Goal: Task Accomplishment & Management: Use online tool/utility

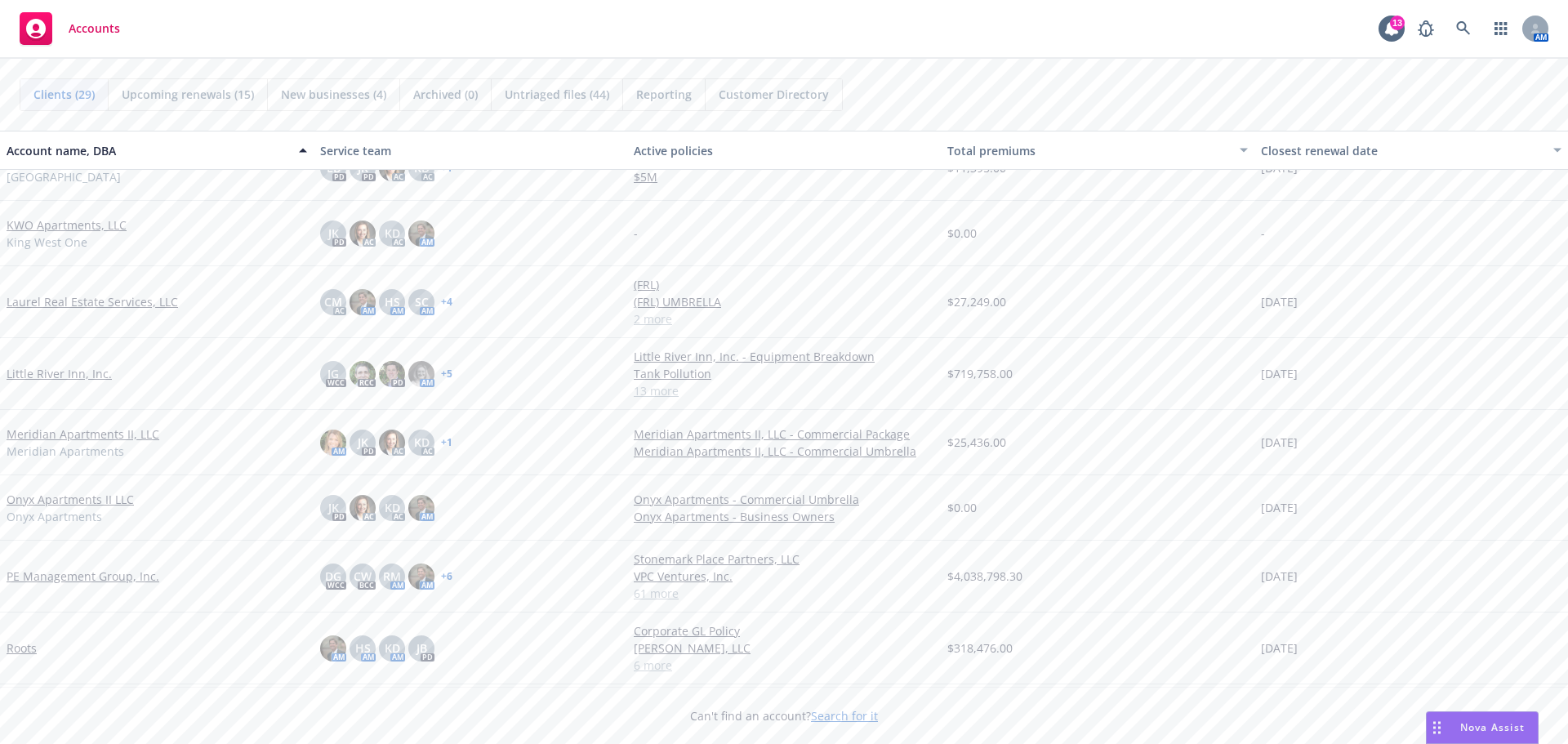
scroll to position [980, 0]
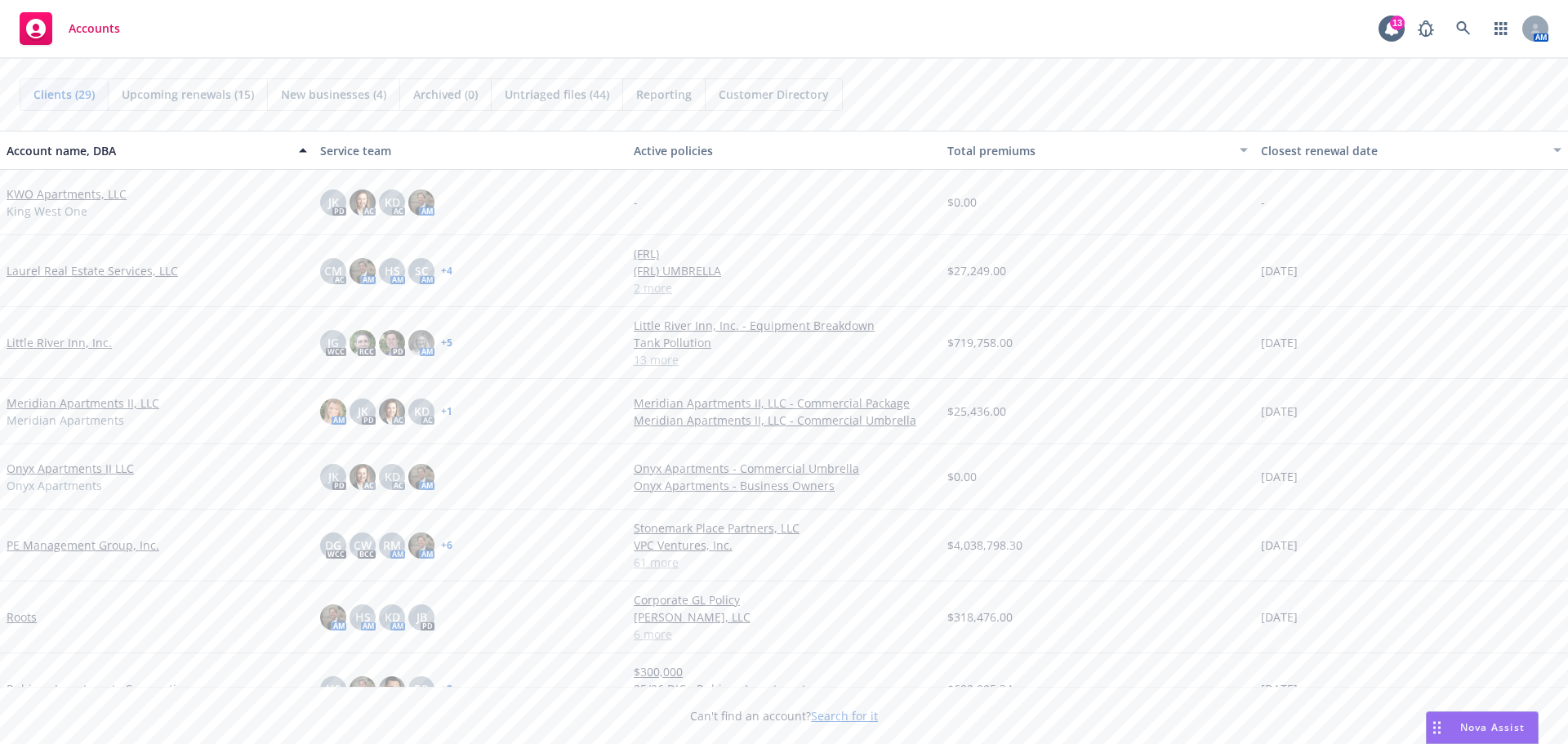
click at [55, 547] on link "PE Management Group, Inc." at bounding box center [83, 545] width 153 height 17
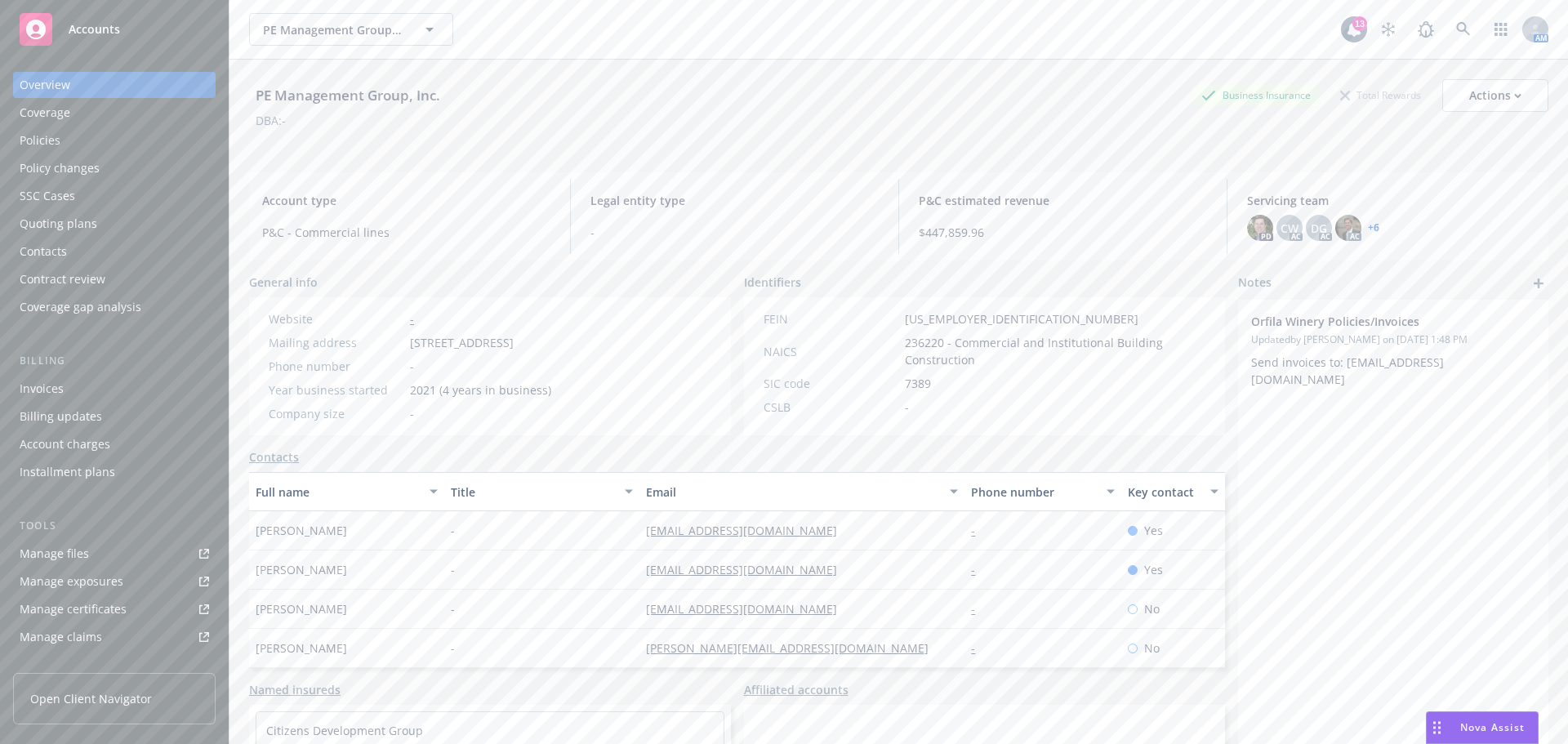
click at [63, 139] on div "Policies" at bounding box center [114, 140] width 189 height 26
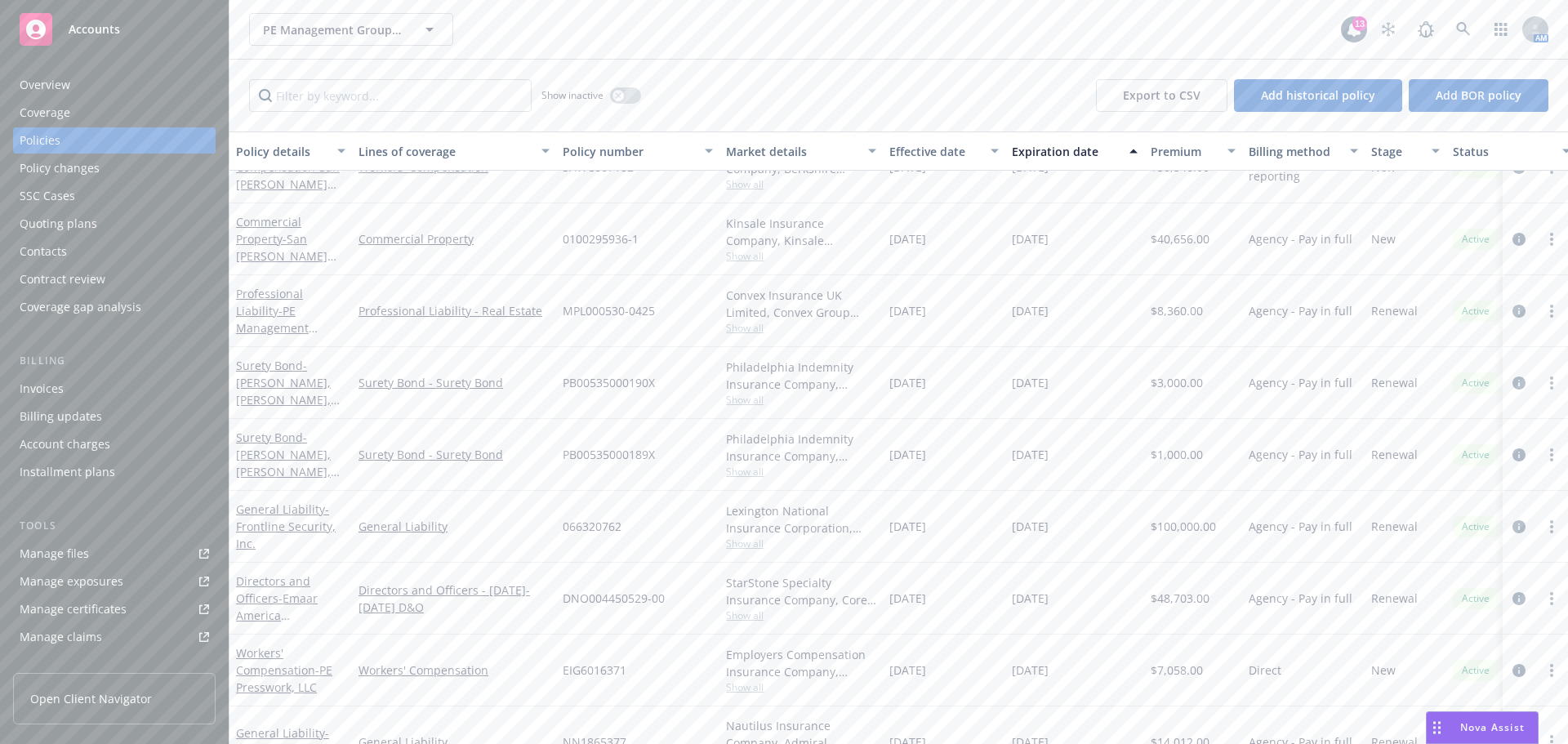
scroll to position [3026, 0]
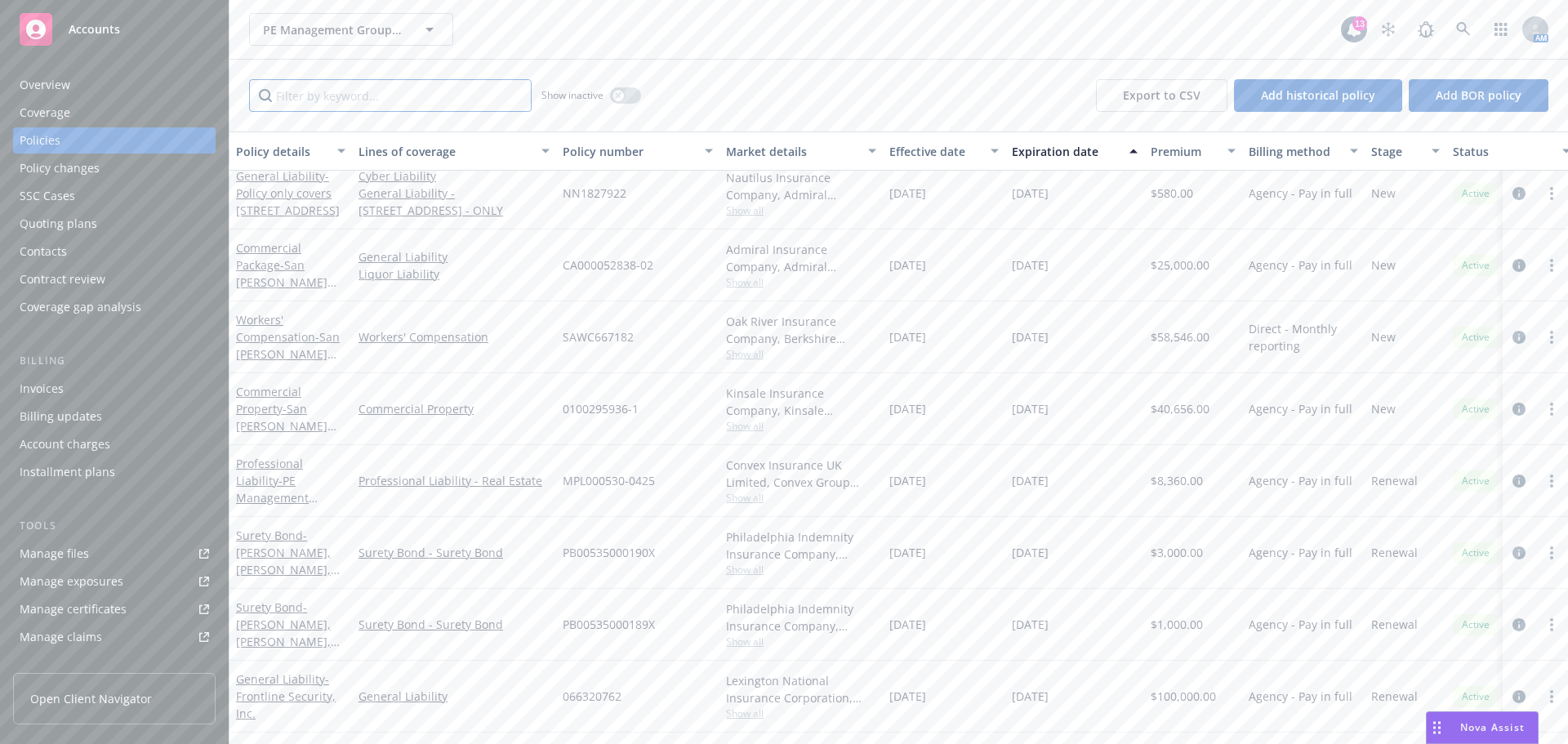
click at [345, 100] on input "Filter by keyword..." at bounding box center [390, 95] width 283 height 33
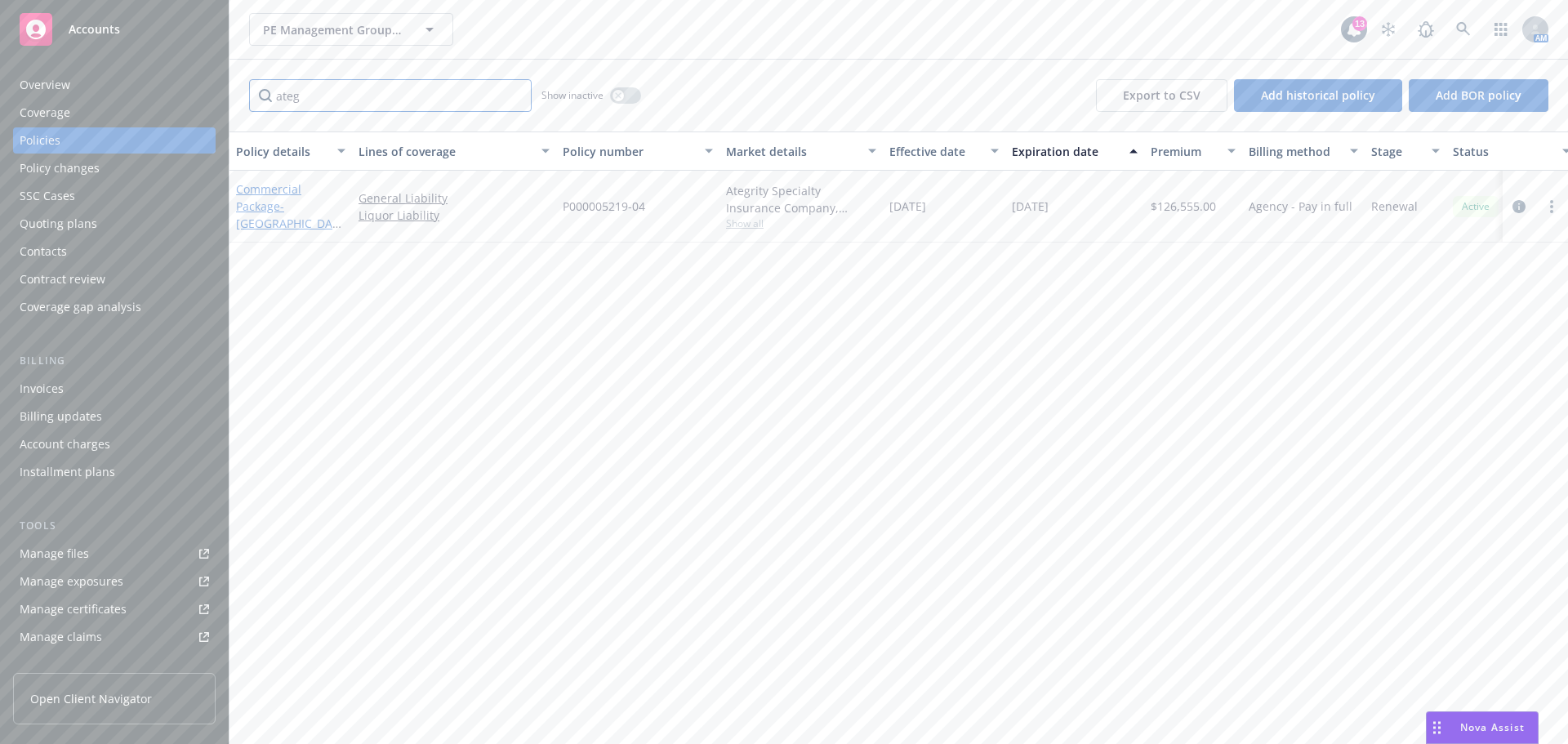
type input "ateg"
click at [267, 188] on link "Commercial Package - Lakehouse Hotel, LLC - GL & LL" at bounding box center [288, 214] width 103 height 67
click at [432, 26] on icon "button" at bounding box center [429, 29] width 20 height 20
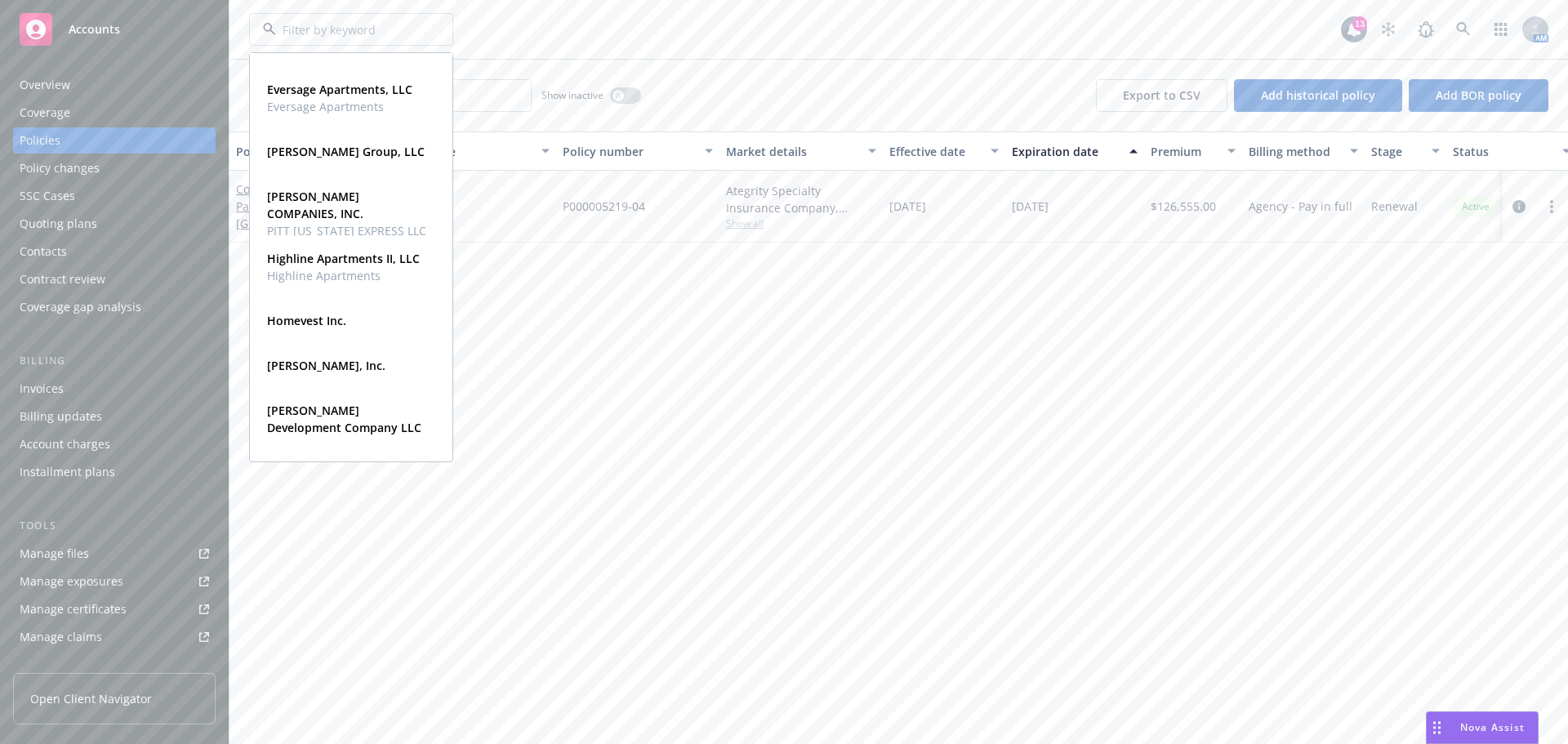
scroll to position [653, 0]
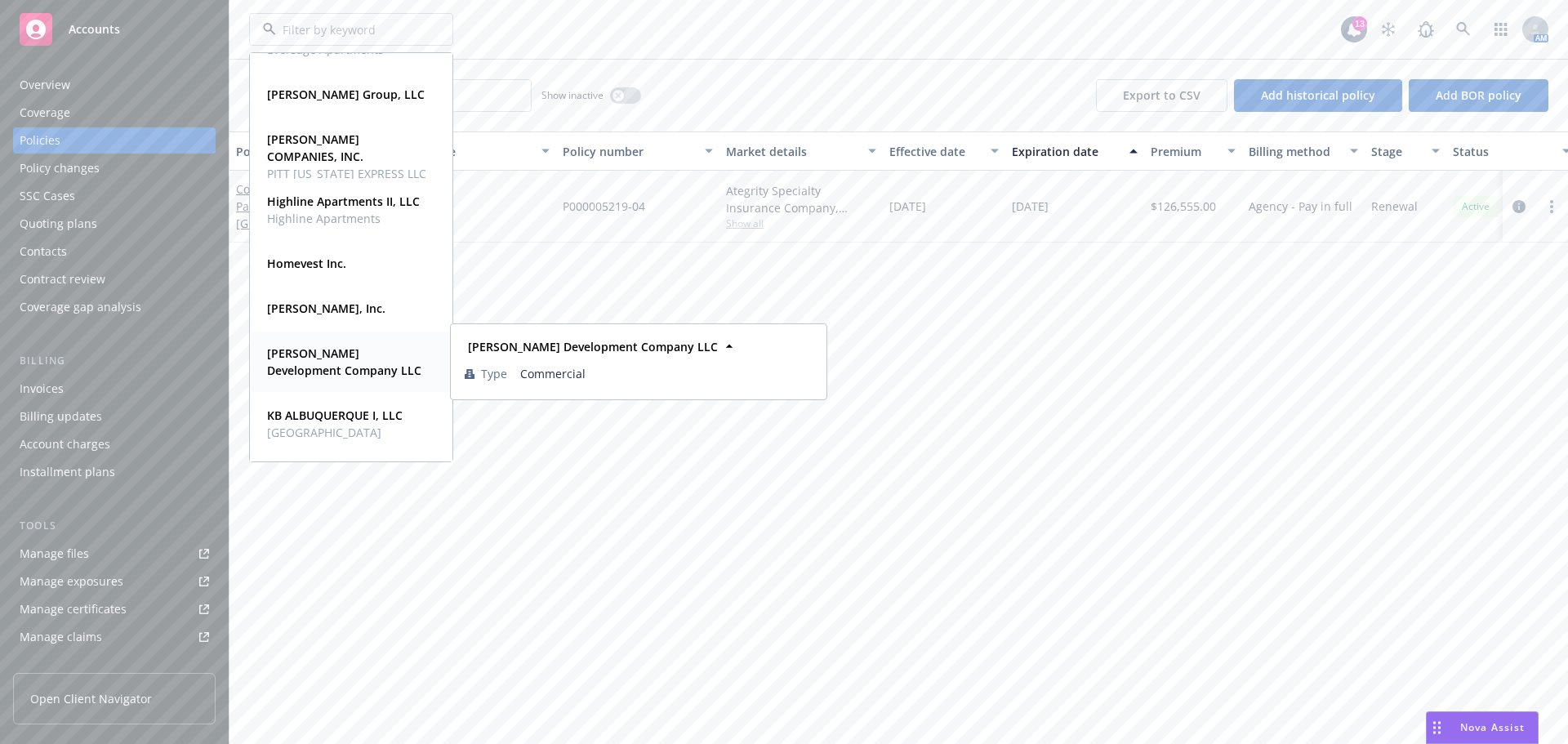
click at [339, 351] on strong "[PERSON_NAME] Development Company LLC" at bounding box center [344, 362] width 155 height 33
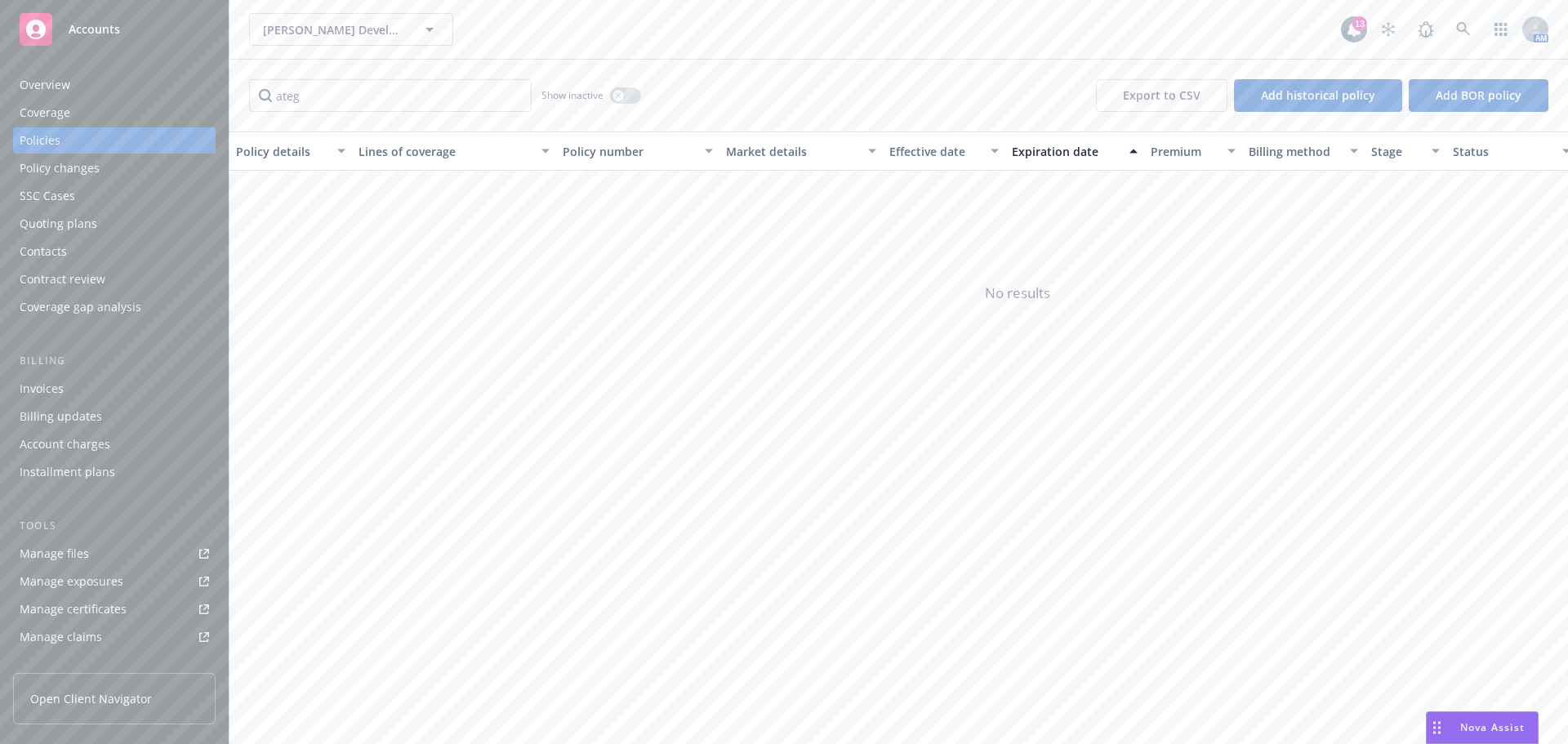
click at [99, 146] on div "Policies" at bounding box center [114, 140] width 189 height 26
click at [308, 97] on input "ateg" at bounding box center [390, 95] width 283 height 33
type input "a"
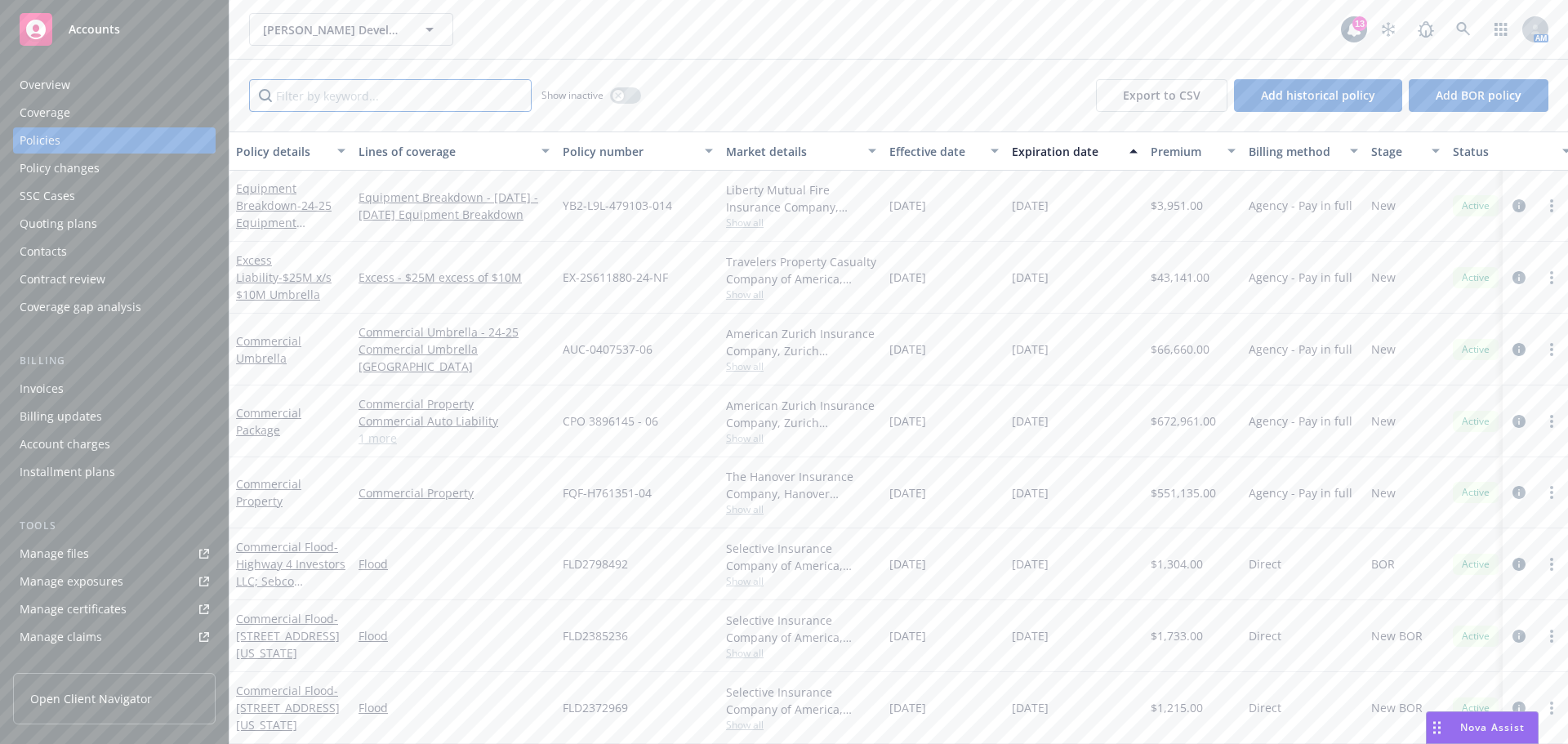
scroll to position [12, 0]
click at [84, 225] on div "Quoting plans" at bounding box center [58, 223] width 77 height 26
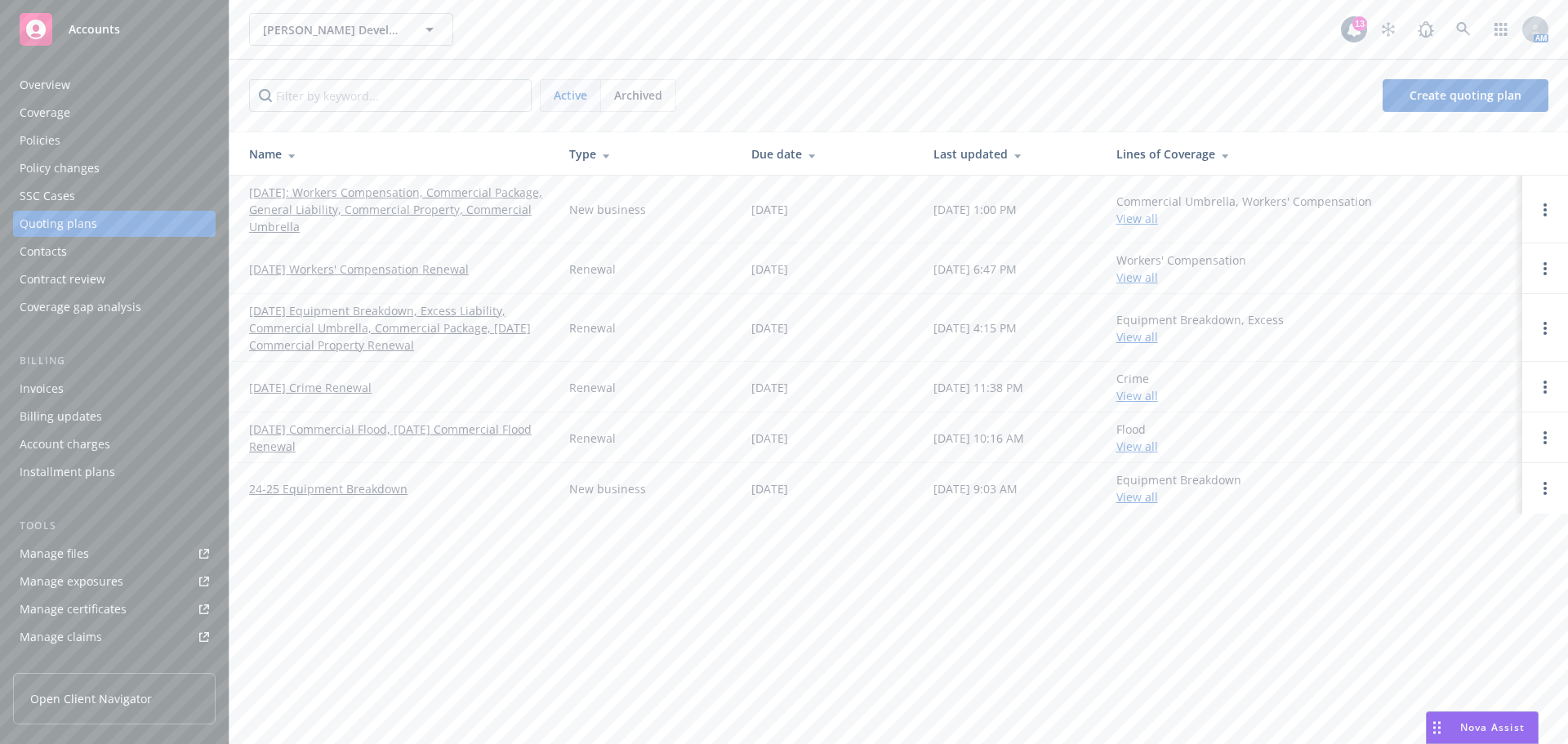
click at [321, 316] on link "09/01/25 Equipment Breakdown, Excess Liability, Commercial Umbrella, Commercial…" at bounding box center [396, 328] width 294 height 52
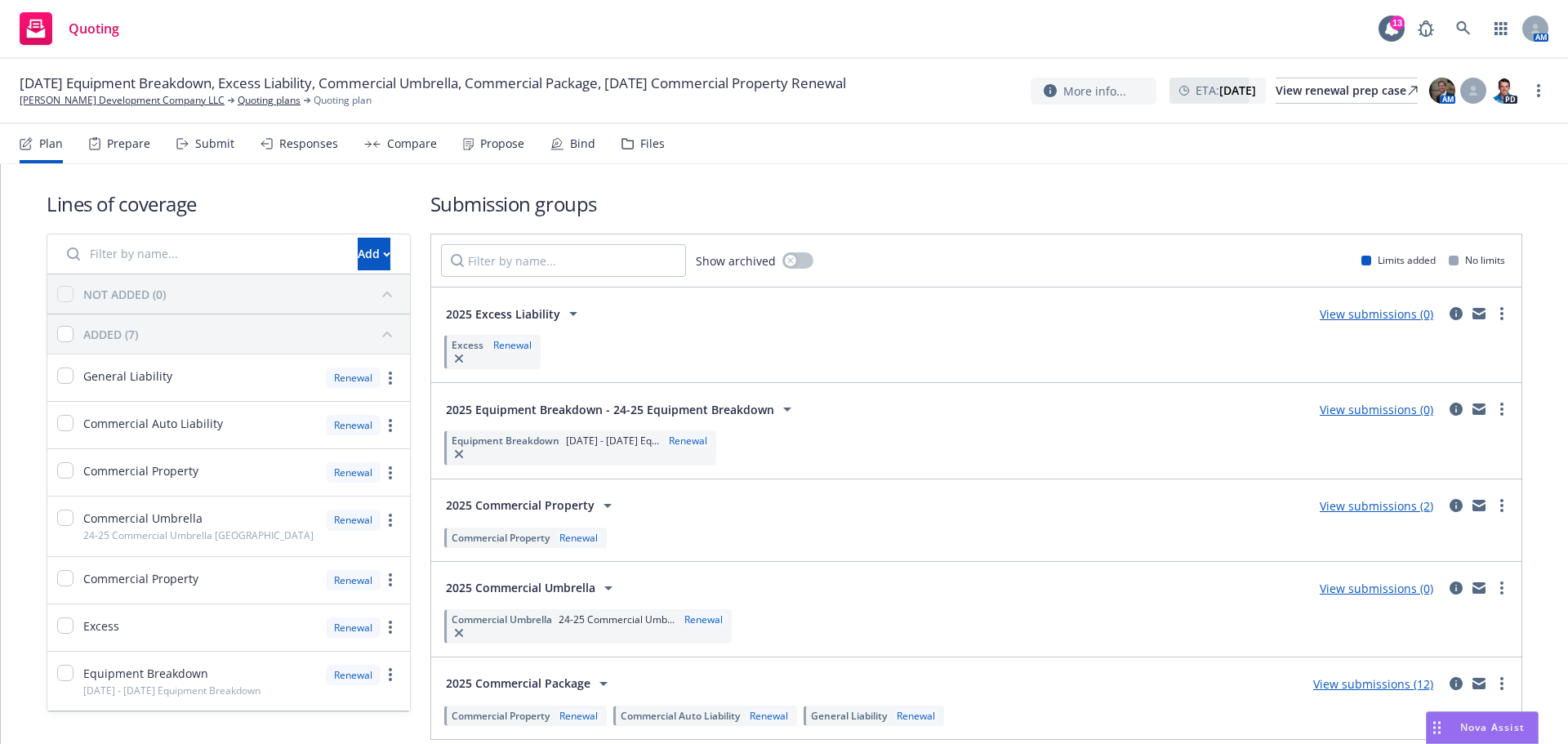
click at [304, 142] on div "Responses" at bounding box center [308, 143] width 59 height 13
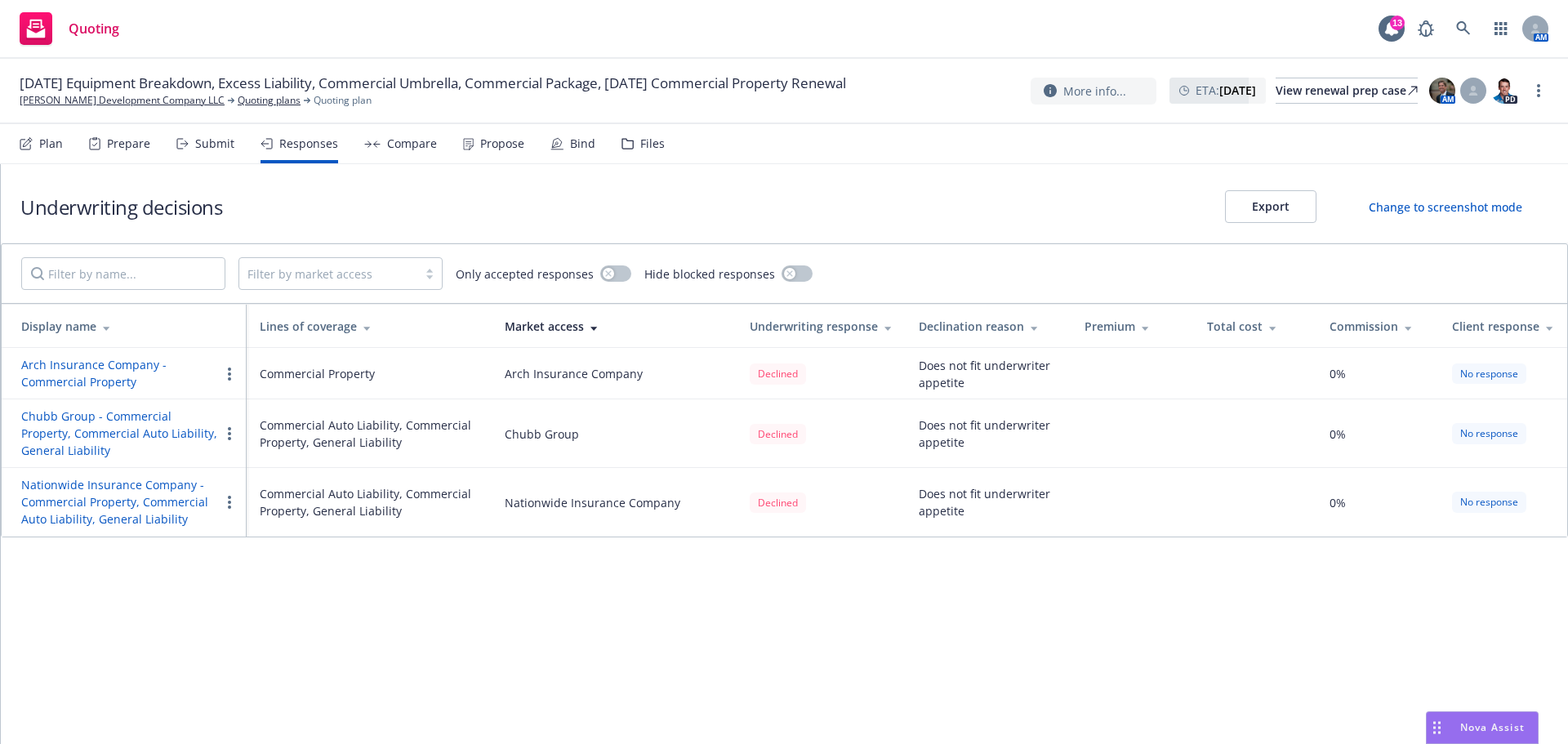
click at [207, 141] on div "Submit" at bounding box center [215, 143] width 39 height 13
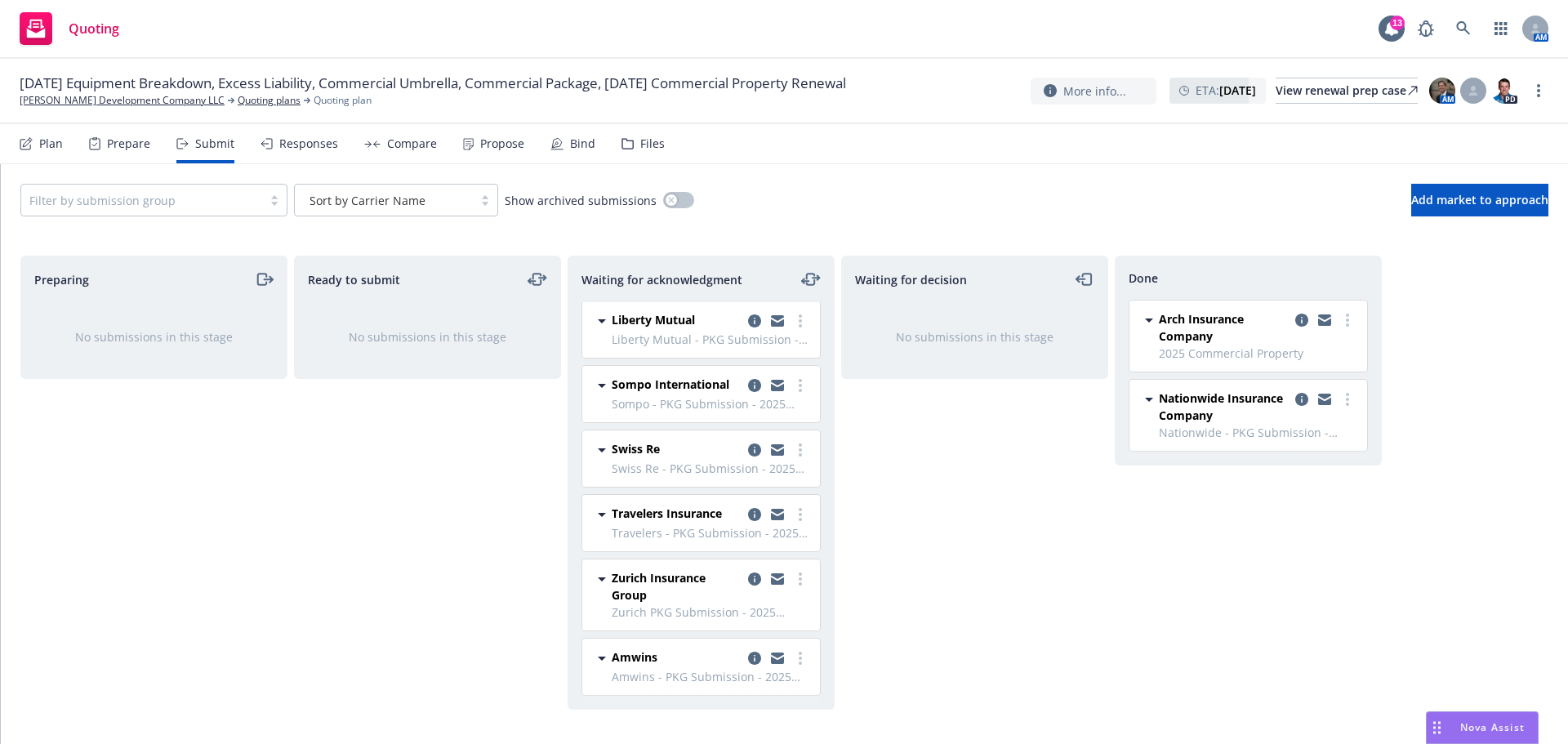
scroll to position [433, 0]
click at [791, 512] on link "more" at bounding box center [800, 515] width 20 height 20
click at [1045, 488] on div "Waiting for decision No submissions in this stage" at bounding box center [974, 483] width 267 height 454
click at [799, 514] on icon "more" at bounding box center [801, 515] width 4 height 13
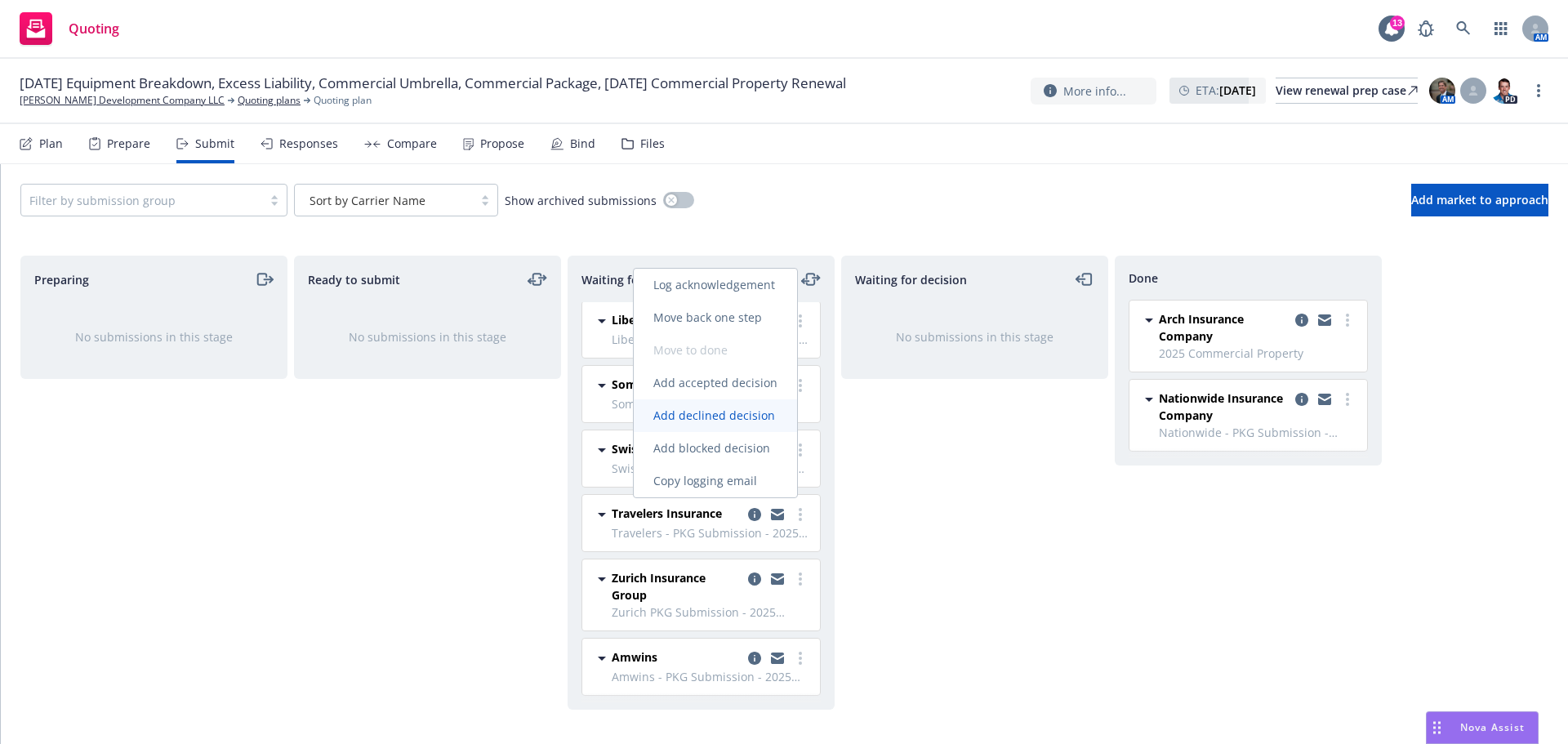
click at [705, 419] on span "Add declined decision" at bounding box center [714, 415] width 161 height 15
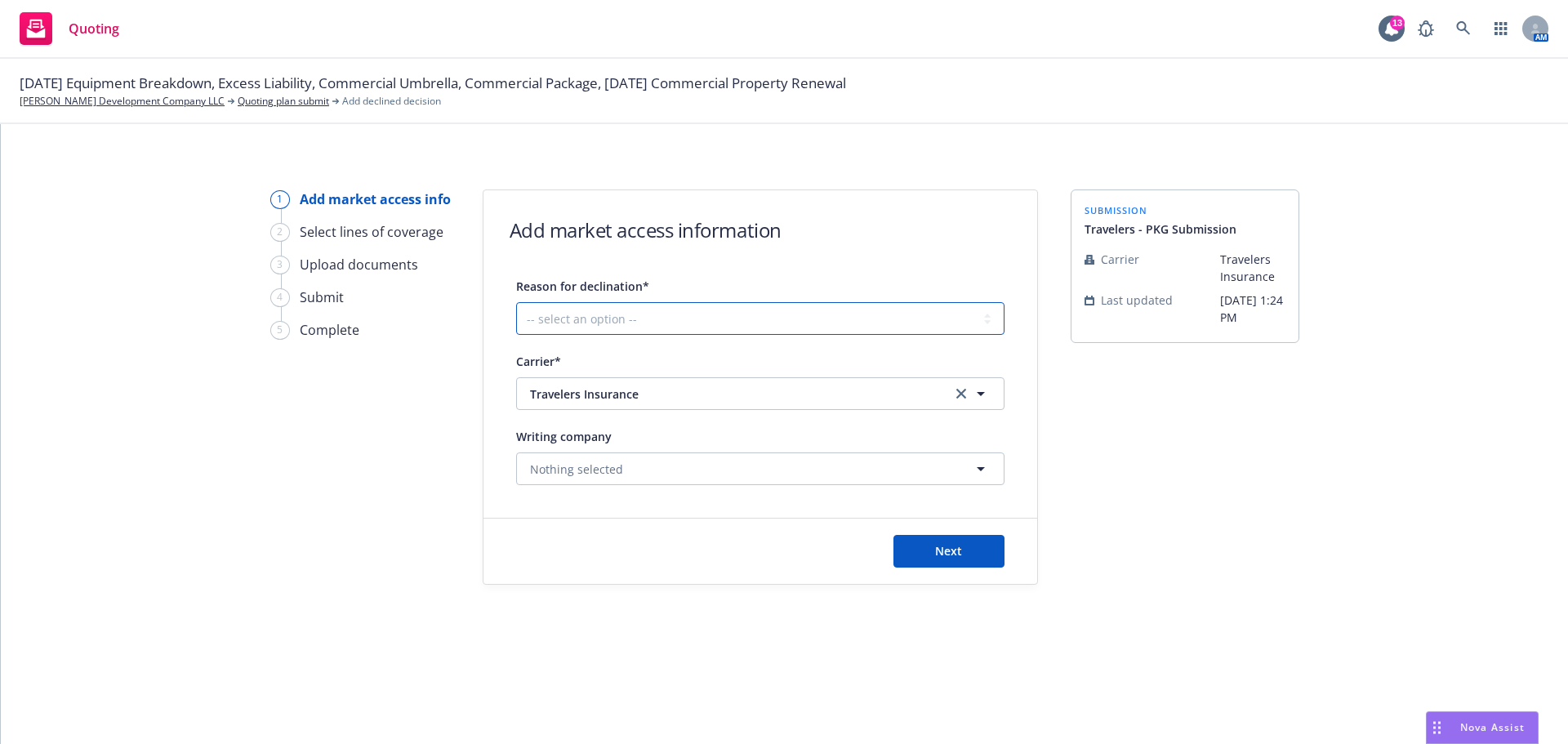
click at [992, 317] on select "-- select an option -- Cannot compete with other markets Carrier non-renewed Ca…" at bounding box center [760, 318] width 488 height 33
select select "CANNOT_COMPETE_WITH_OTHER_MARKETS"
click at [516, 302] on select "-- select an option -- Cannot compete with other markets Carrier non-renewed Ca…" at bounding box center [760, 318] width 488 height 33
click at [975, 476] on icon "button" at bounding box center [981, 468] width 20 height 20
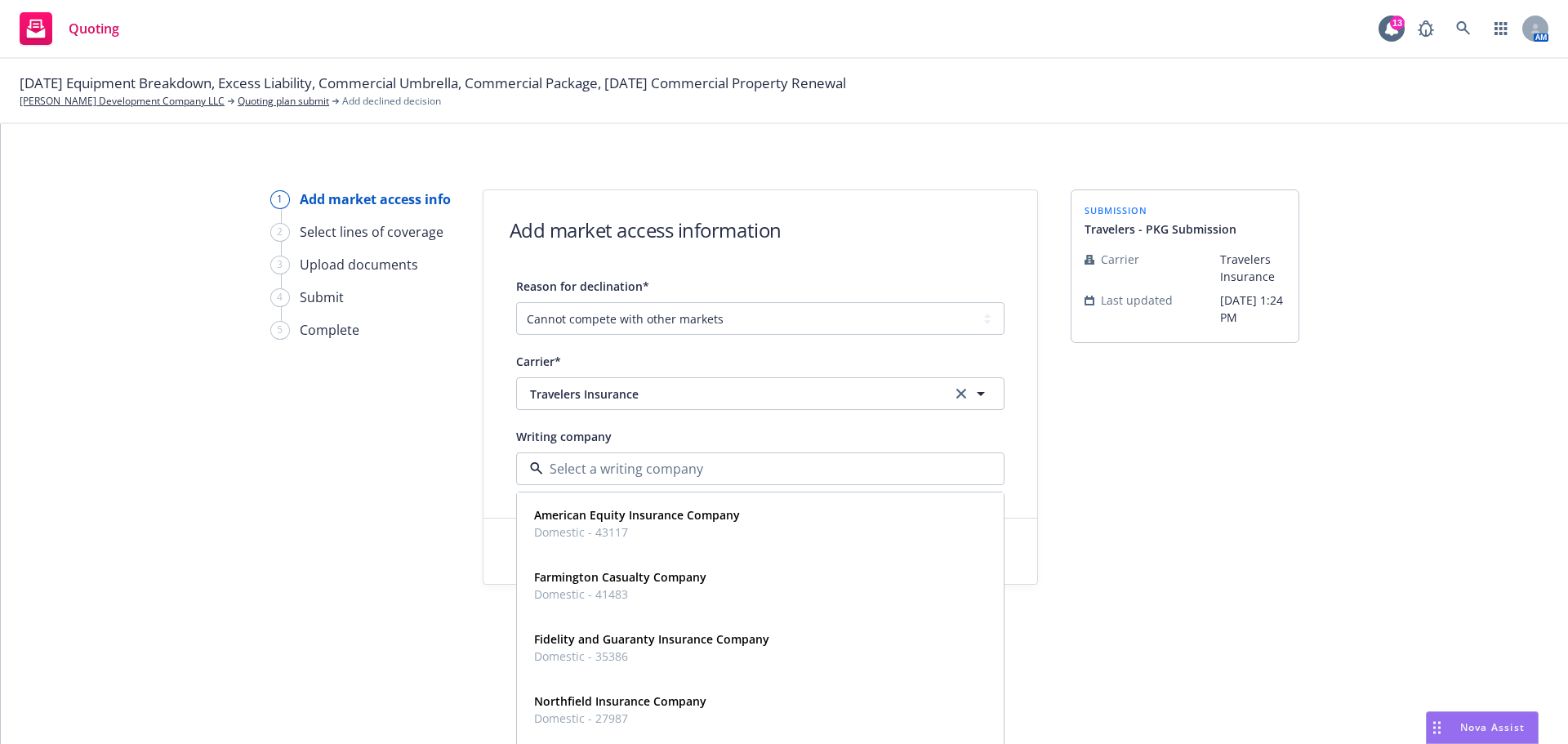
click at [975, 476] on div at bounding box center [760, 468] width 488 height 33
click at [748, 468] on input at bounding box center [756, 468] width 428 height 20
click at [1117, 518] on div "submission Travelers - PKG Submission Carrier Travelers Insurance Last updated …" at bounding box center [1185, 387] width 228 height 396
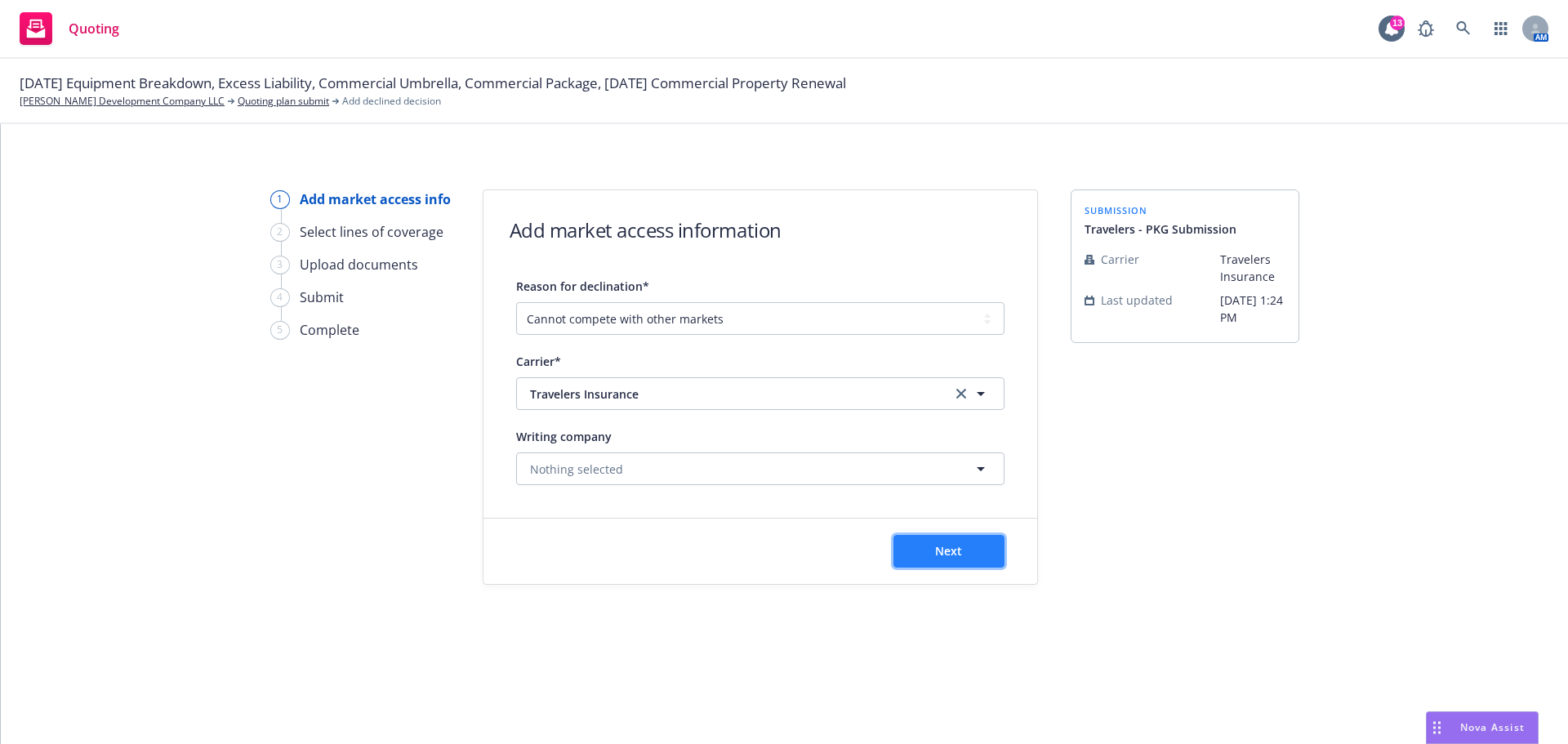
click at [955, 551] on span "Next" at bounding box center [948, 550] width 27 height 15
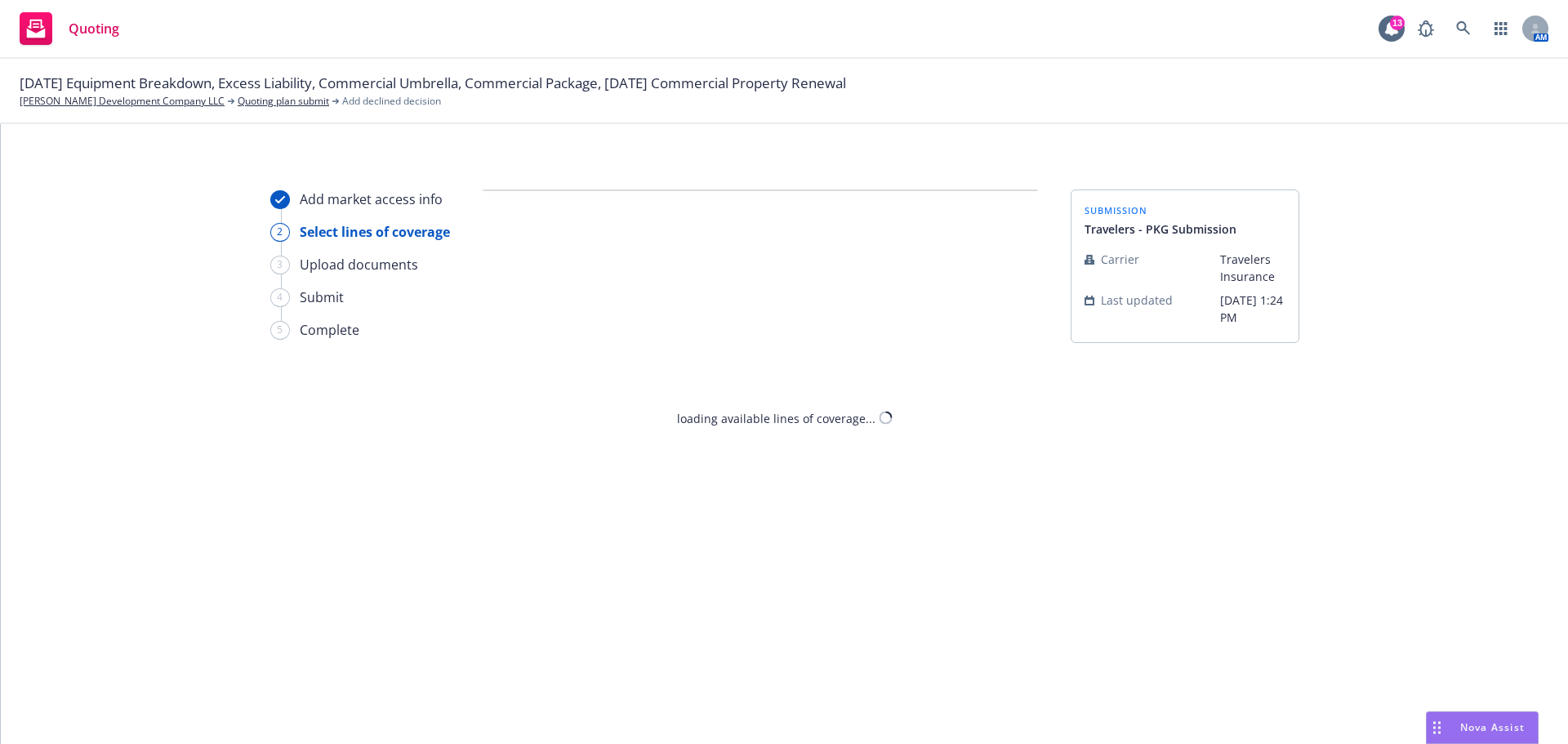
select select "CANNOT_COMPETE_WITH_OTHER_MARKETS"
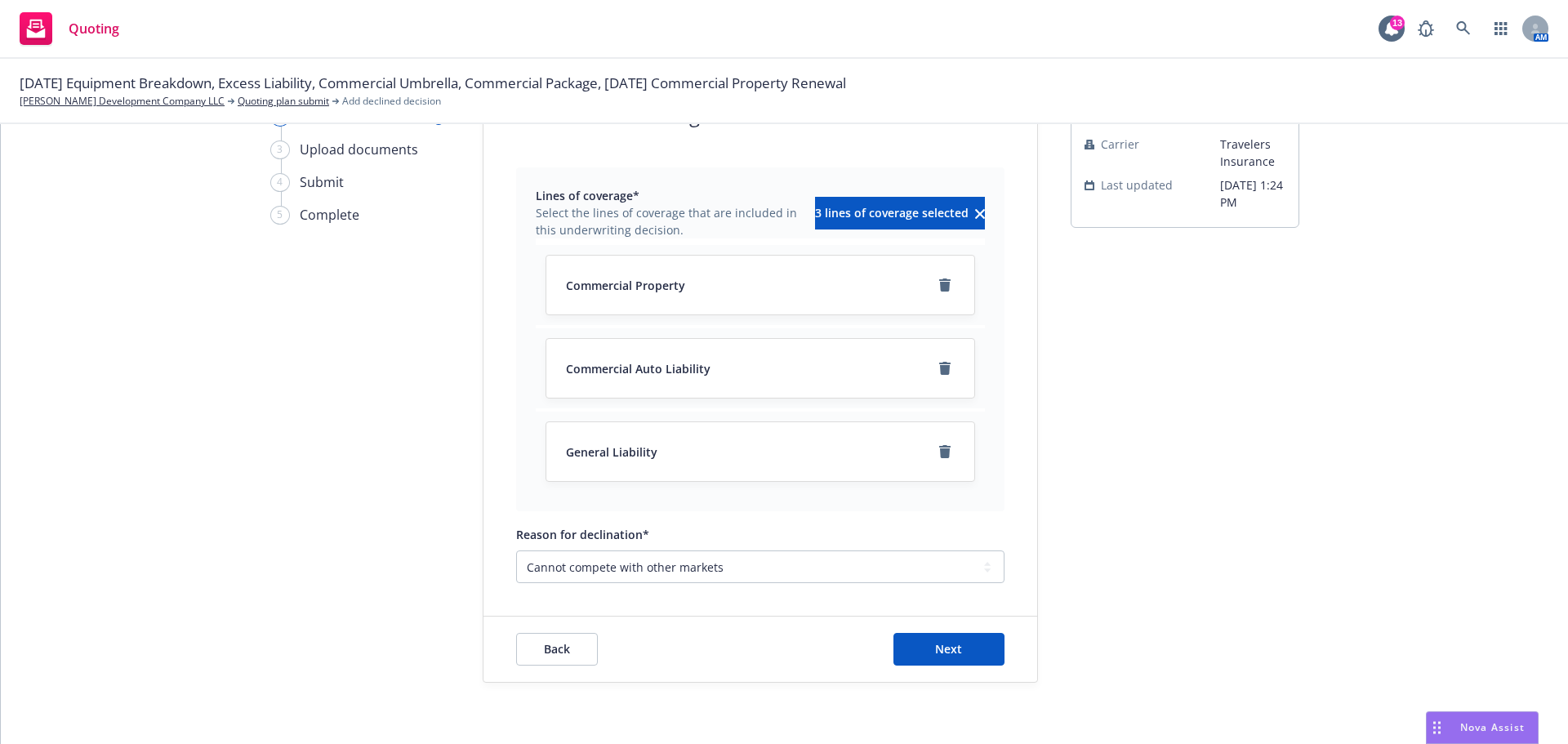
scroll to position [119, 0]
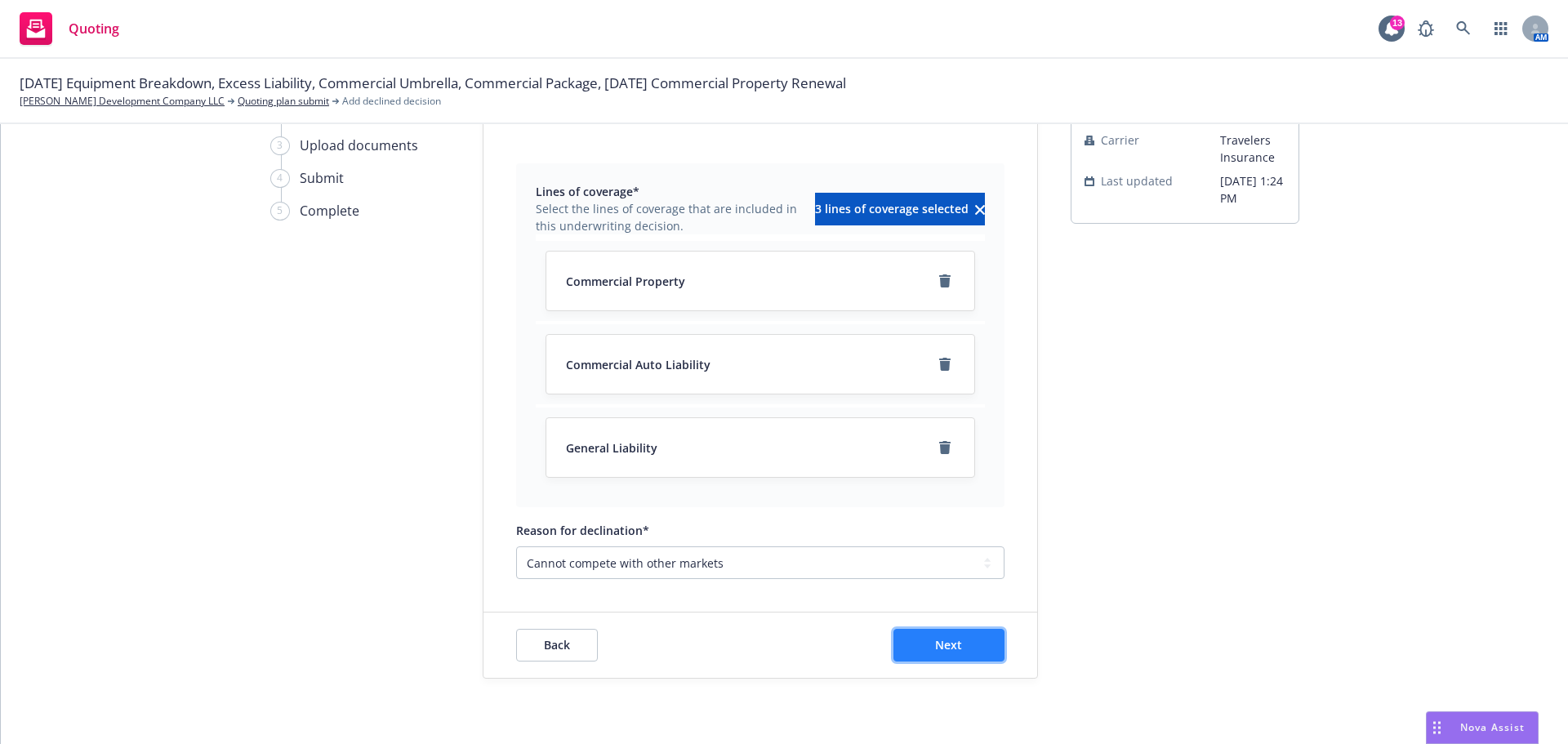
click at [939, 650] on span "Next" at bounding box center [948, 644] width 27 height 15
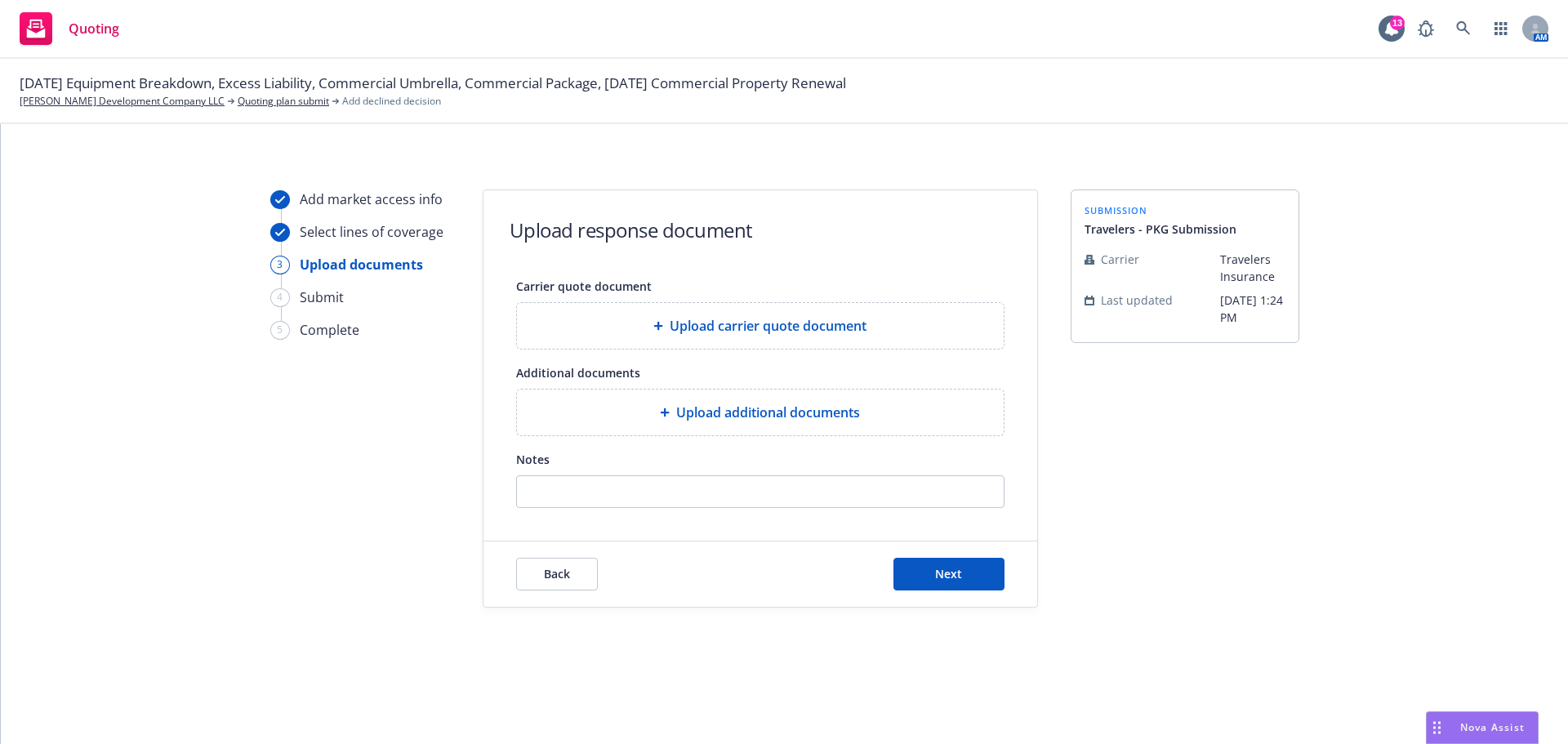
scroll to position [0, 0]
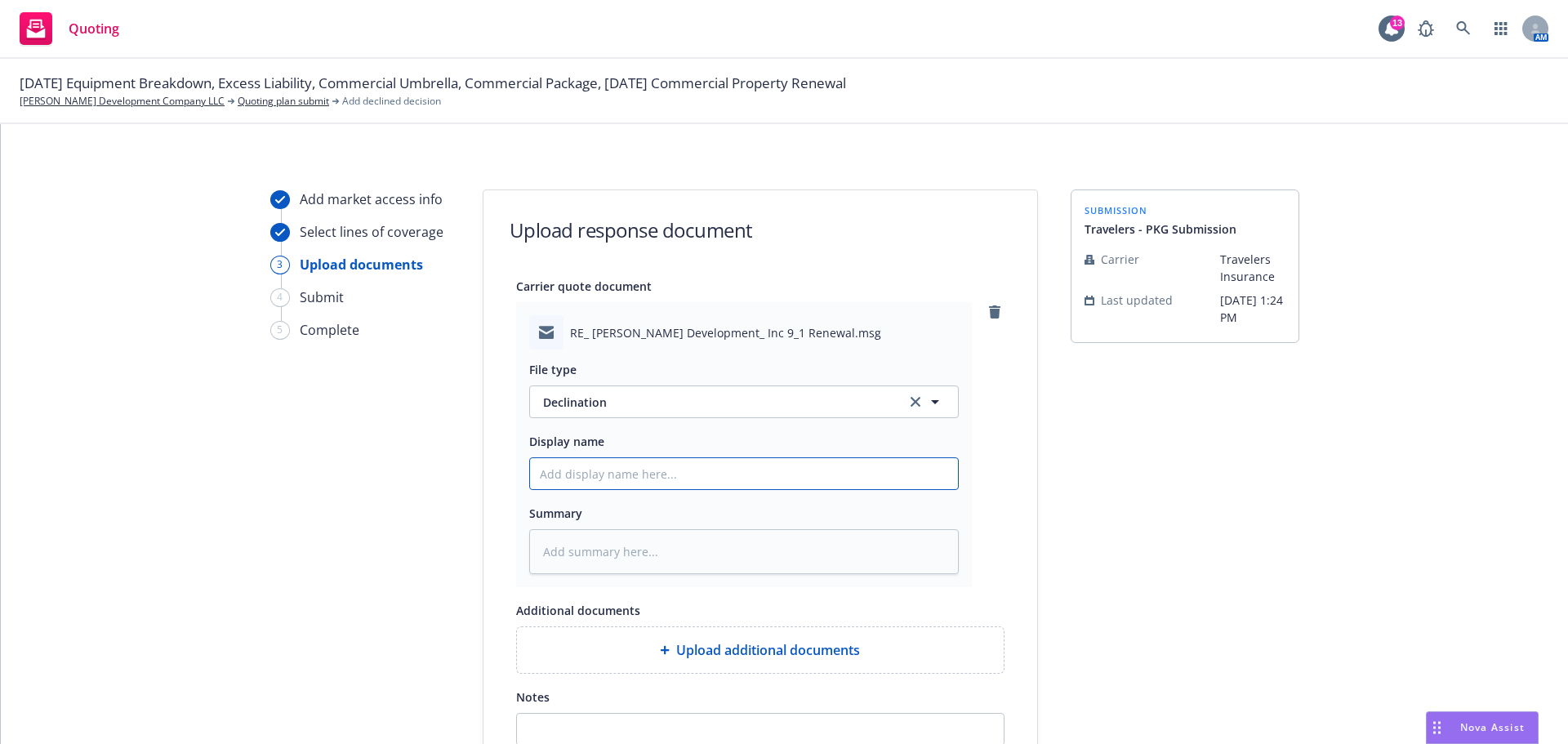
click at [635, 475] on input "Display name" at bounding box center [743, 473] width 428 height 31
type textarea "x"
type input "2"
type textarea "x"
type input "25"
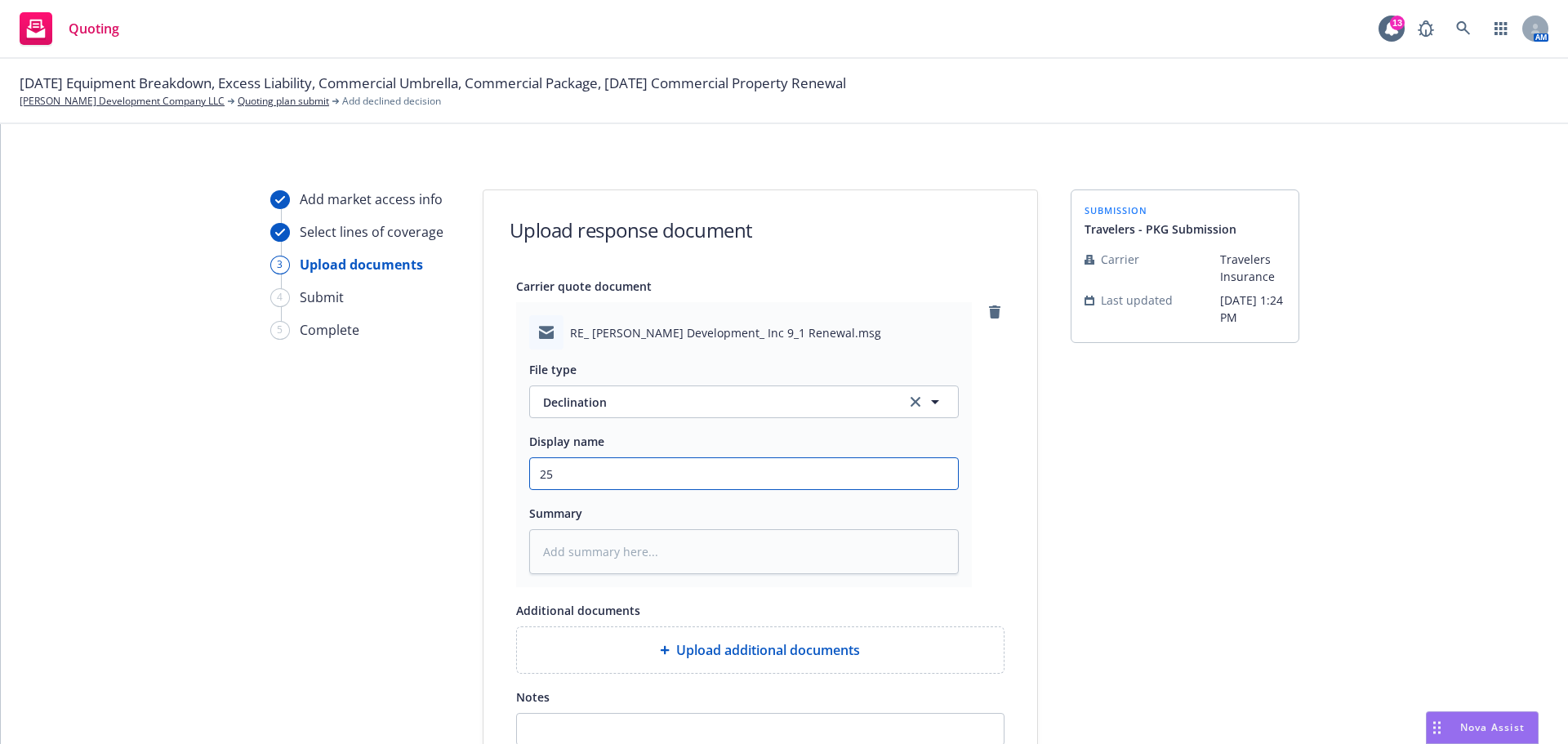
type textarea "x"
type input "25-"
type textarea "x"
type input "25-2"
type textarea "x"
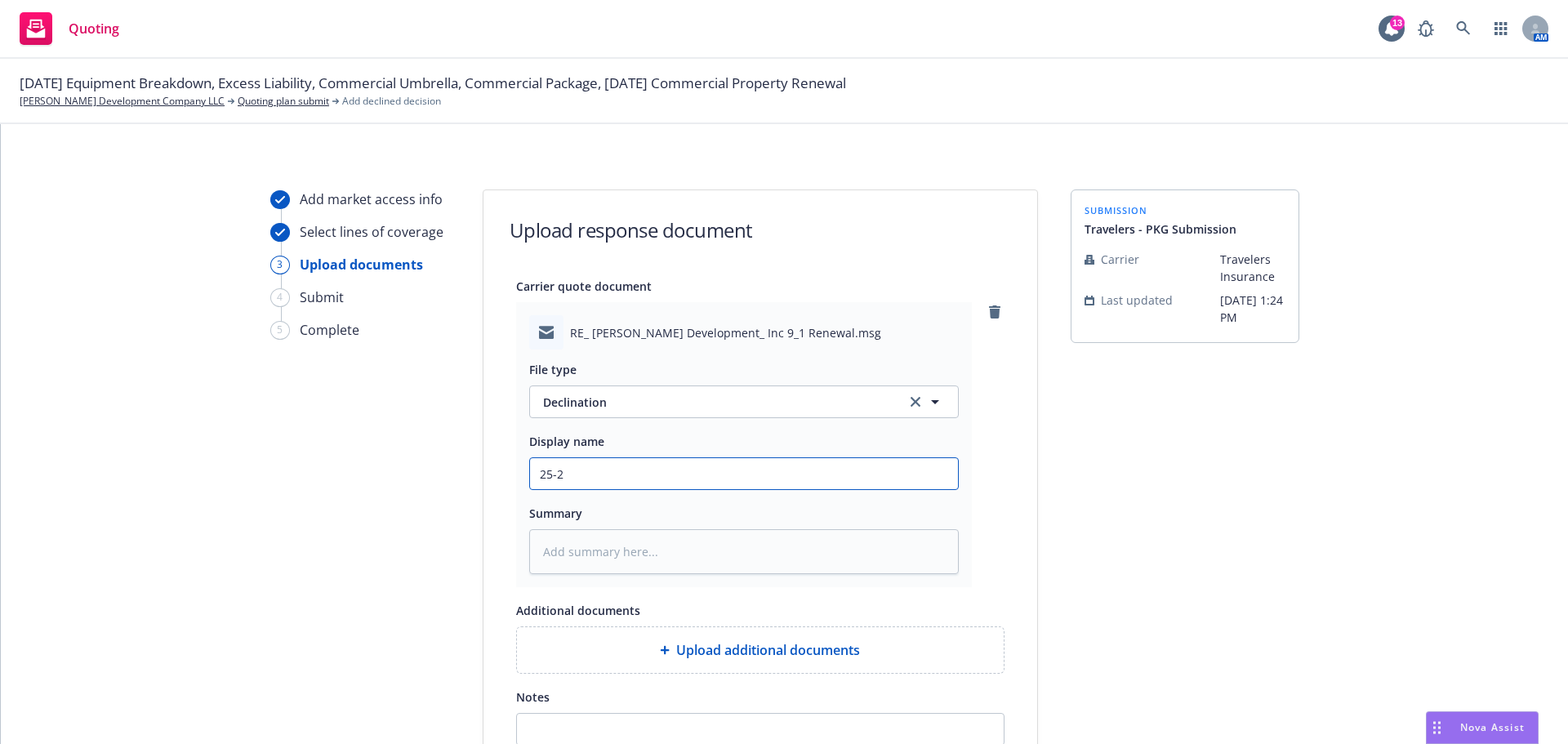
type input "25-26"
type textarea "x"
type input "25-26"
type textarea "x"
type input "25-26 p"
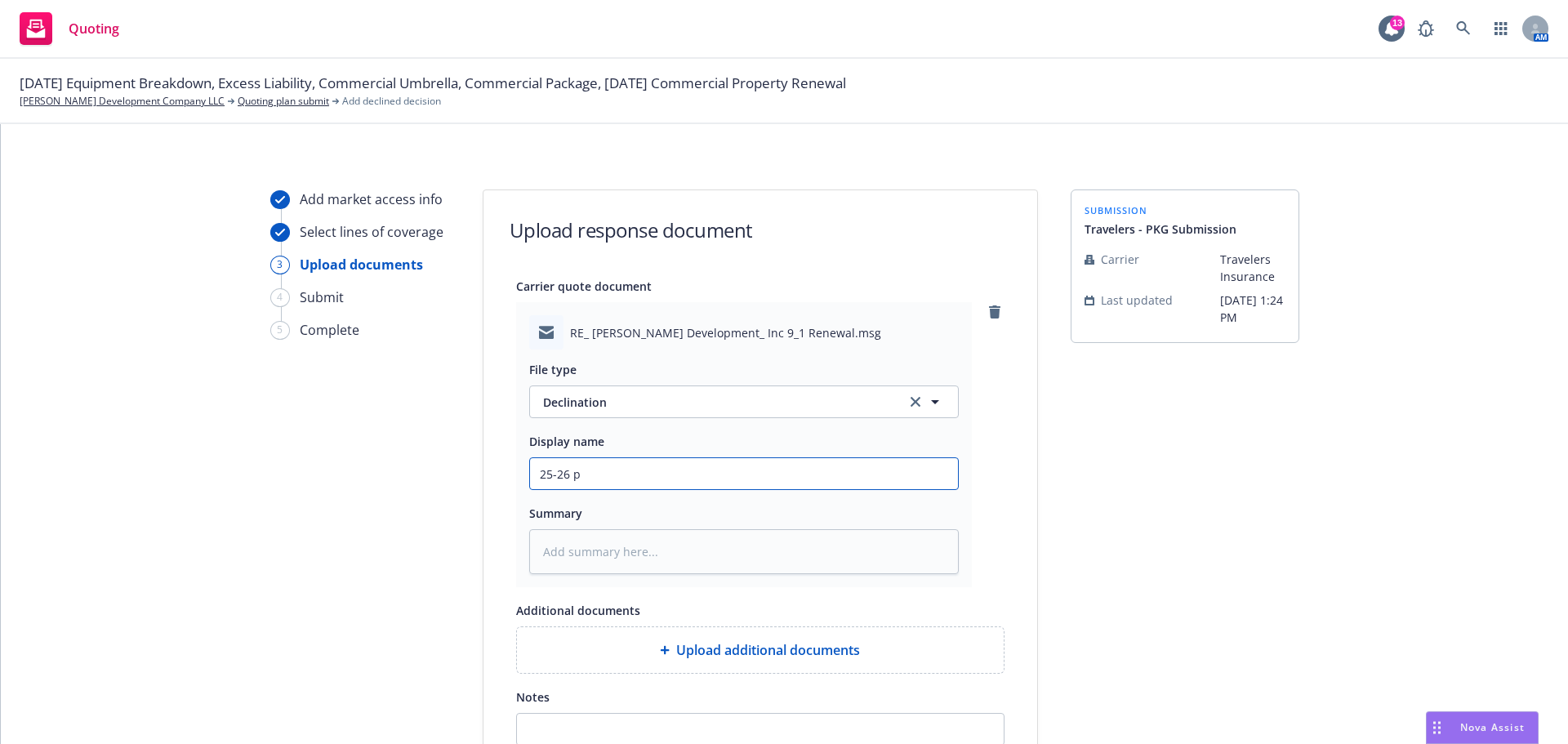
type textarea "x"
type input "25-26 pa"
type textarea "x"
type input "25-26 pac"
type textarea "x"
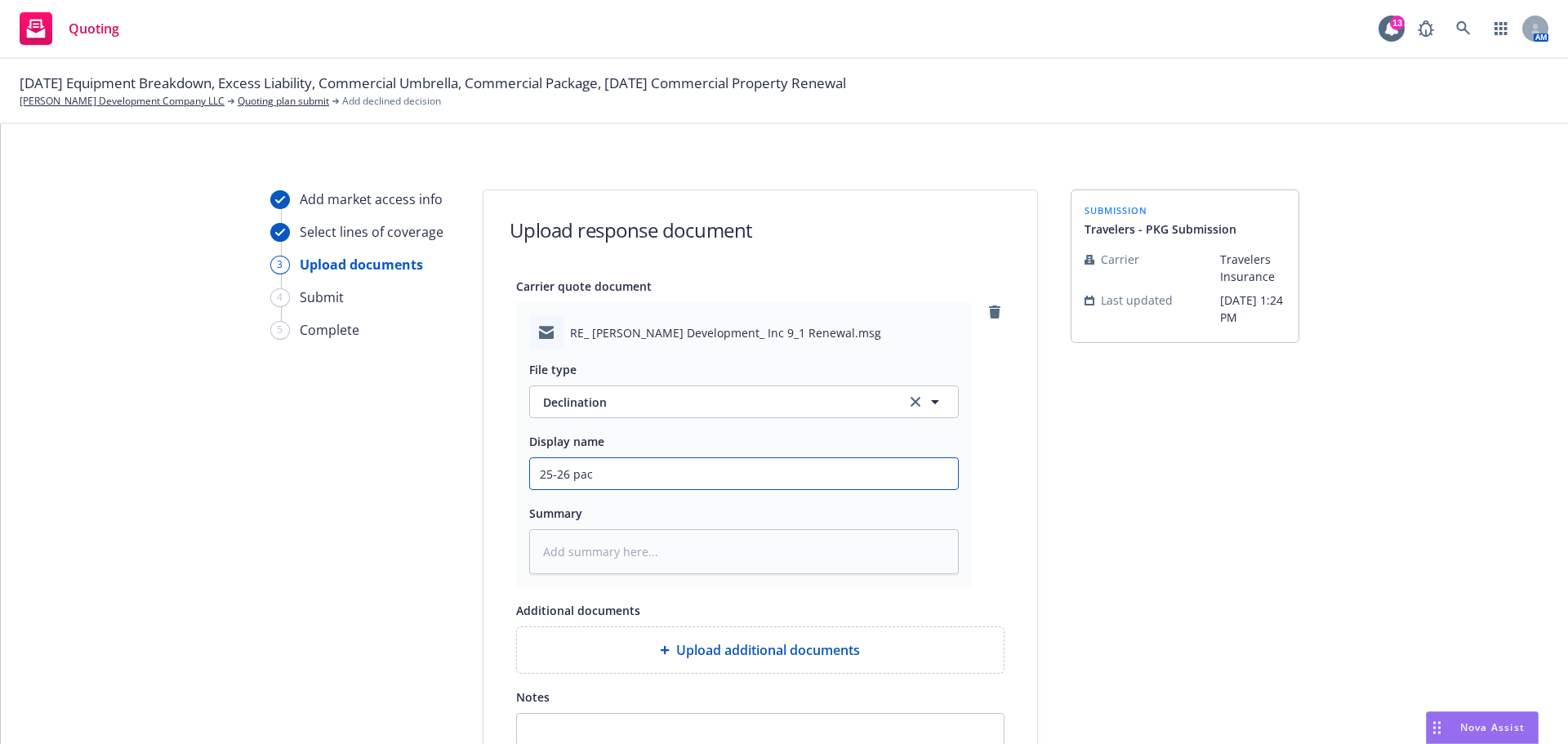
type input "25-26 pack"
type textarea "x"
type input "25-26 packa"
type textarea "x"
type input "25-26 packag"
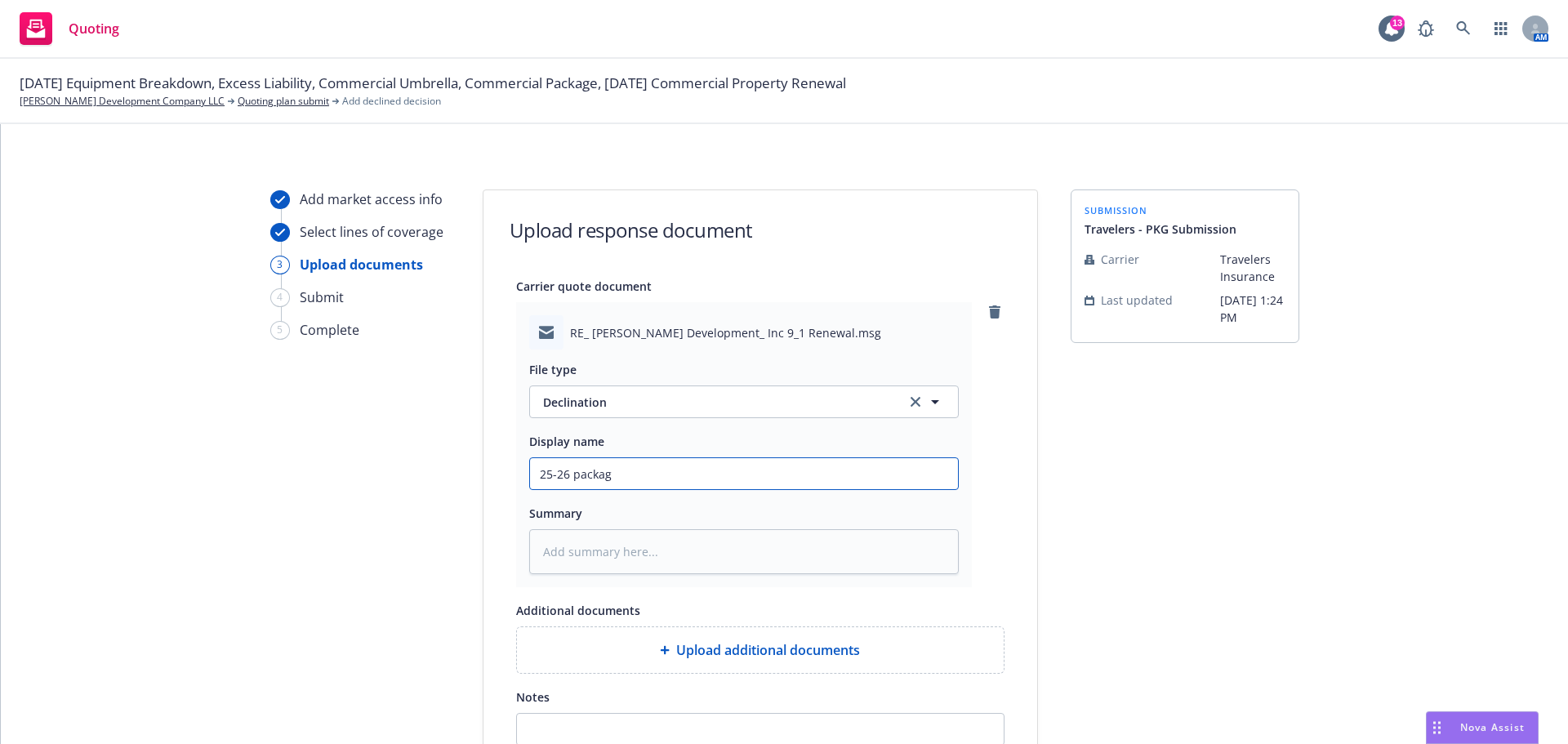
type textarea "x"
type input "25-26 package"
type textarea "x"
type input "25-26 Package Submission-Travelers"
click at [620, 556] on textarea at bounding box center [743, 551] width 429 height 45
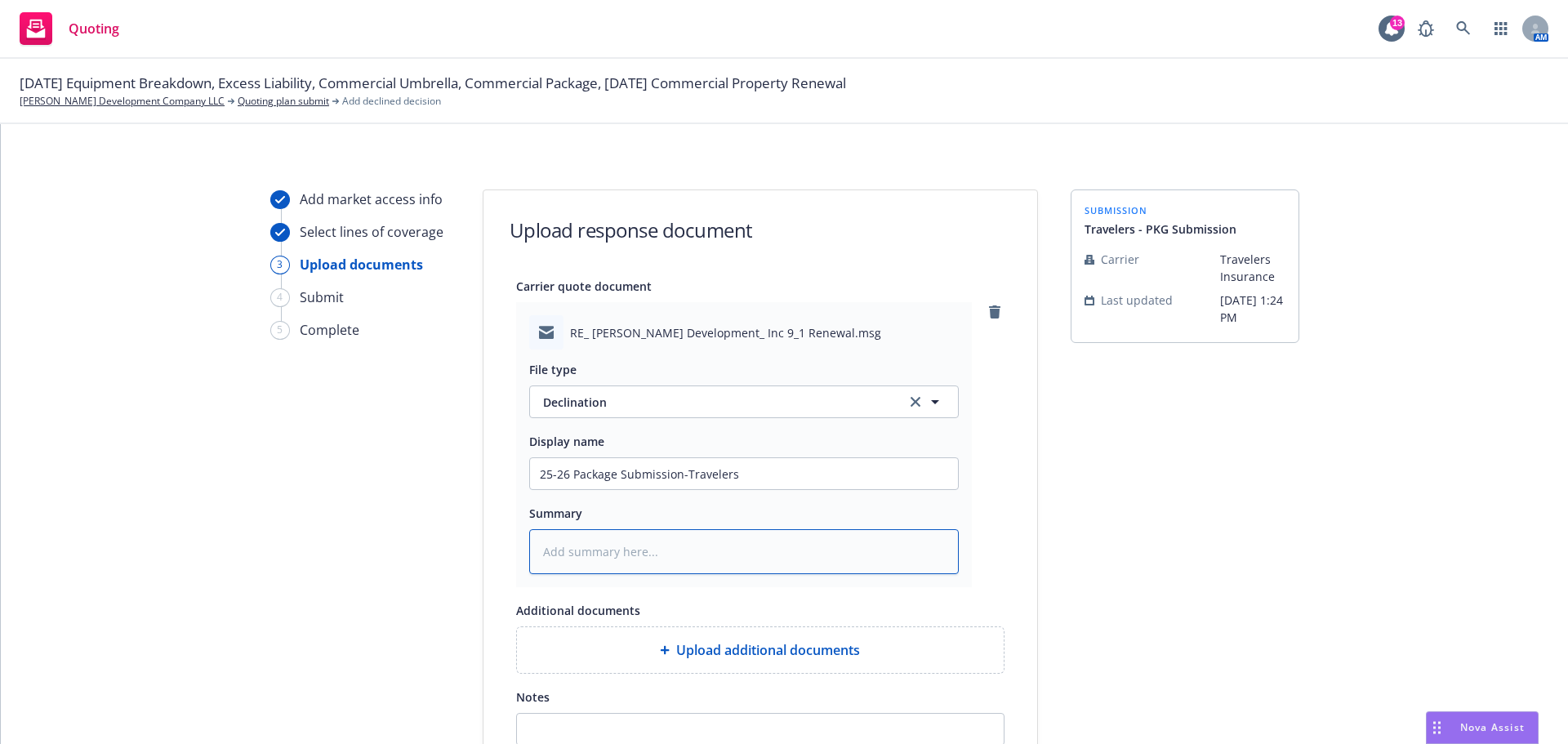
type textarea "x"
type textarea "D"
type textarea "x"
type textarea "De"
type textarea "x"
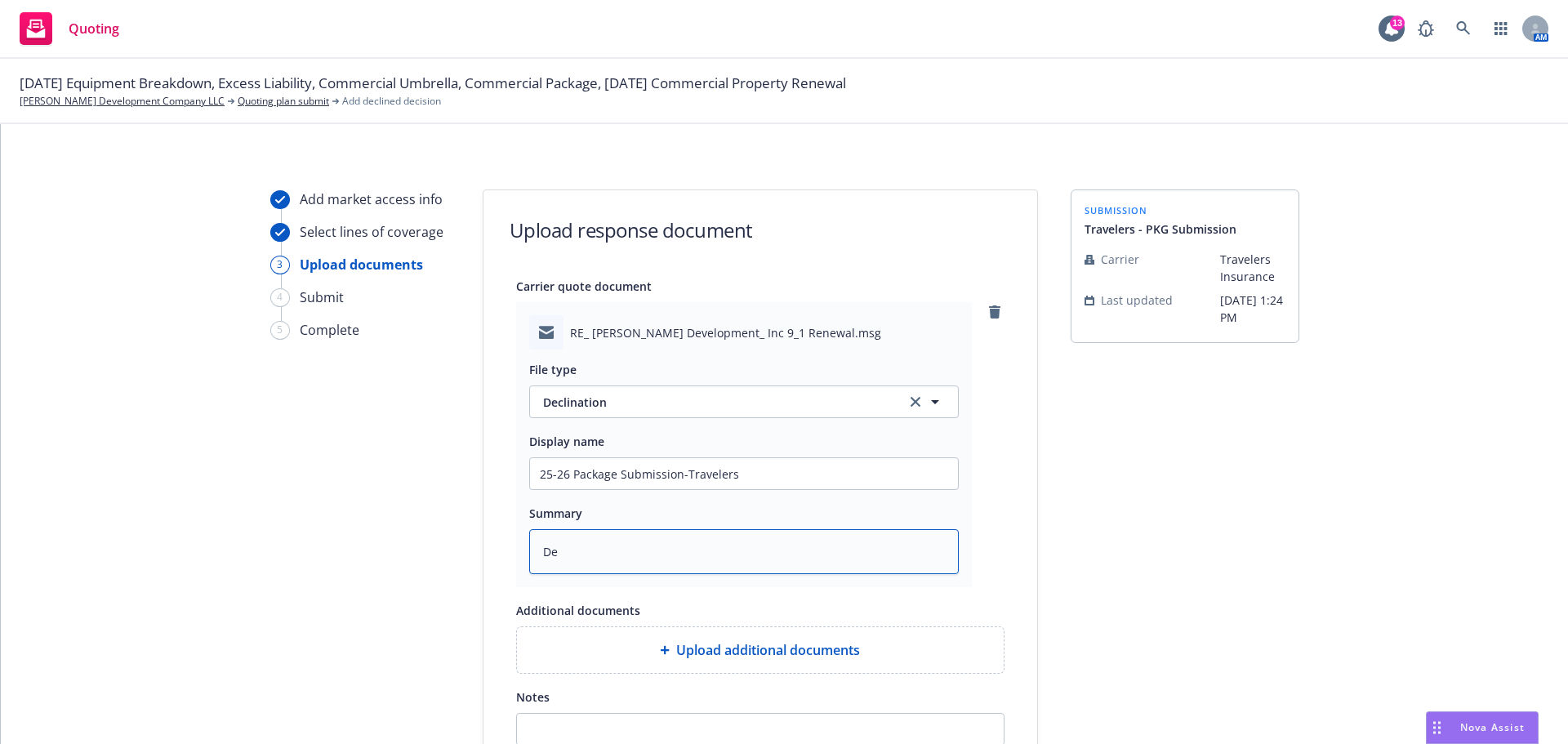
type textarea "Dec"
type textarea "x"
type textarea "Decl"
type textarea "x"
type textarea "Decli"
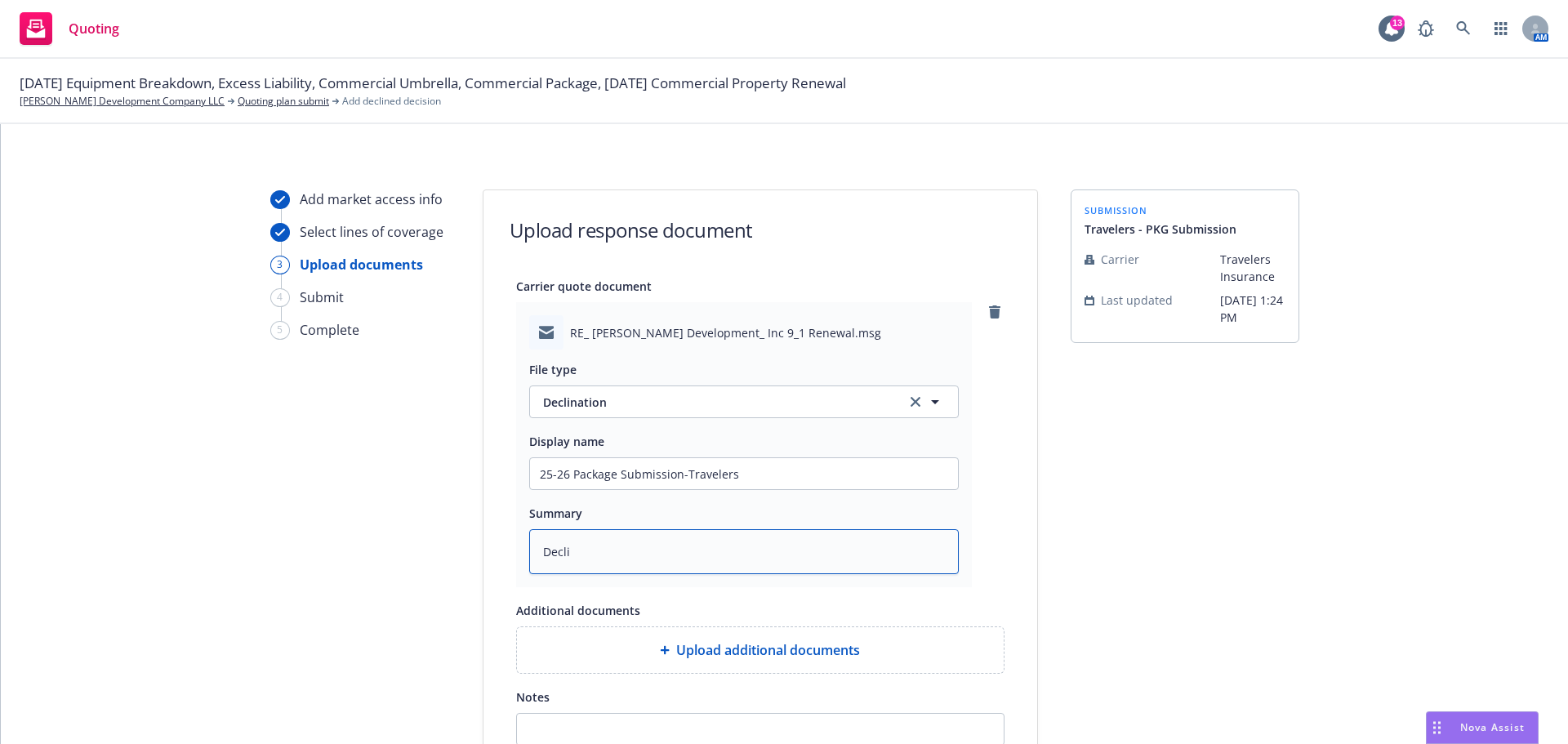
type textarea "x"
type textarea "Declin"
type textarea "x"
type textarea "Declina"
type textarea "x"
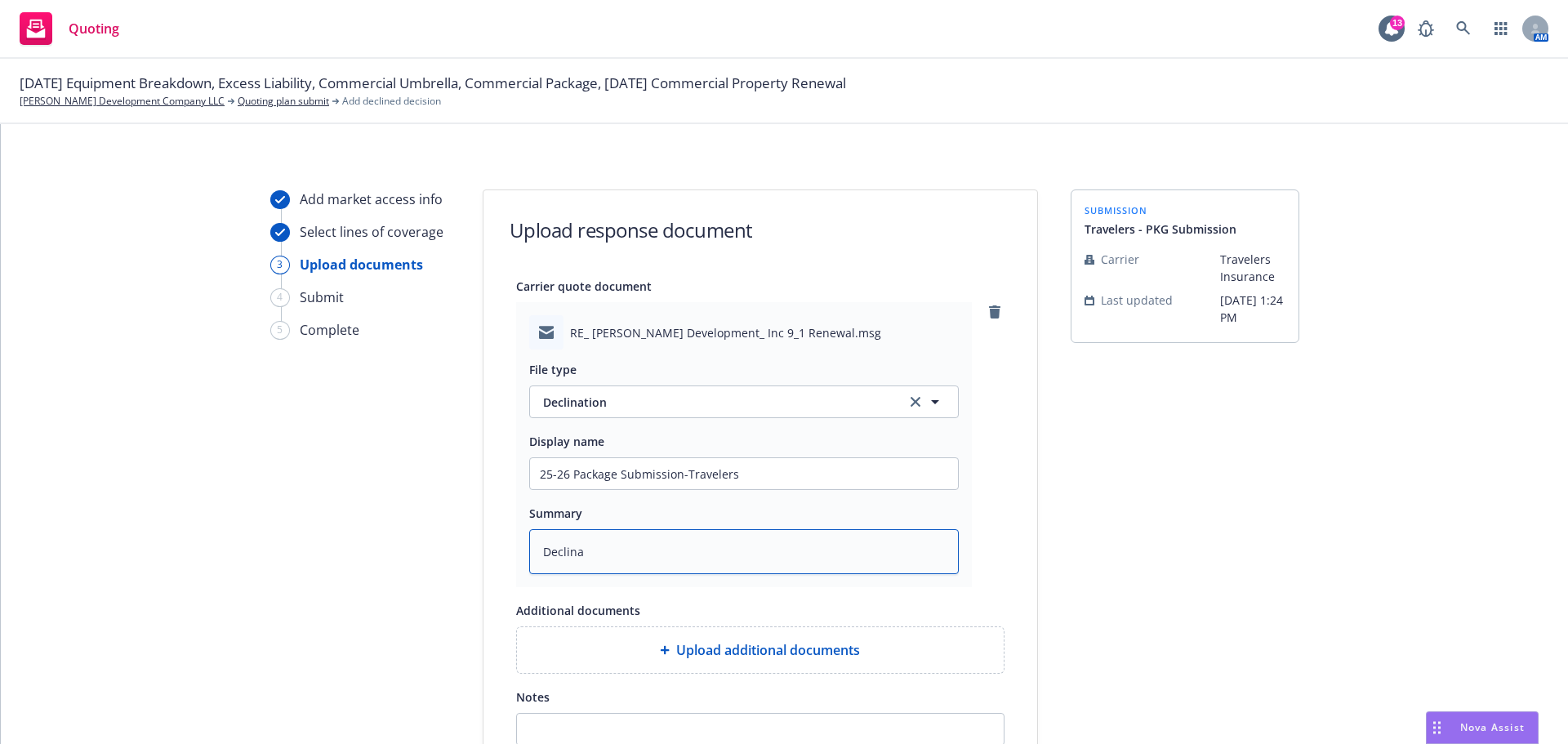
type textarea "Declinat"
type textarea "x"
type textarea "Declinati"
type textarea "x"
type textarea "Declinatio"
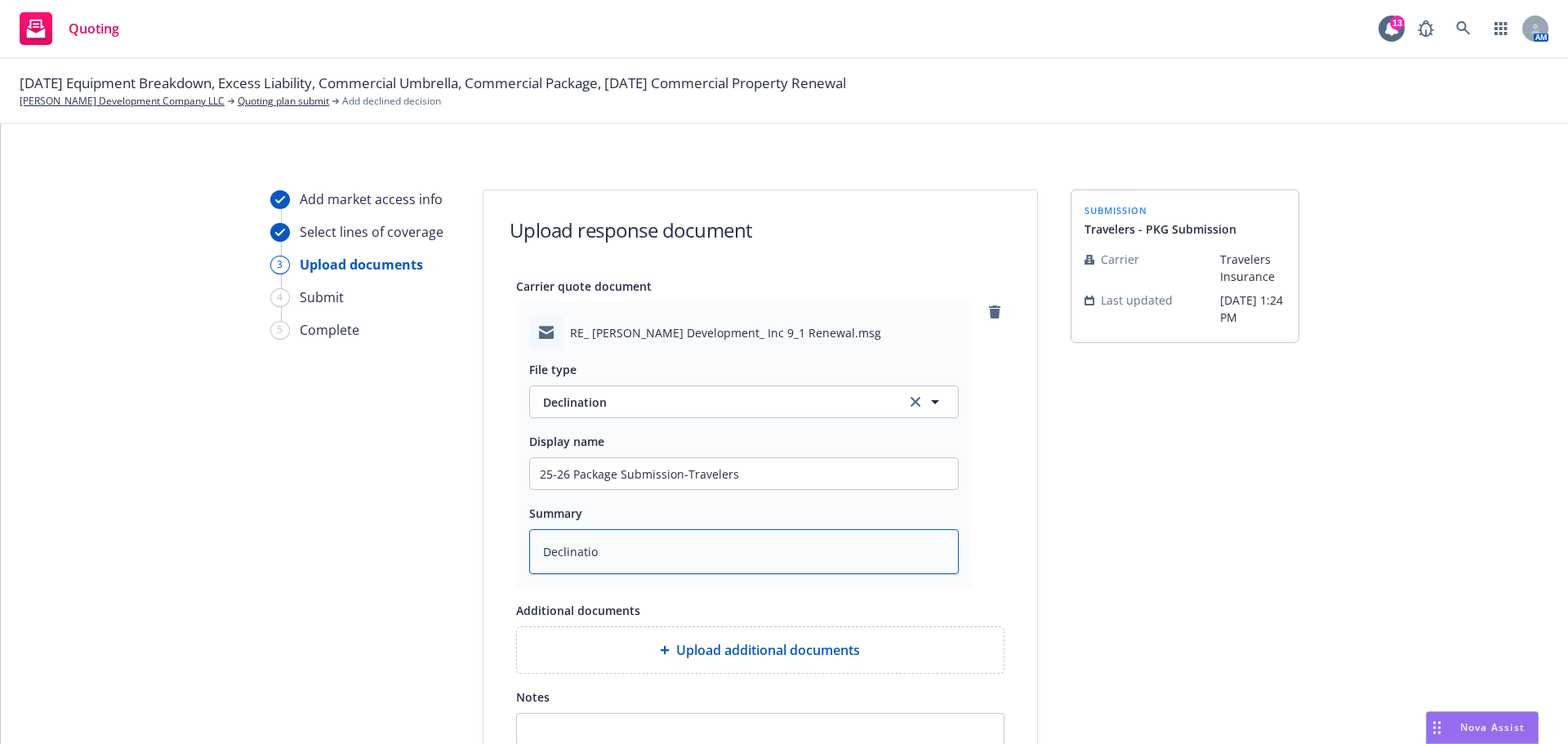
type textarea "x"
type textarea "Declination"
type textarea "x"
type textarea "Declination"
type textarea "x"
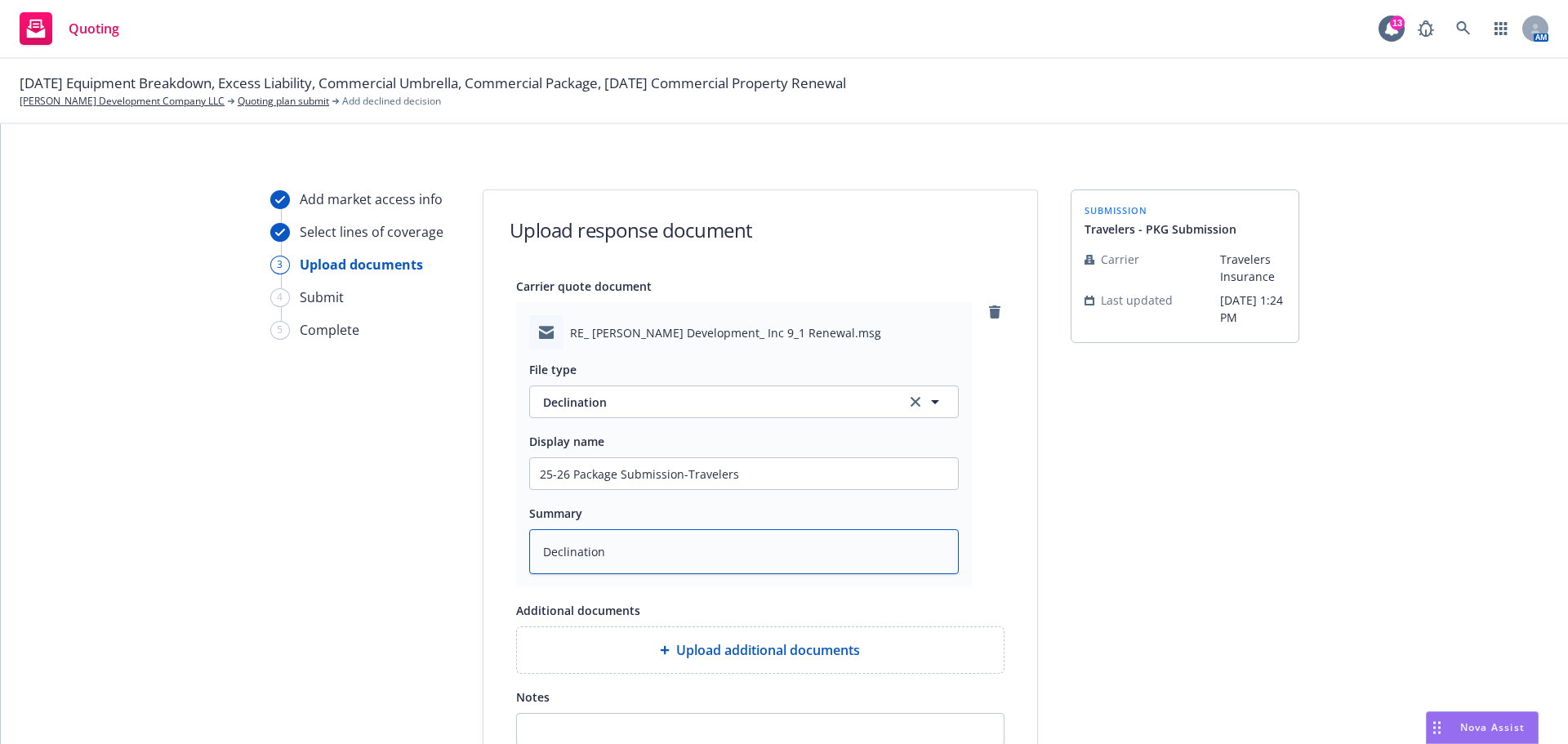
type textarea "Declination b"
type textarea "x"
type textarea "Declination ba"
type textarea "x"
type textarea "Declination bas"
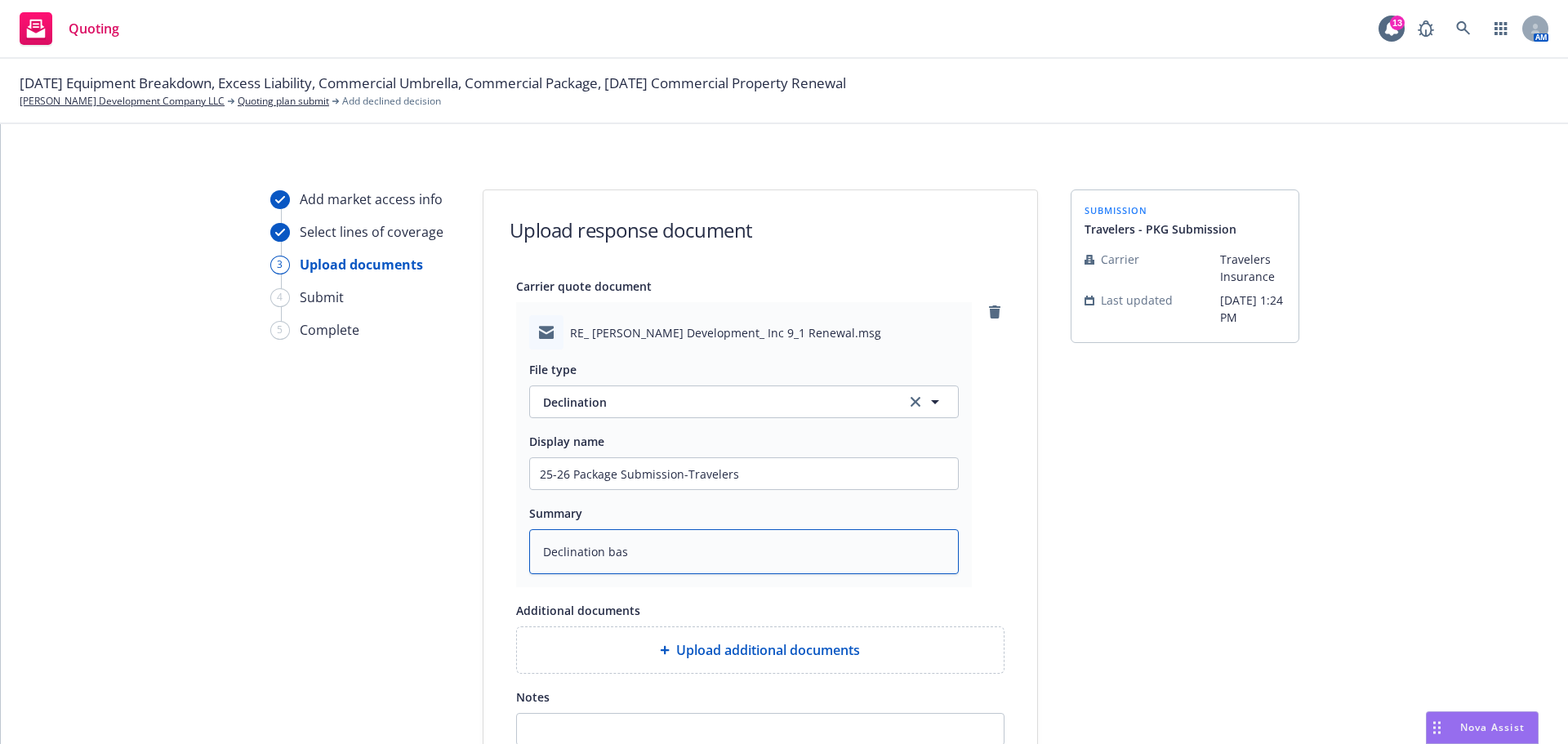
type textarea "x"
type textarea "Declination base"
type textarea "x"
type textarea "Declination based"
type textarea "x"
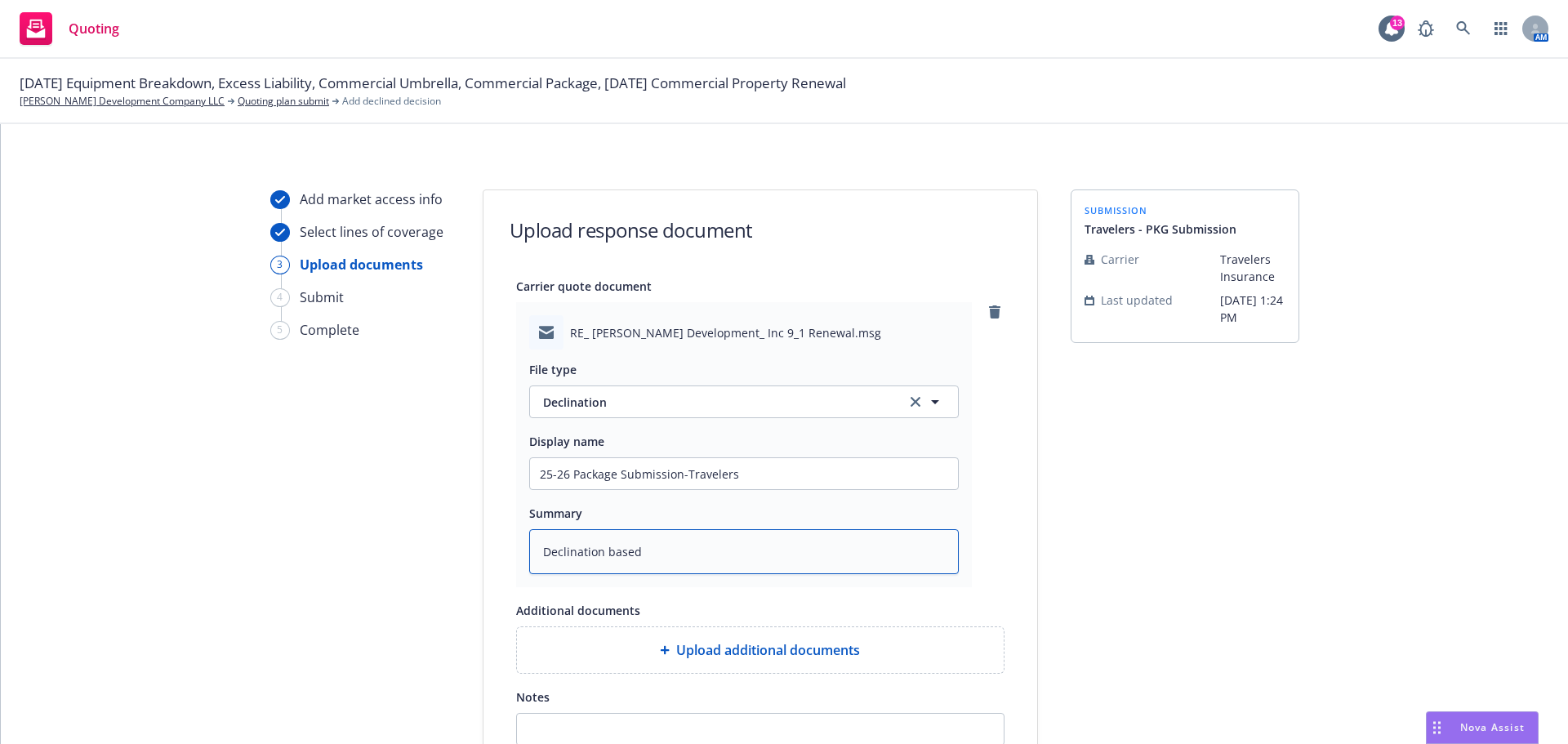
type textarea "Declination based"
type textarea "x"
type textarea "Declination based o"
type textarea "x"
type textarea "Declination based on"
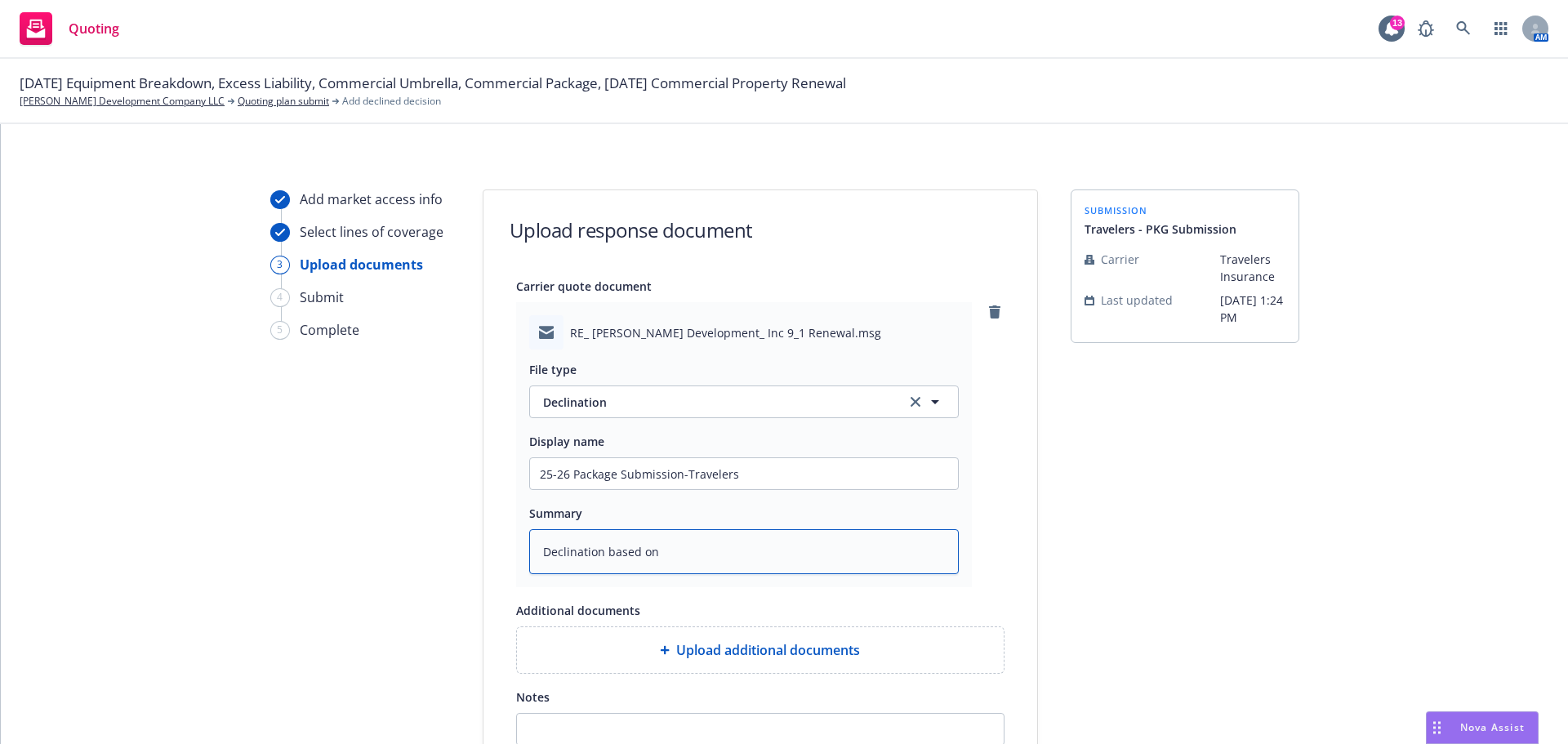
type textarea "x"
type textarea "Declination based on"
type textarea "x"
type textarea "Declination based on t"
type textarea "x"
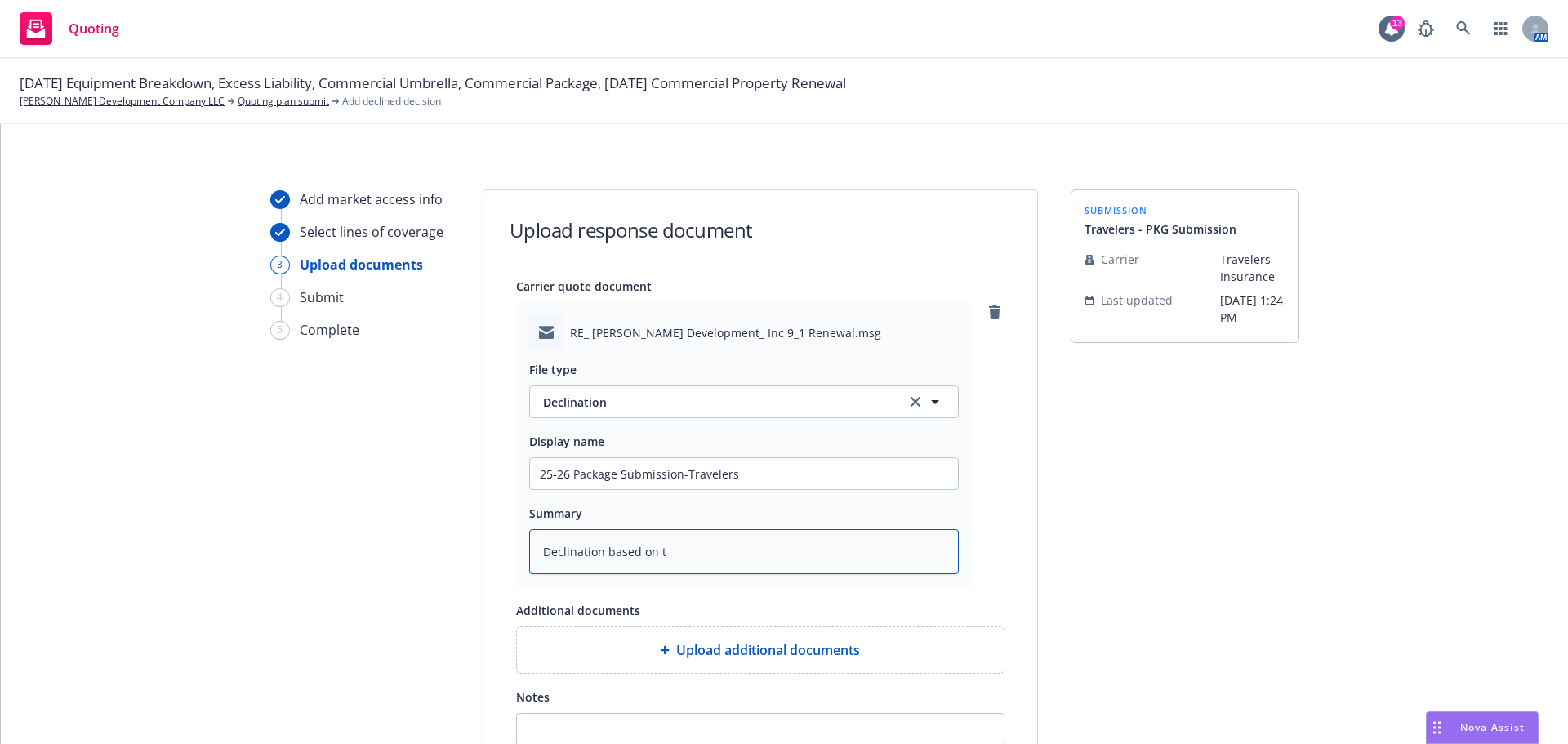
type textarea "Declination based on to"
type textarea "x"
type textarea "Declination based on to"
type textarea "x"
type textarea "Declination based on to m"
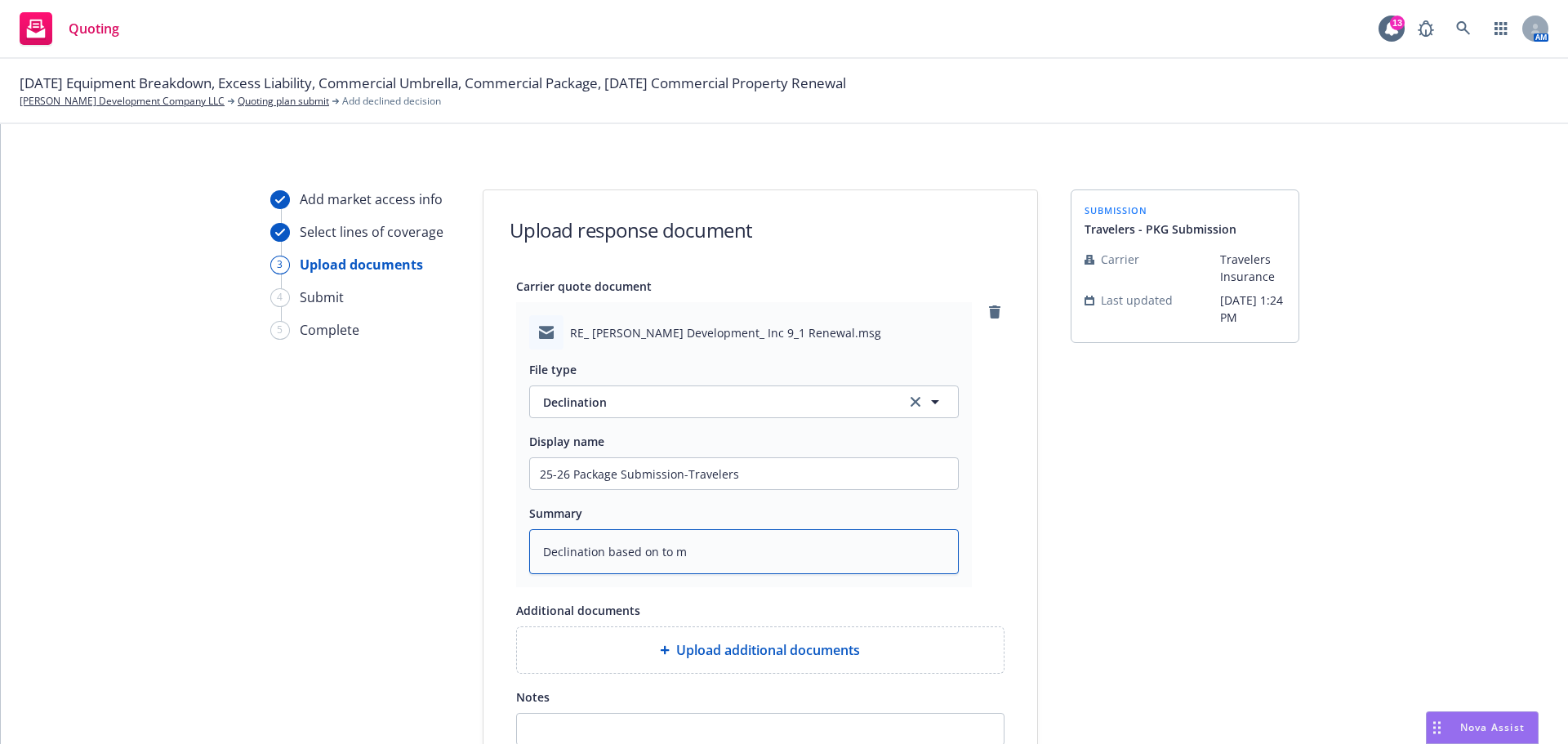
type textarea "x"
type textarea "Declination based on to mn"
type textarea "x"
type textarea "Declination based on to mny"
type textarea "x"
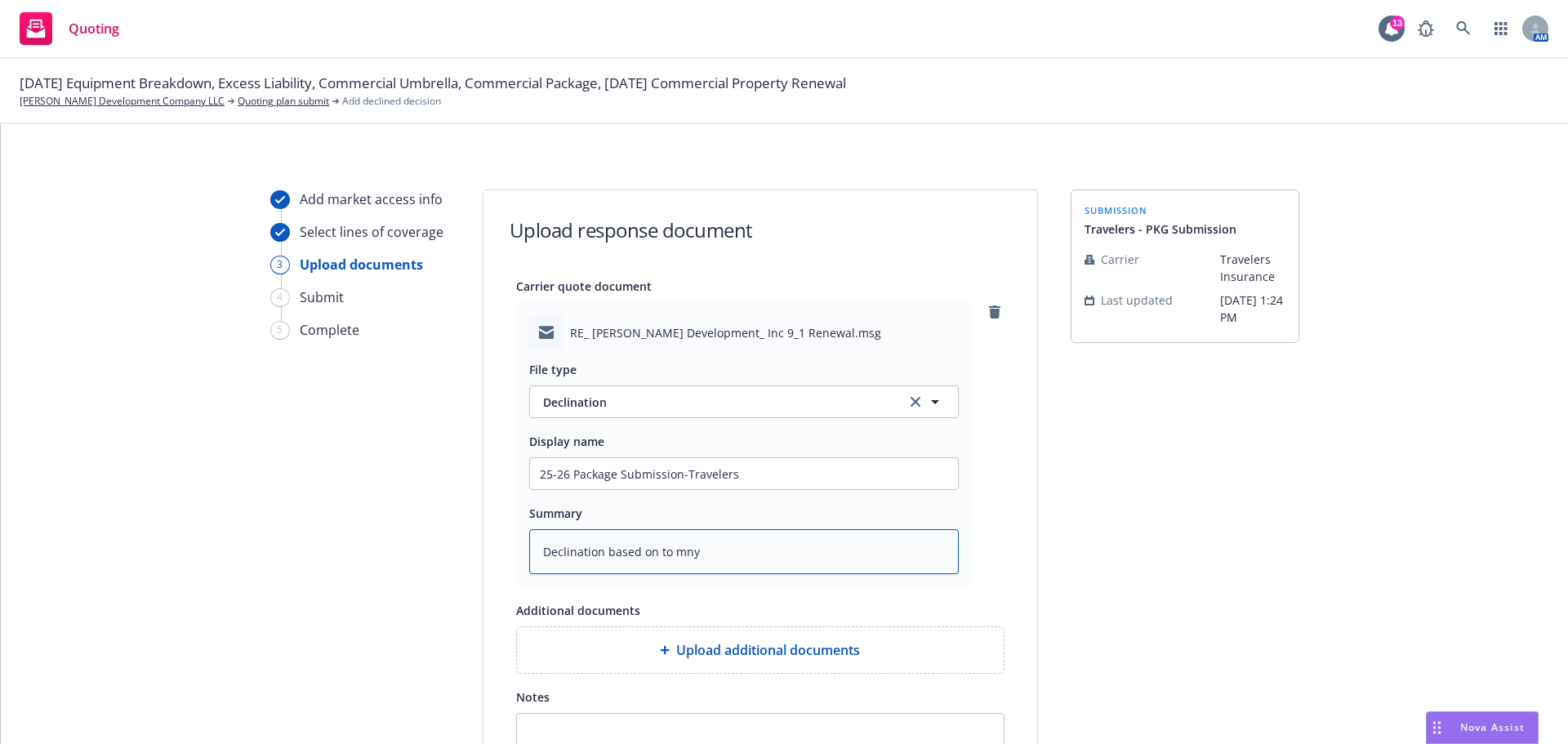
type textarea "Declination based on to mn"
type textarea "x"
type textarea "Declination based on to m"
type textarea "x"
type textarea "Declination based on to ma"
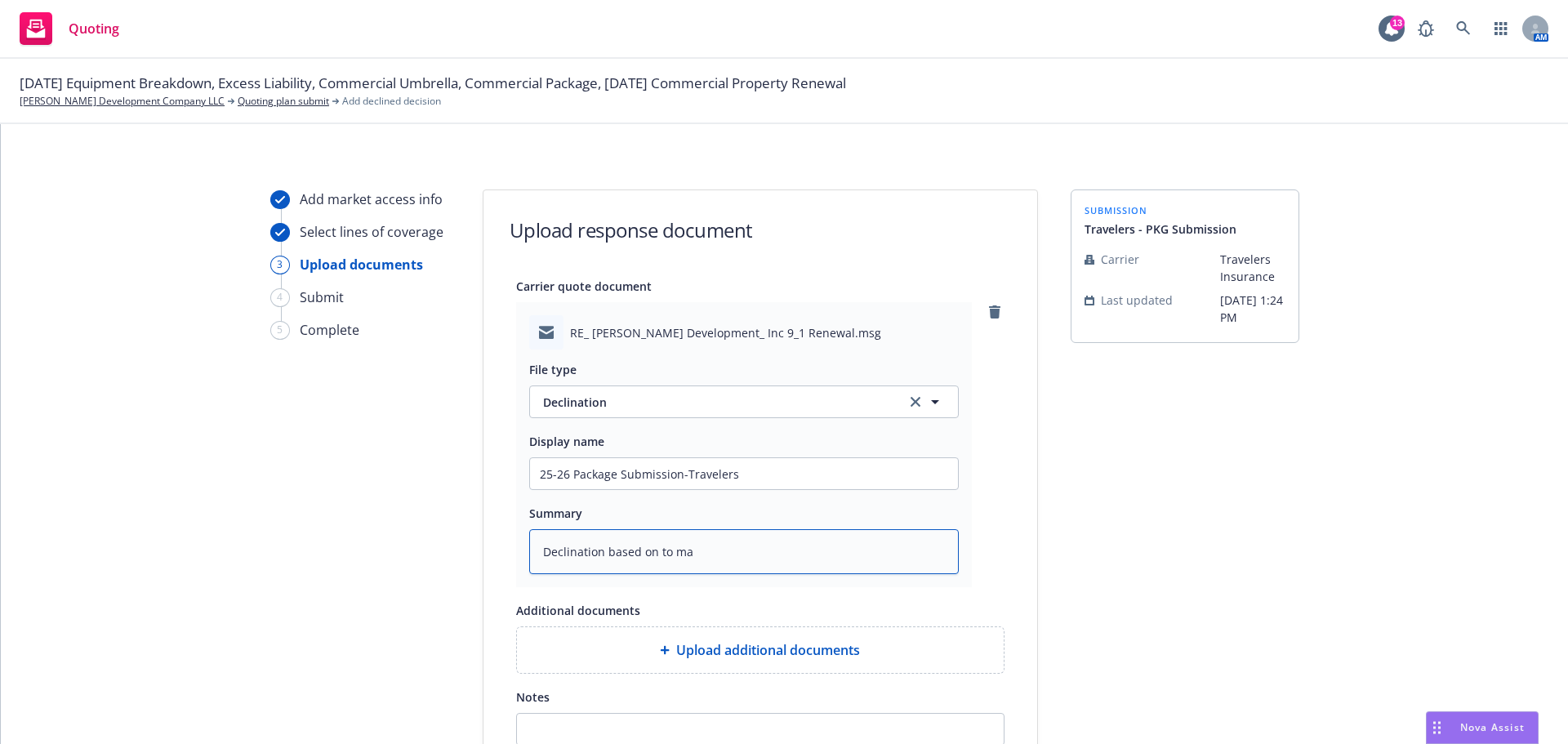
type textarea "x"
type textarea "Declination based on to man"
type textarea "x"
type textarea "Declination based on to many"
type textarea "x"
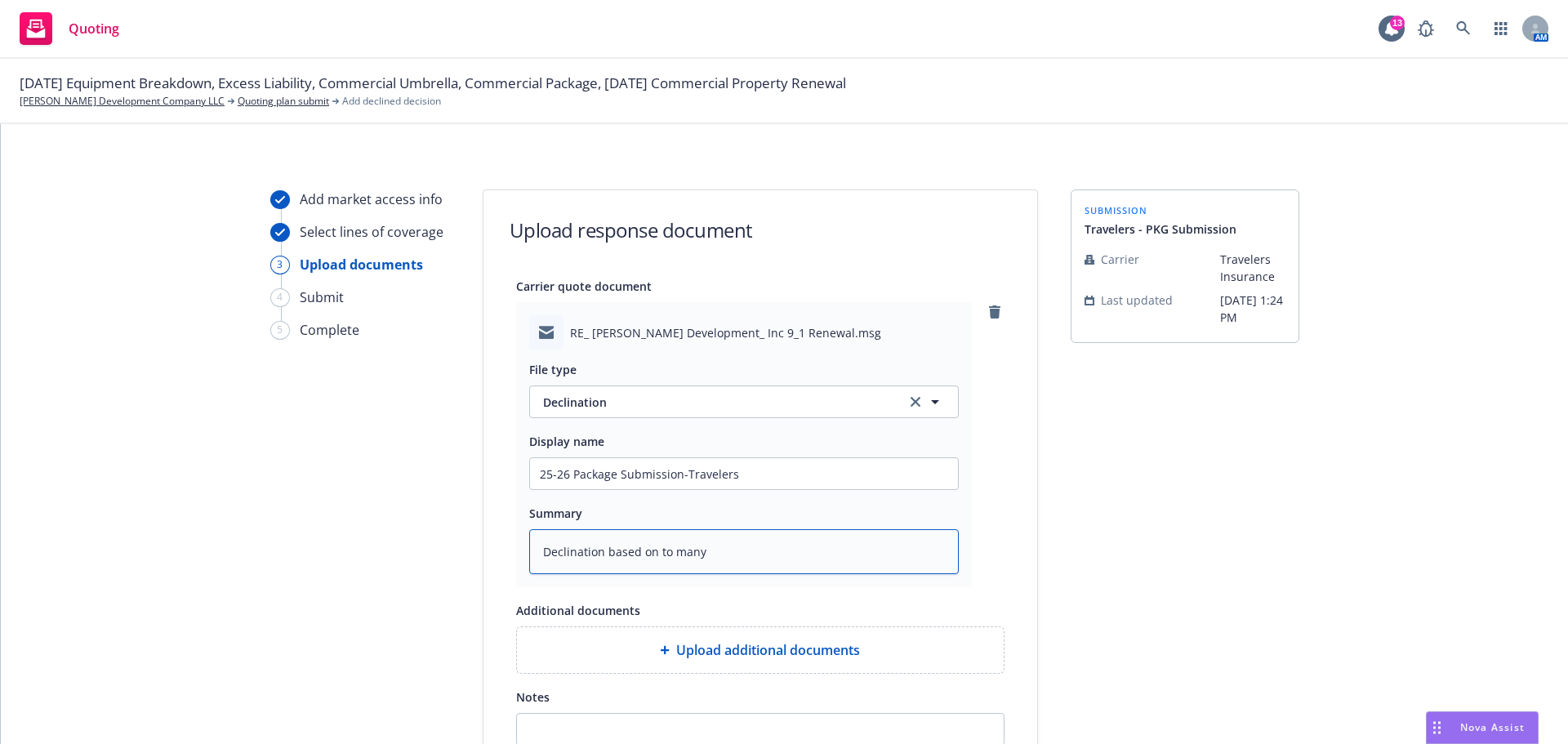
type textarea "Declination based on to many"
type textarea "x"
type textarea "Declination based on to many c"
type textarea "x"
type textarea "Declination based on to many co"
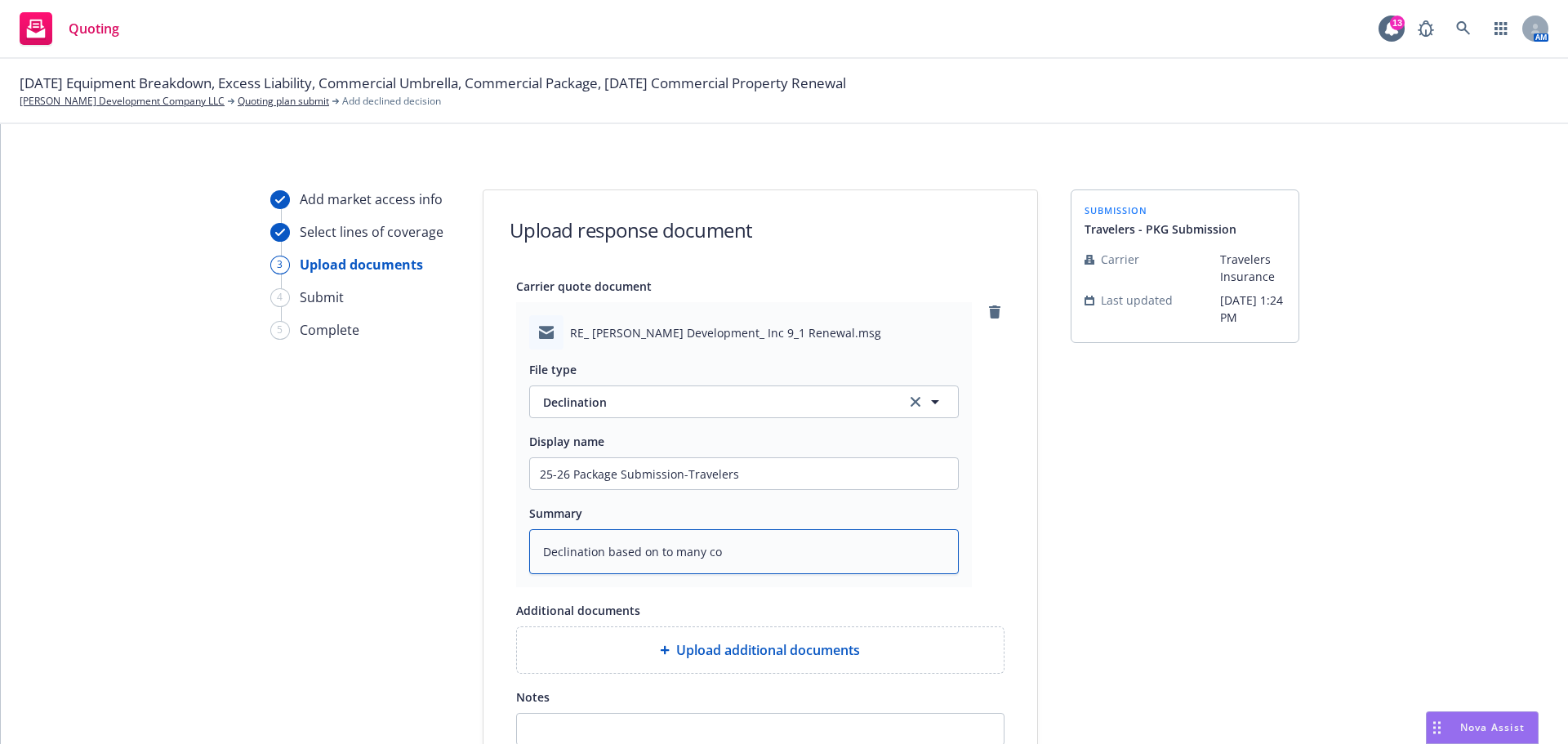
type textarea "x"
type textarea "Declination based on to many con"
type textarea "x"
type textarea "Declination based on to many cond"
type textarea "x"
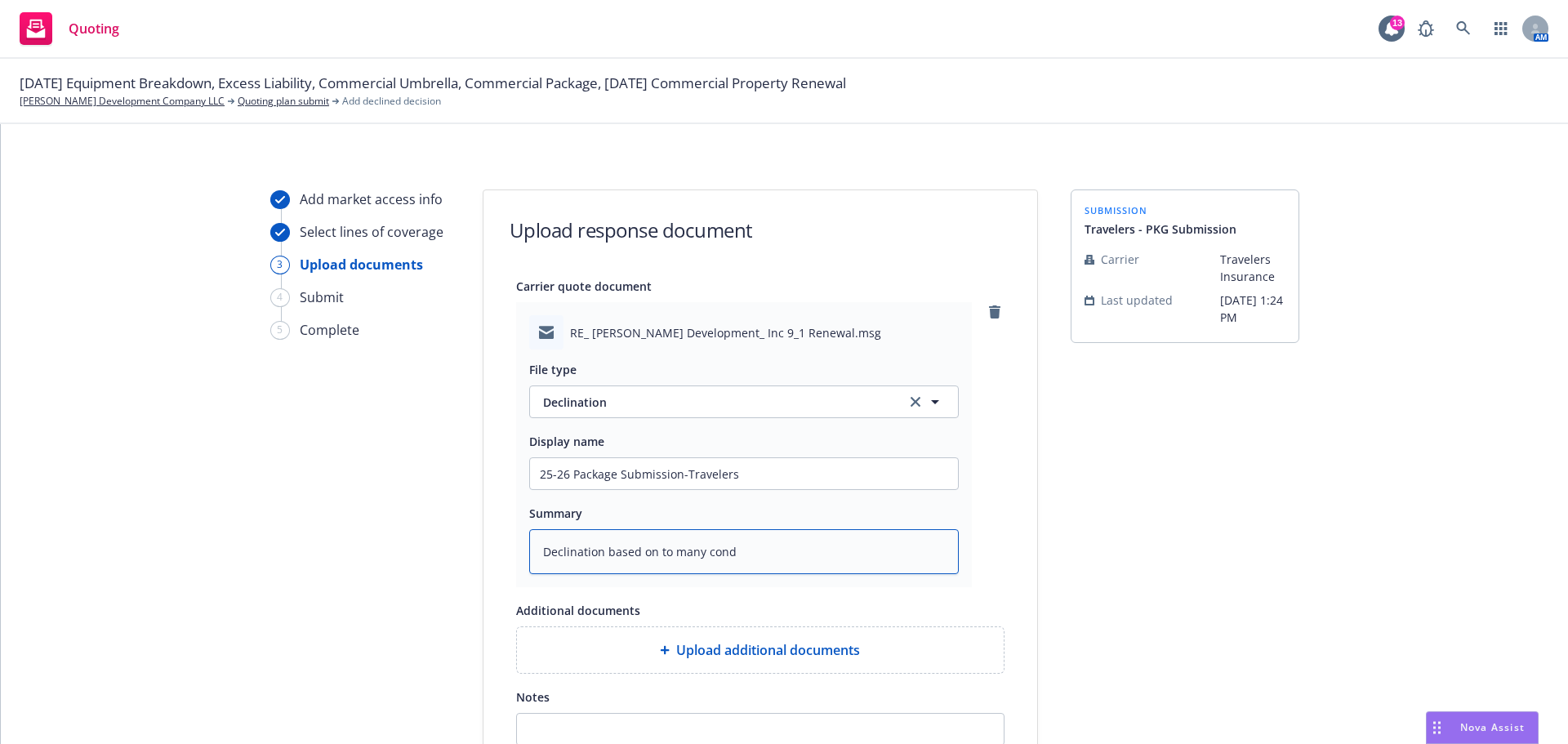
type textarea "Declination based on to many condi"
type textarea "x"
type textarea "Declination based on to many condit"
type textarea "x"
type textarea "Declination based on to many conditi"
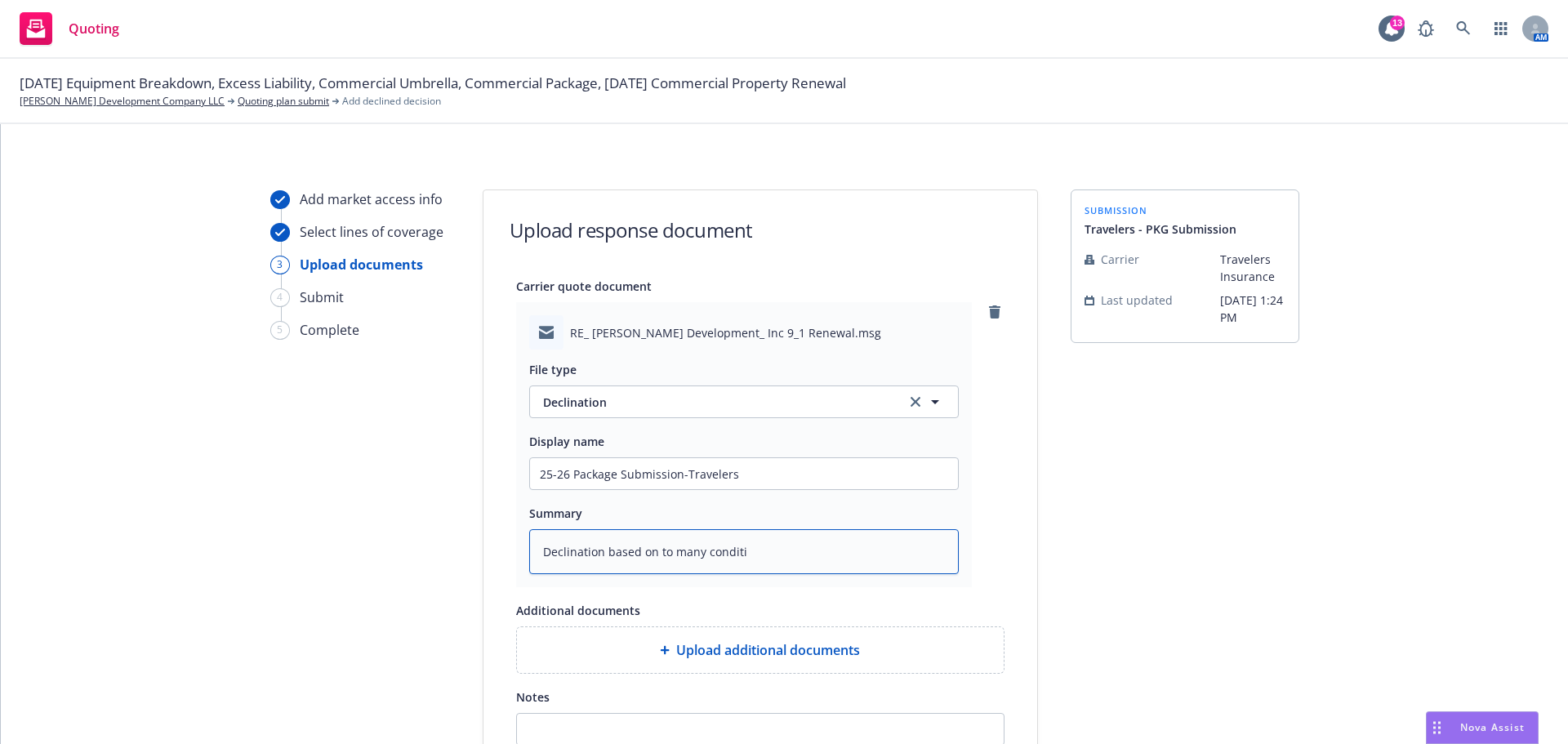
type textarea "x"
type textarea "Declination based on to many conditio"
type textarea "x"
type textarea "Declination based on to many condition"
type textarea "x"
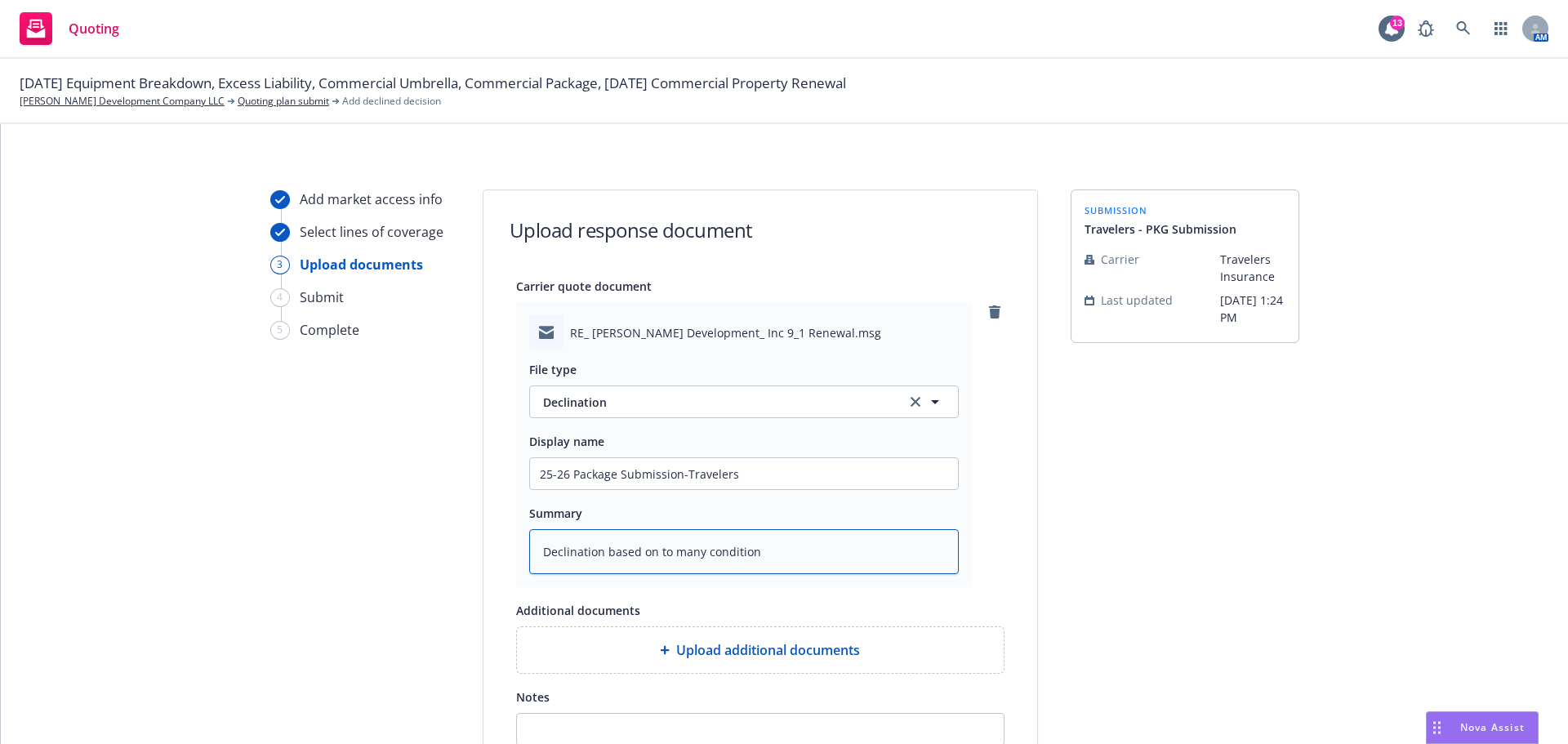
type textarea "Declination based on to many conditiona"
type textarea "x"
type textarea "Declination based on to many conditional"
type textarea "x"
type textarea "Declination based on to many conditional"
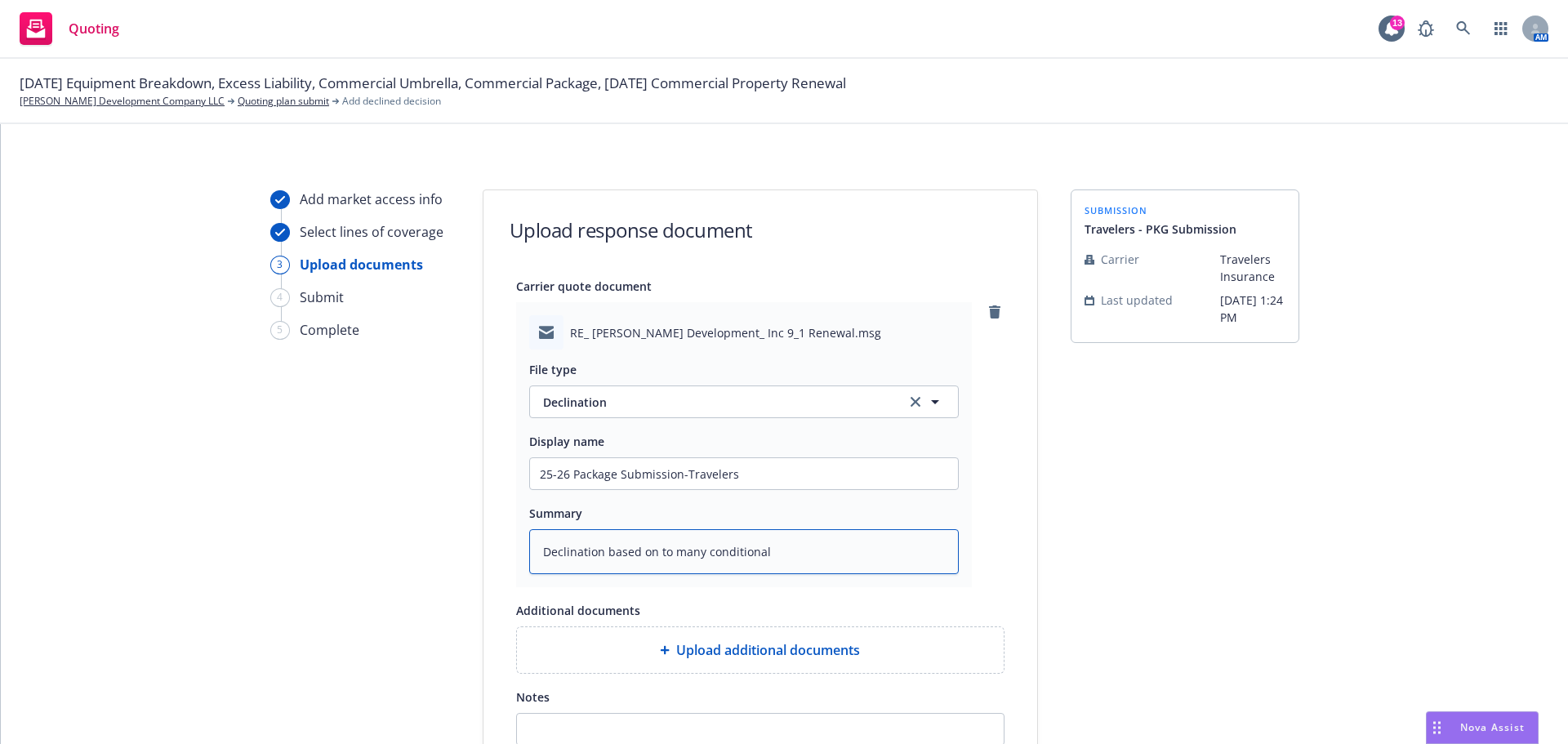
type textarea "x"
type textarea "Declination based on to many conditional n"
type textarea "x"
type textarea "Declination based on to many conditional ne"
type textarea "x"
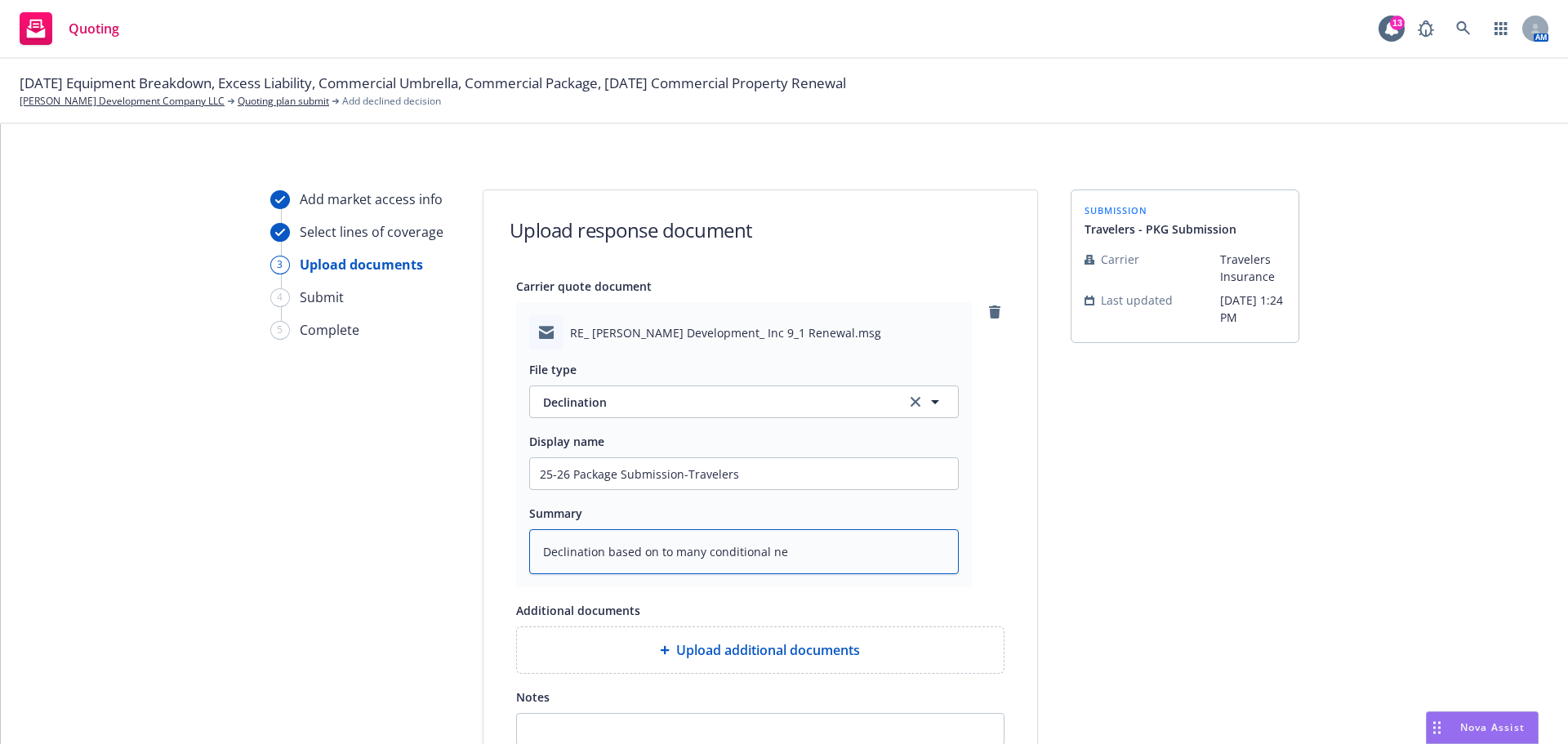
type textarea "Declination based on to many conditional nee"
type textarea "x"
type textarea "Declination based on to many conditional need"
type textarea "x"
type textarea "Declination based on to many conditional needs"
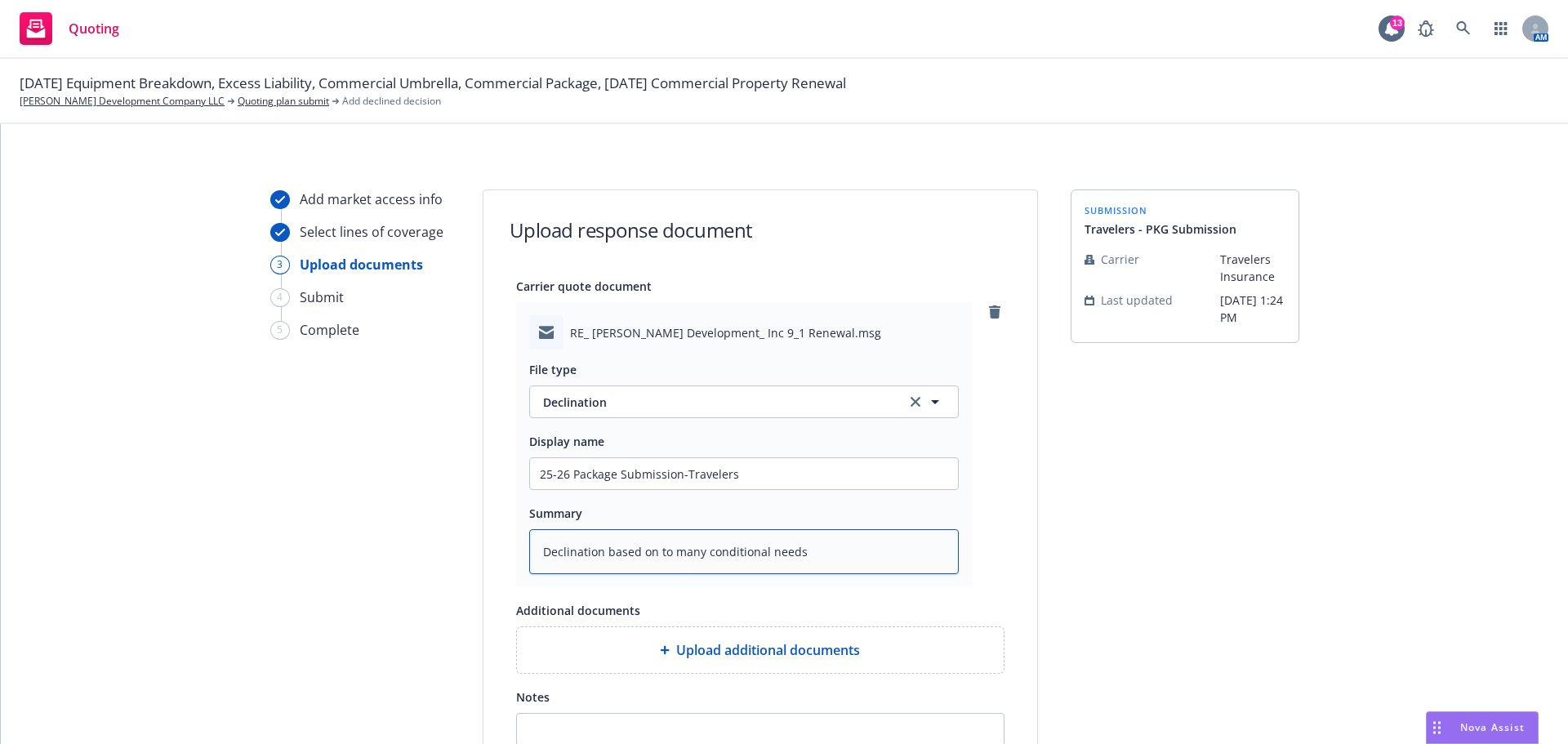
type textarea "x"
type textarea "Declination based on to many conditional needs"
type textarea "x"
type textarea "Declination based on to many conditional needs w"
type textarea "x"
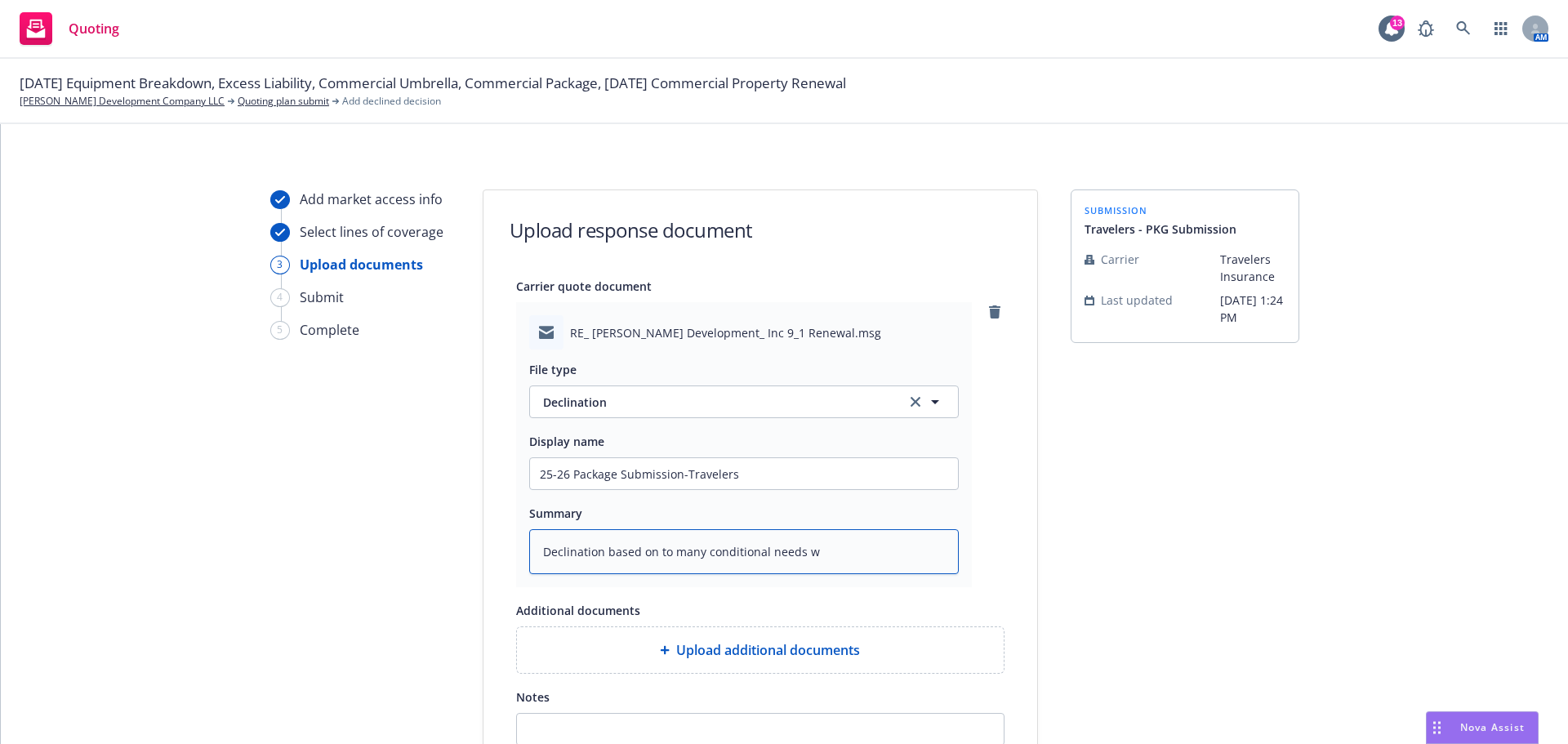
type textarea "Declination based on to many conditional needs wh"
type textarea "x"
type textarea "Declination based on to many conditional needs whi"
type textarea "x"
type textarea "Declination based on to many conditional needs whic"
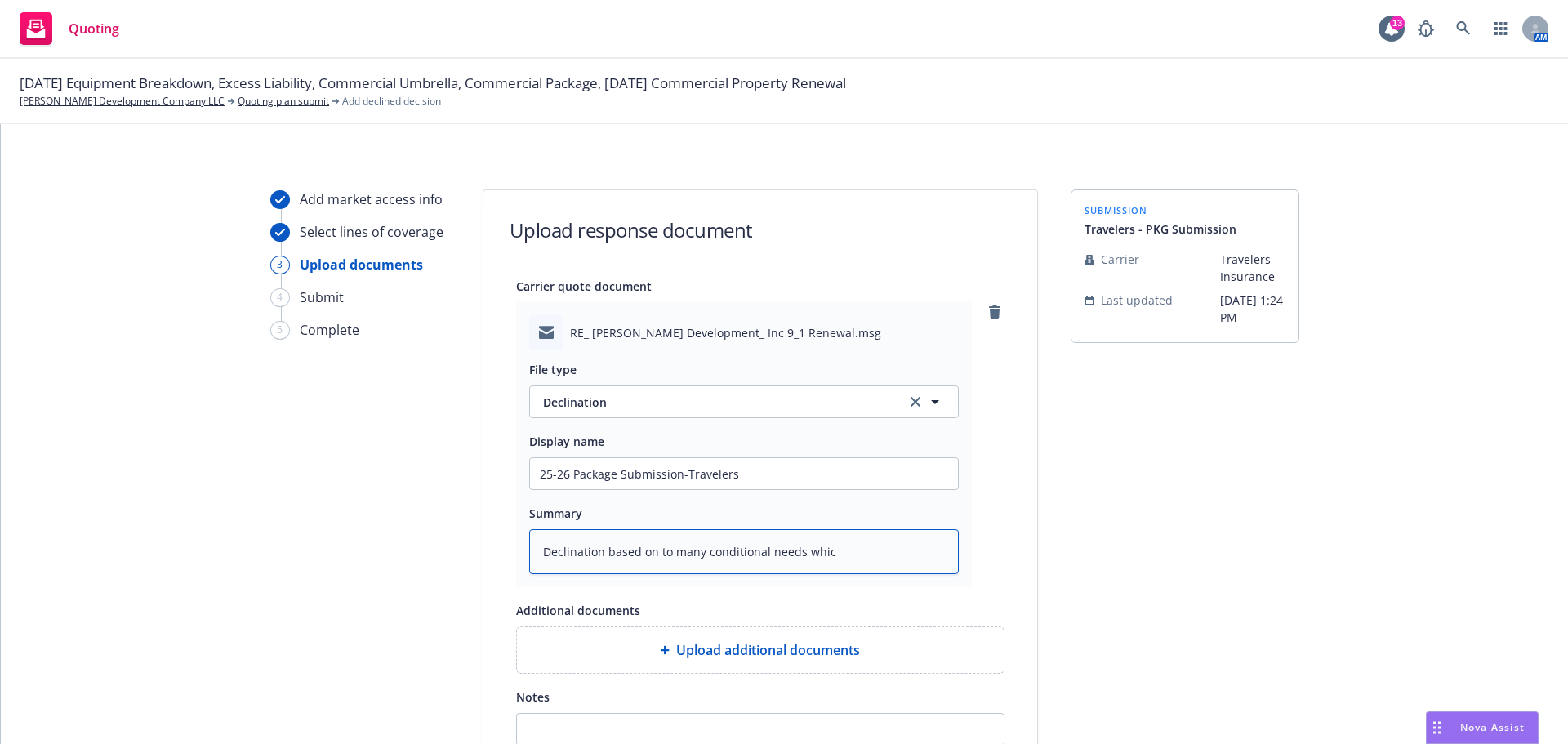
type textarea "x"
type textarea "Declination based on to many conditional needs which"
type textarea "x"
type textarea "Declination based on to many conditional needs which"
type textarea "x"
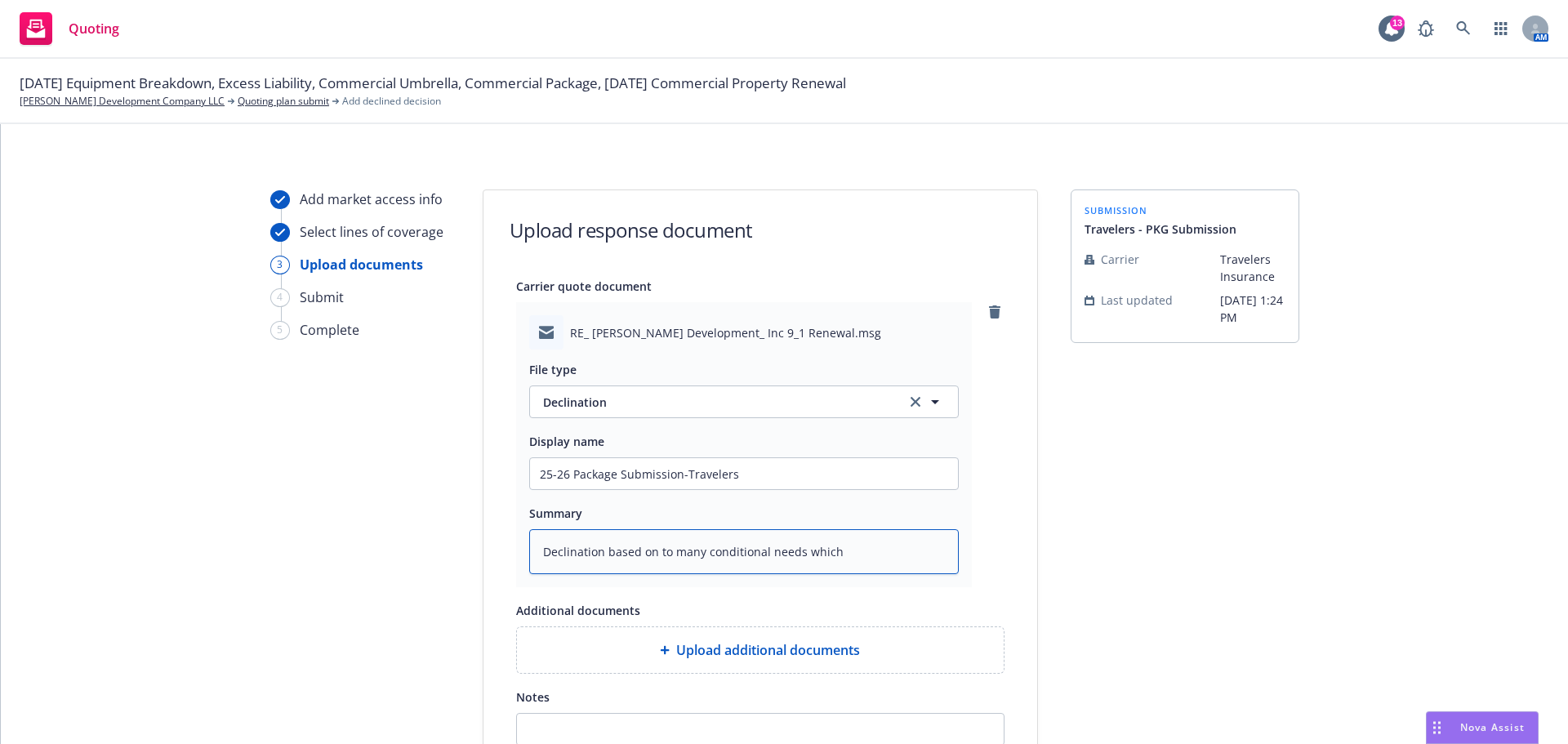
type textarea "Declination based on to many conditional needs which w"
type textarea "x"
type textarea "Declination based on to many conditional needs which wo"
type textarea "x"
type textarea "Declination based on to many conditional needs which wou"
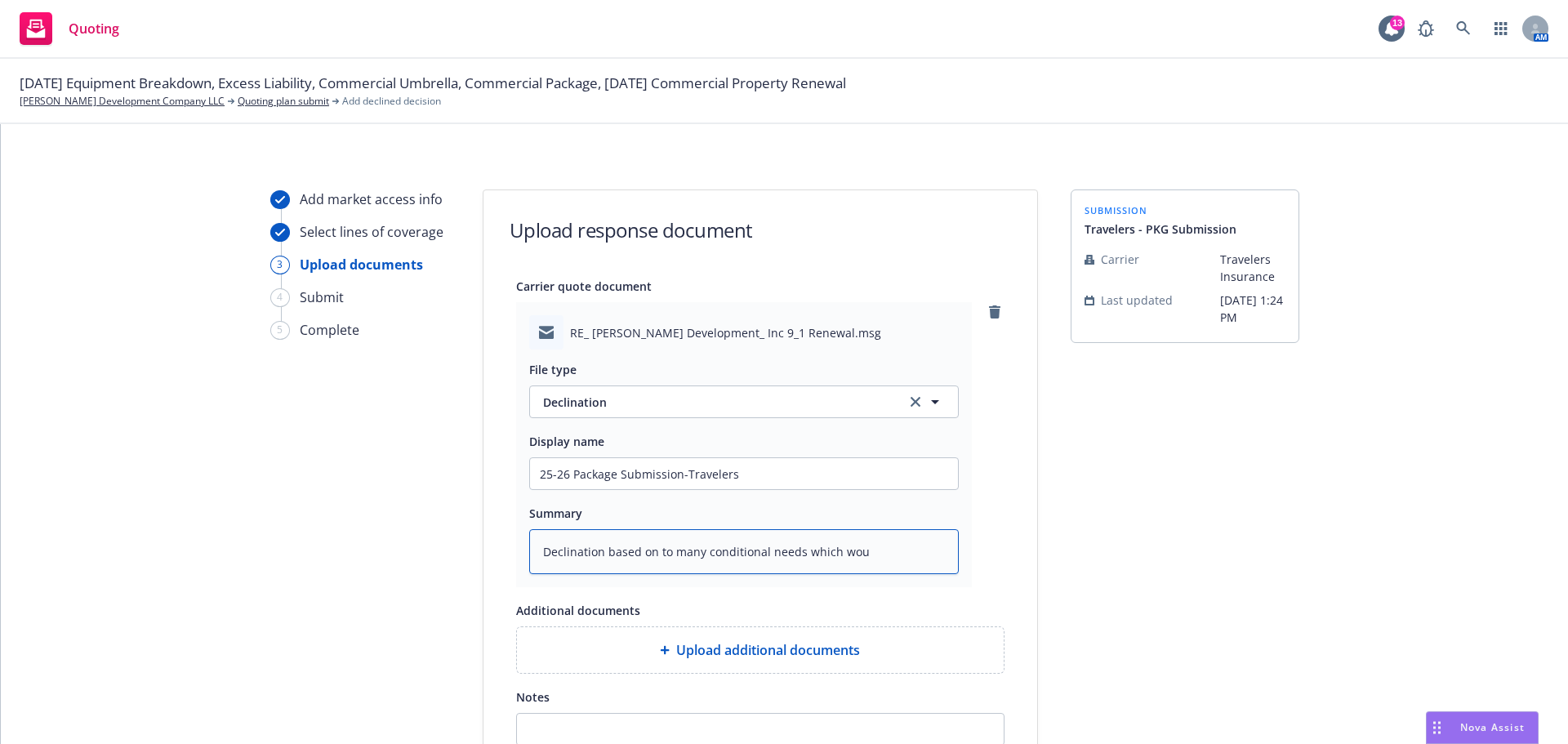
type textarea "x"
type textarea "Declination based on to many conditional needs which woul"
type textarea "x"
type textarea "Declination based on to many conditional needs which would"
type textarea "x"
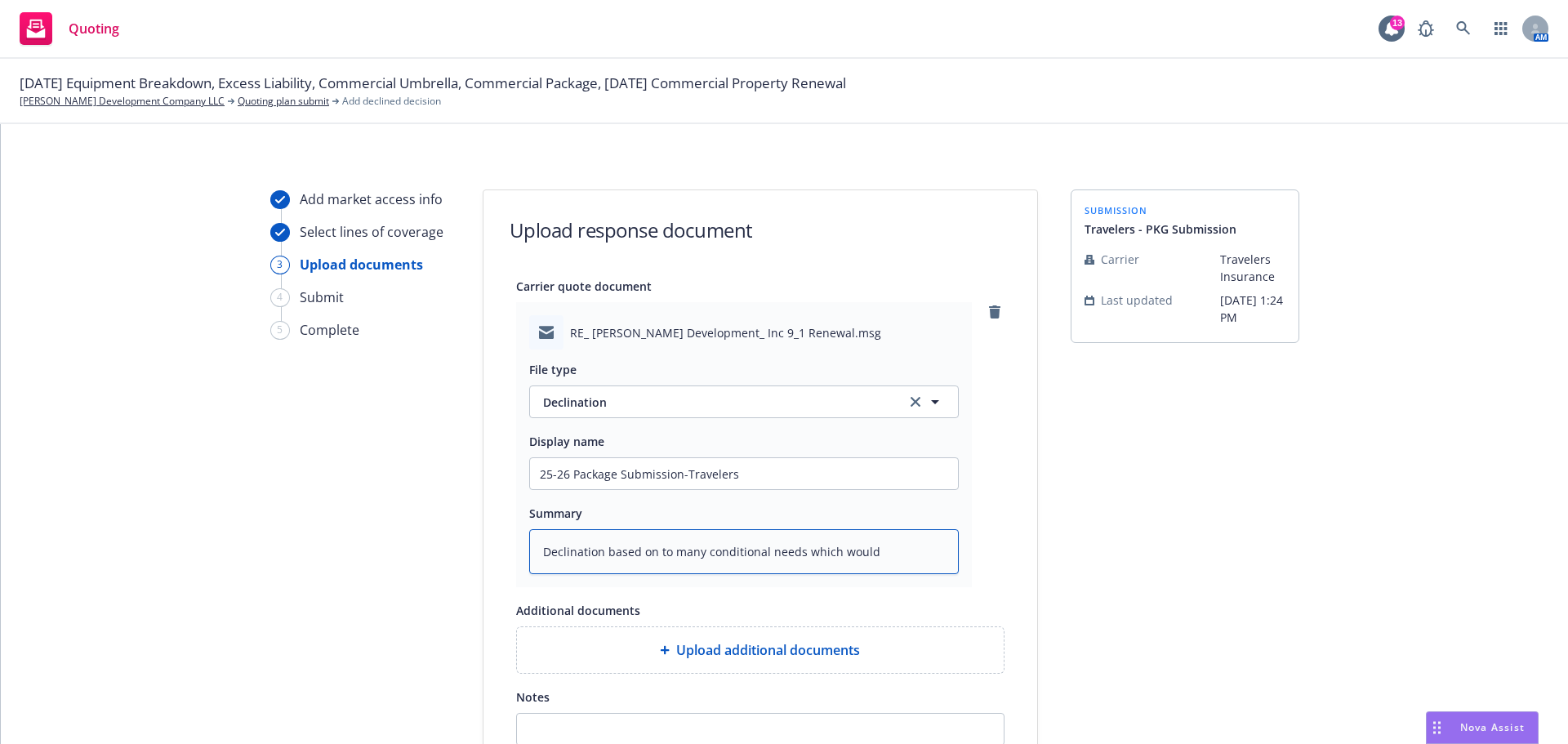
type textarea "Declination based on to many conditional needs which would"
type textarea "x"
type textarea "Declination based on to many conditional needs which would n"
type textarea "x"
type textarea "Declination based on to many conditional needs which would ne"
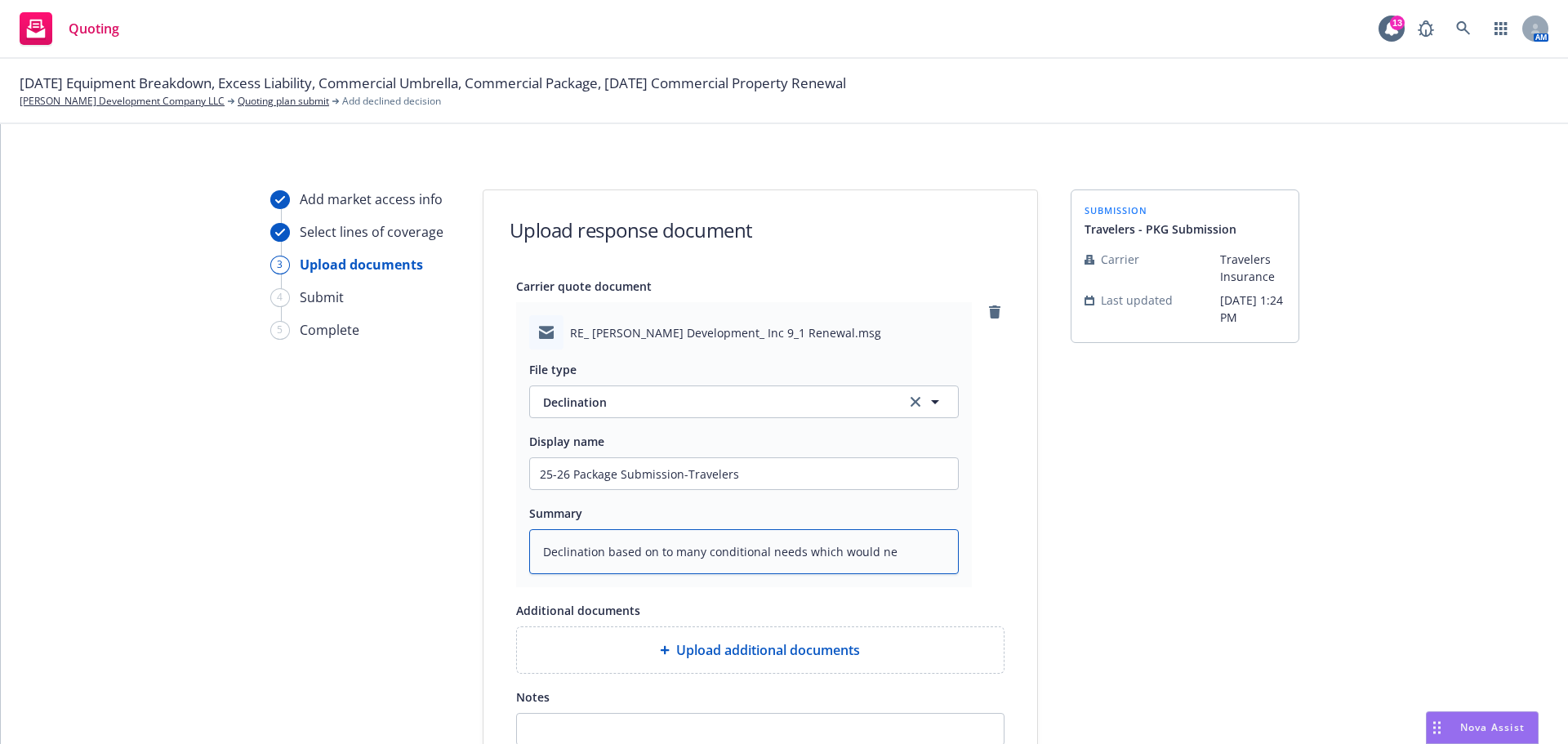
type textarea "x"
type textarea "Declination based on to many conditional needs which would nee"
type textarea "x"
type textarea "Declination based on to many conditional needs which would need"
type textarea "x"
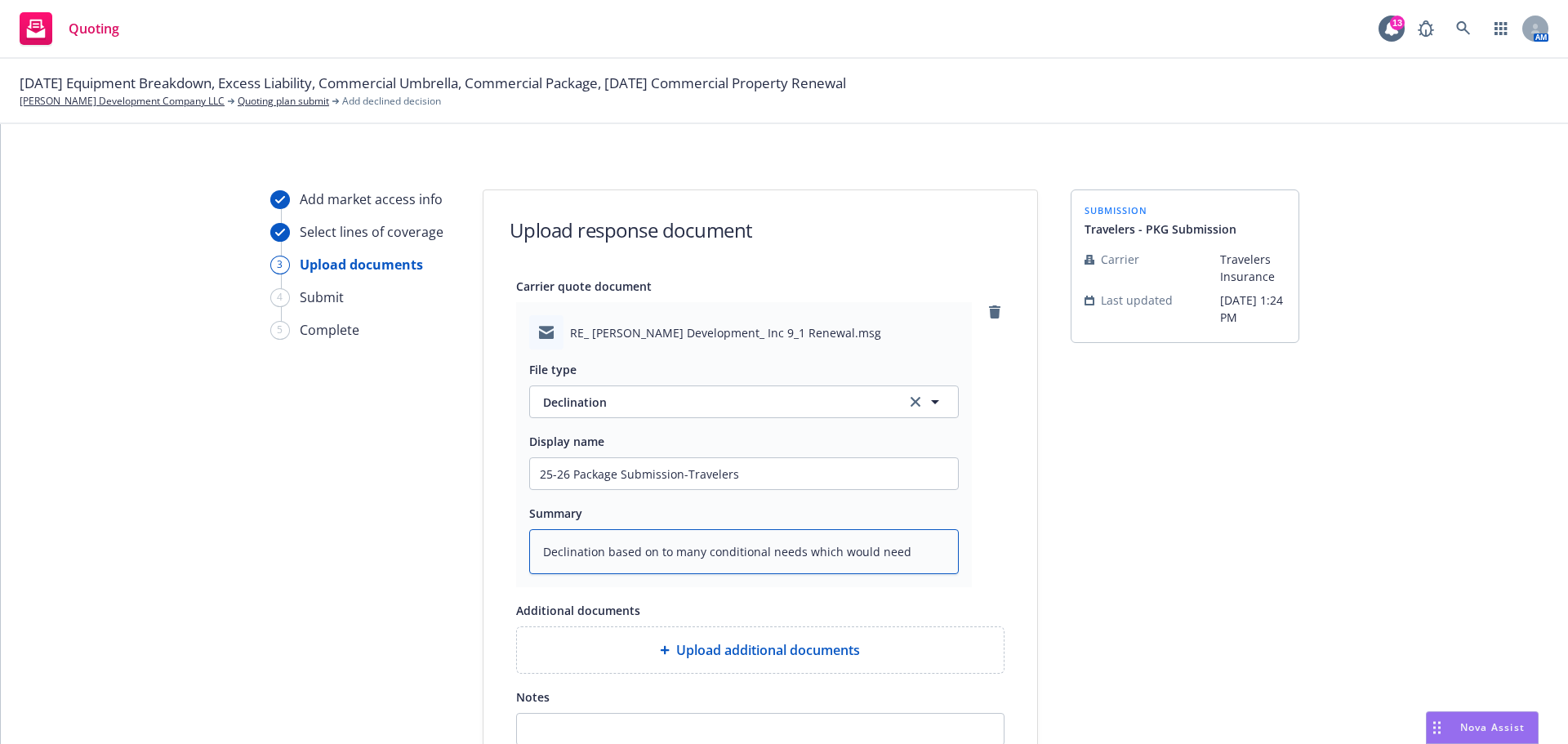
type textarea "Declination based on to many conditional needs which would need"
type textarea "x"
type textarea "Declination based on to many conditional needs which would need t"
type textarea "x"
type textarea "Declination based on to many conditional needs which would need to"
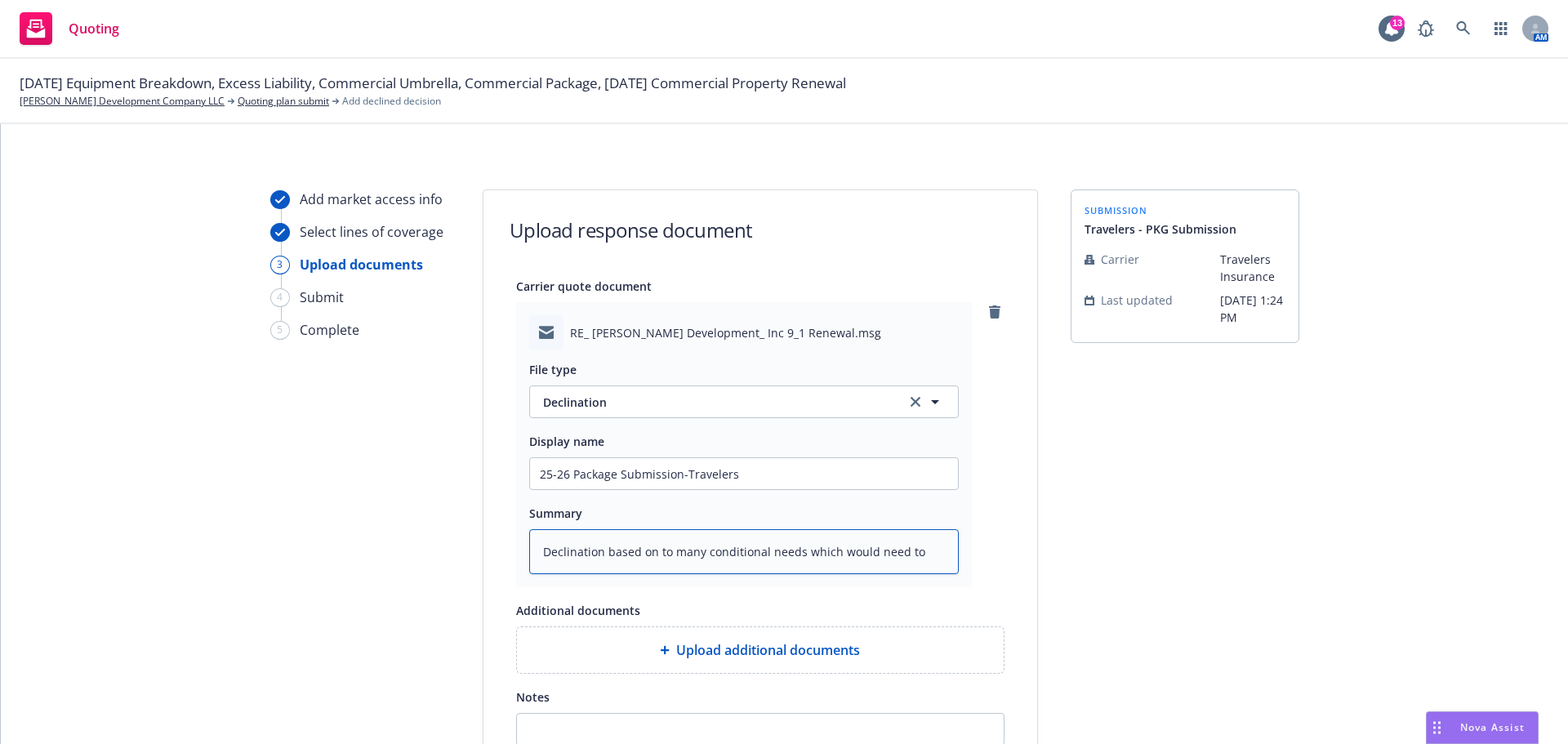
type textarea "x"
type textarea "Declination based on to many conditional needs which would need to"
type textarea "x"
type textarea "Declination based on to many conditional needs which would need to b"
type textarea "x"
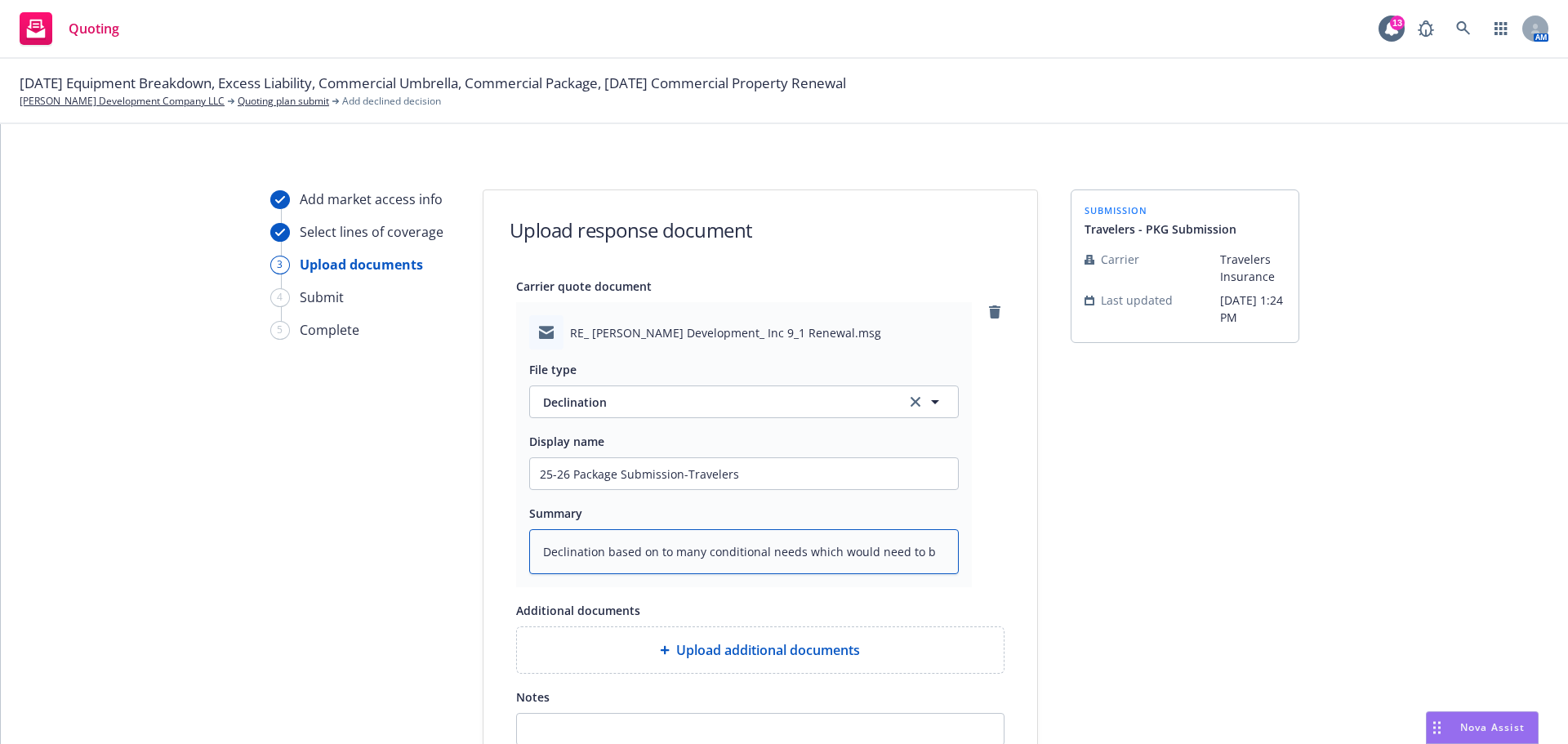
type textarea "Declination based on to many conditional needs which would need to be"
type textarea "x"
type textarea "Declination based on to many conditional needs which would need to be"
type textarea "x"
type textarea "Declination based on to many conditional needs which would need to be d"
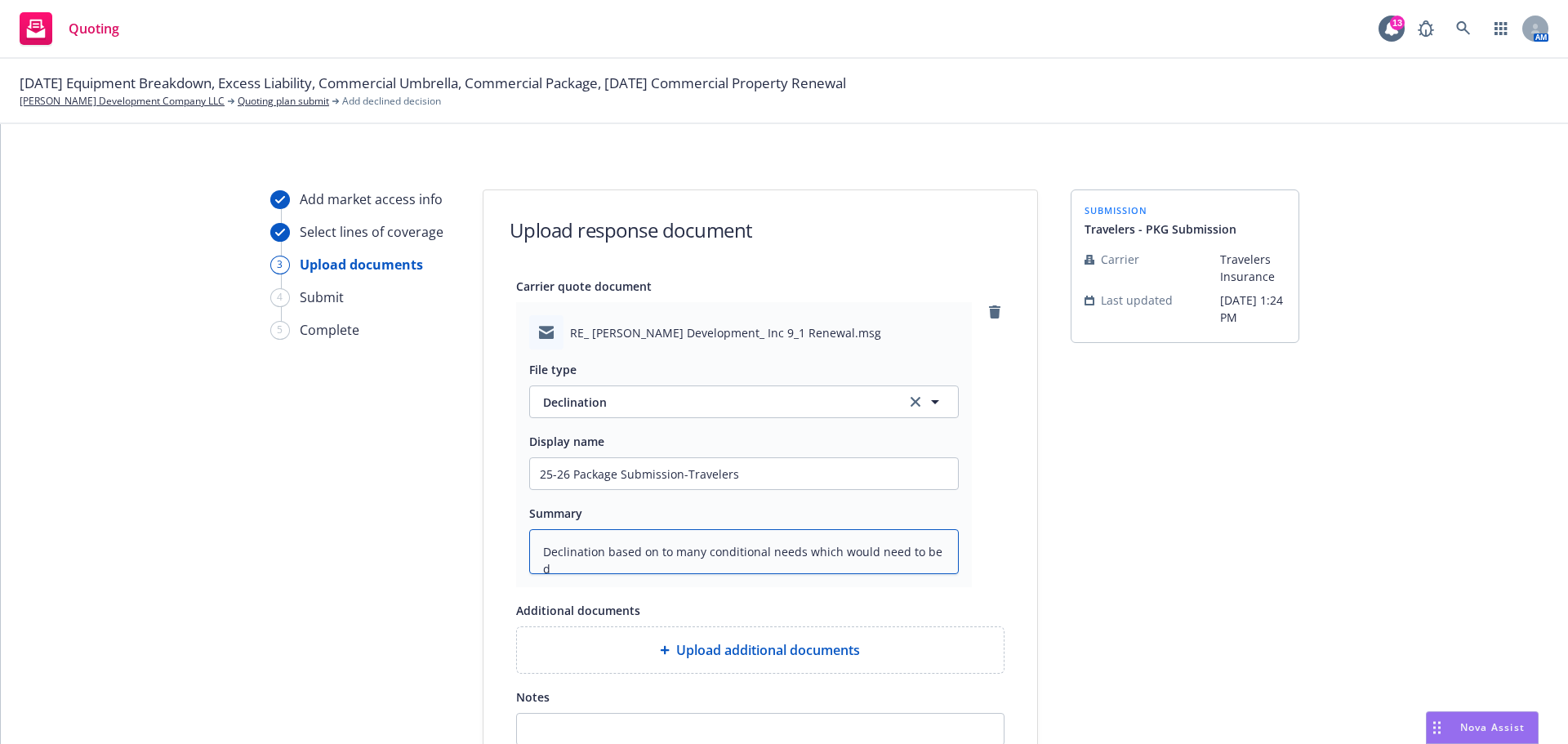
type textarea "x"
type textarea "Declination based on to many conditional needs which would need to be di"
type textarea "x"
type textarea "Declination based on to many conditional needs which would need to be dis"
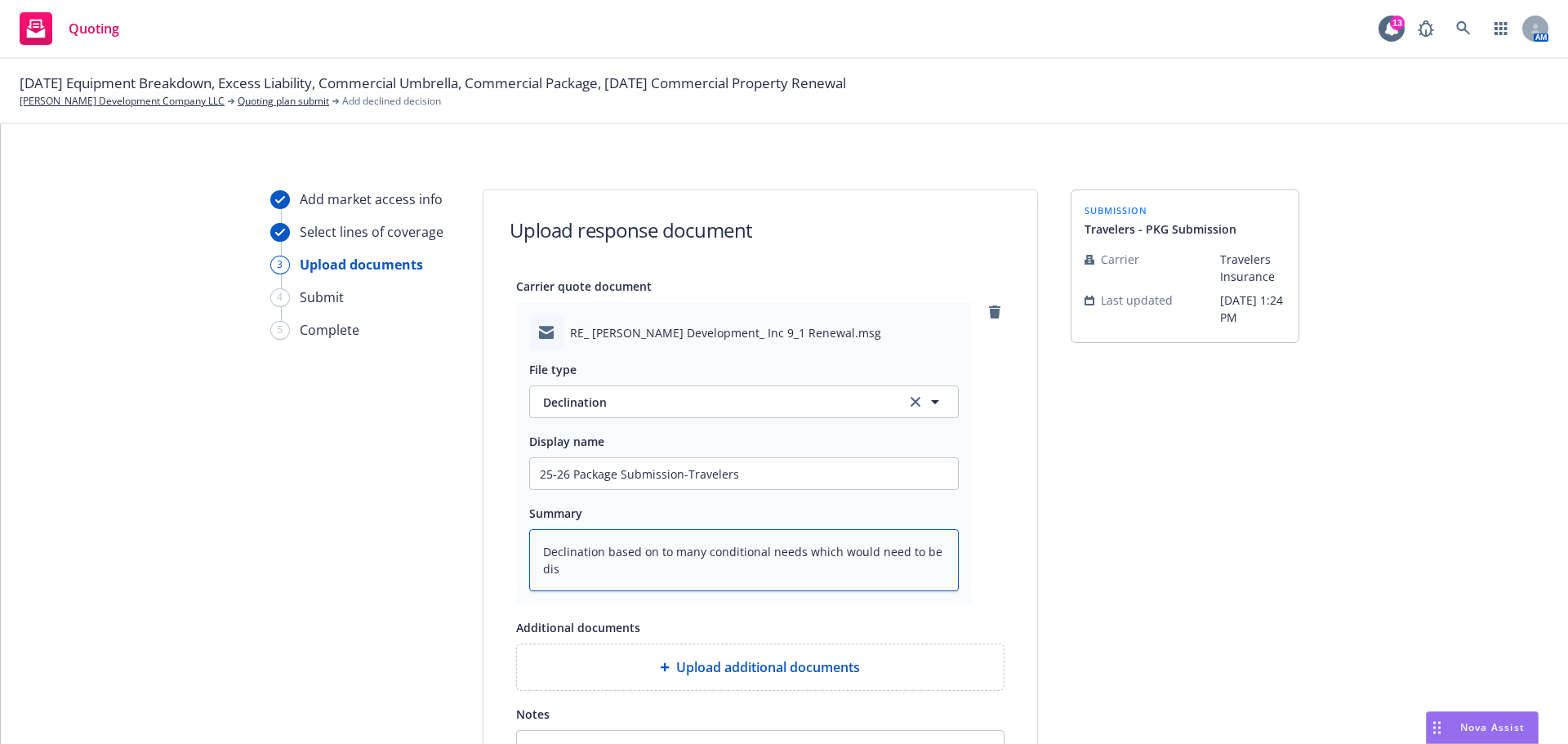
type textarea "x"
type textarea "Declination based on to many conditional needs which would need to be disc"
type textarea "x"
type textarea "Declination based on to many conditional needs which would need to be discu"
type textarea "x"
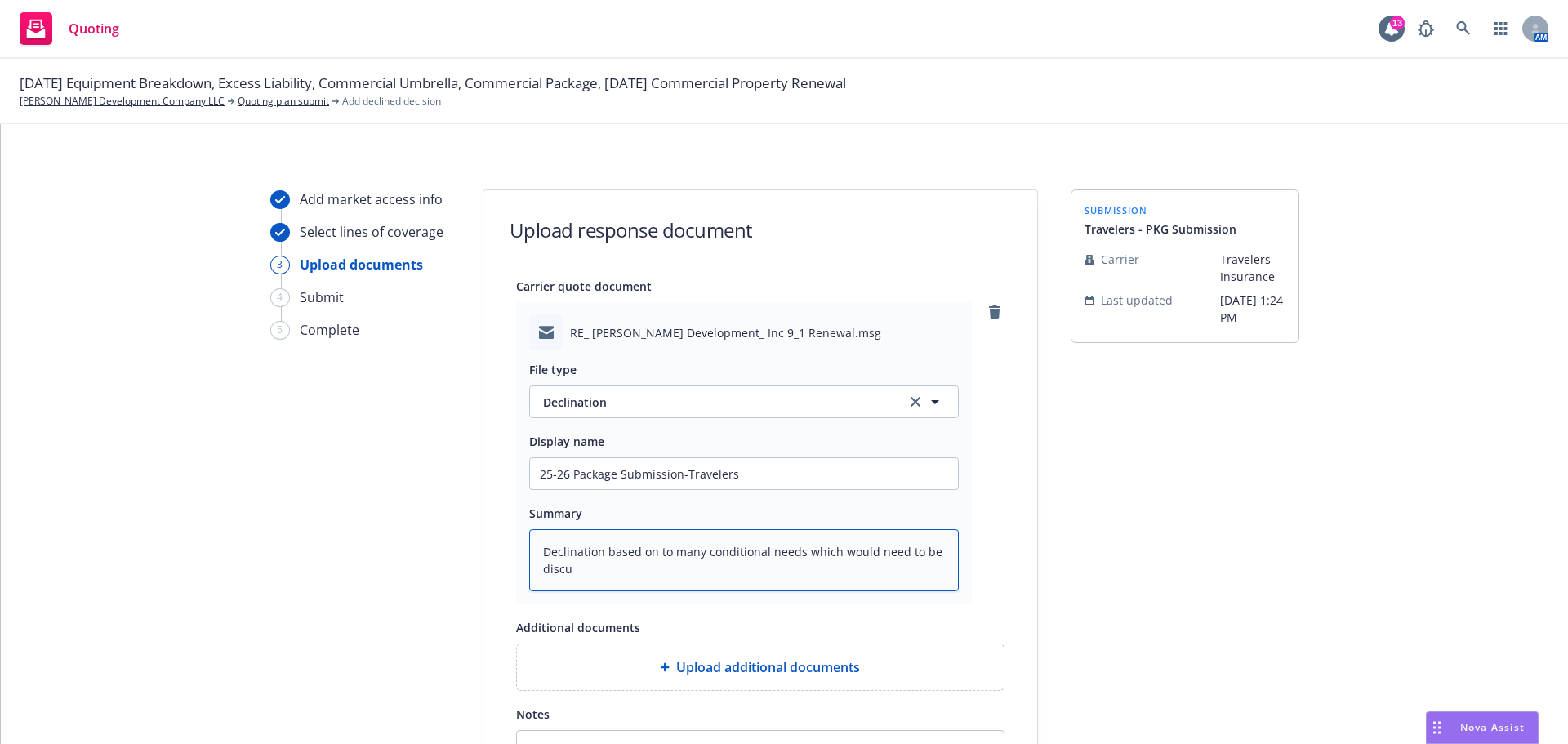
type textarea "Declination based on to many conditional needs which would need to be discus"
type textarea "x"
type textarea "Declination based on to many conditional needs which would need to be discuss"
type textarea "x"
type textarea "Declination based on to many conditional needs which would need to be discusse"
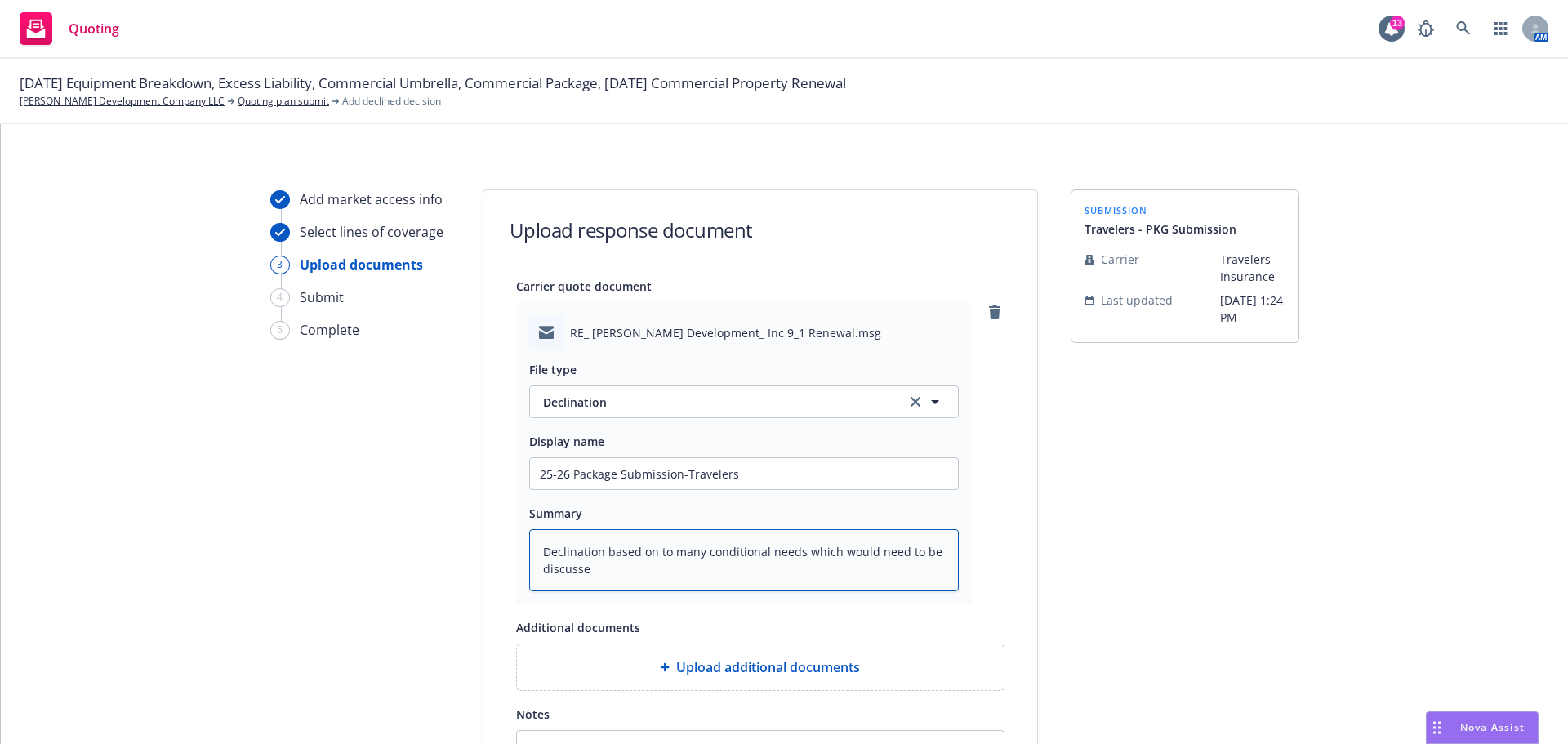
type textarea "x"
type textarea "Declination based on to many conditional needs which would need to be discussed"
type textarea "x"
type textarea "Declination based on to many conditional needs which would need to be discussed"
type textarea "x"
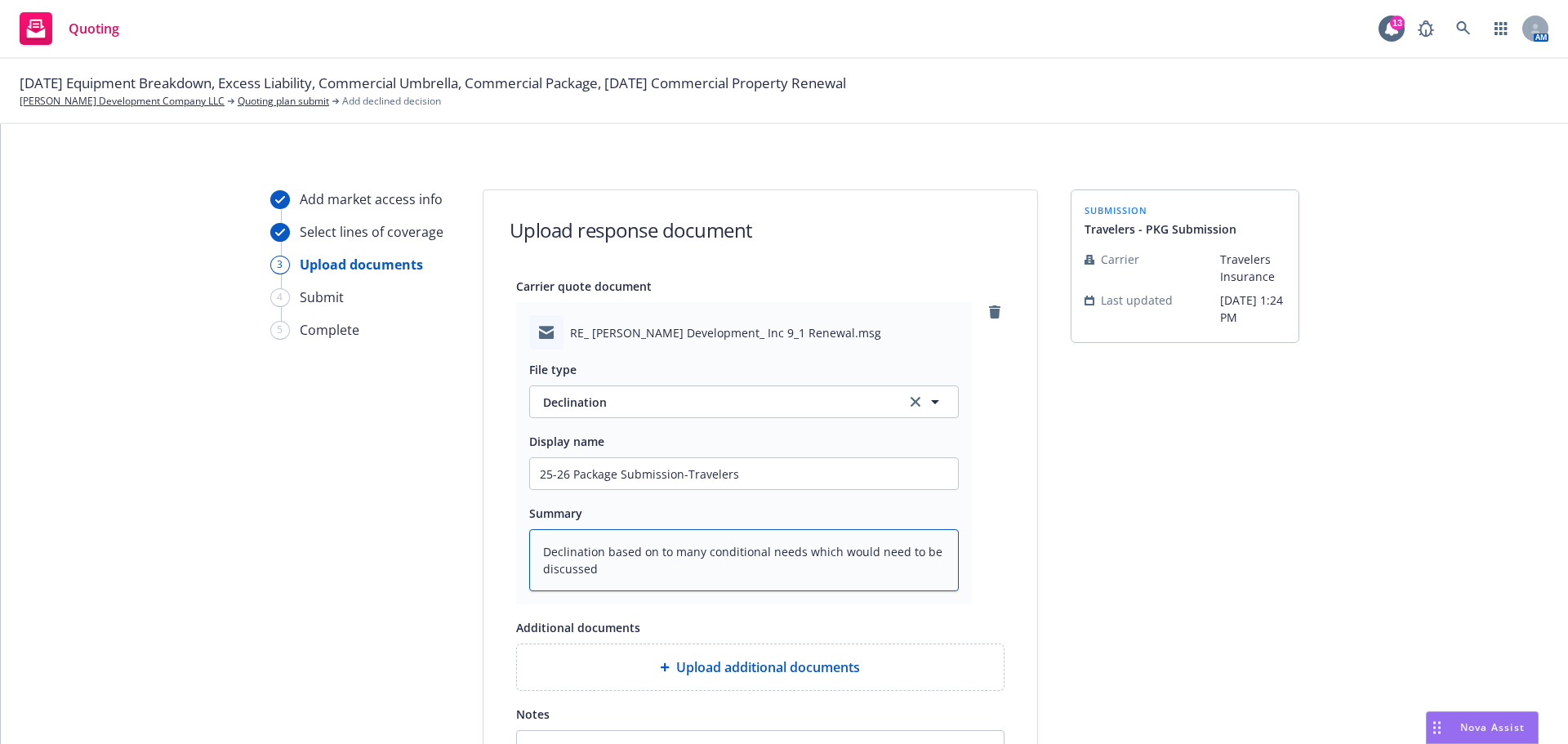
type textarea "Declination based on to many conditional needs which would need to be discussed…"
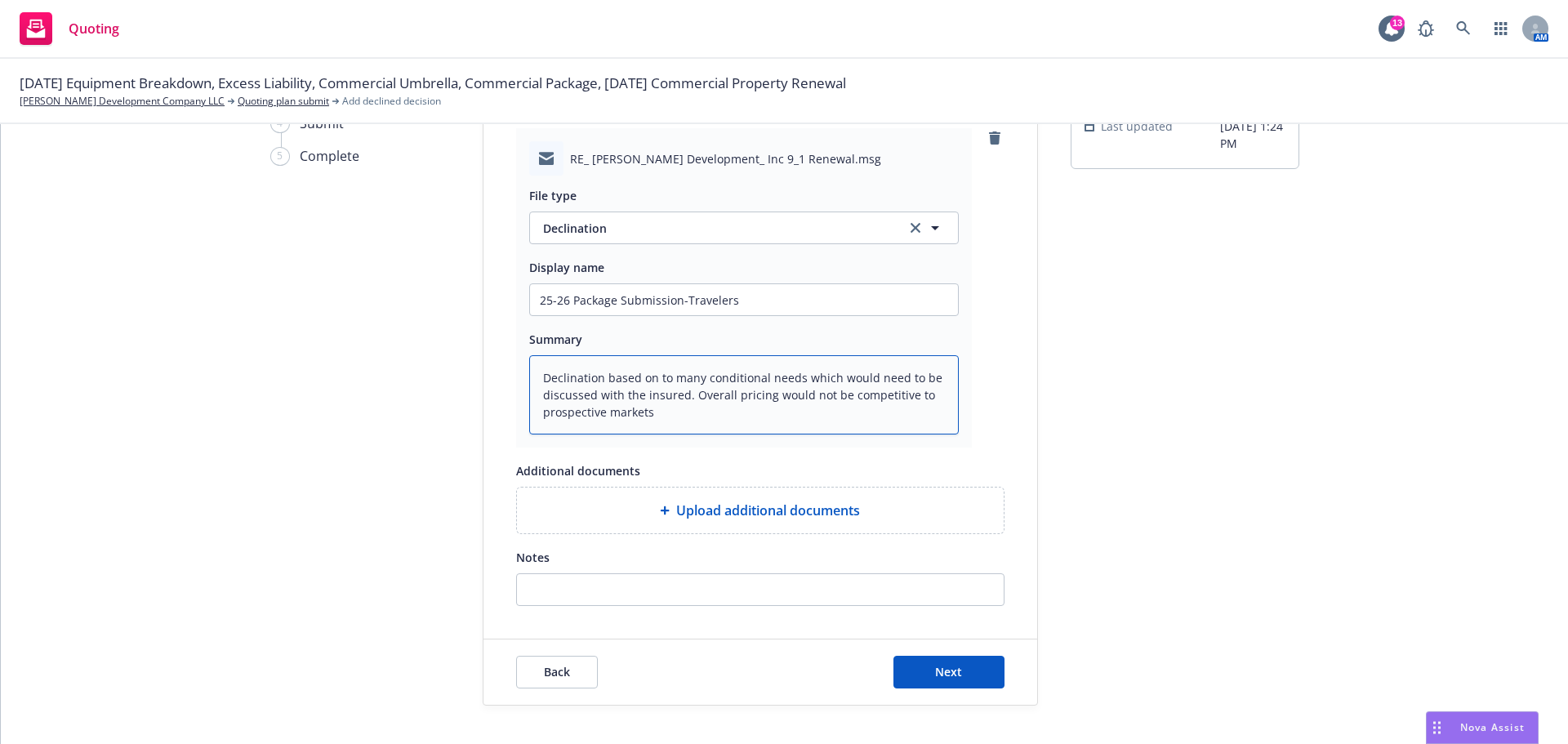
scroll to position [201, 0]
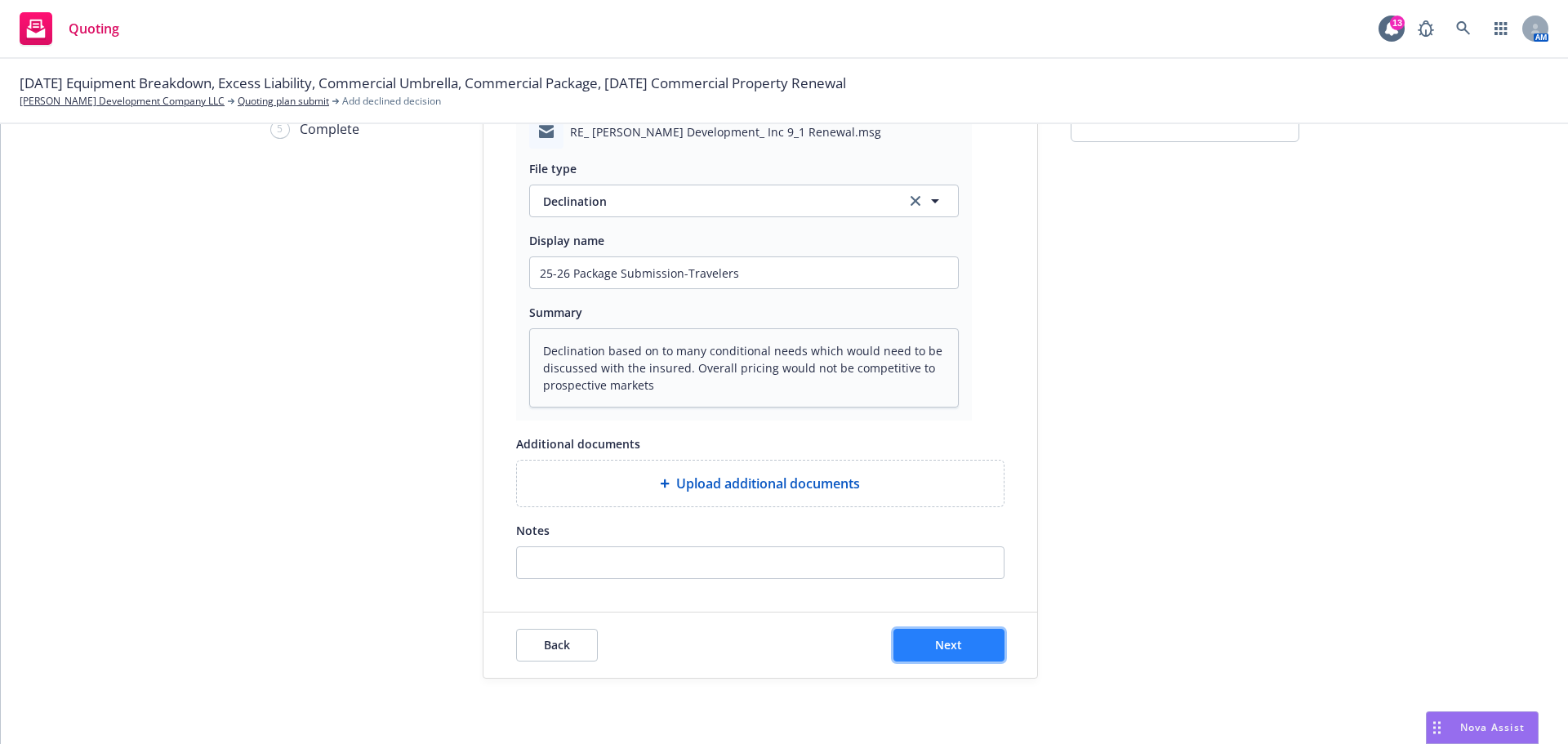
click at [941, 644] on span "Next" at bounding box center [948, 644] width 27 height 15
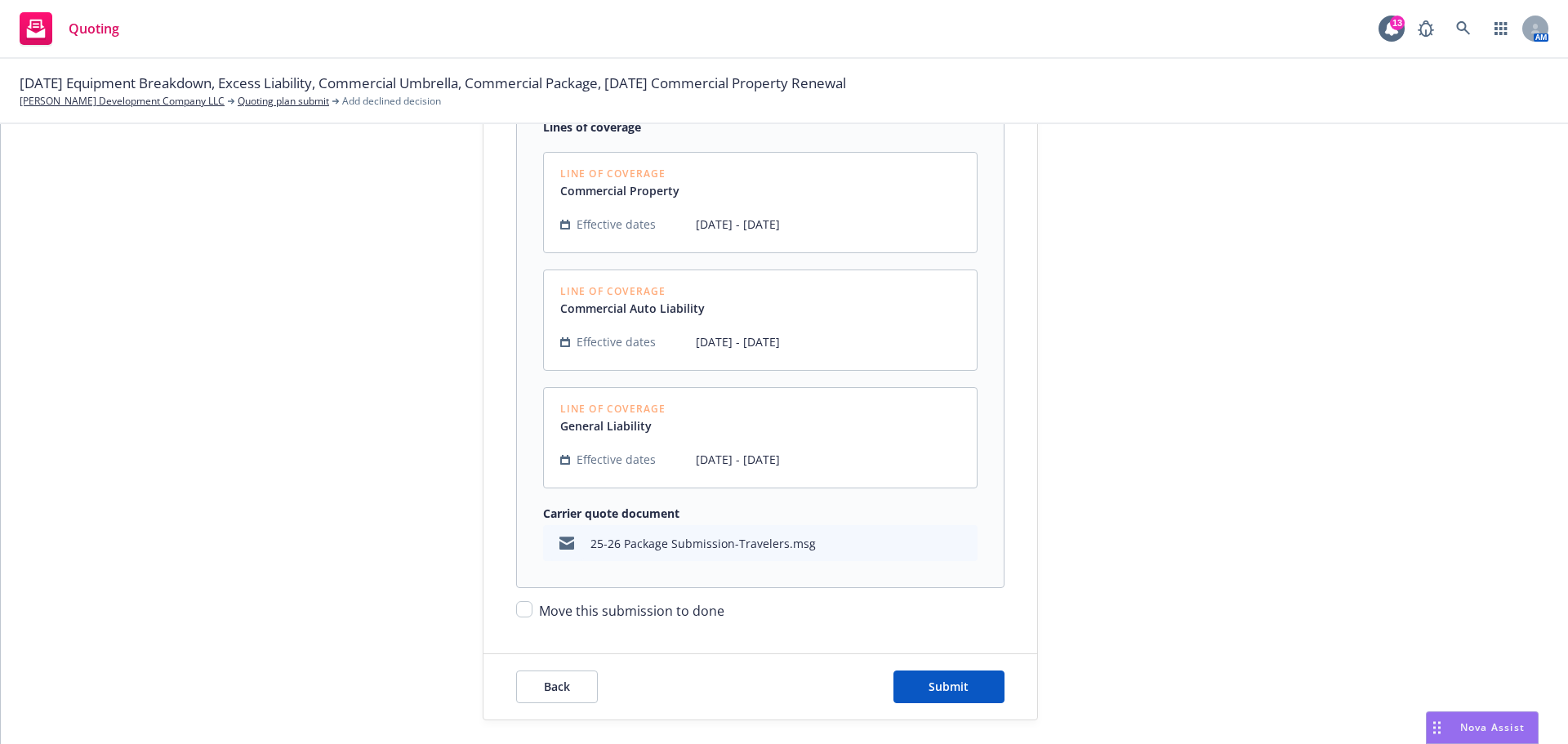
scroll to position [406, 0]
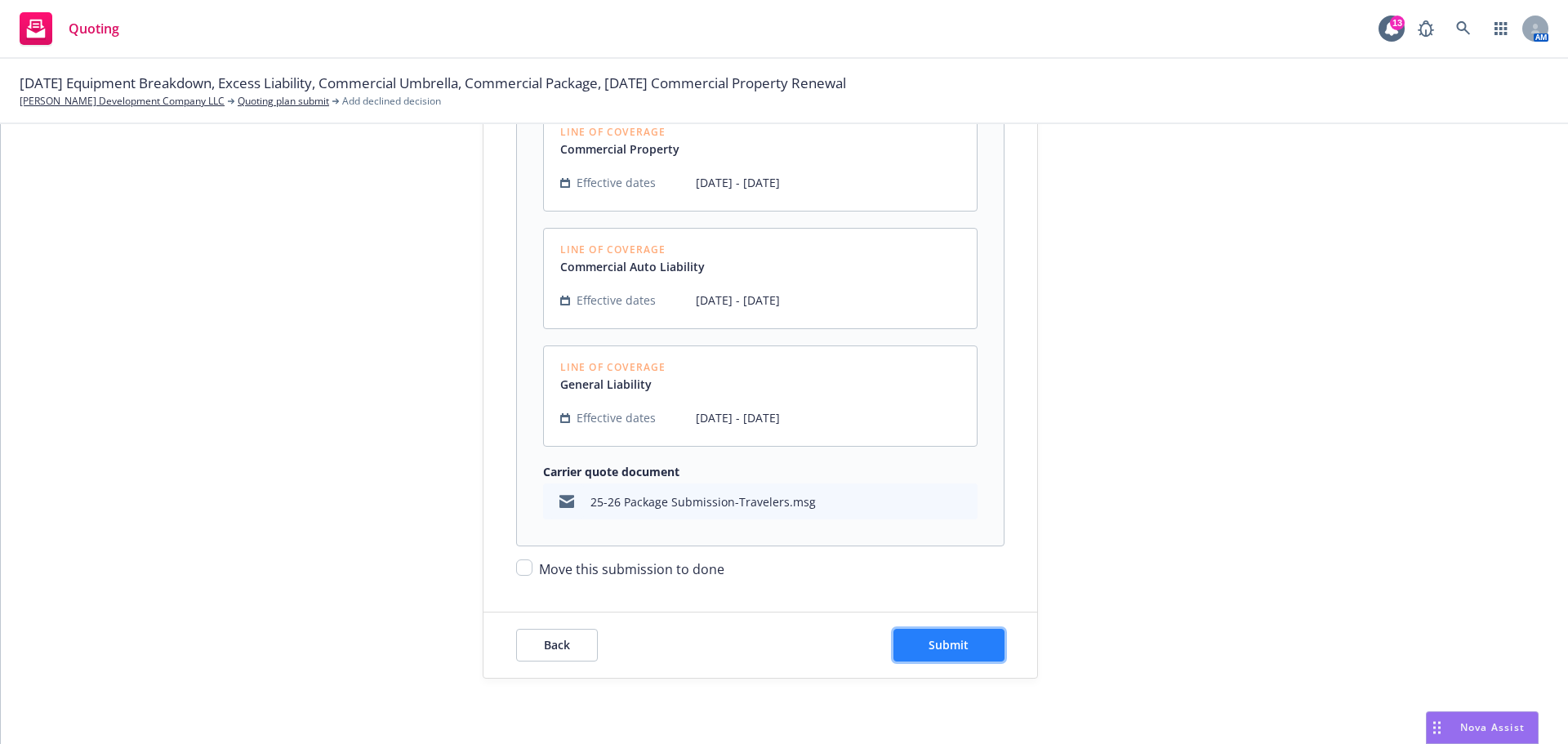
click at [964, 642] on button "Submit" at bounding box center [948, 645] width 111 height 33
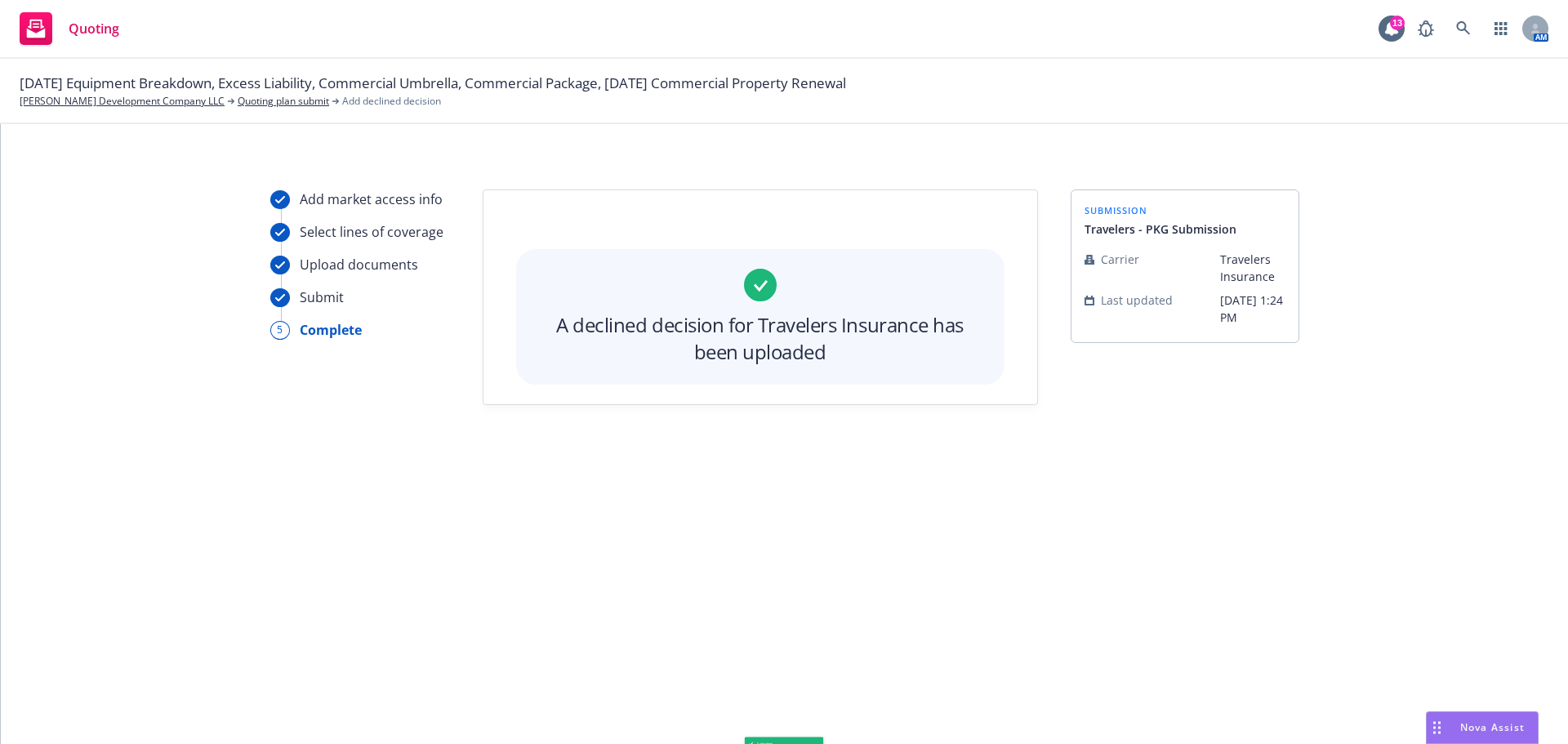
scroll to position [0, 0]
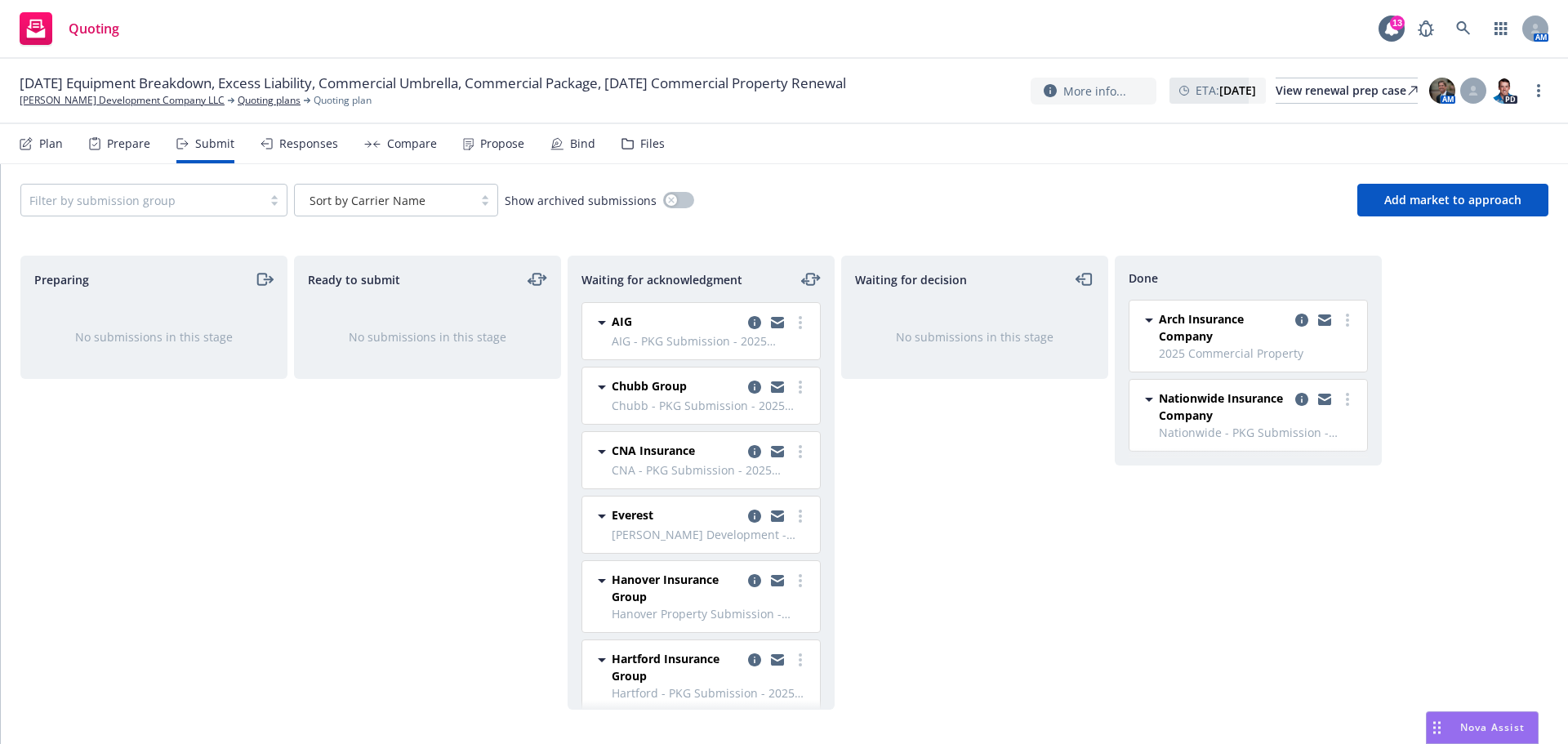
click at [298, 141] on div "Responses" at bounding box center [308, 143] width 59 height 13
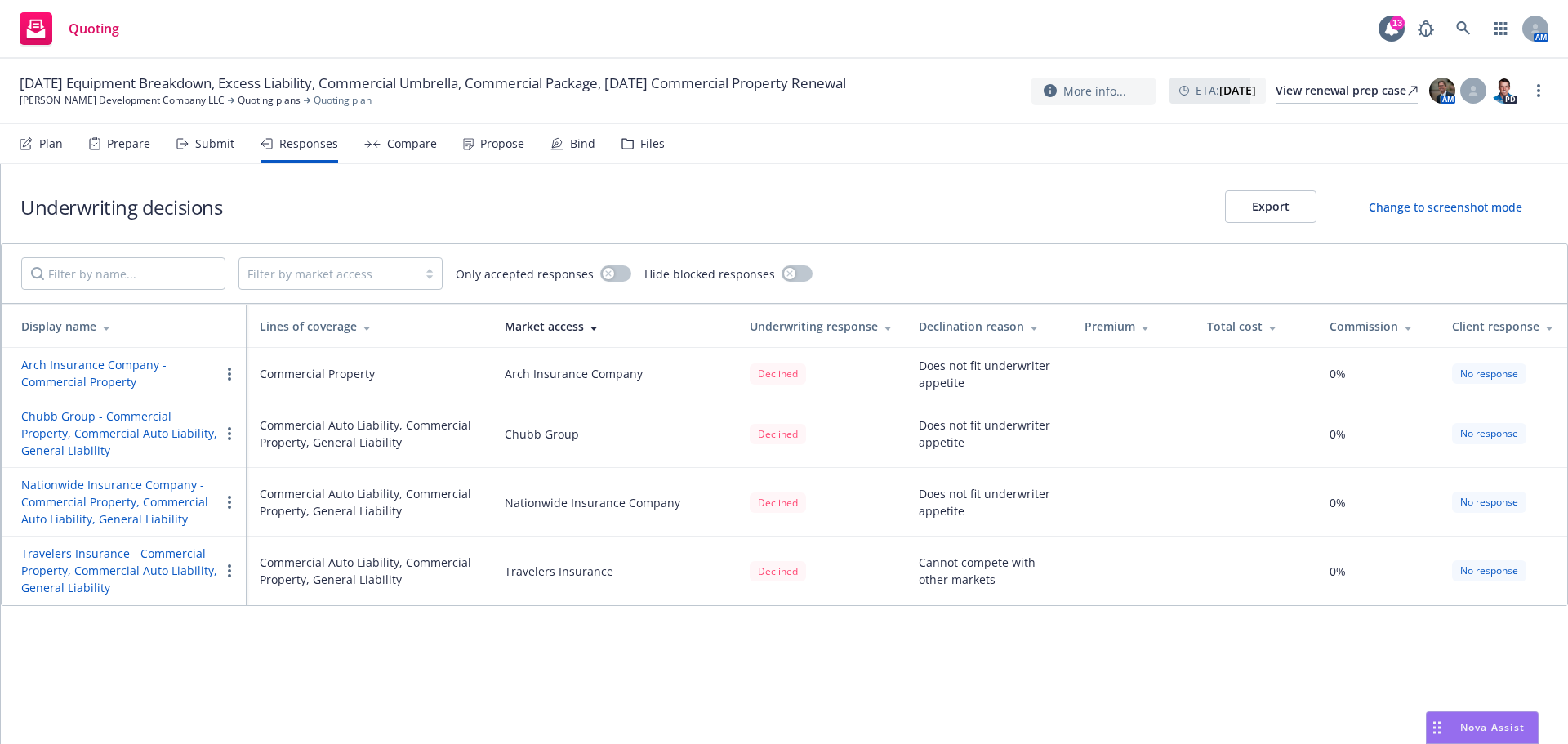
click at [205, 149] on div "Submit" at bounding box center [215, 143] width 39 height 13
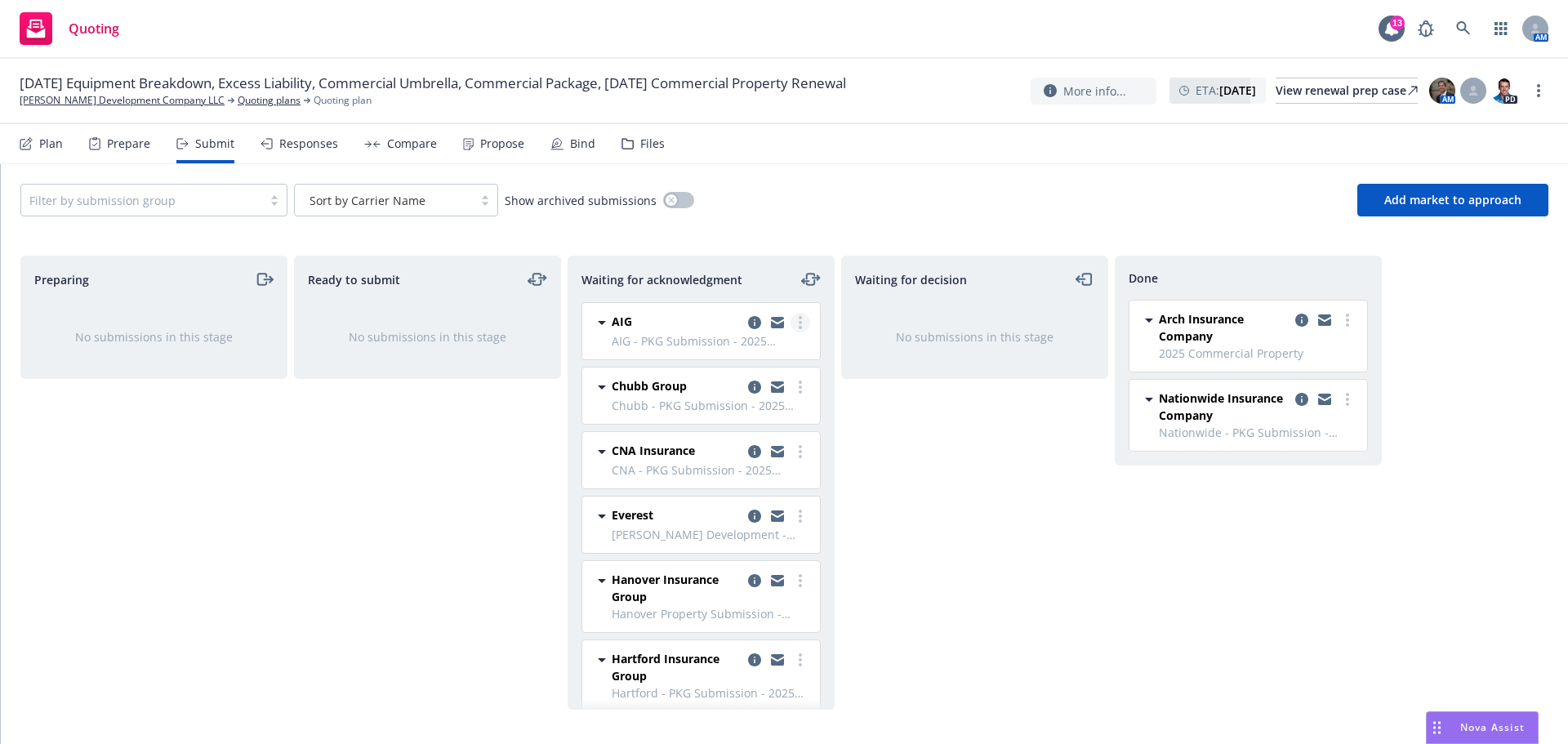
click at [799, 318] on circle "more" at bounding box center [801, 318] width 4 height 4
click at [979, 524] on div "Waiting for decision No submissions in this stage" at bounding box center [974, 483] width 267 height 454
click at [790, 323] on link "more" at bounding box center [800, 323] width 20 height 20
click at [732, 485] on span "Add declined decision" at bounding box center [714, 485] width 161 height 15
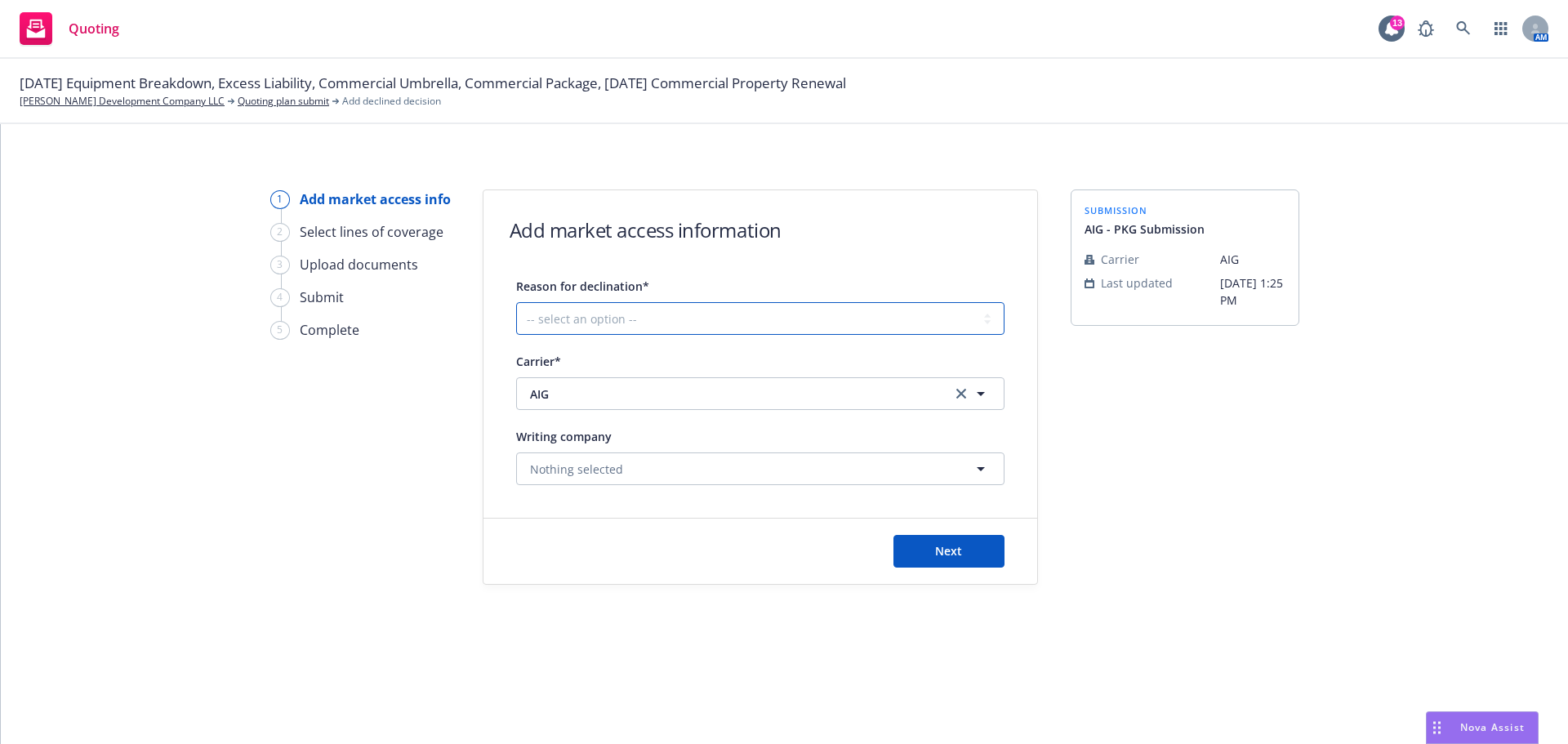
click at [988, 320] on select "-- select an option -- Cannot compete with other markets Carrier non-renewed Ca…" at bounding box center [760, 318] width 488 height 33
select select "DOES_NOT_FIT_UNDERWRITER_APPETITE"
click at [516, 302] on select "-- select an option -- Cannot compete with other markets Carrier non-renewed Ca…" at bounding box center [760, 318] width 488 height 33
click at [953, 552] on span "Next" at bounding box center [948, 550] width 27 height 15
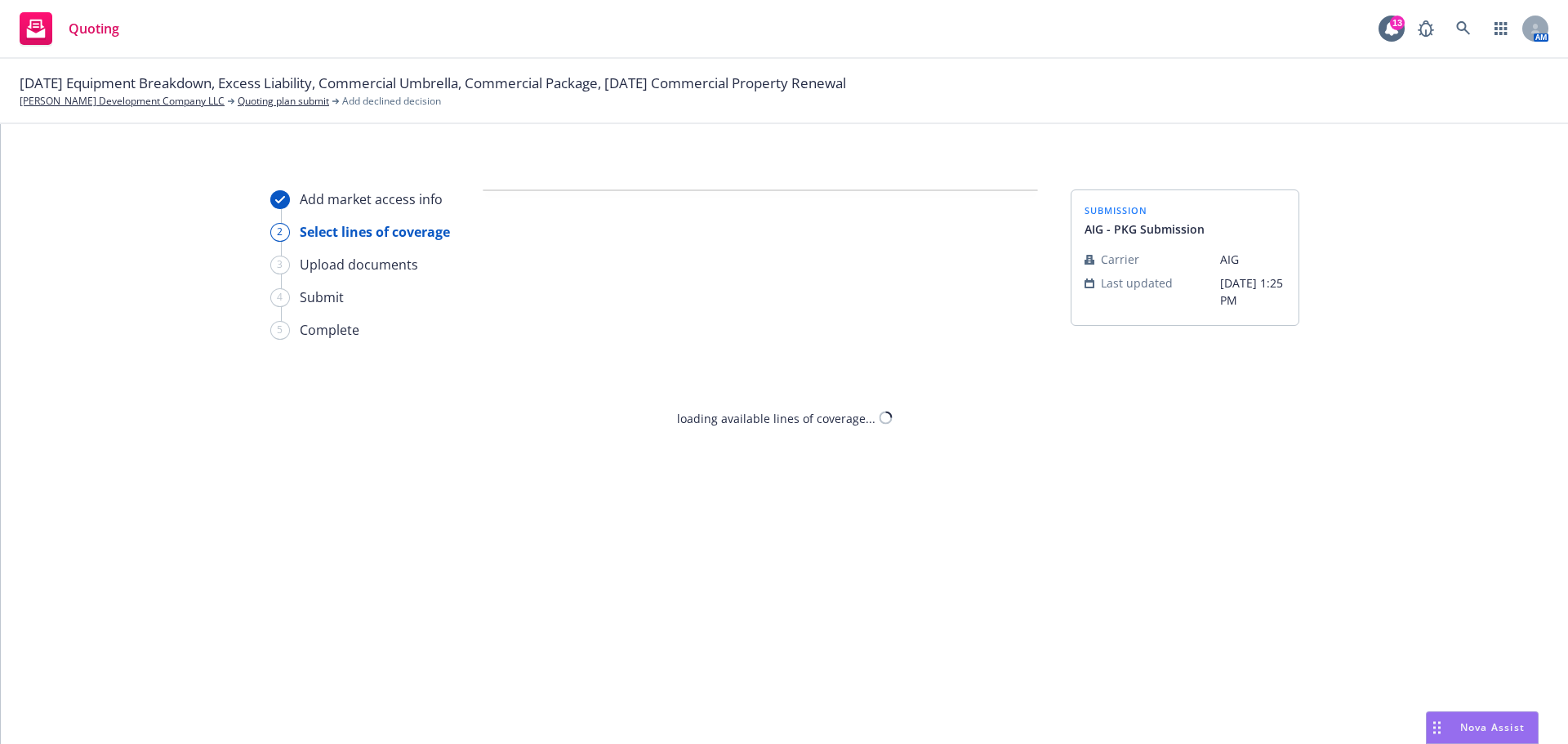
select select "DOES_NOT_FIT_UNDERWRITER_APPETITE"
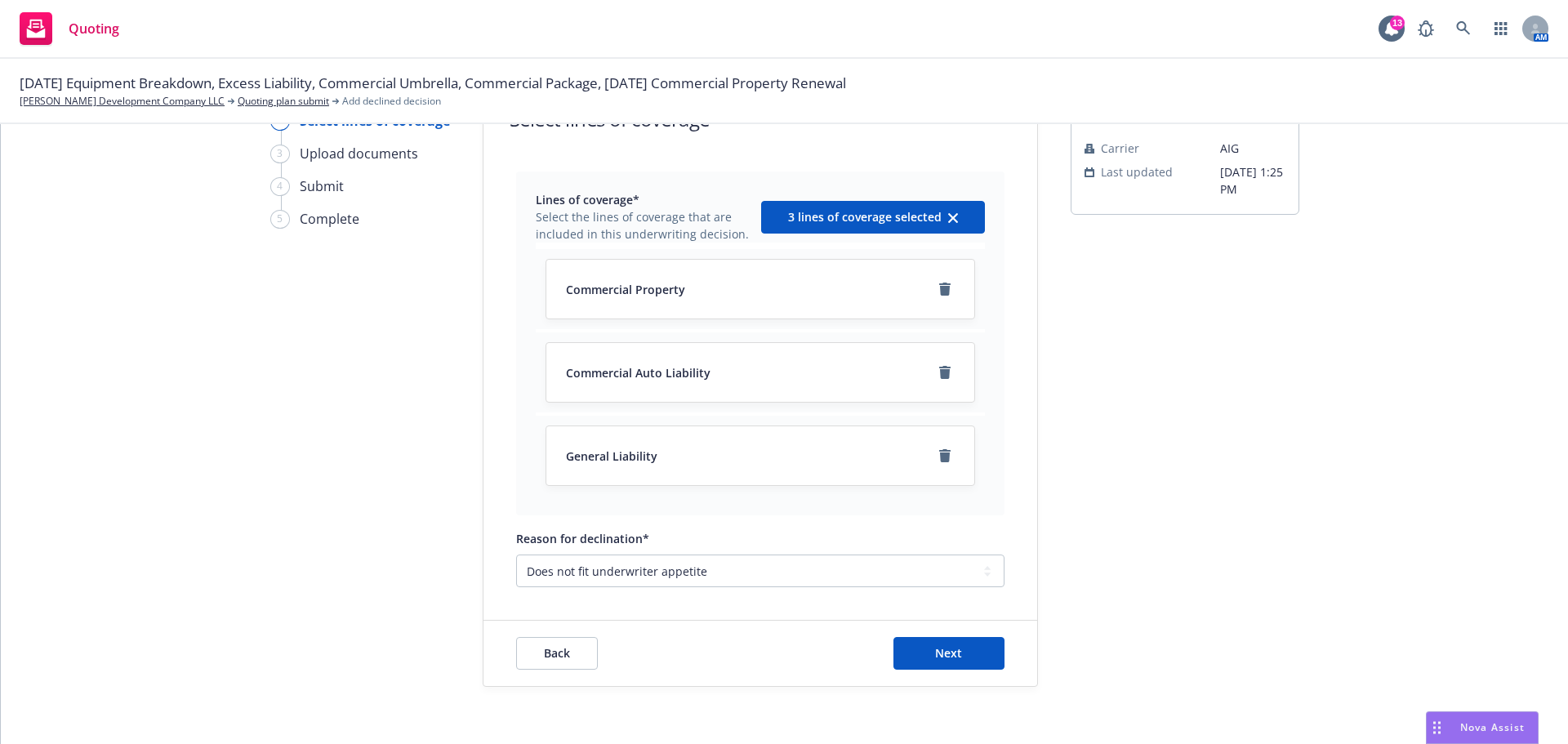
scroll to position [119, 0]
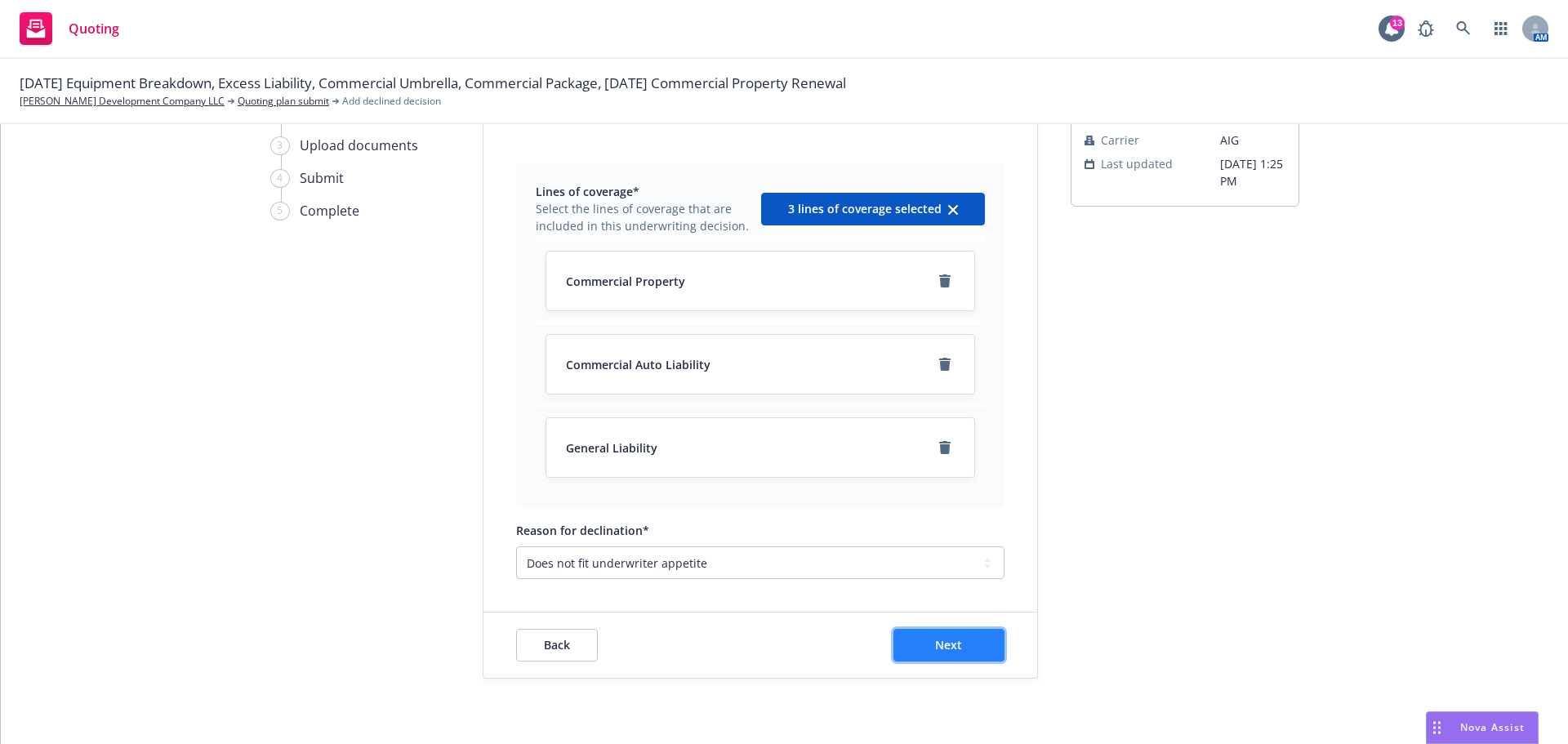
click at [951, 643] on span "Next" at bounding box center [948, 644] width 27 height 15
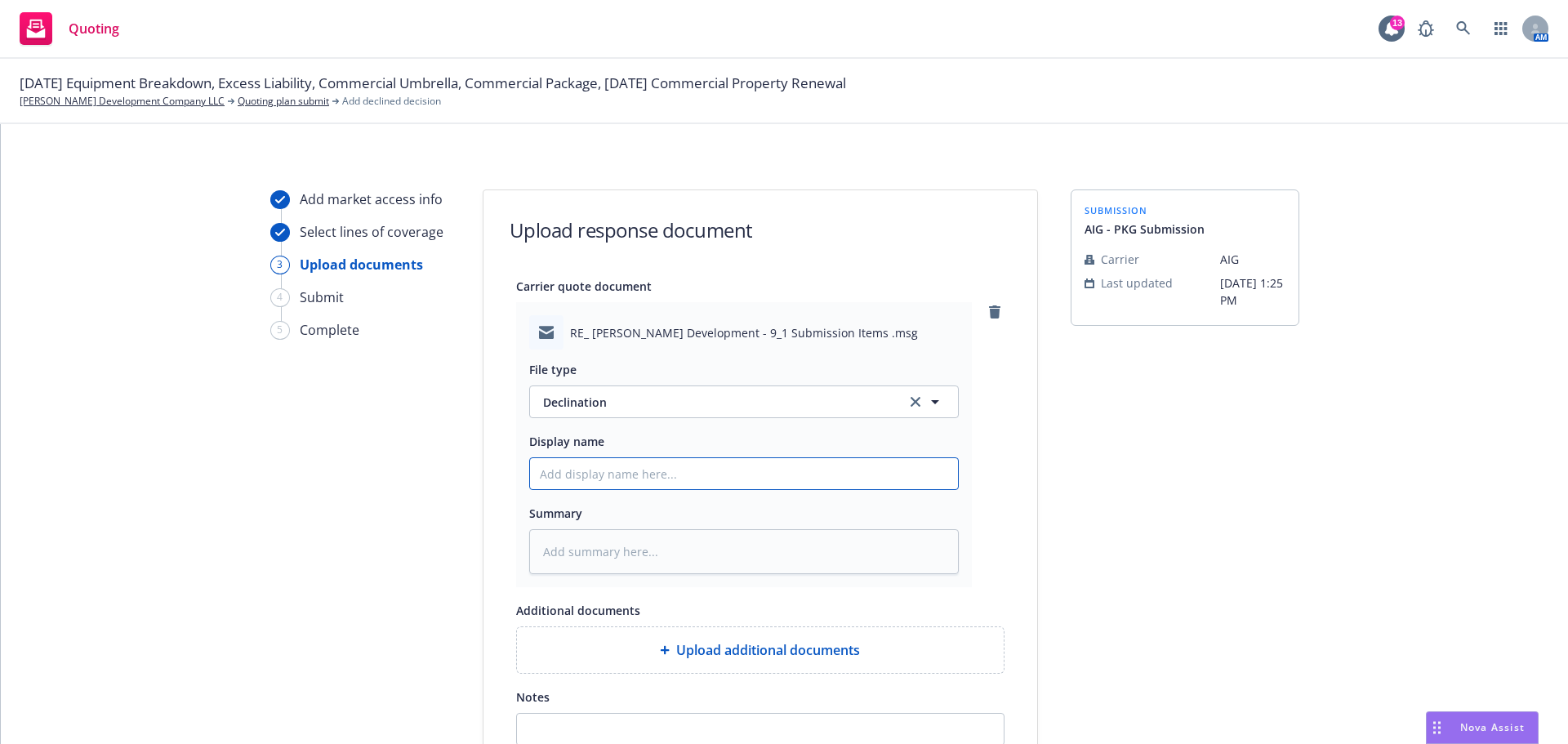
click at [672, 476] on input "Display name" at bounding box center [743, 473] width 428 height 31
type input "25-26 Package Submission-Travelers"
type textarea "x"
type input "25-26 Package Submission-Traveler"
type textarea "x"
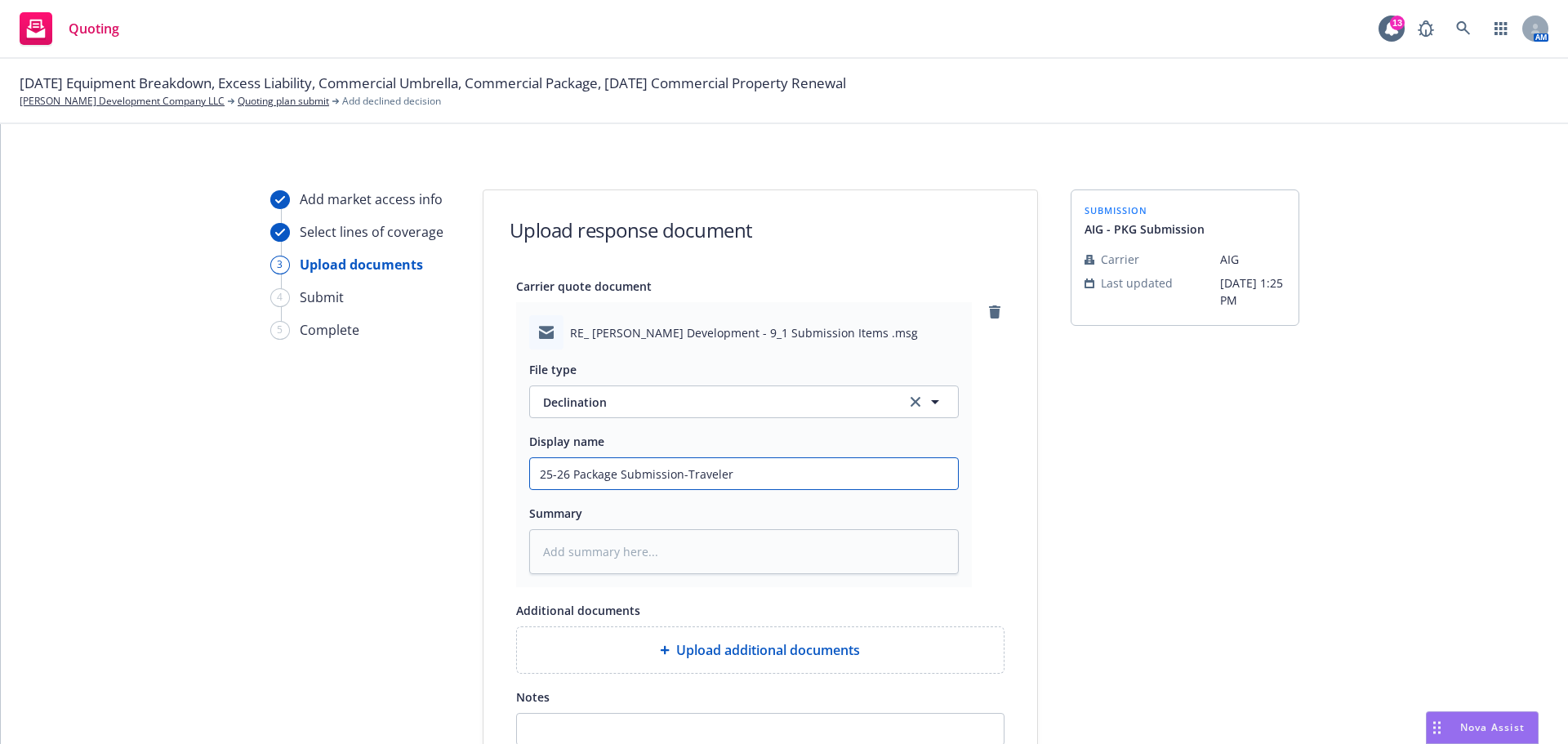
type input "25-26 Package Submission-Travele"
type textarea "x"
type input "25-26 Package Submission-Travel"
type textarea "x"
type input "25-26 Package Submission-Trave"
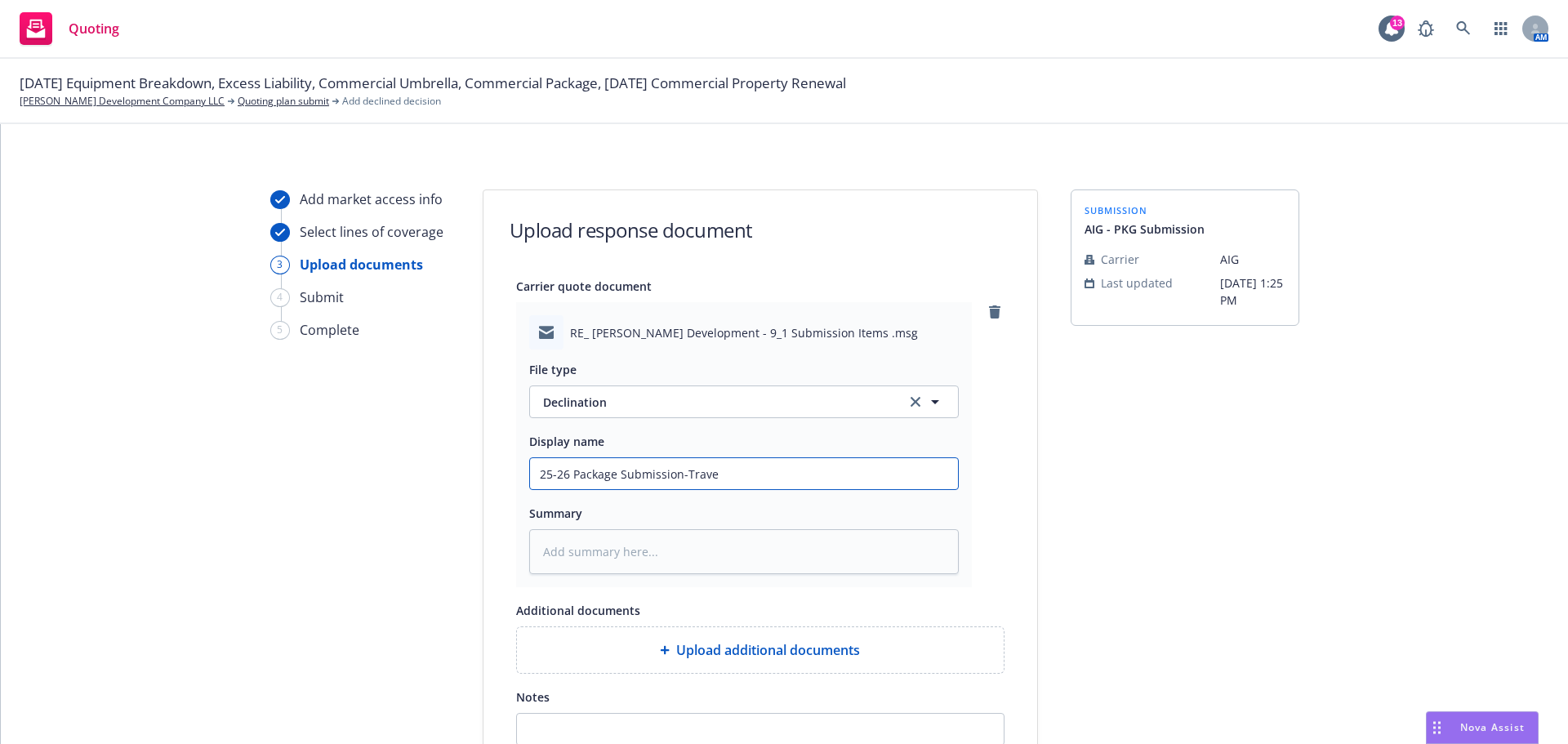
type textarea "x"
type input "25-26 Package Submission-Trav"
type textarea "x"
type input "25-26 Package Submission-Tra"
type textarea "x"
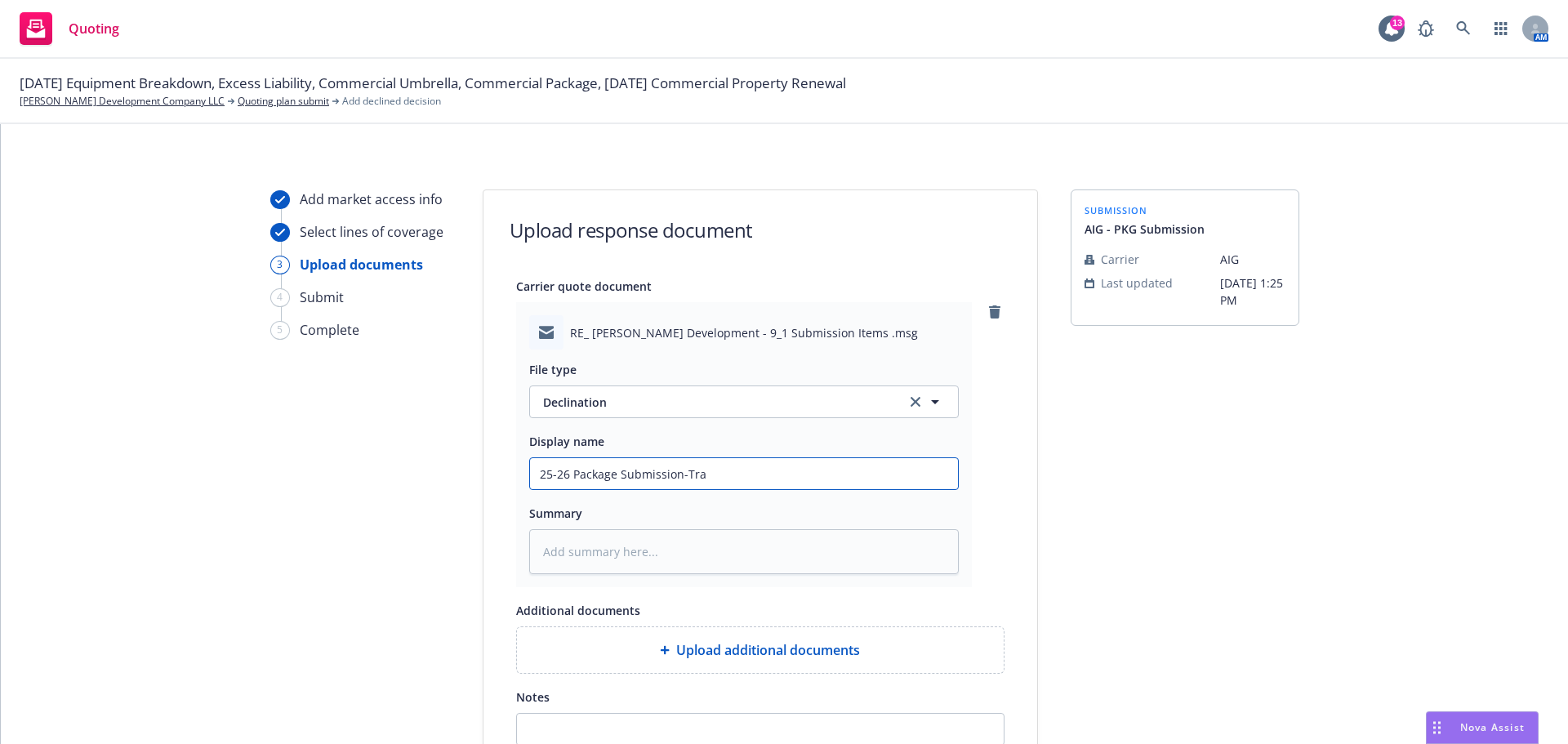
type input "25-26 Package Submission-Tr"
type textarea "x"
type input "25-26 Package Submission-T"
type textarea "x"
type input "25-26 Package Submission-"
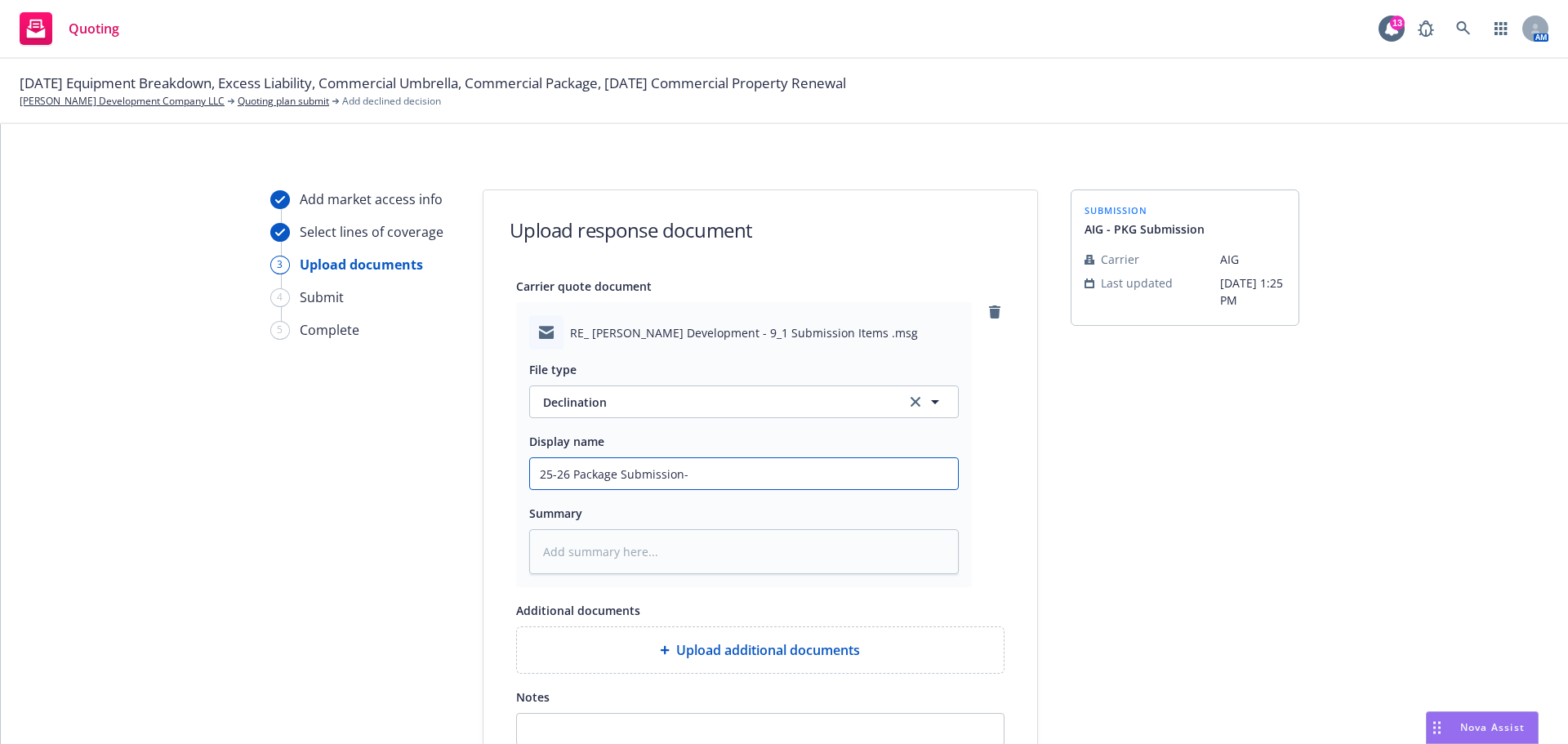
type textarea "x"
type input "25-26 Package Submission-A"
type textarea "x"
type input "25-26 Package Submission-AI"
type textarea "x"
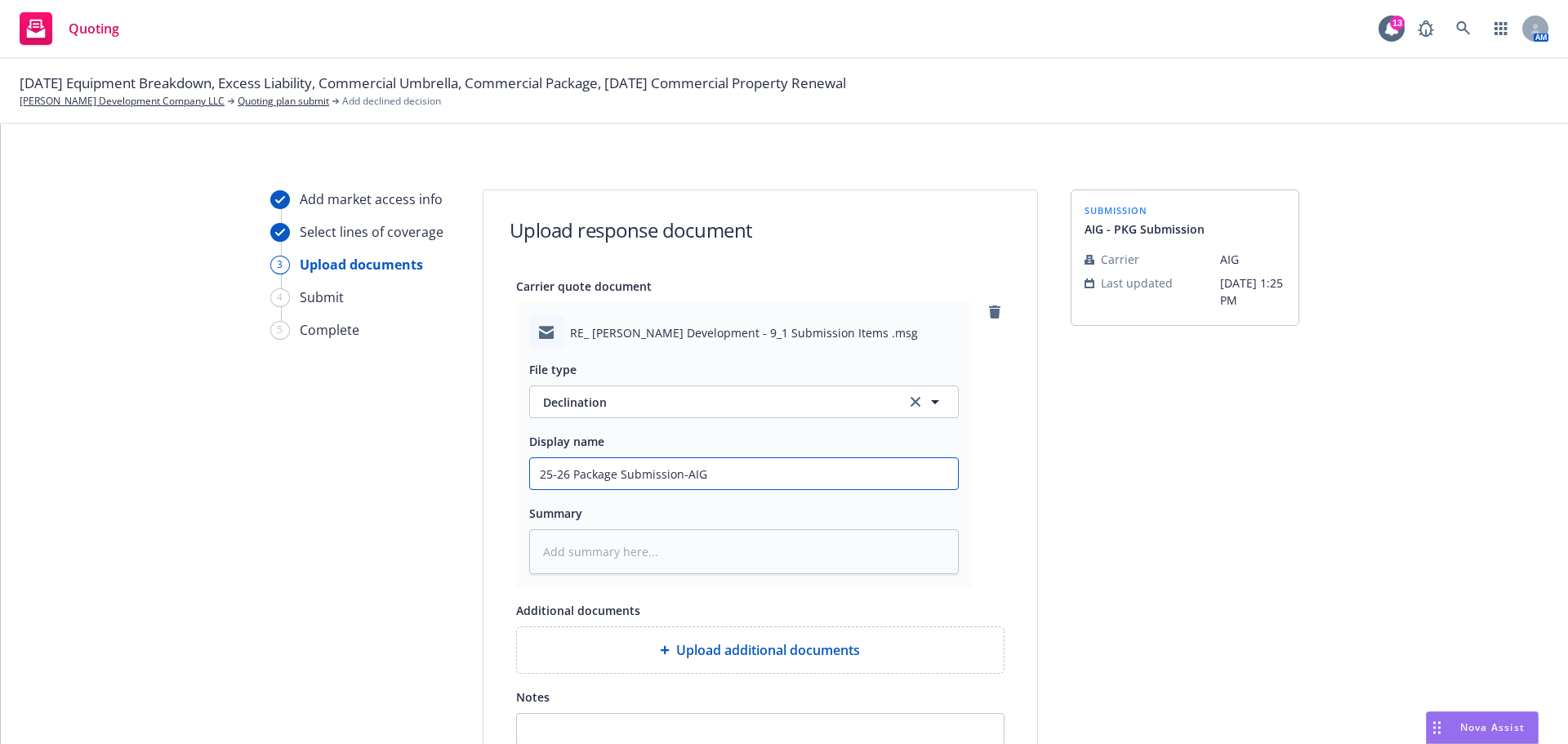
type input "25-26 Package Submission-AIG"
click at [742, 559] on textarea at bounding box center [743, 551] width 429 height 45
type textarea "x"
type textarea "D"
type textarea "x"
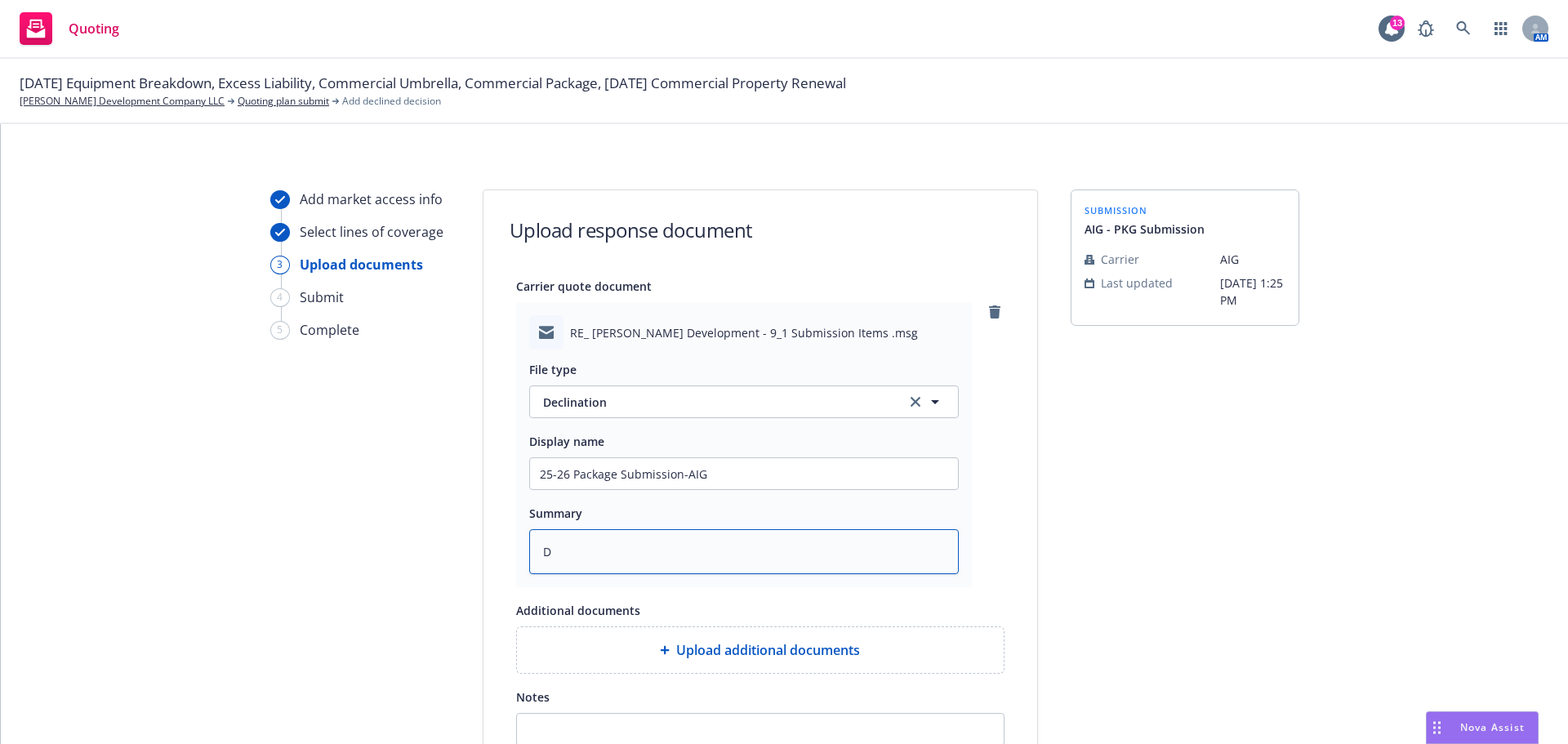
type textarea "De"
type textarea "x"
type textarea "Dec"
type textarea "x"
type textarea "Dec;"
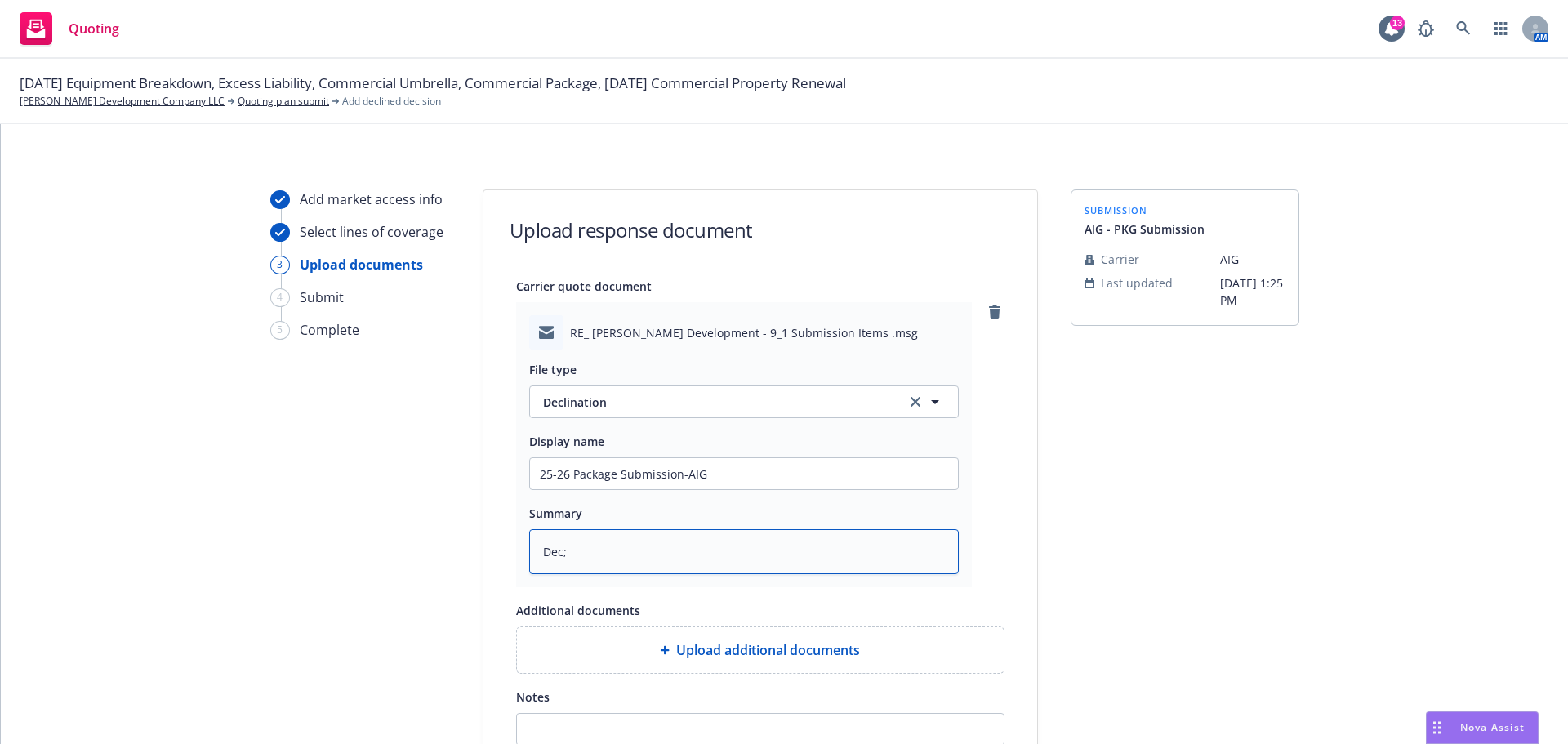
type textarea "x"
type textarea "Dec;l"
type textarea "x"
type textarea "Dec;"
type textarea "x"
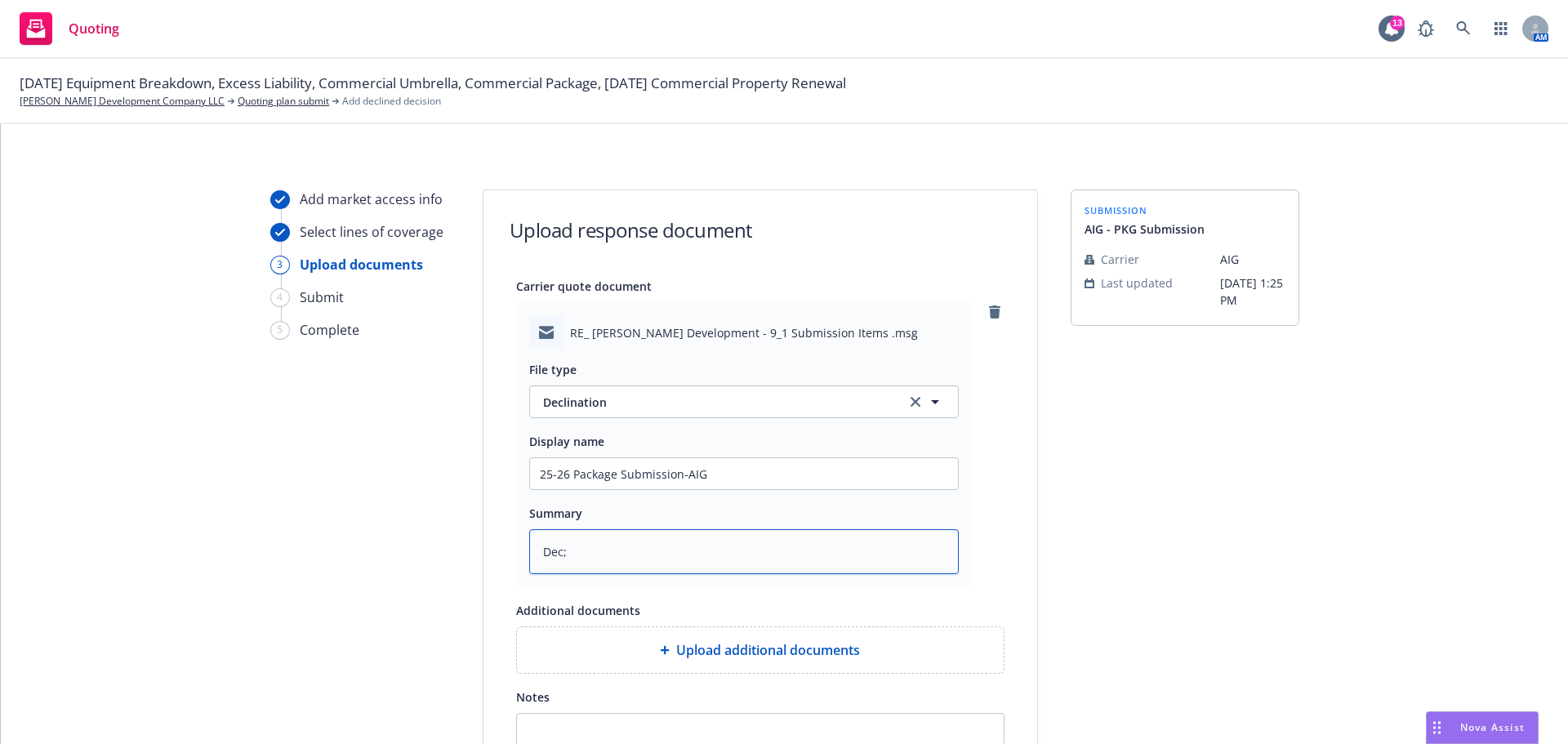
type textarea "Dec;l"
type textarea "x"
type textarea "Dec;li"
type textarea "x"
type textarea "Dec;lin"
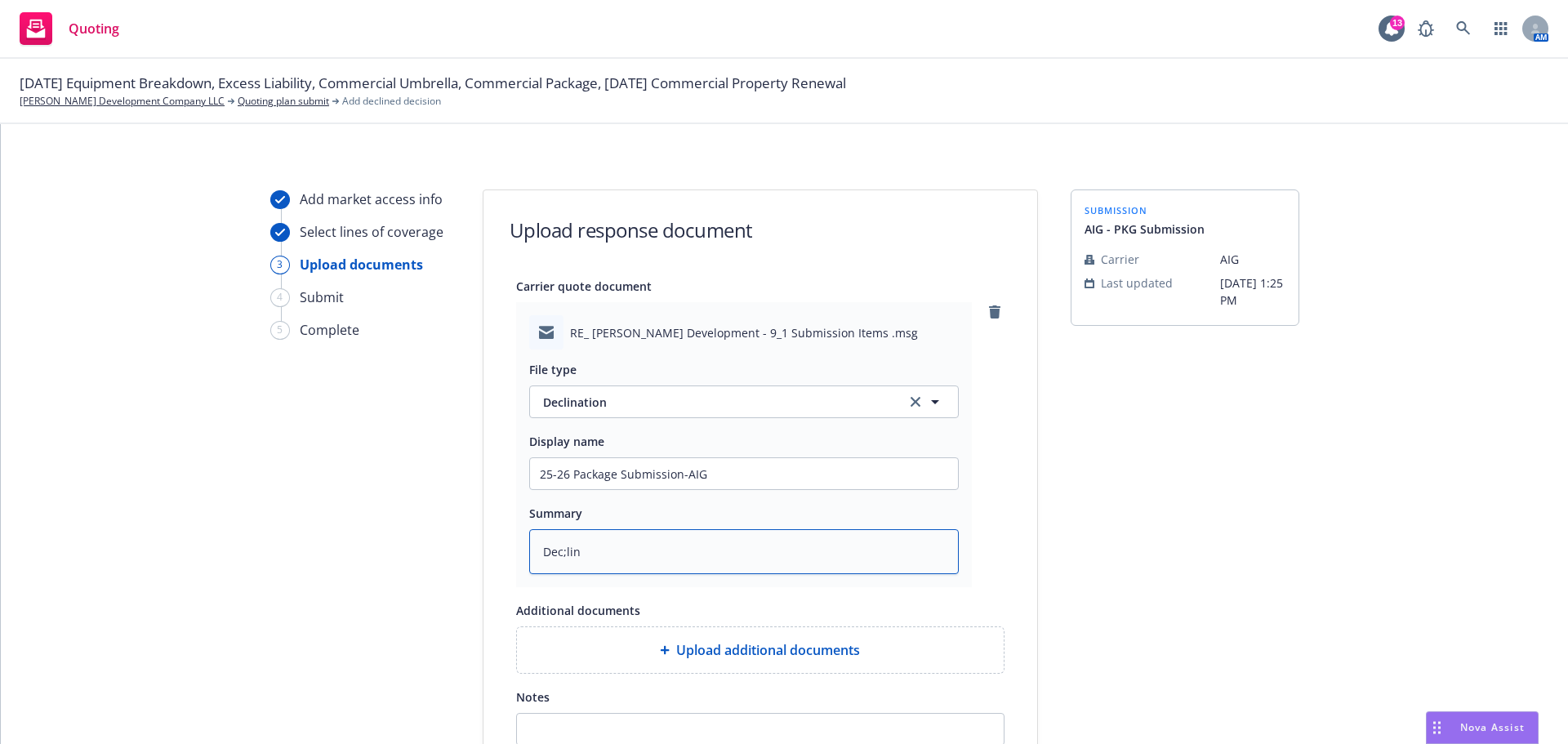
type textarea "x"
type textarea "Dec;line"
type textarea "x"
type textarea "Dec;lined"
type textarea "x"
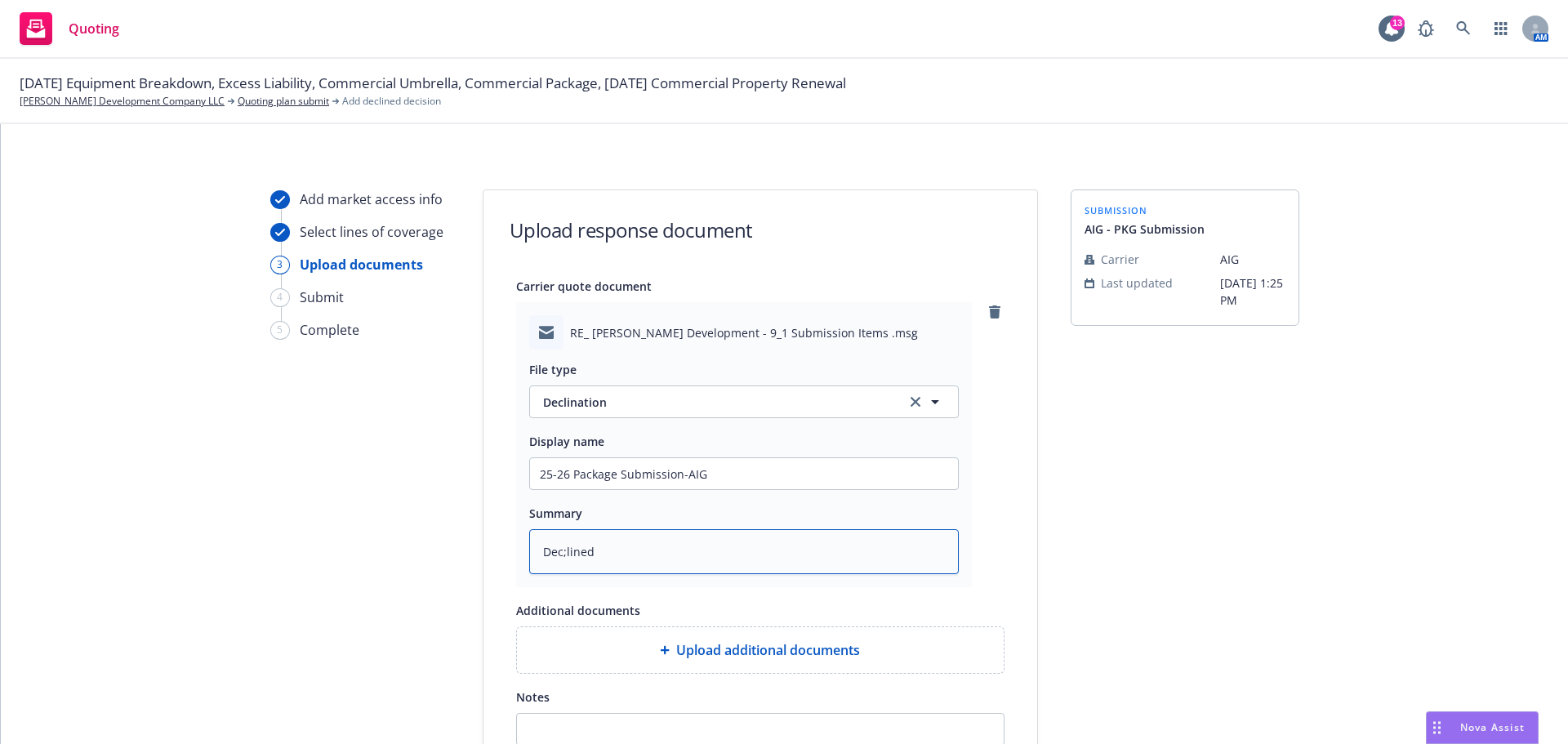
type textarea "Dec;lined"
type textarea "x"
type textarea "Dec;lined"
type textarea "x"
type textarea "Dec;line"
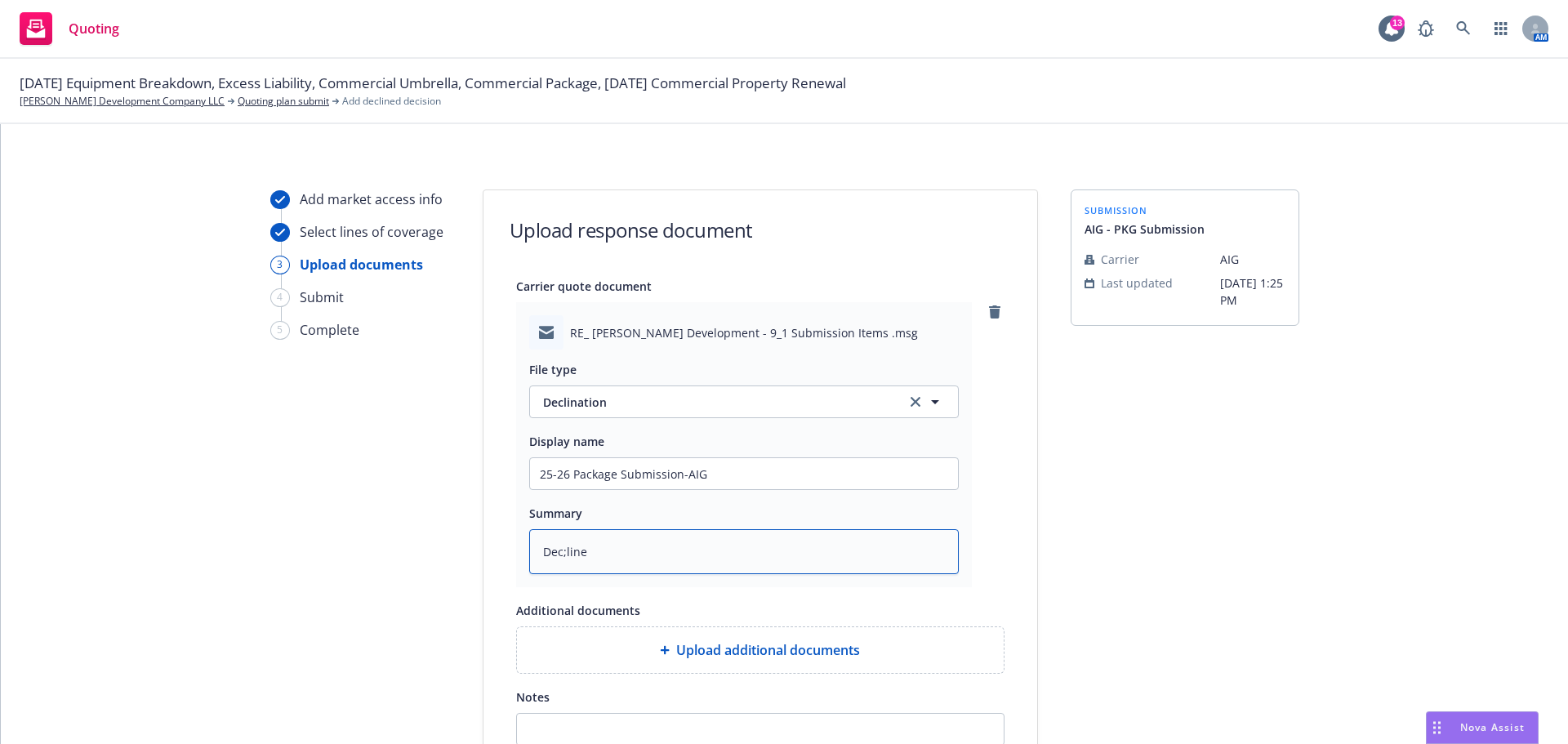
type textarea "x"
type textarea "Dec;lin"
type textarea "x"
type textarea "Dec;li"
type textarea "x"
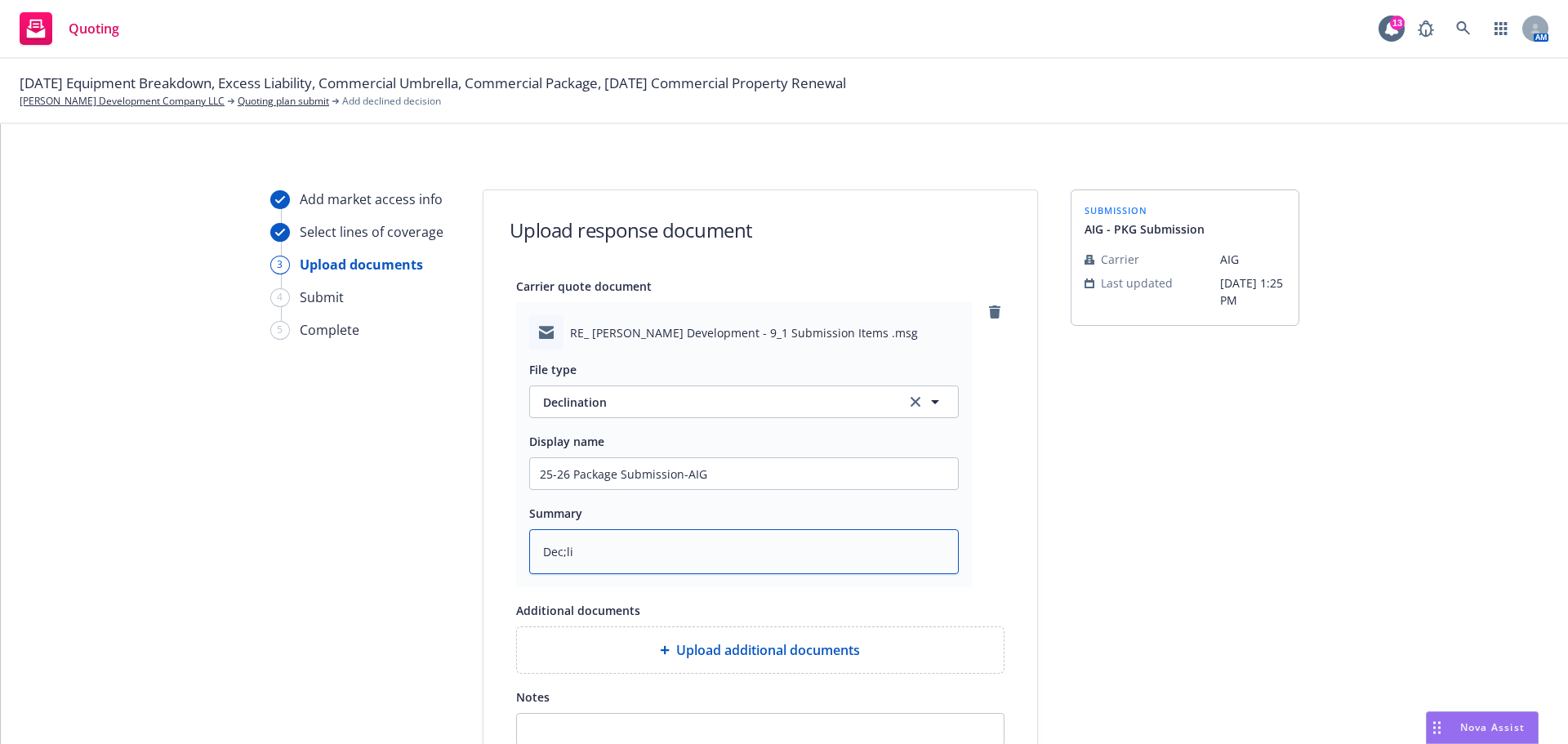
type textarea "Dec;l"
type textarea "x"
type textarea "Dec;"
type textarea "x"
type textarea "Dec"
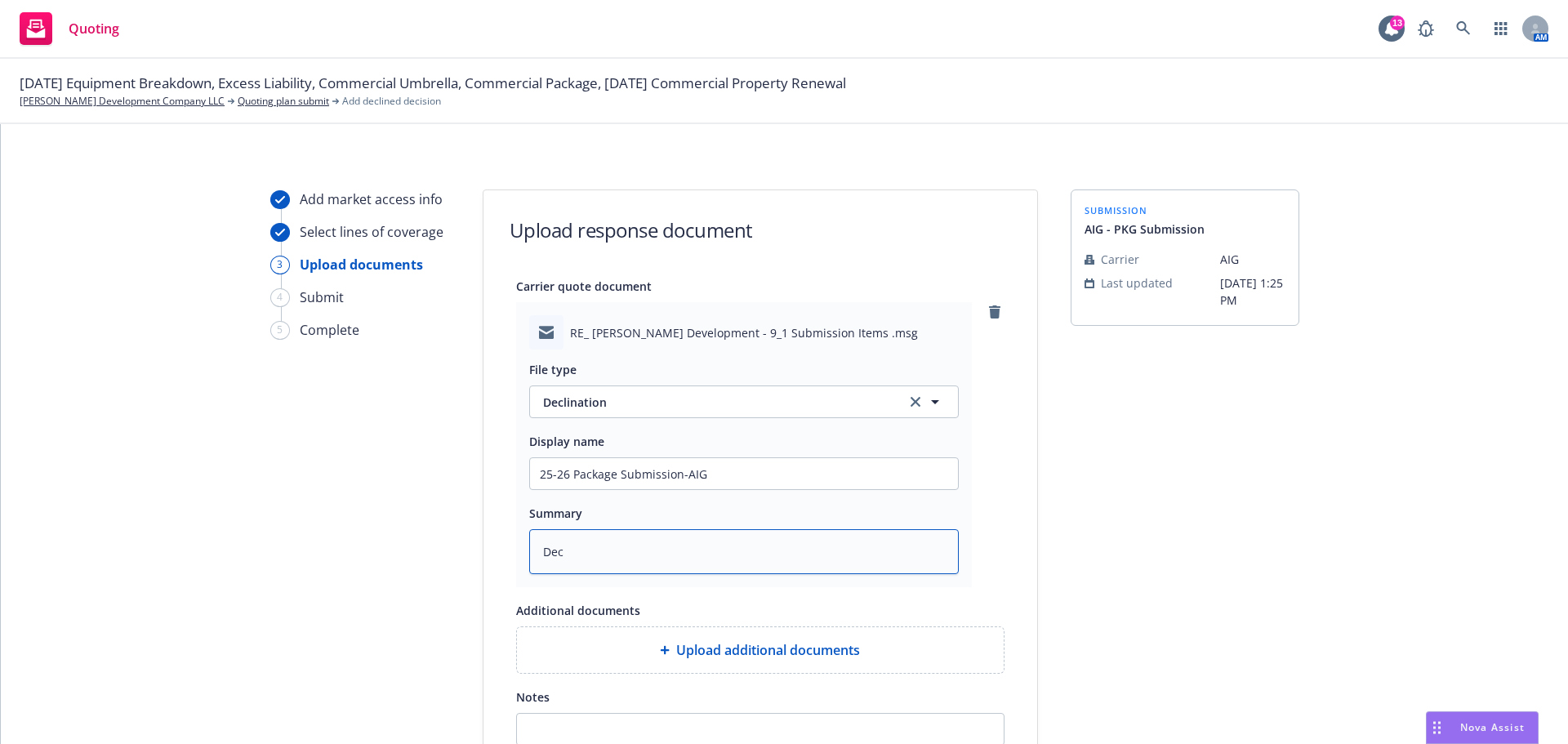
type textarea "x"
type textarea "Decl"
type textarea "x"
type textarea "Decli"
type textarea "x"
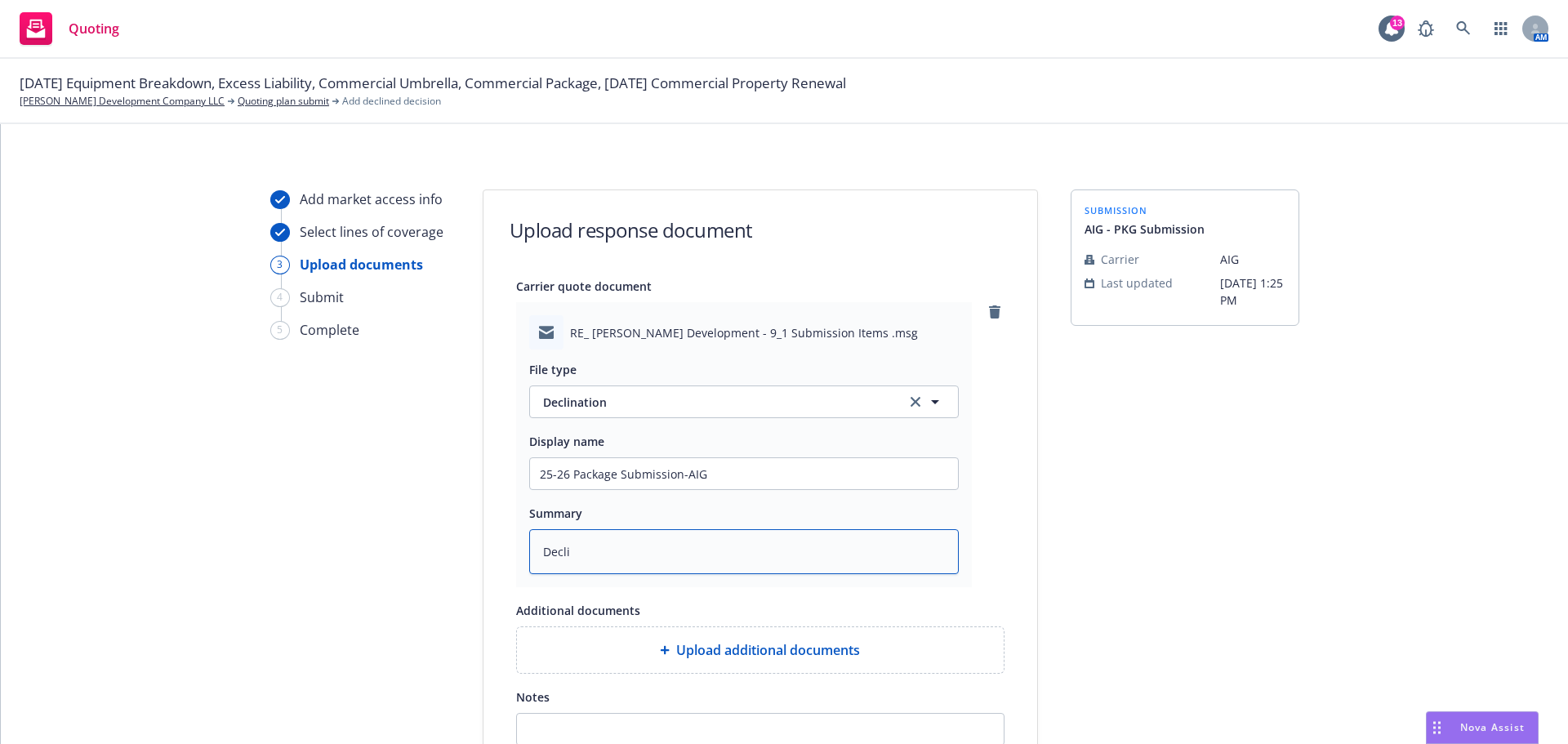
type textarea "Declin"
type textarea "x"
type textarea "Declina"
type textarea "x"
type textarea "Declinat"
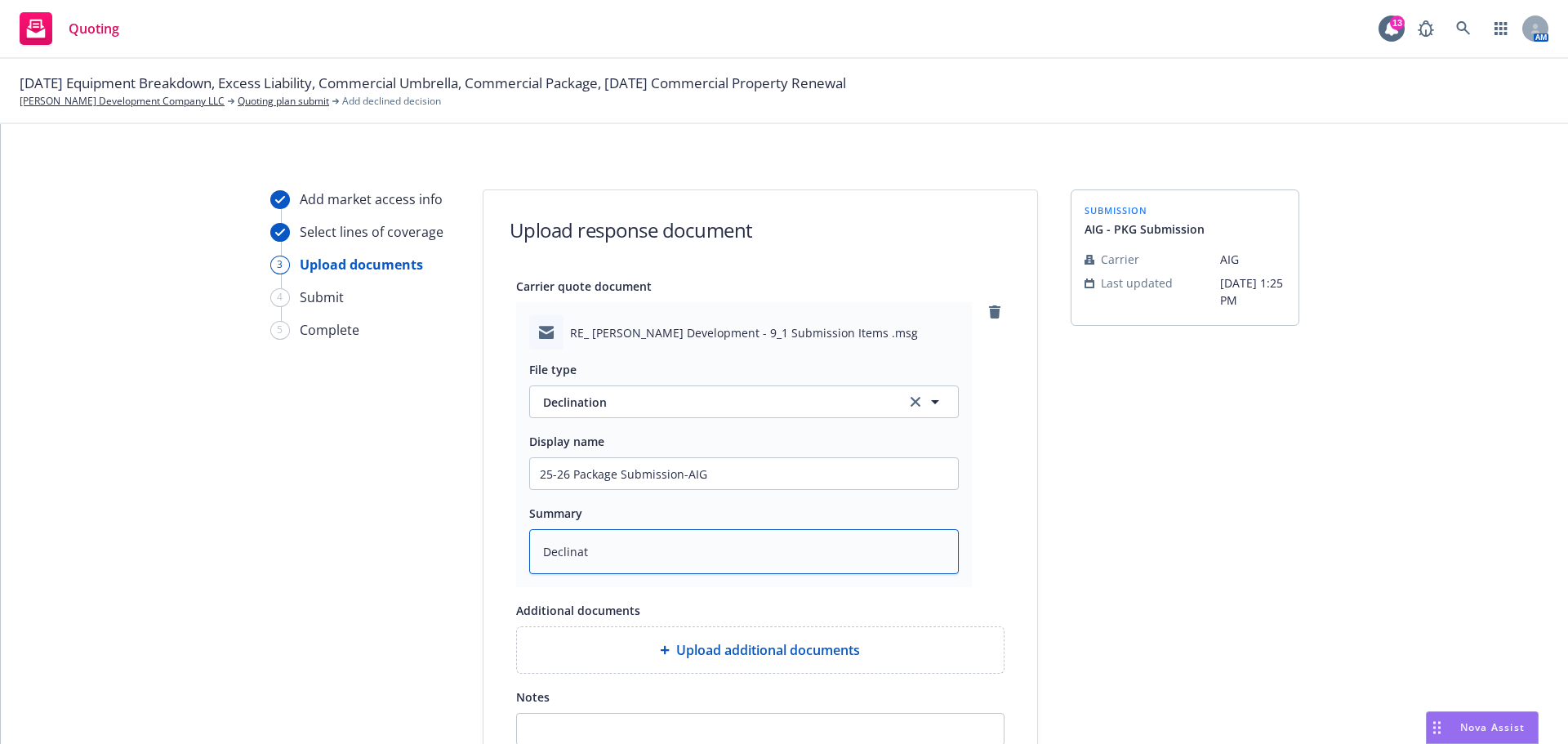
type textarea "x"
type textarea "Declinati"
type textarea "x"
type textarea "Declinatio"
type textarea "x"
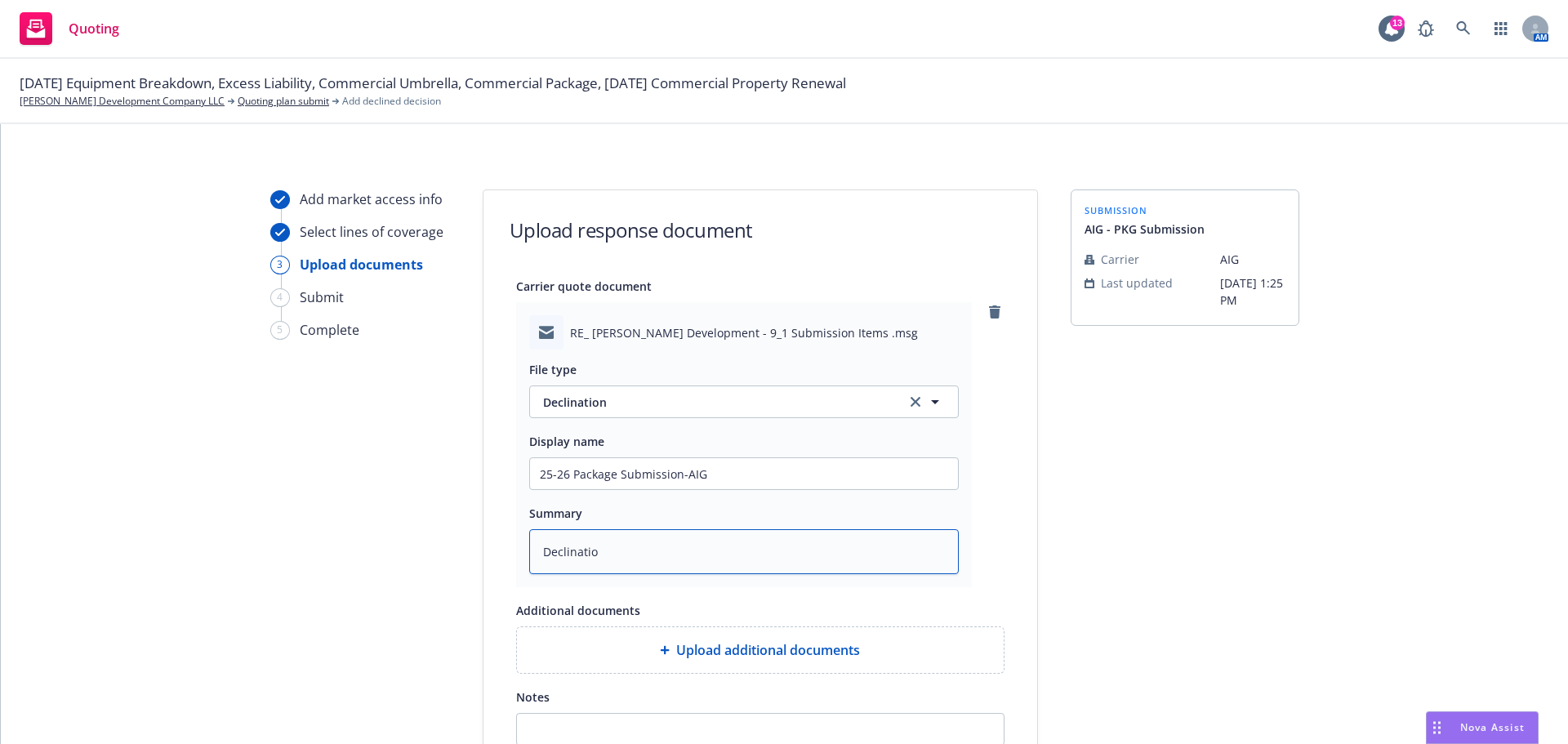
type textarea "Declination"
type textarea "x"
type textarea "Declination"
type textarea "x"
type textarea "Declination d"
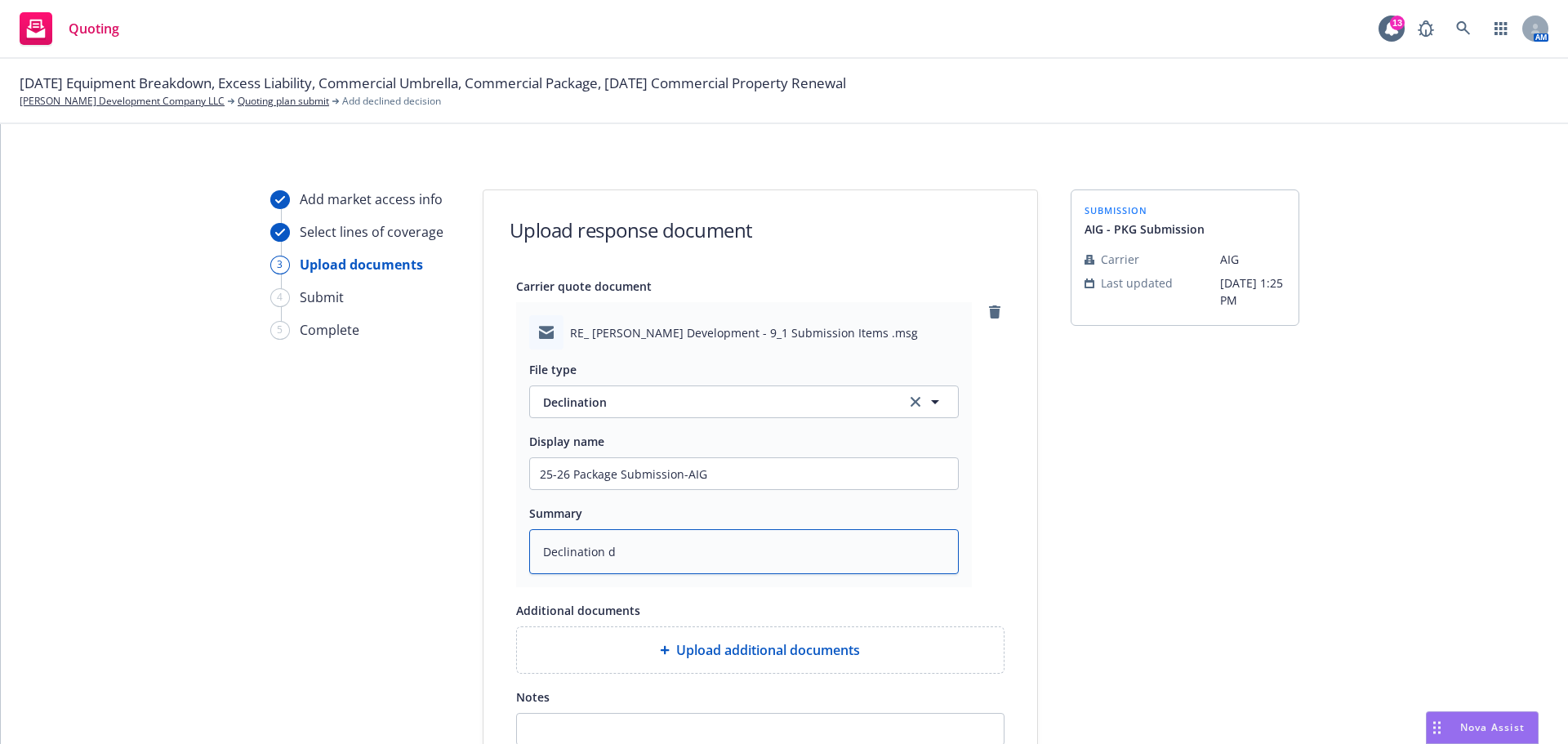
type textarea "x"
type textarea "Declination du"
type textarea "x"
type textarea "Declination due"
type textarea "x"
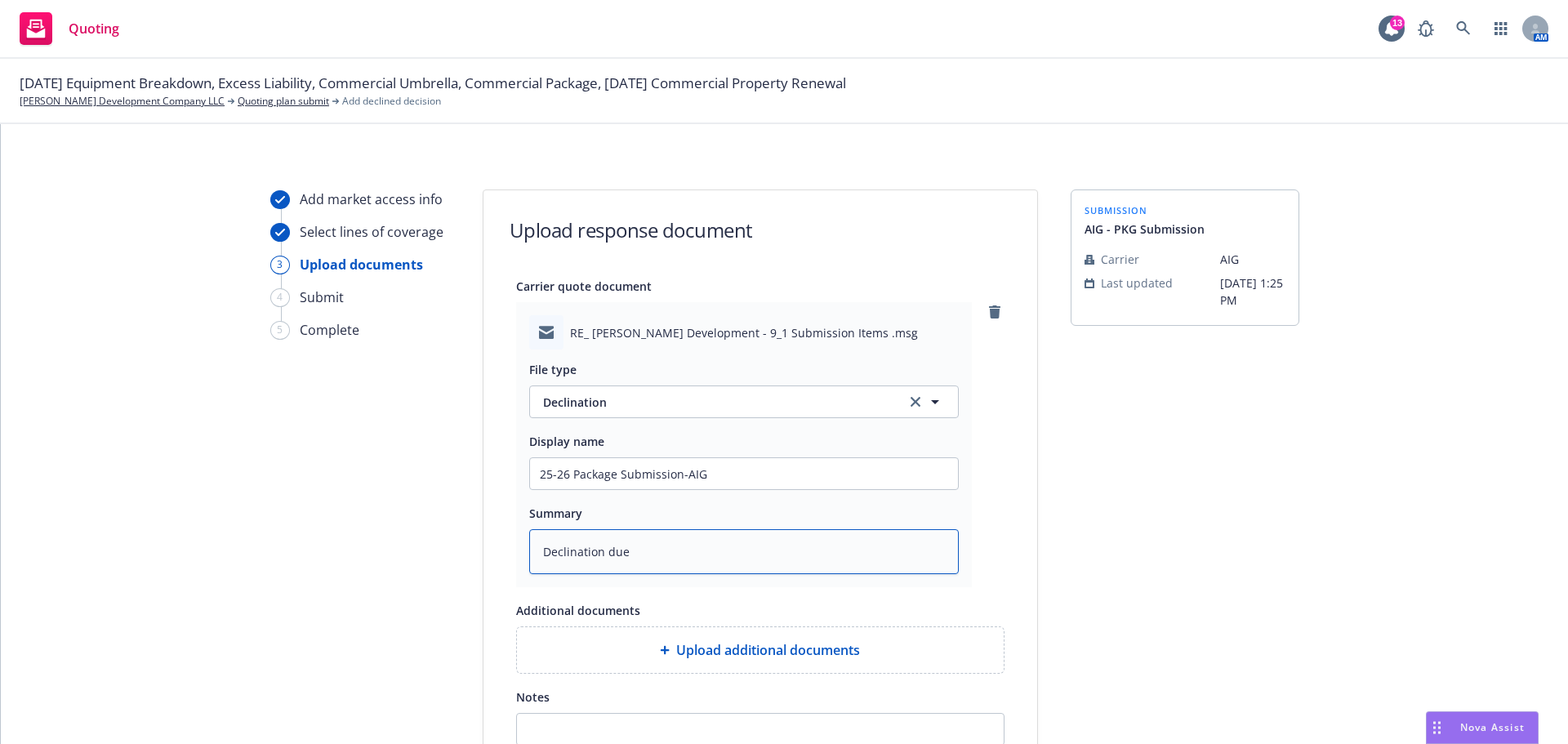
type textarea "Declination due"
type textarea "x"
type textarea "Declination due t"
type textarea "x"
type textarea "Declination due to"
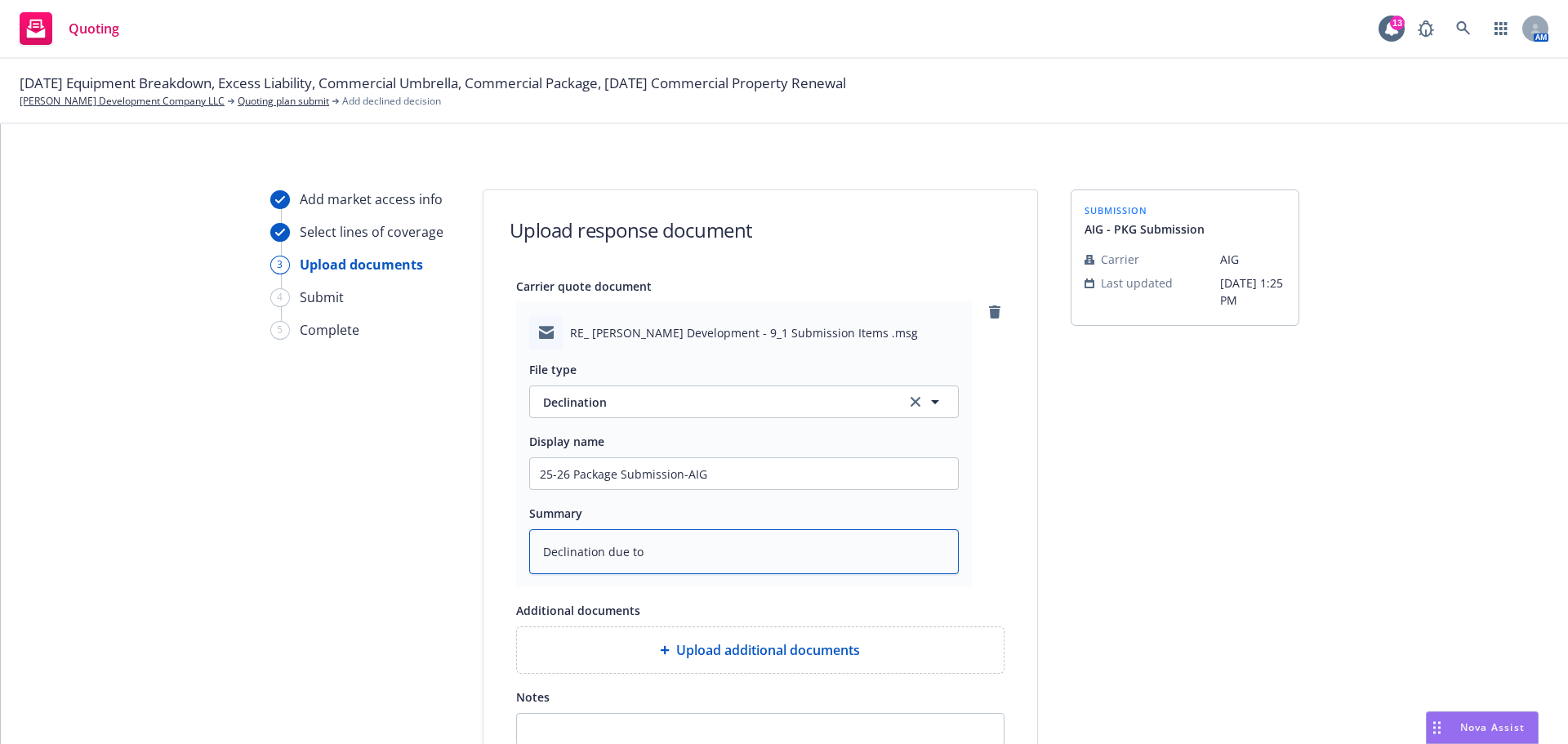
type textarea "x"
type textarea "Declination due to"
type textarea "x"
type textarea "Declination due to c"
type textarea "x"
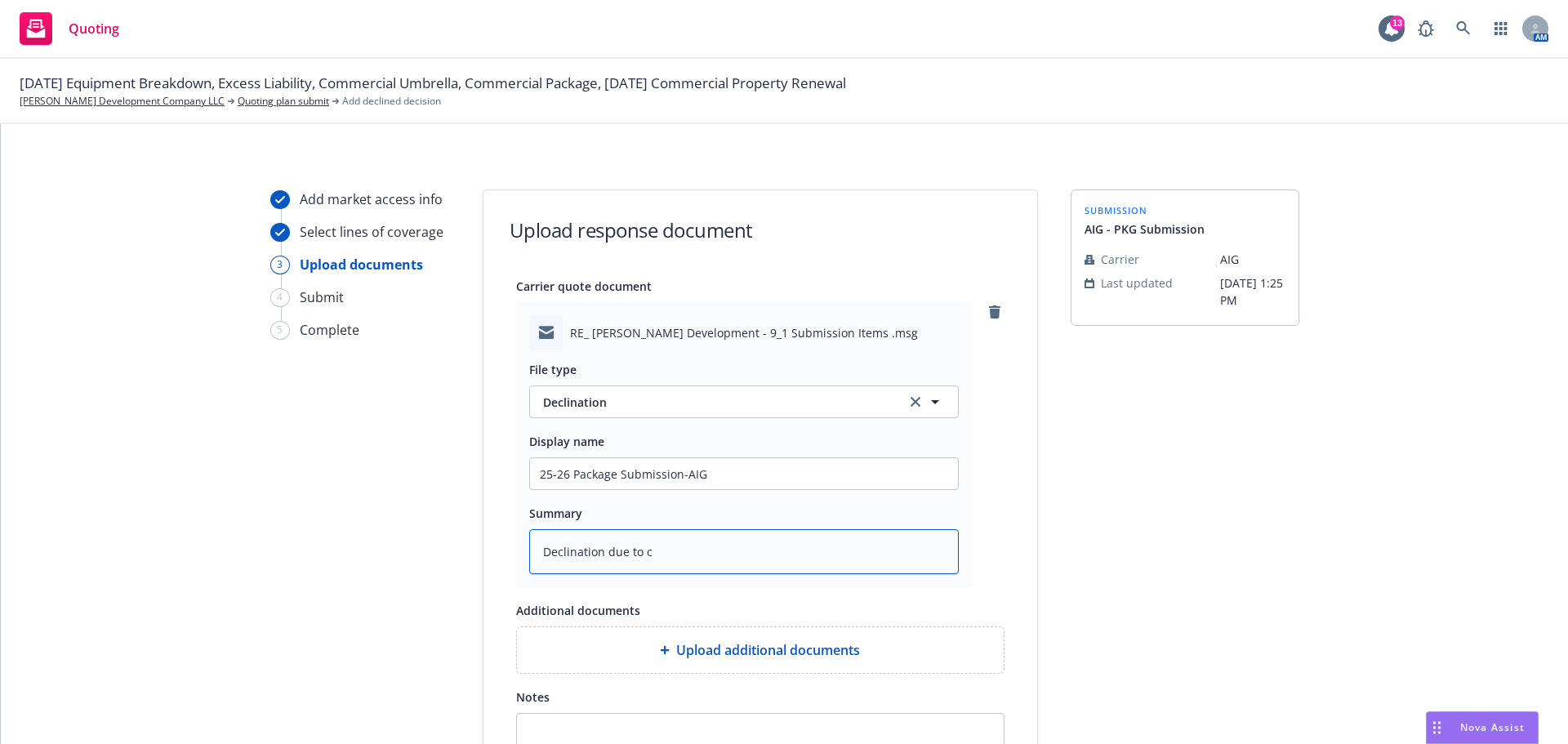
type textarea "Declination due to ca"
type textarea "x"
type textarea "Declination due to cap"
type textarea "x"
type textarea "Declination due to capa"
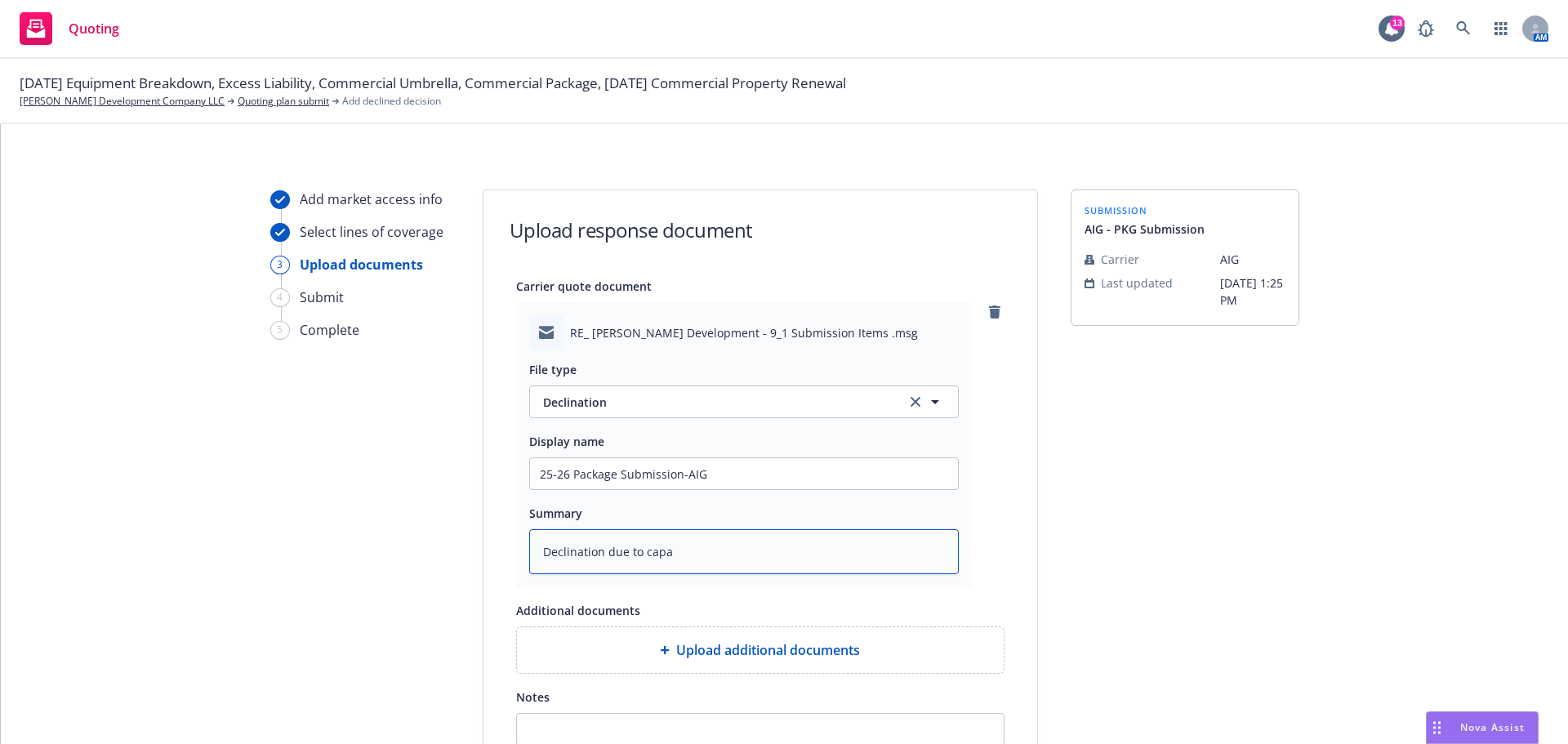
type textarea "x"
type textarea "Declination due to capac"
type textarea "x"
type textarea "Declination due to capaci"
type textarea "x"
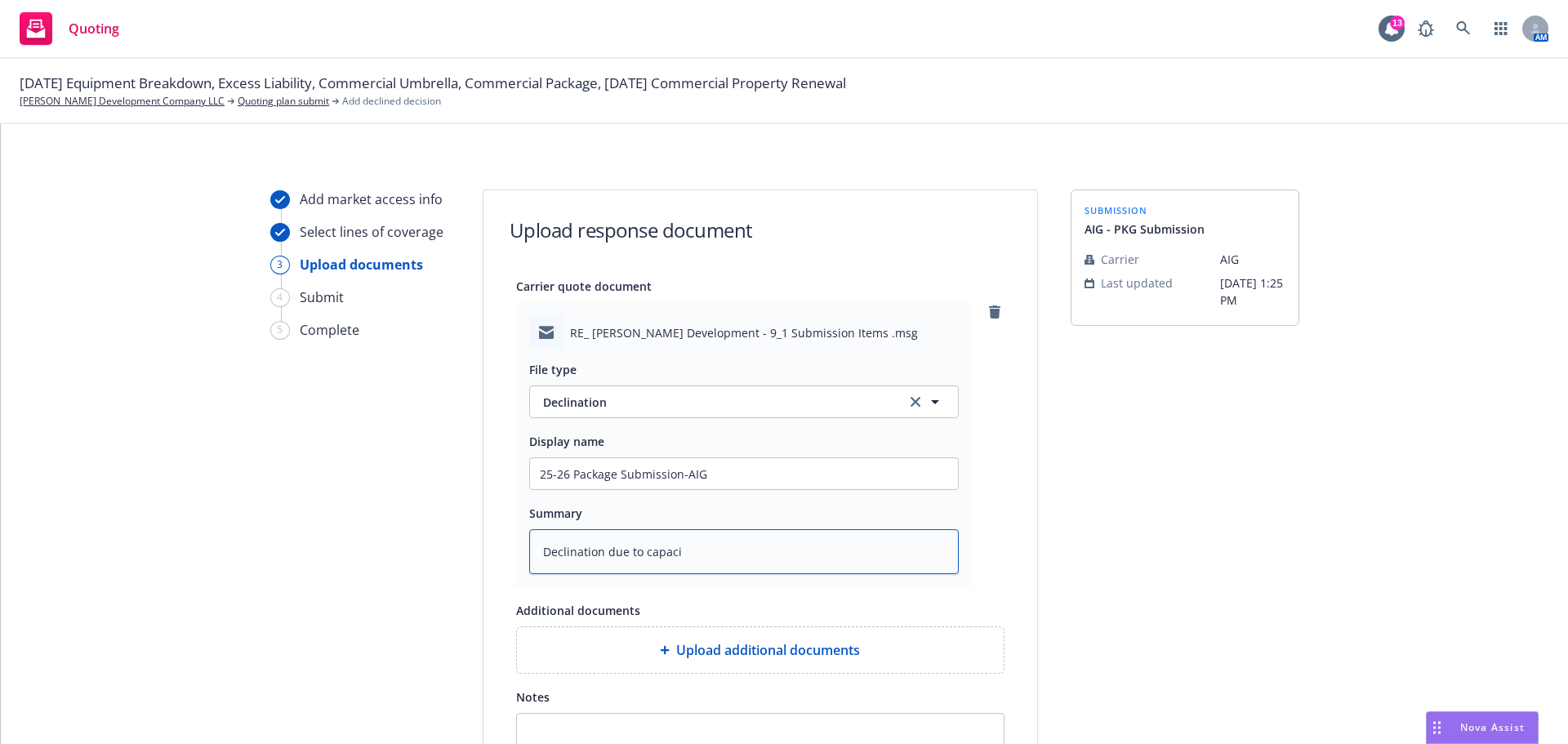
type textarea "Declination due to capaciy"
type textarea "x"
type textarea "Declination due to capaci"
type textarea "x"
type textarea "Declination due to capac"
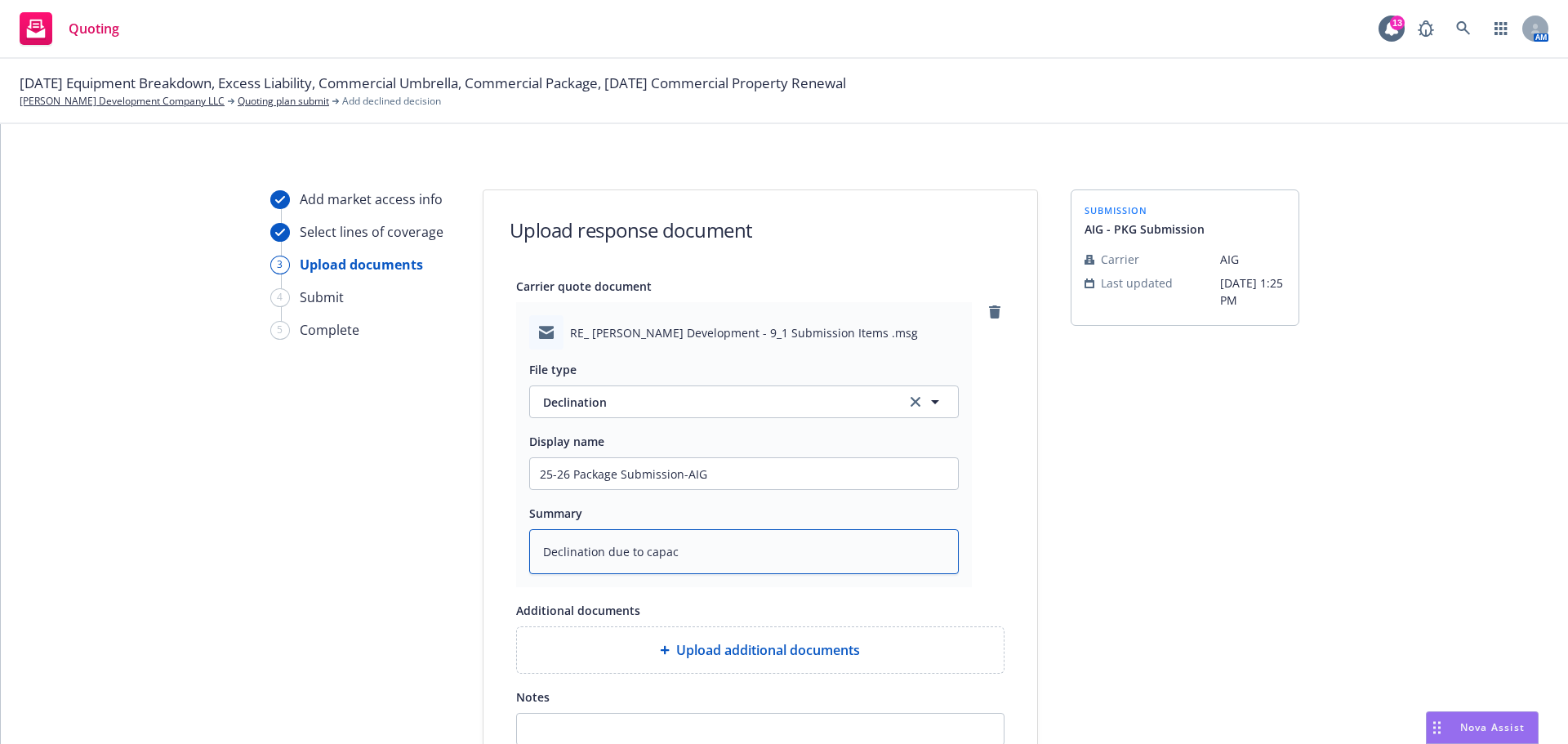
type textarea "x"
type textarea "Declination due to capa"
type textarea "x"
type textarea "Declination due to cap"
type textarea "x"
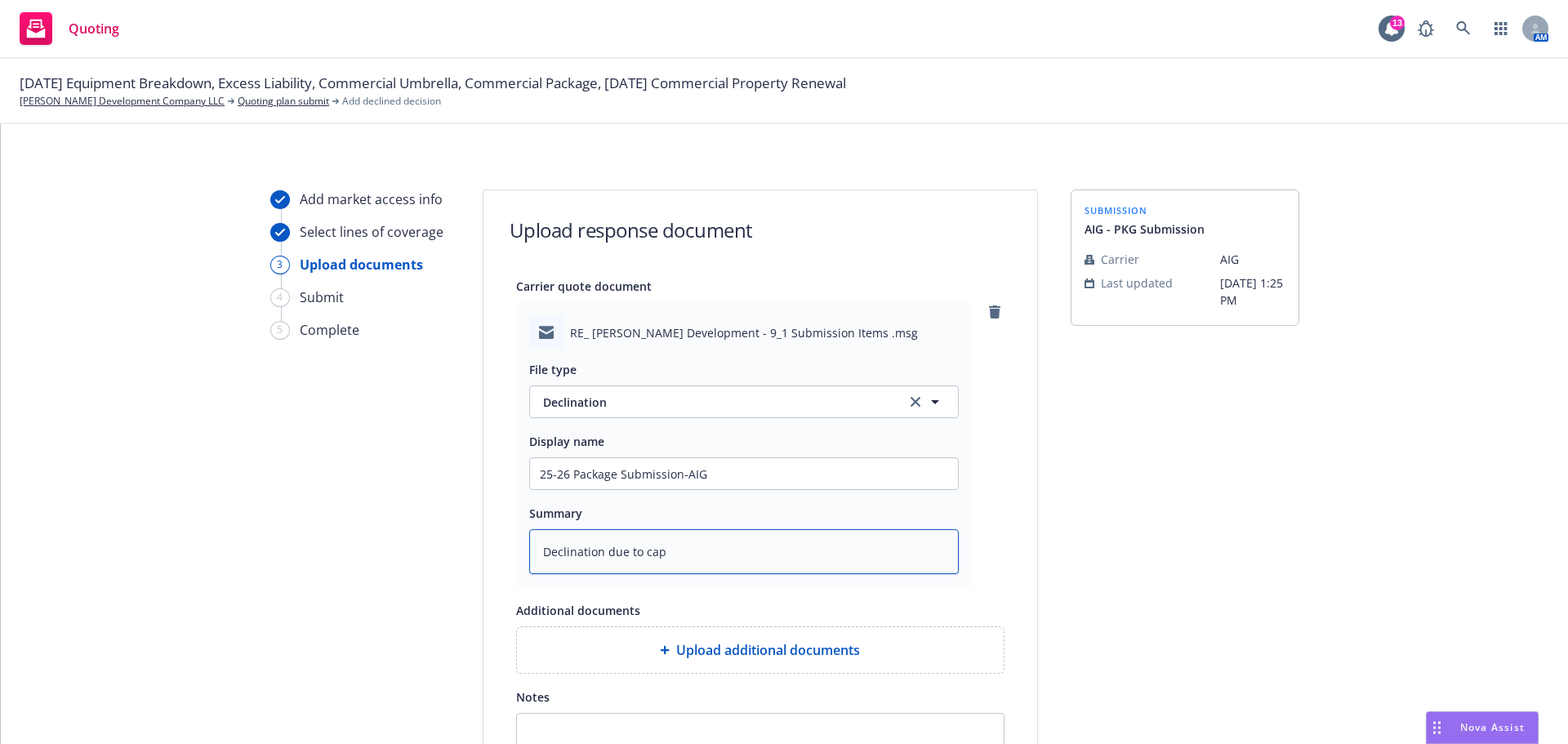
type textarea "Declination due to ca"
type textarea "x"
type textarea "Declination due to c"
type textarea "x"
type textarea "Declination due to"
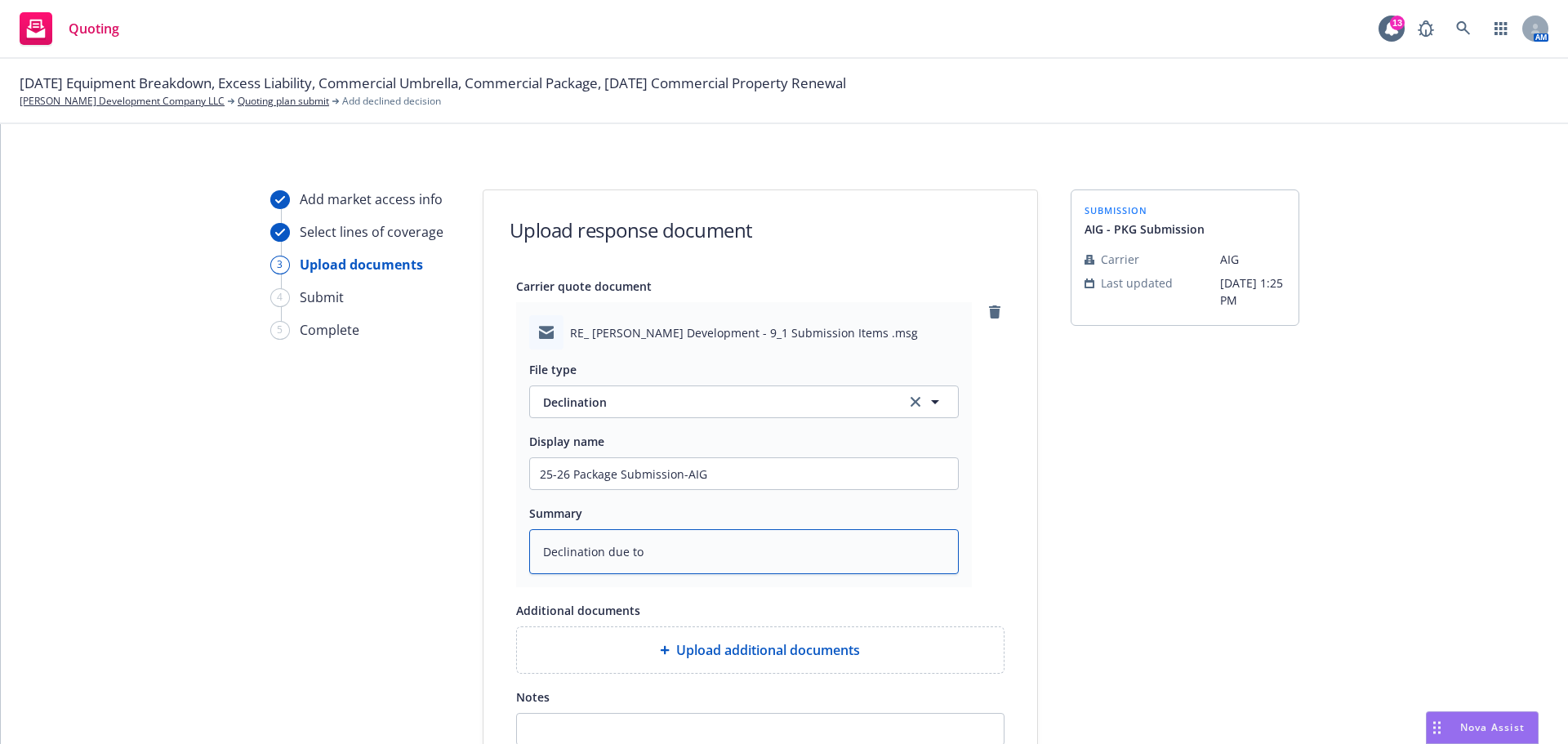
type textarea "x"
type textarea "Declination due to o"
type textarea "x"
type textarea "Declination due to oc"
type textarea "x"
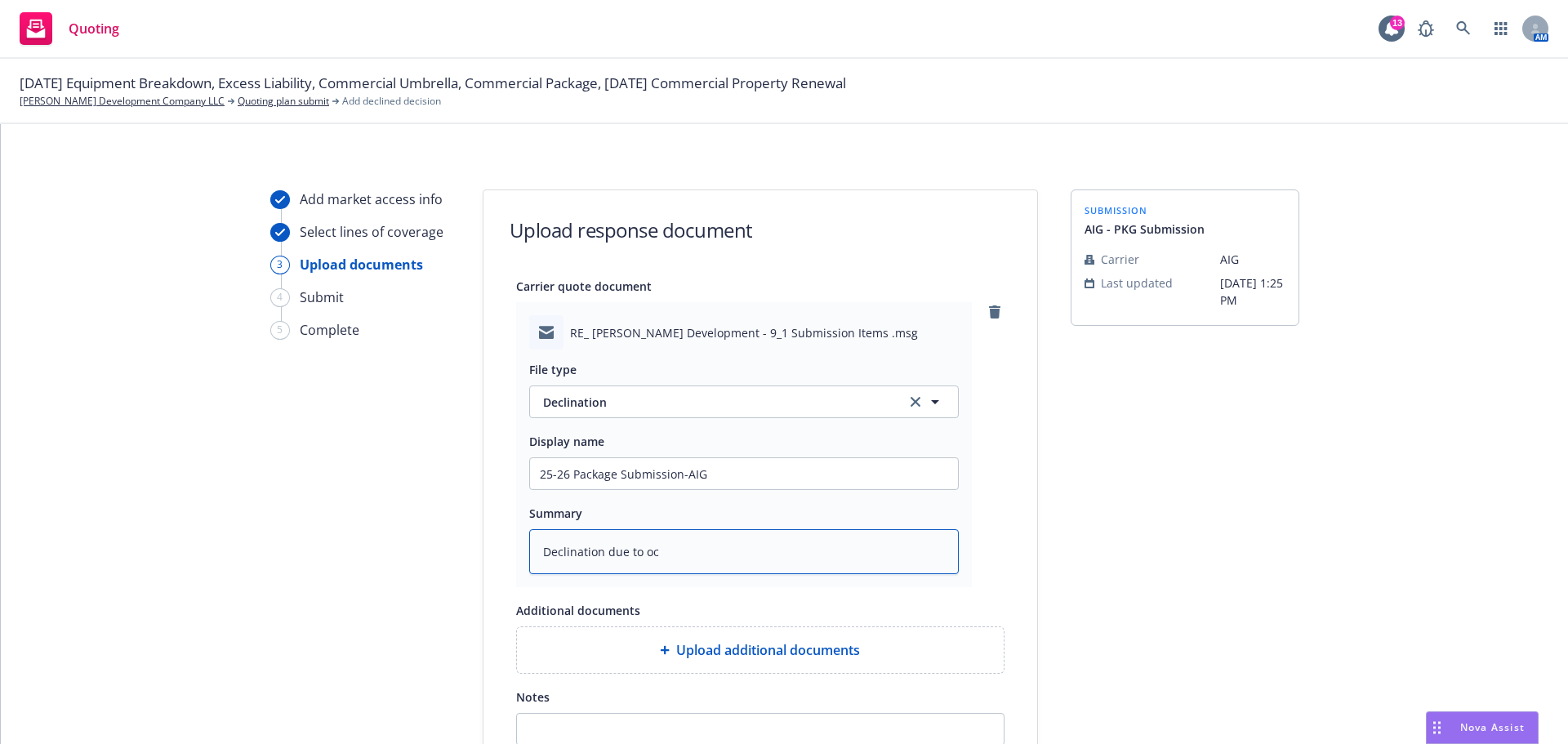
type textarea "Declination due to occ"
type textarea "x"
type textarea "Declination due to occu"
type textarea "x"
type textarea "Declination due to occup"
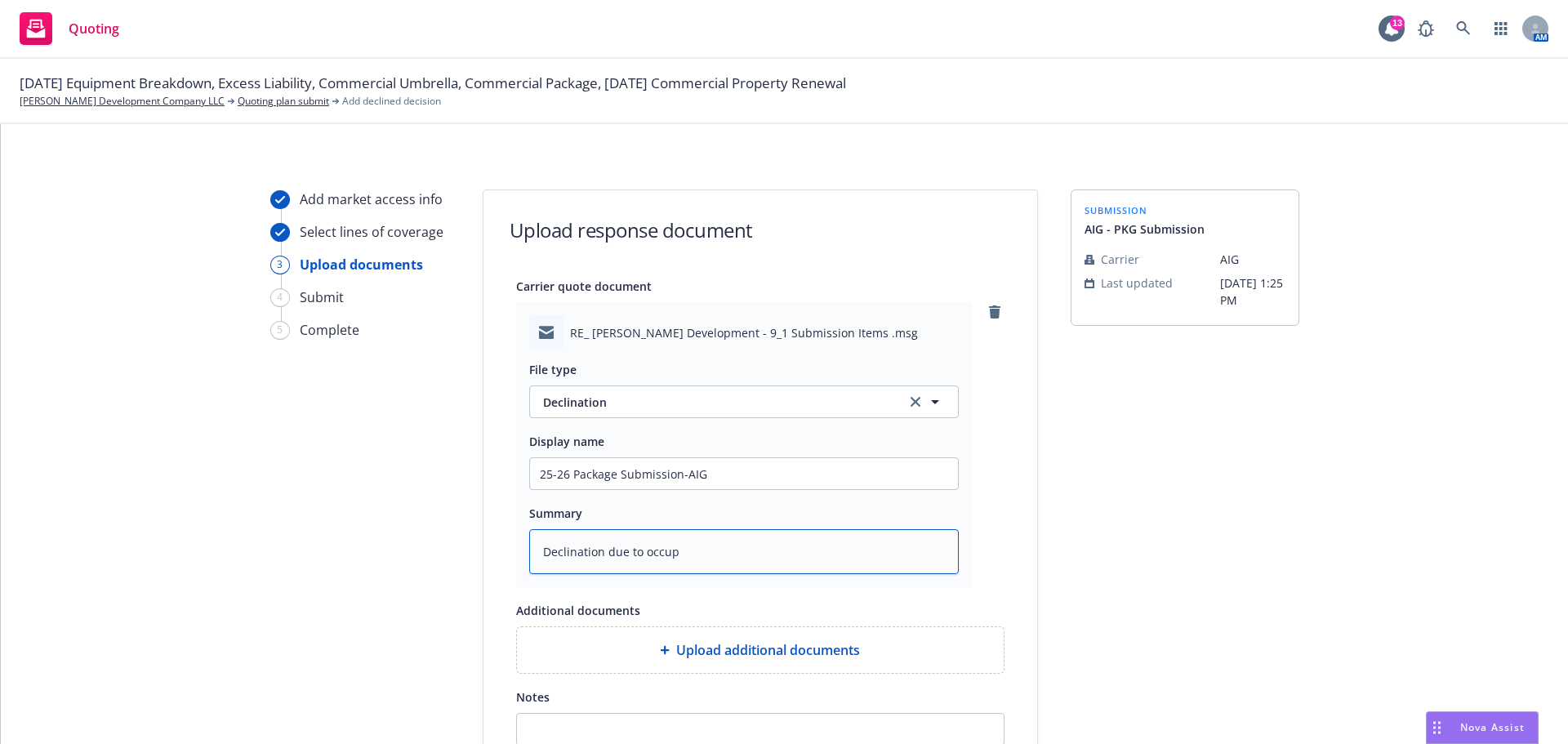
type textarea "x"
type textarea "Declination due to occupa"
type textarea "x"
type textarea "Declination due to occupan"
type textarea "x"
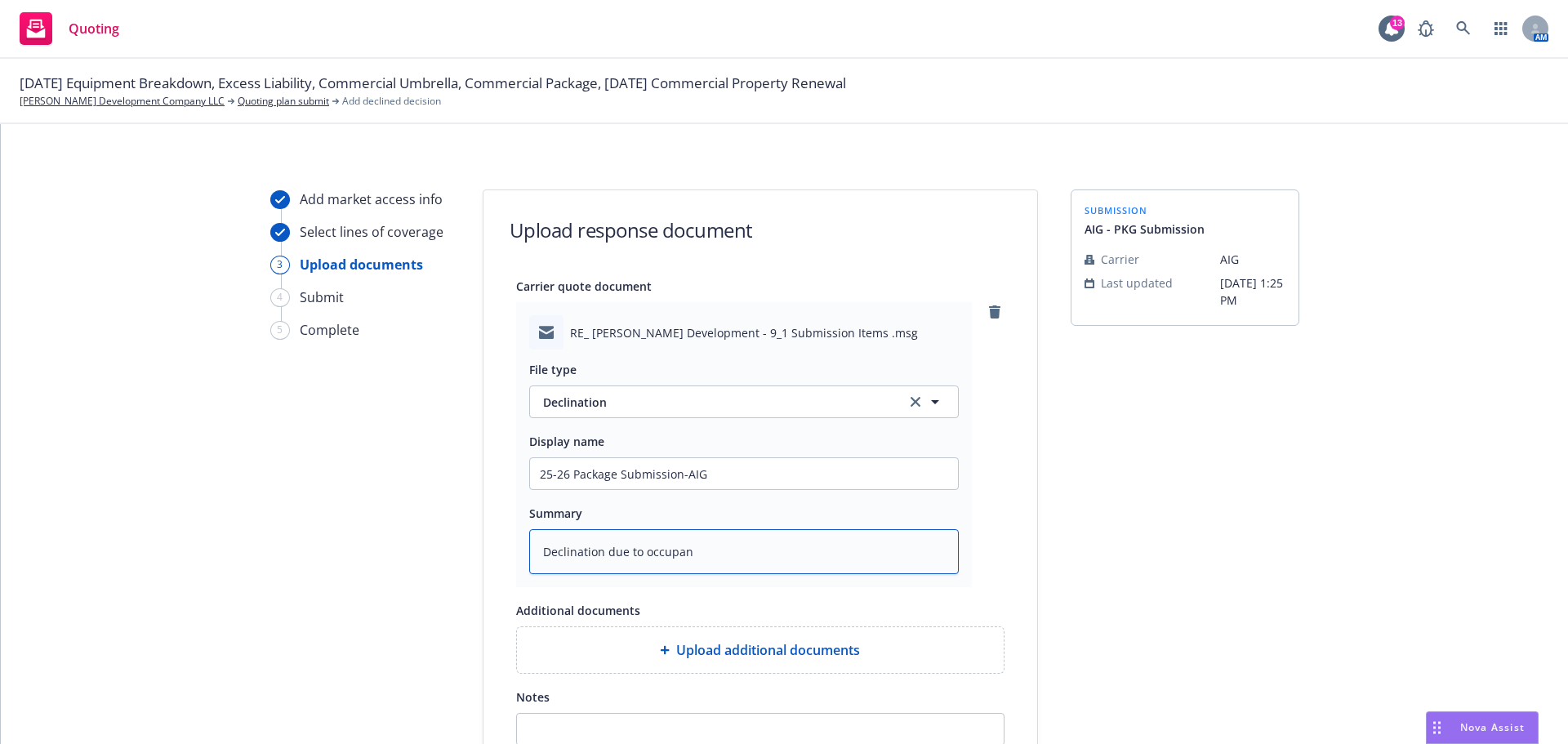
type textarea "Declination due to occupanc"
type textarea "x"
type textarea "Declination due to occupancy"
type textarea "x"
type textarea "Declination due to occupancy"
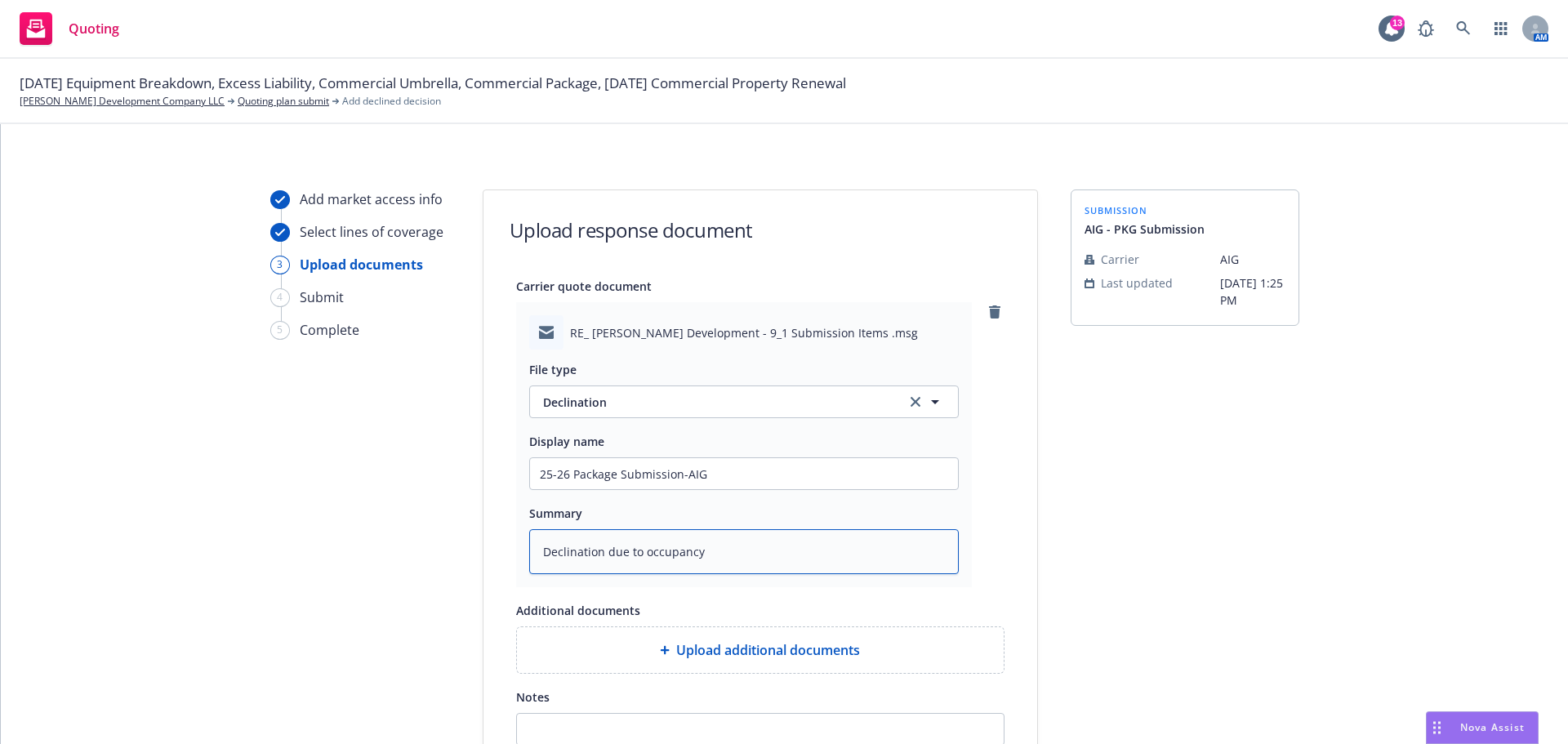
type textarea "x"
type textarea "Declination due to occupancy i"
type textarea "x"
type textarea "Declination due to occupancy im"
type textarea "x"
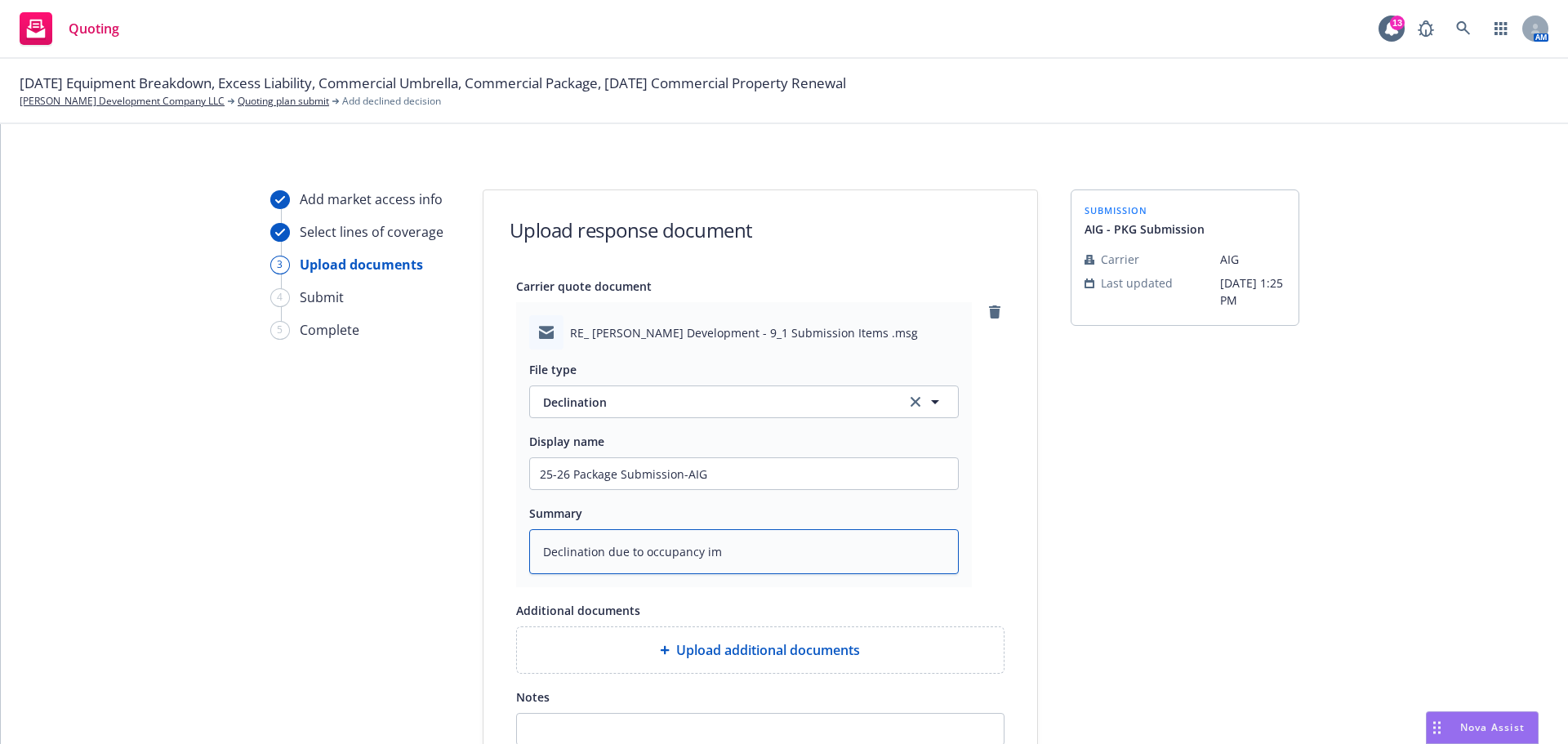
type textarea "Declination due to occupancy imp"
type textarea "x"
type textarea "Declination due to occupancy impa"
type textarea "x"
type textarea "Declination due to occupancy impac"
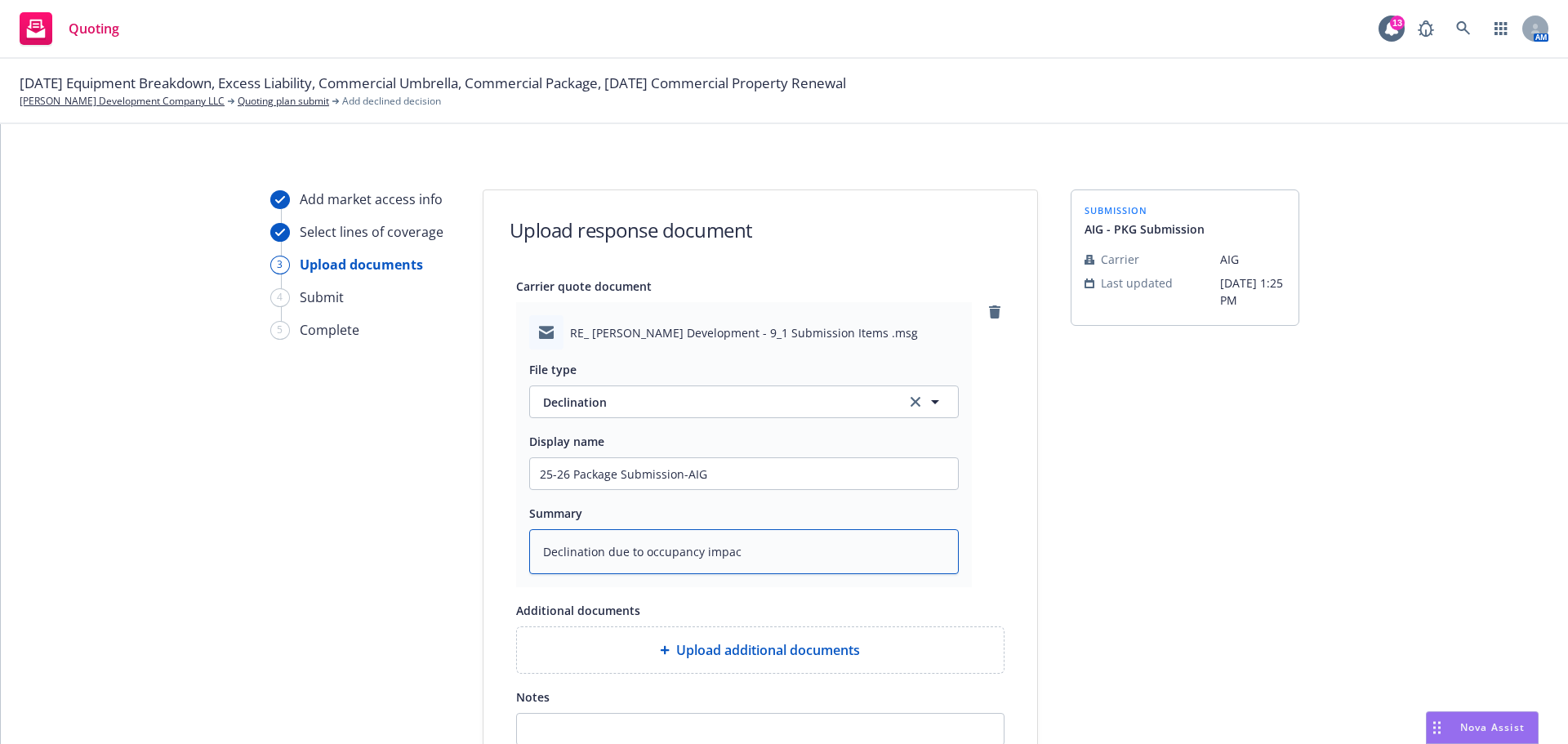
type textarea "x"
type textarea "Declination due to occupancy impact"
type textarea "x"
type textarea "Declination due to occupancy impacti"
type textarea "x"
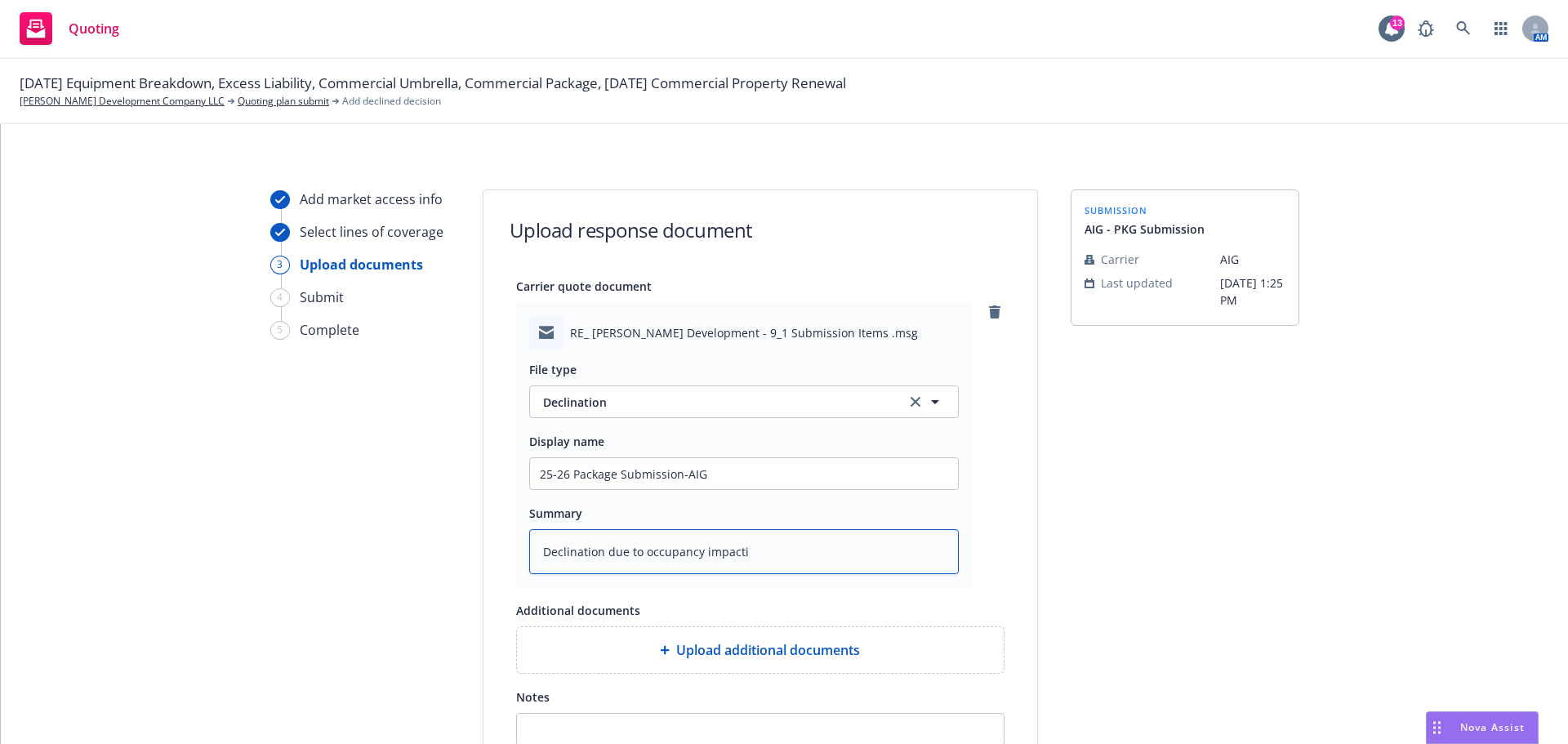
type textarea "Declination due to occupancy impactin"
type textarea "x"
type textarea "Declination due to occupancy impacting"
type textarea "x"
type textarea "Declination due to occupancy impacting"
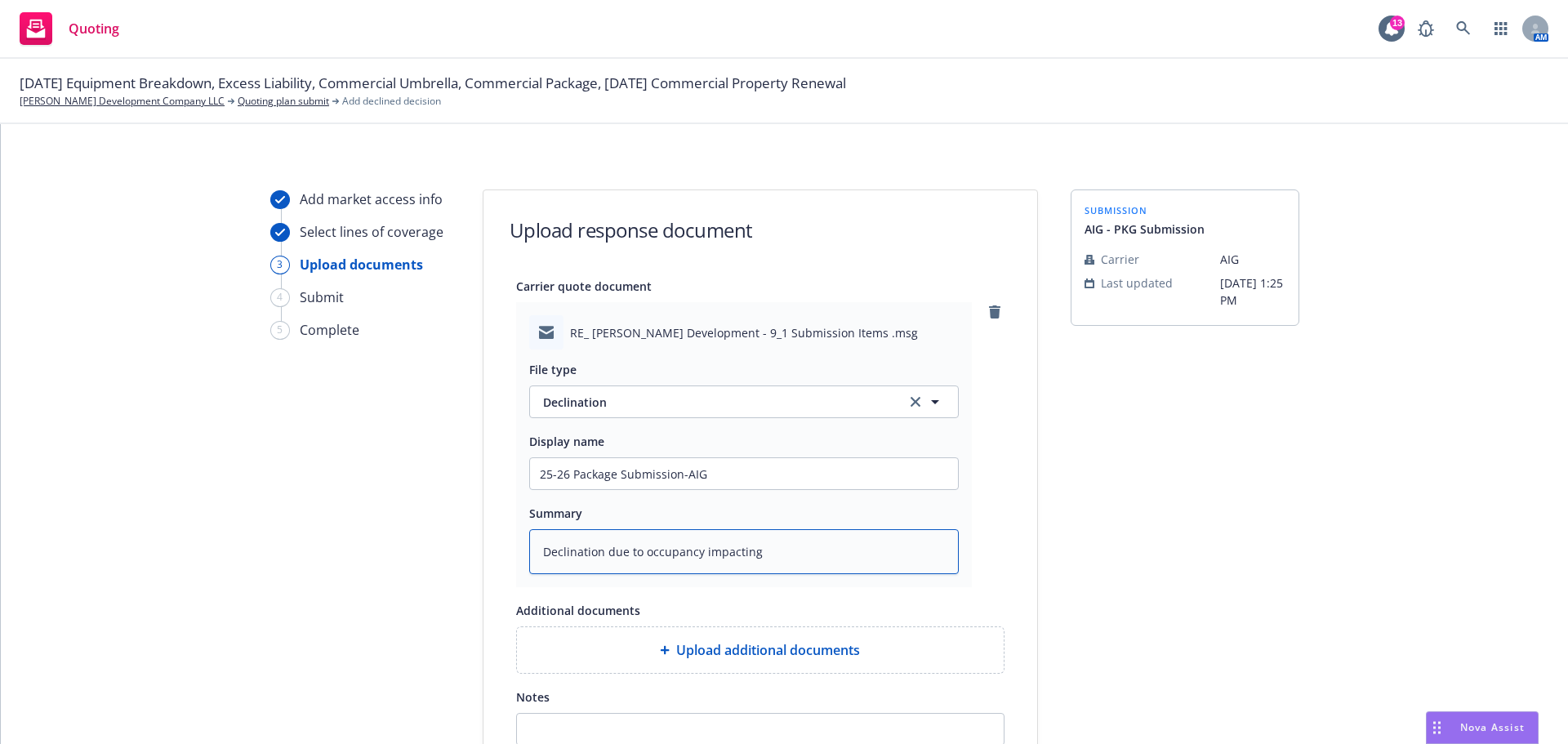
type textarea "x"
type textarea "Declination due to occupancy impacting c"
type textarea "x"
type textarea "Declination due to occupancy impacting ca"
type textarea "x"
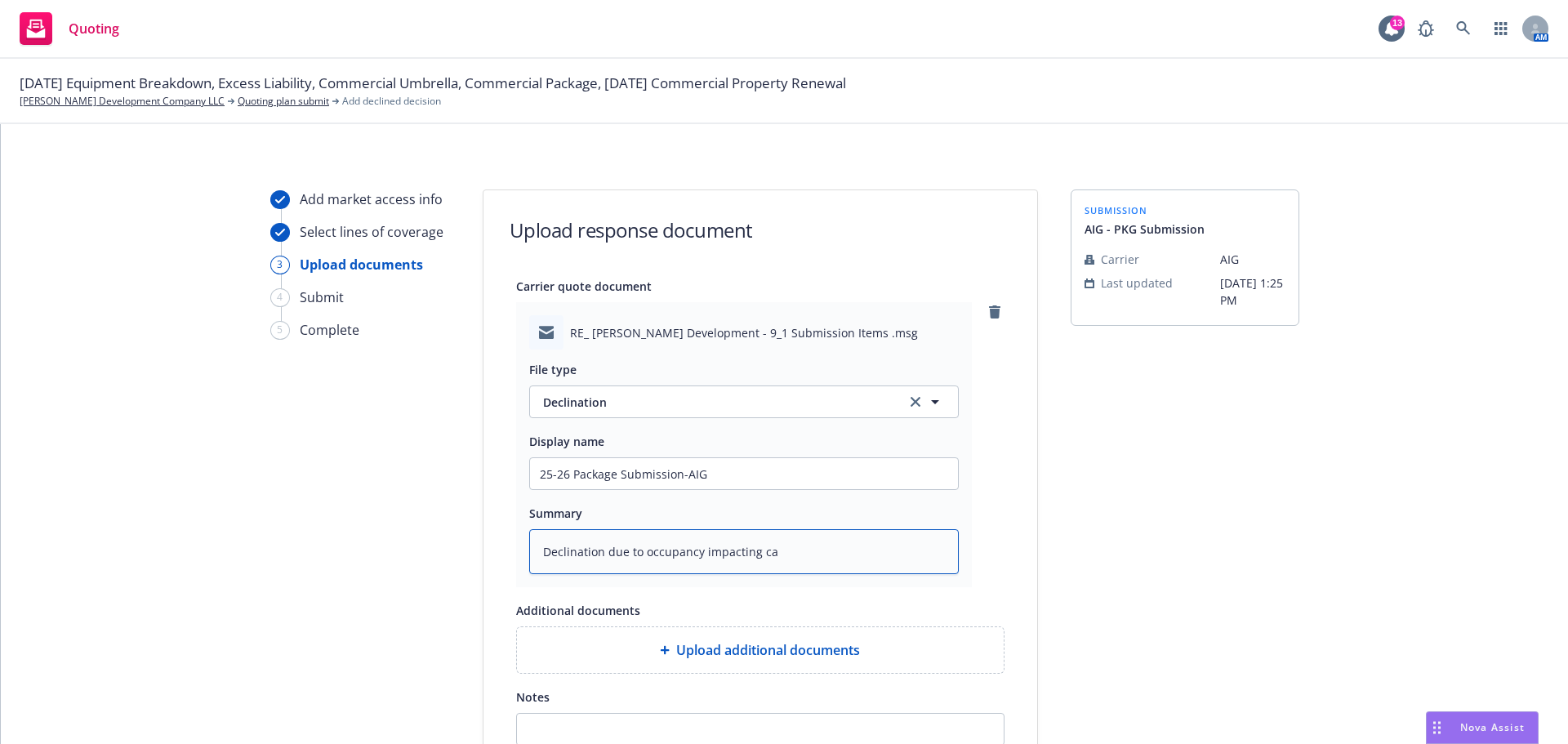
type textarea "Declination due to occupancy impacting cap"
type textarea "x"
type textarea "Declination due to occupancy impacting capa"
type textarea "x"
type textarea "Declination due to occupancy impacting capac"
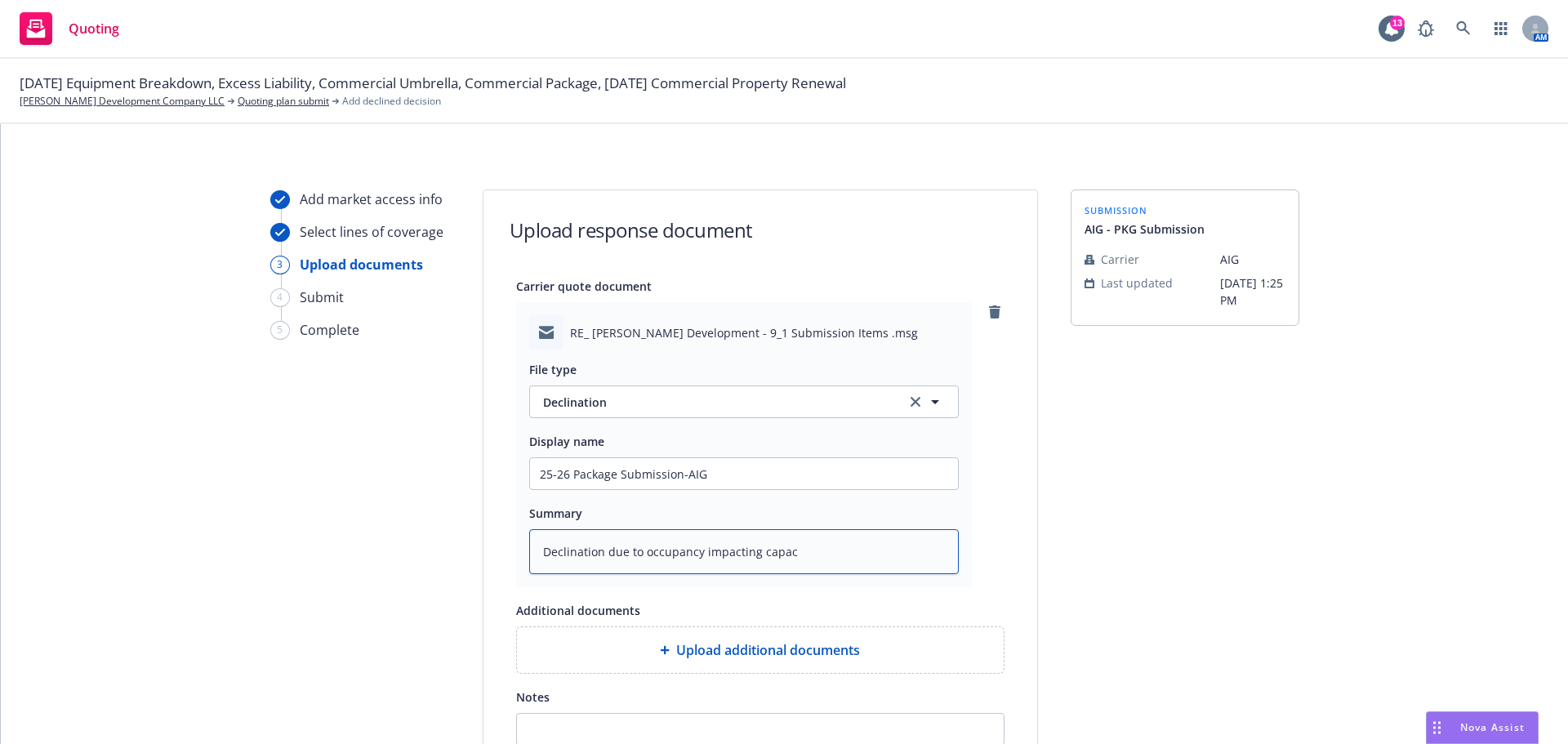
type textarea "x"
type textarea "Declination due to occupancy impacting capaci"
type textarea "x"
type textarea "Declination due to occupancy impacting capacit"
type textarea "x"
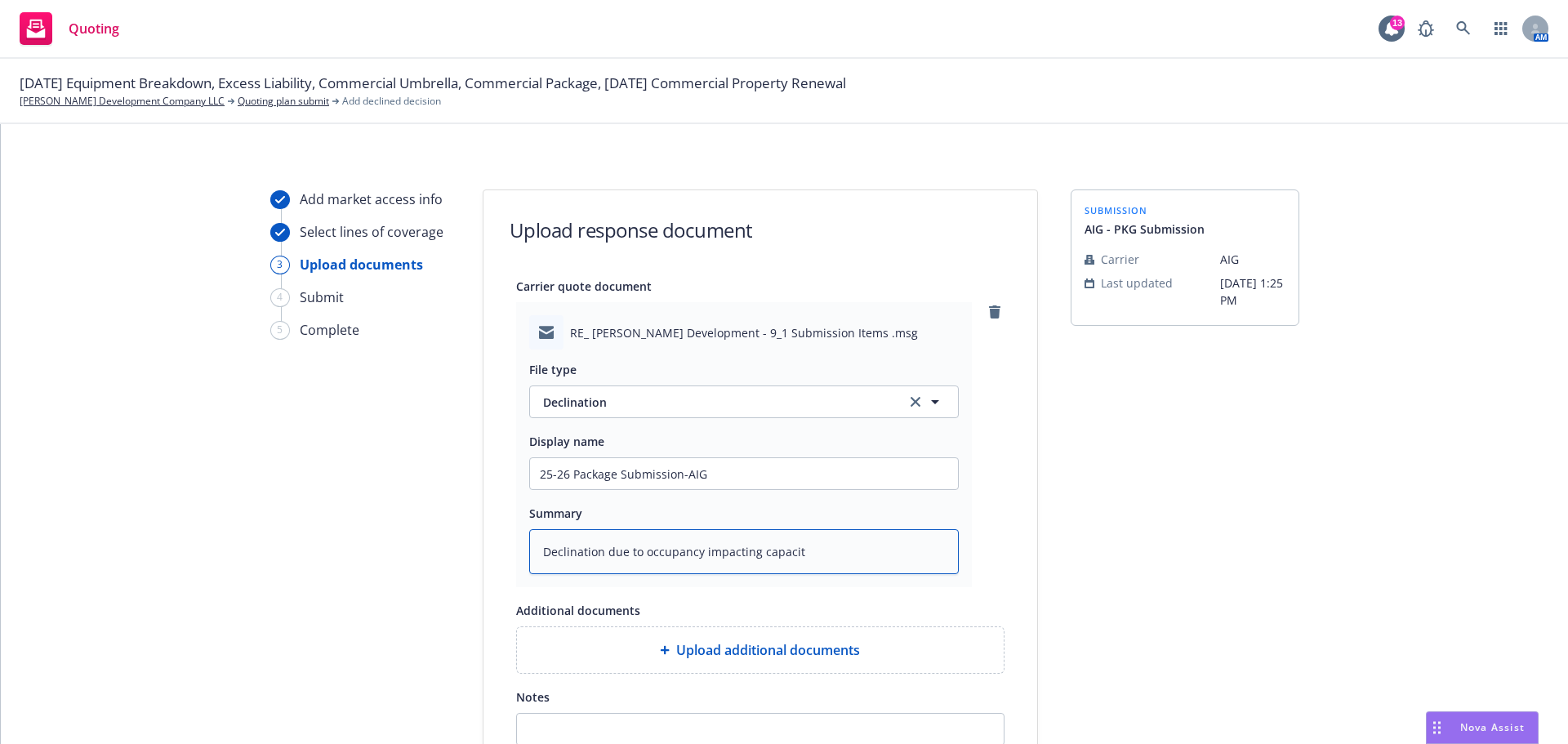
type textarea "Declination due to occupancy impacting capacity"
type textarea "x"
type textarea "Declination due to occupancy impacting capacity."
type textarea "x"
type textarea "Declination due to occupancy impacting capacity."
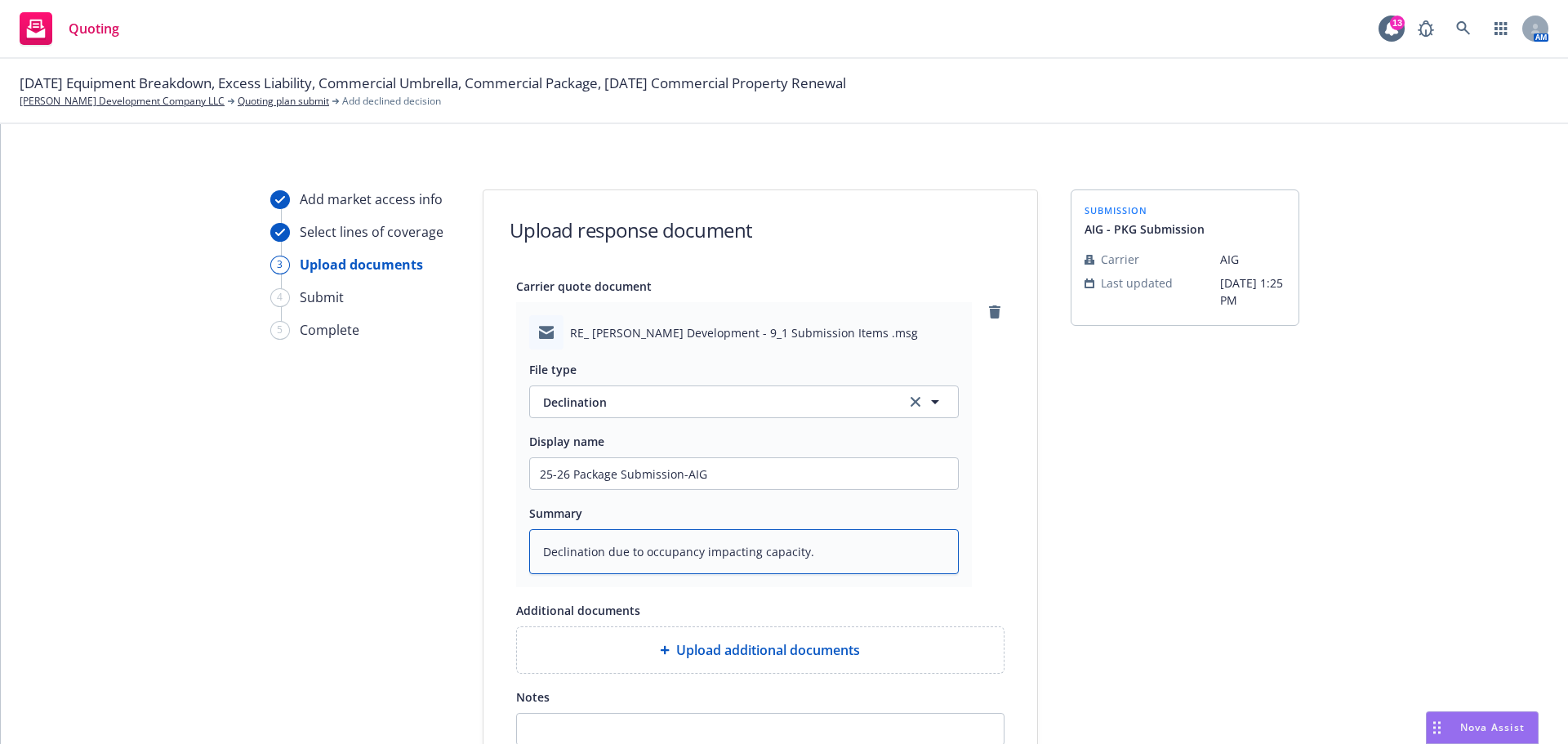
type textarea "x"
type textarea "Declination due to occupancy impacting capacity. C"
type textarea "x"
type textarea "Declination due to occupancy impacting capacity. Ca"
type textarea "x"
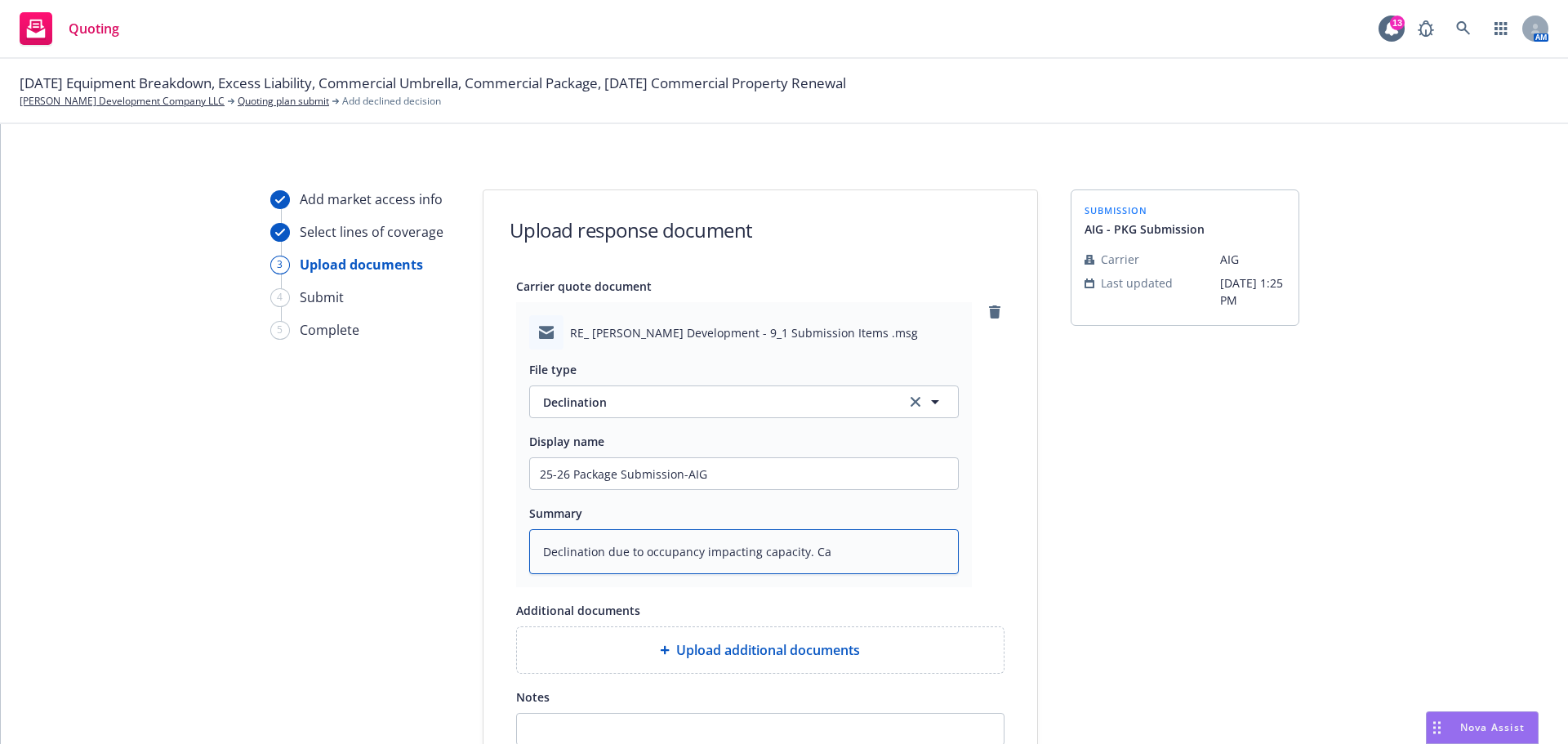
type textarea "Declination due to occupancy impacting capacity. Can"
type textarea "x"
type textarea "Declination due to occupancy impacting capacity. Cann"
type textarea "x"
type textarea "Declination due to occupancy impacting capacity. Canno"
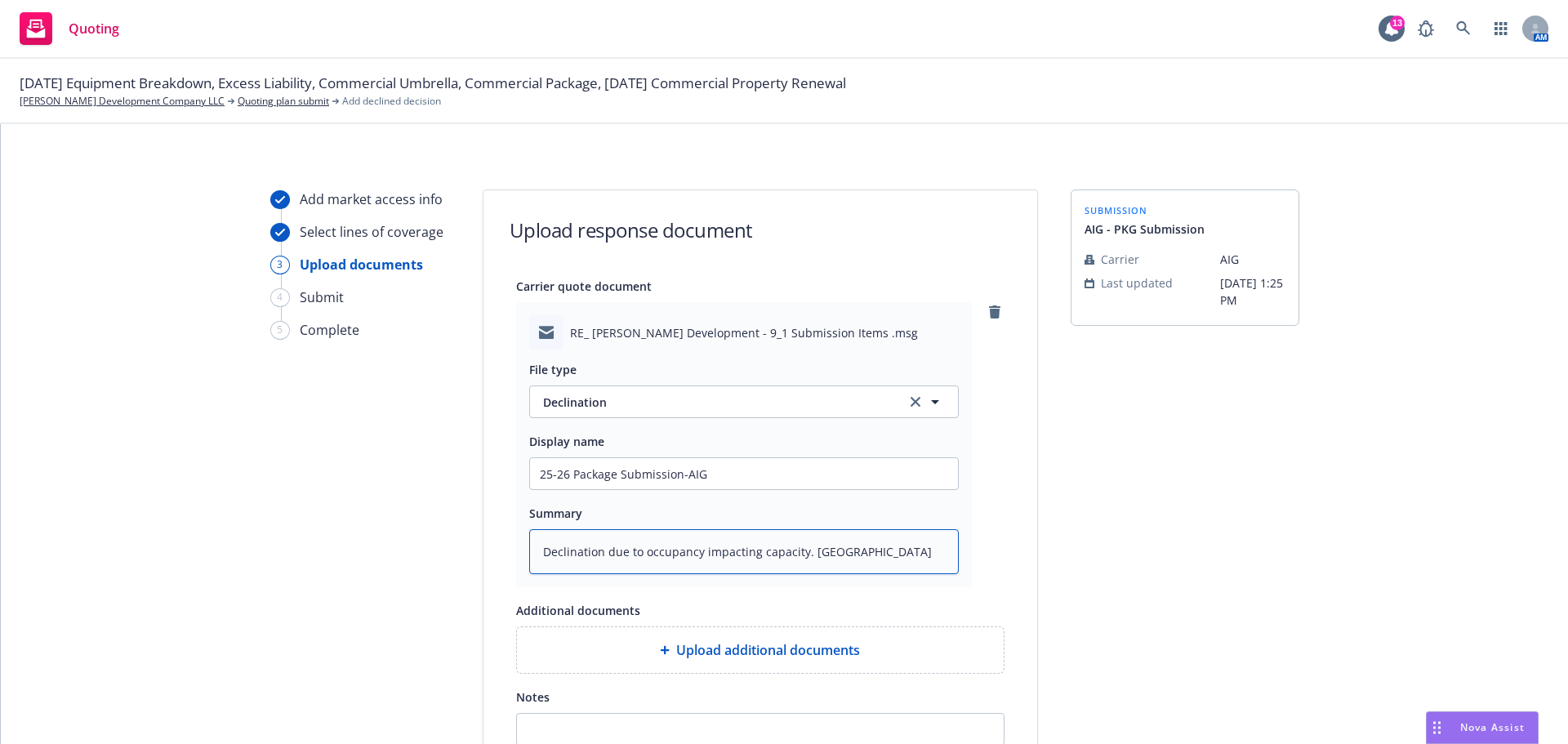
type textarea "x"
type textarea "Declination due to occupancy impacting capacity. Cannot"
type textarea "x"
type textarea "Declination due to occupancy impacting capacity. Cannot"
type textarea "x"
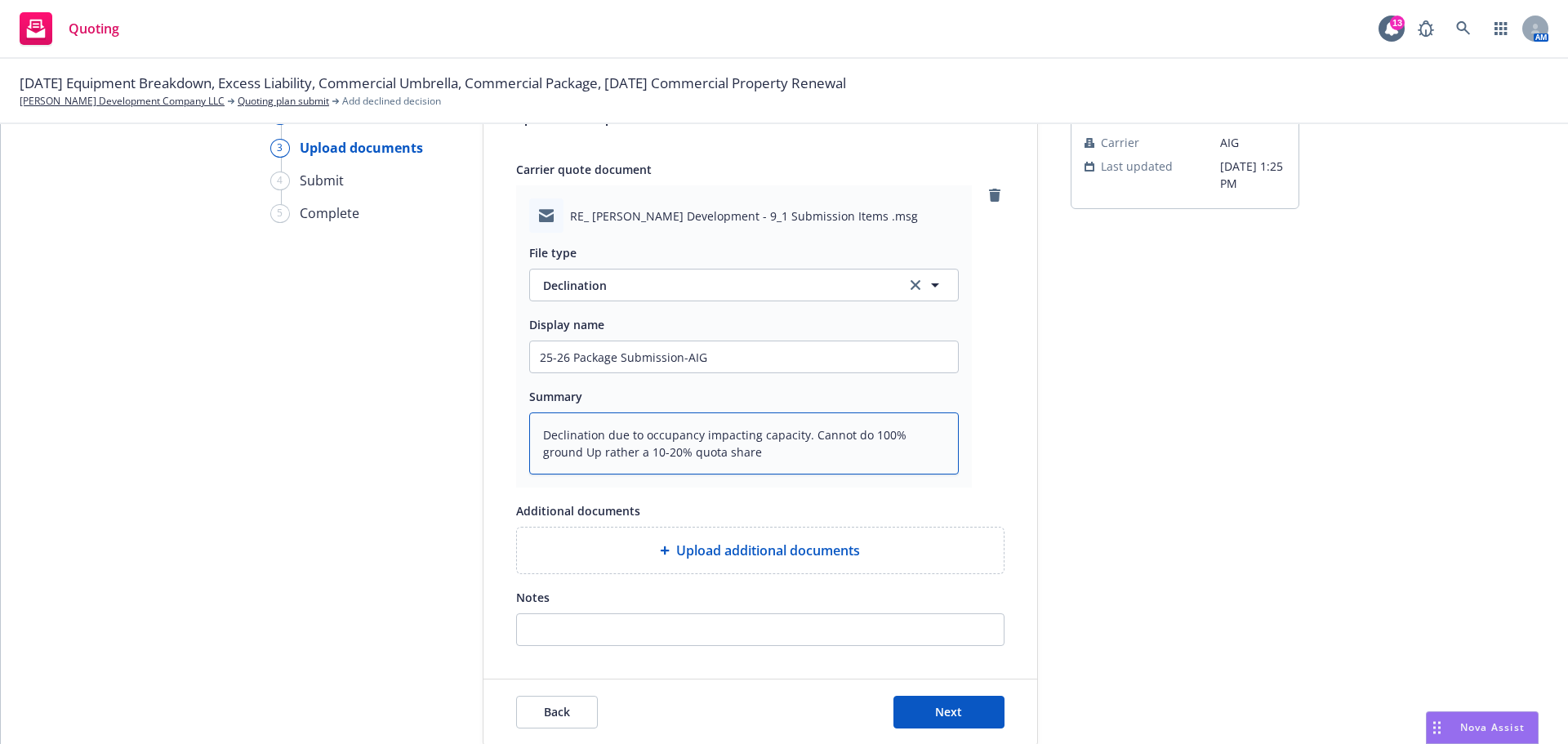
scroll to position [164, 0]
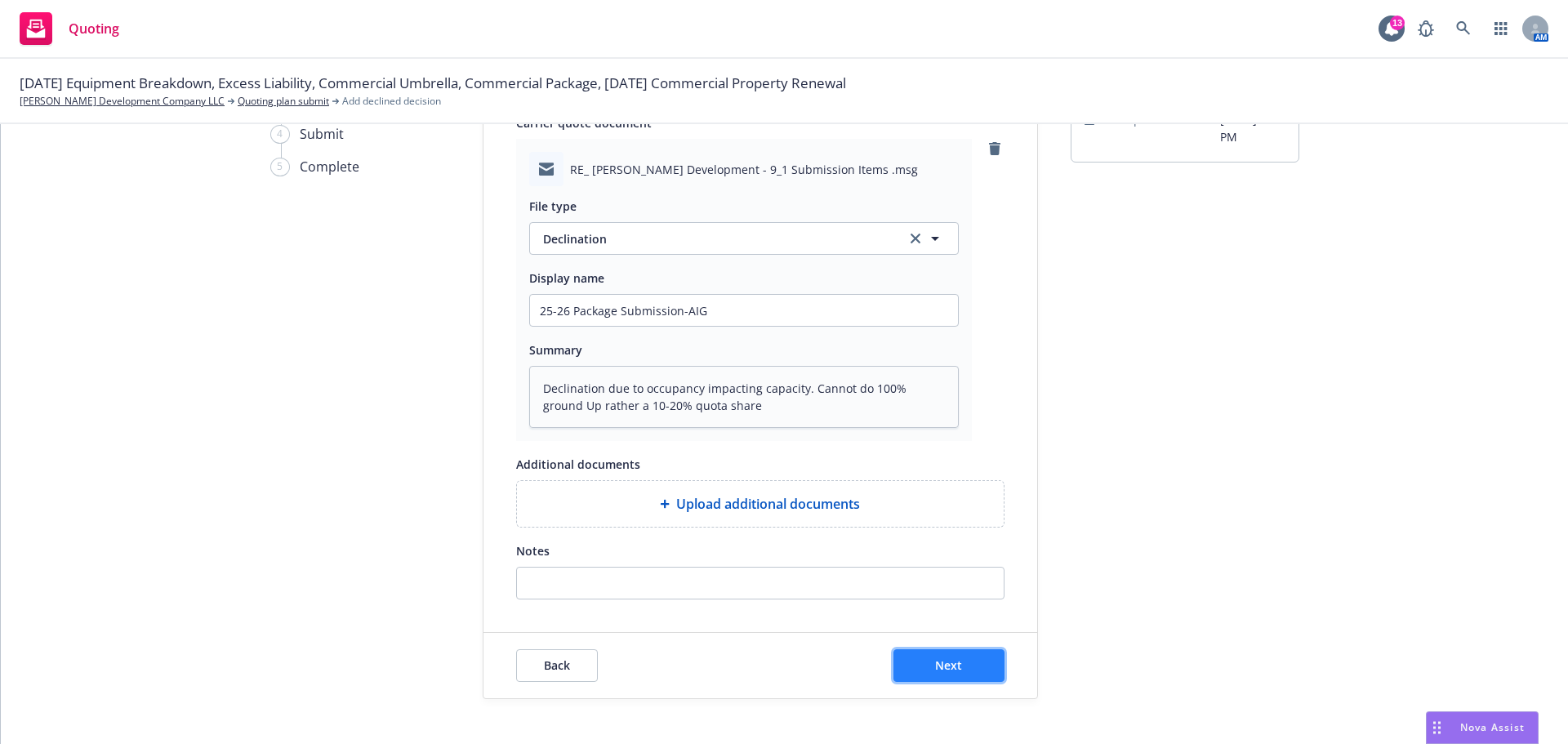
click at [945, 660] on span "Next" at bounding box center [948, 665] width 27 height 15
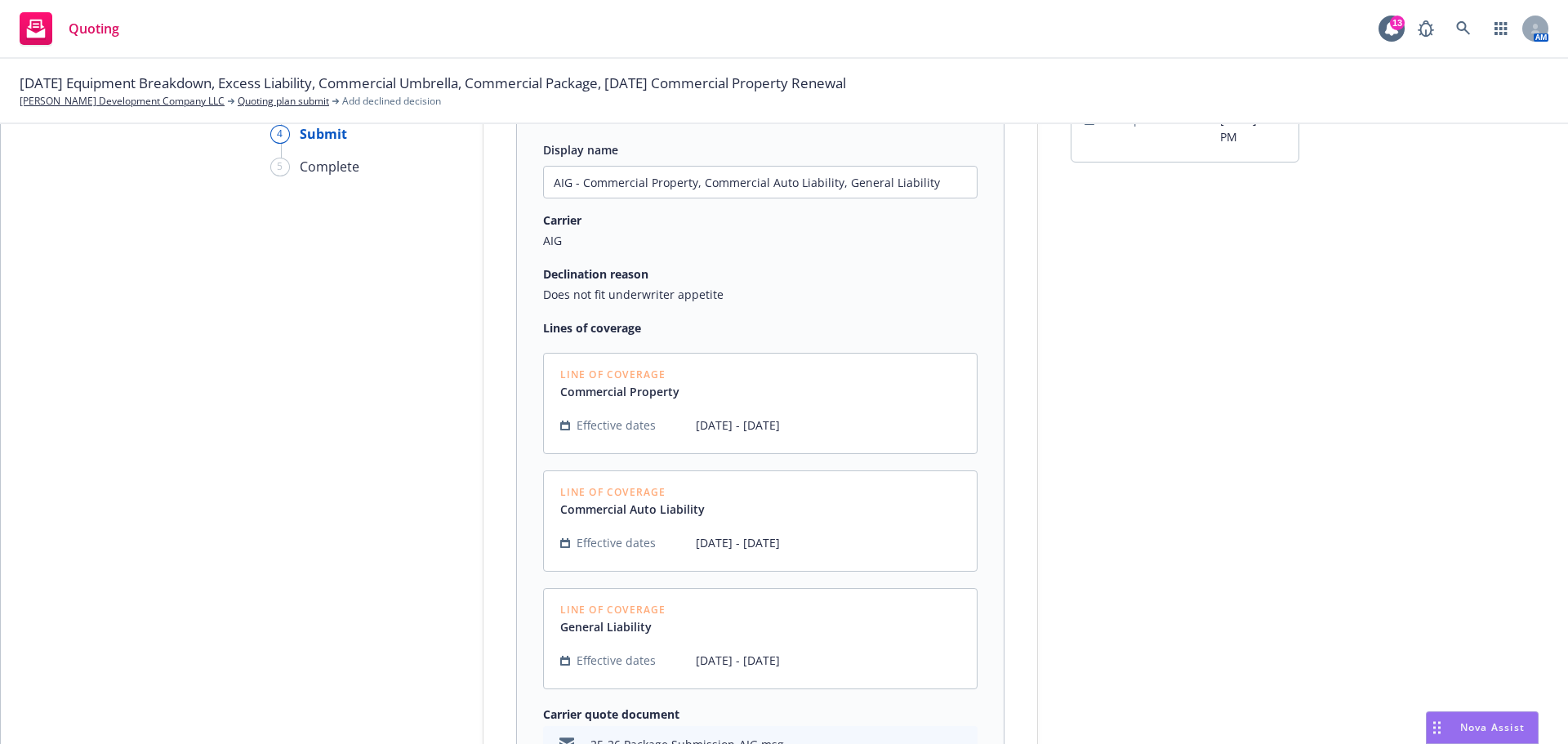
scroll to position [406, 0]
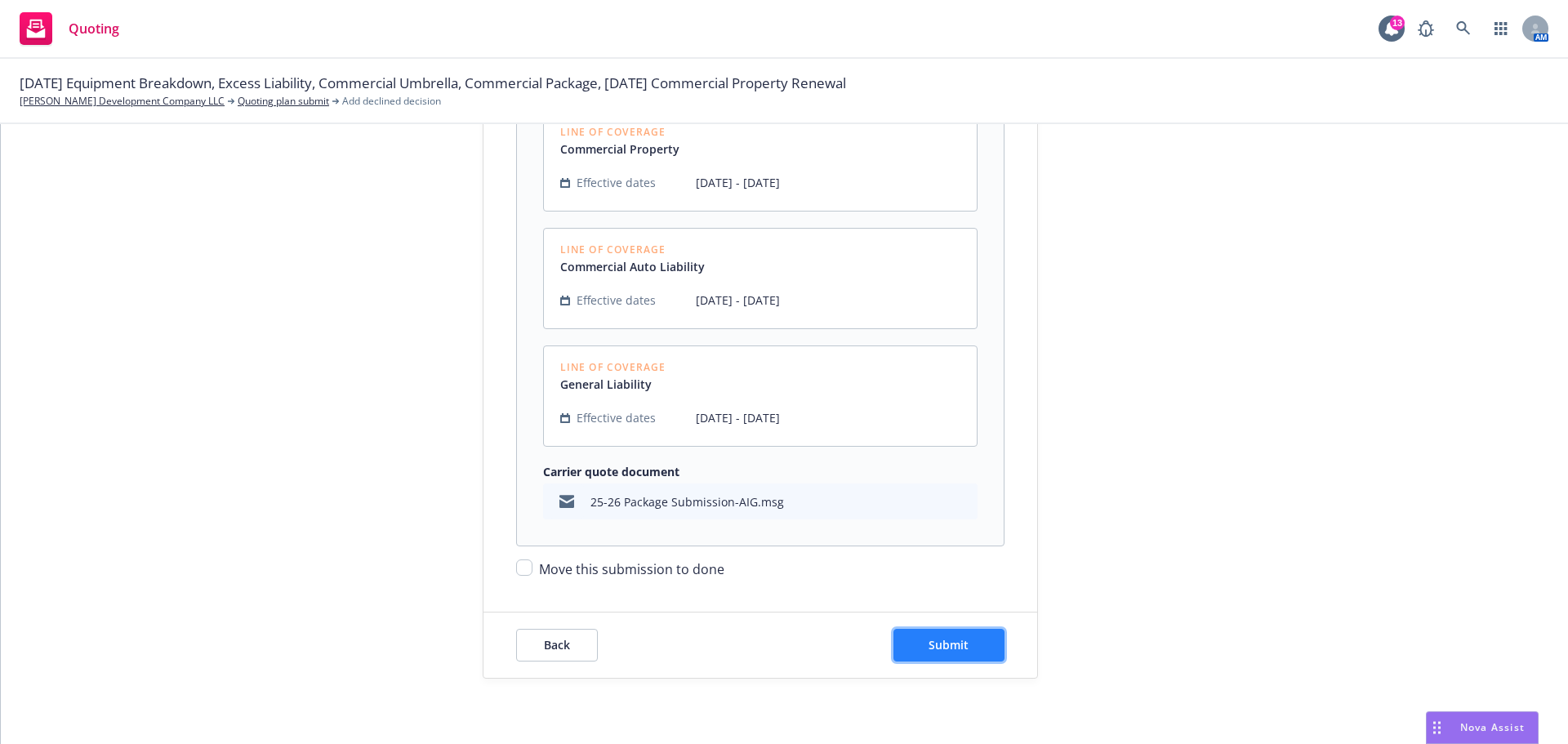
click at [953, 646] on span "Submit" at bounding box center [948, 644] width 40 height 15
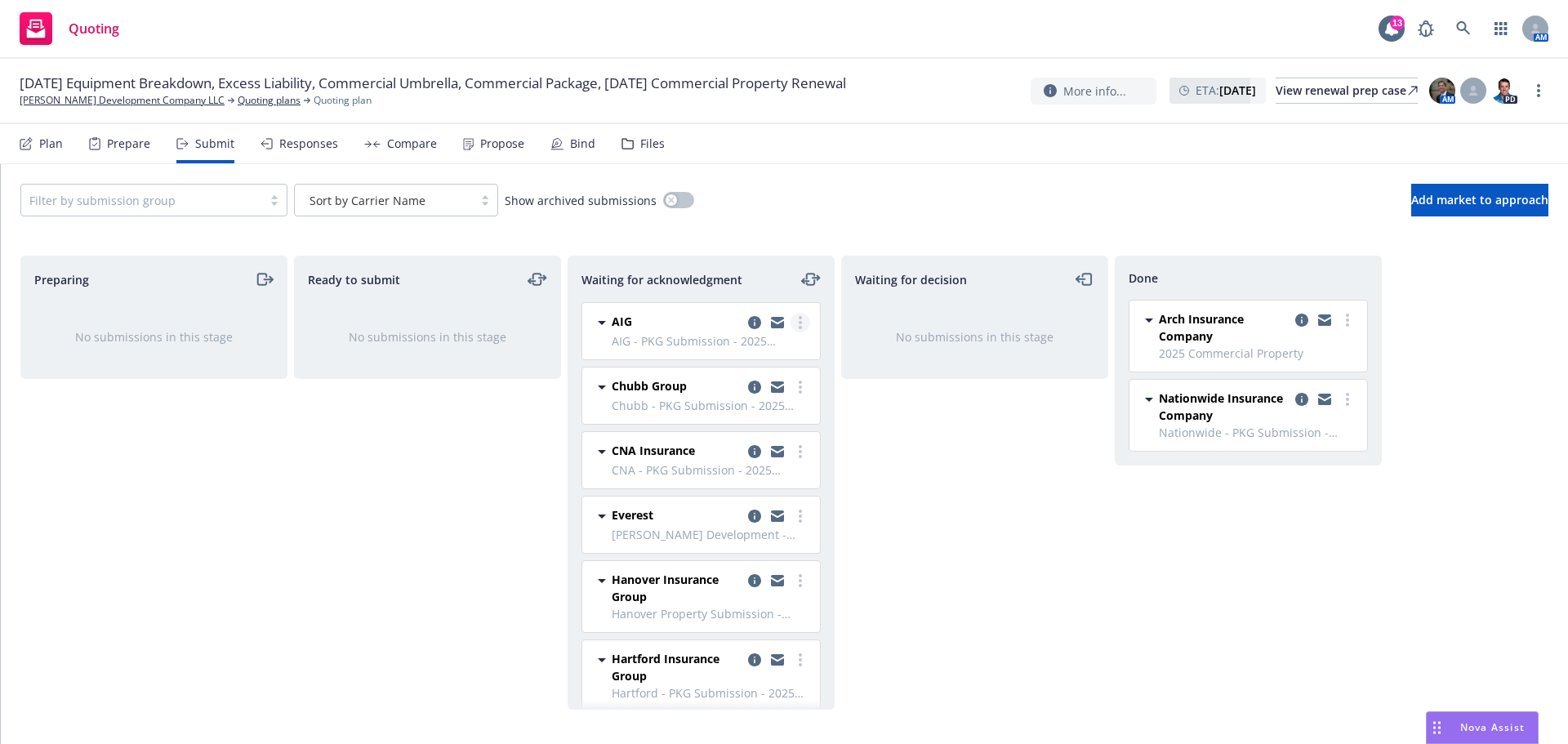
click at [799, 319] on circle "more" at bounding box center [801, 318] width 4 height 4
click at [738, 425] on span "Move to done" at bounding box center [691, 420] width 114 height 15
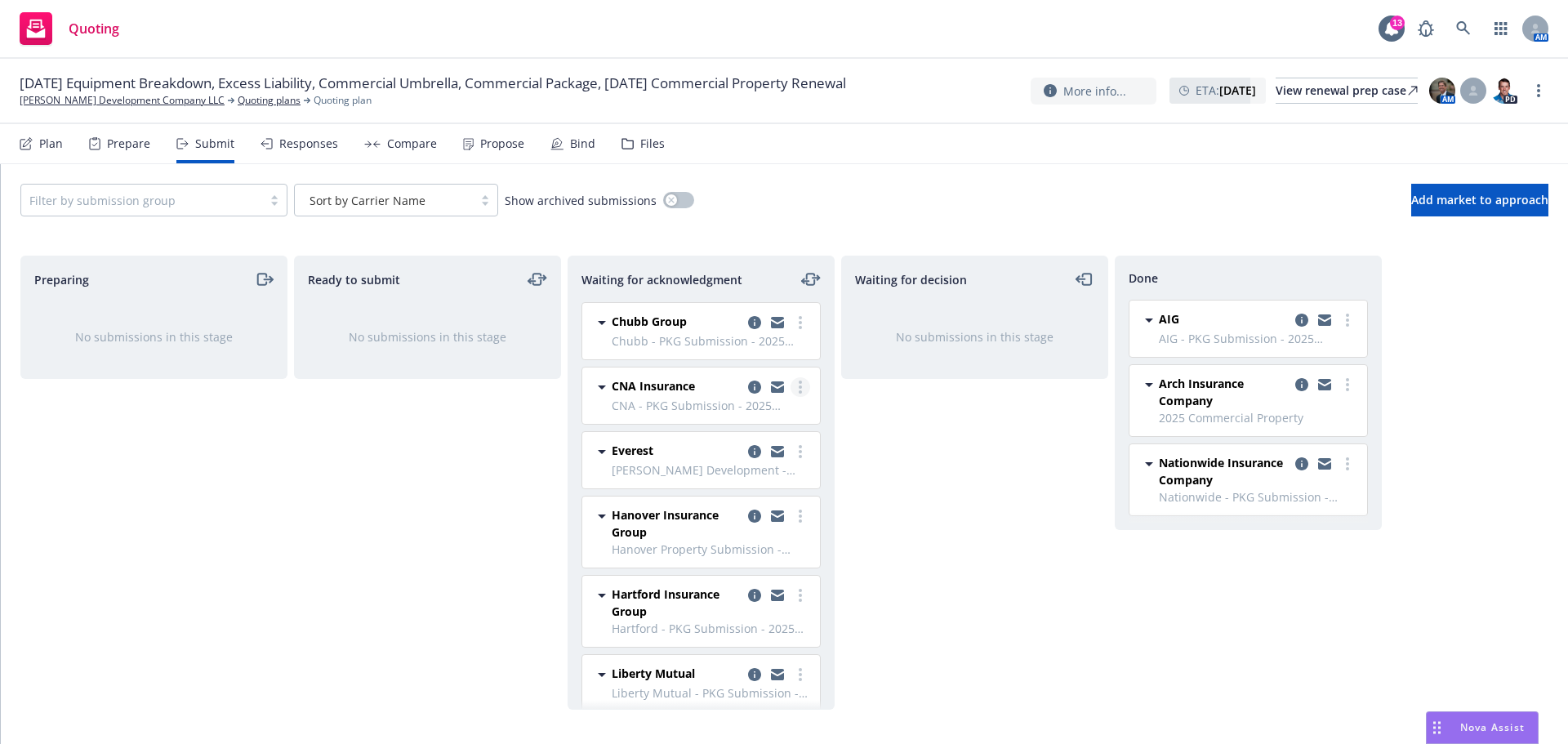
click at [790, 388] on link "more" at bounding box center [800, 388] width 20 height 20
click at [740, 549] on span "Add declined decision" at bounding box center [714, 550] width 161 height 15
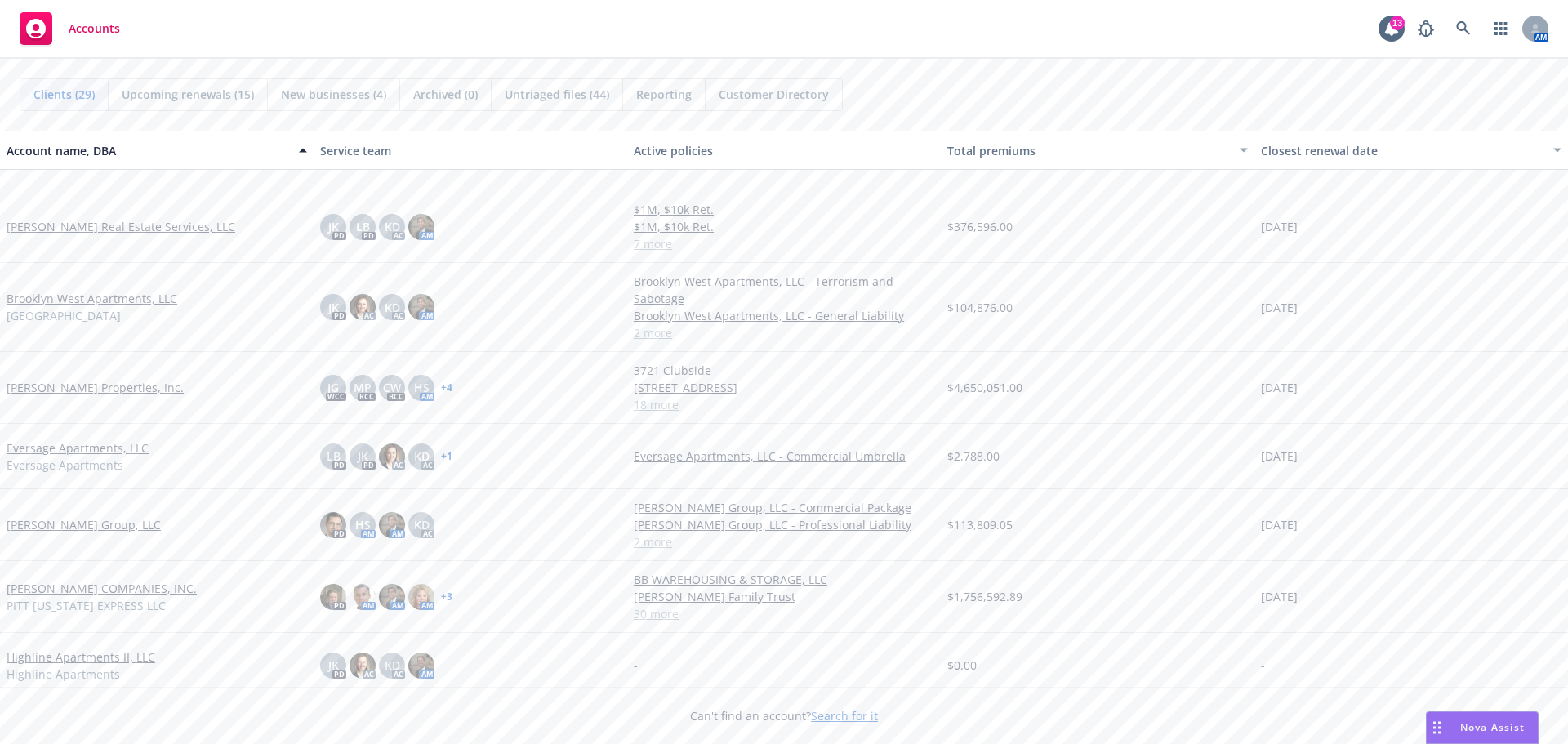
scroll to position [408, 0]
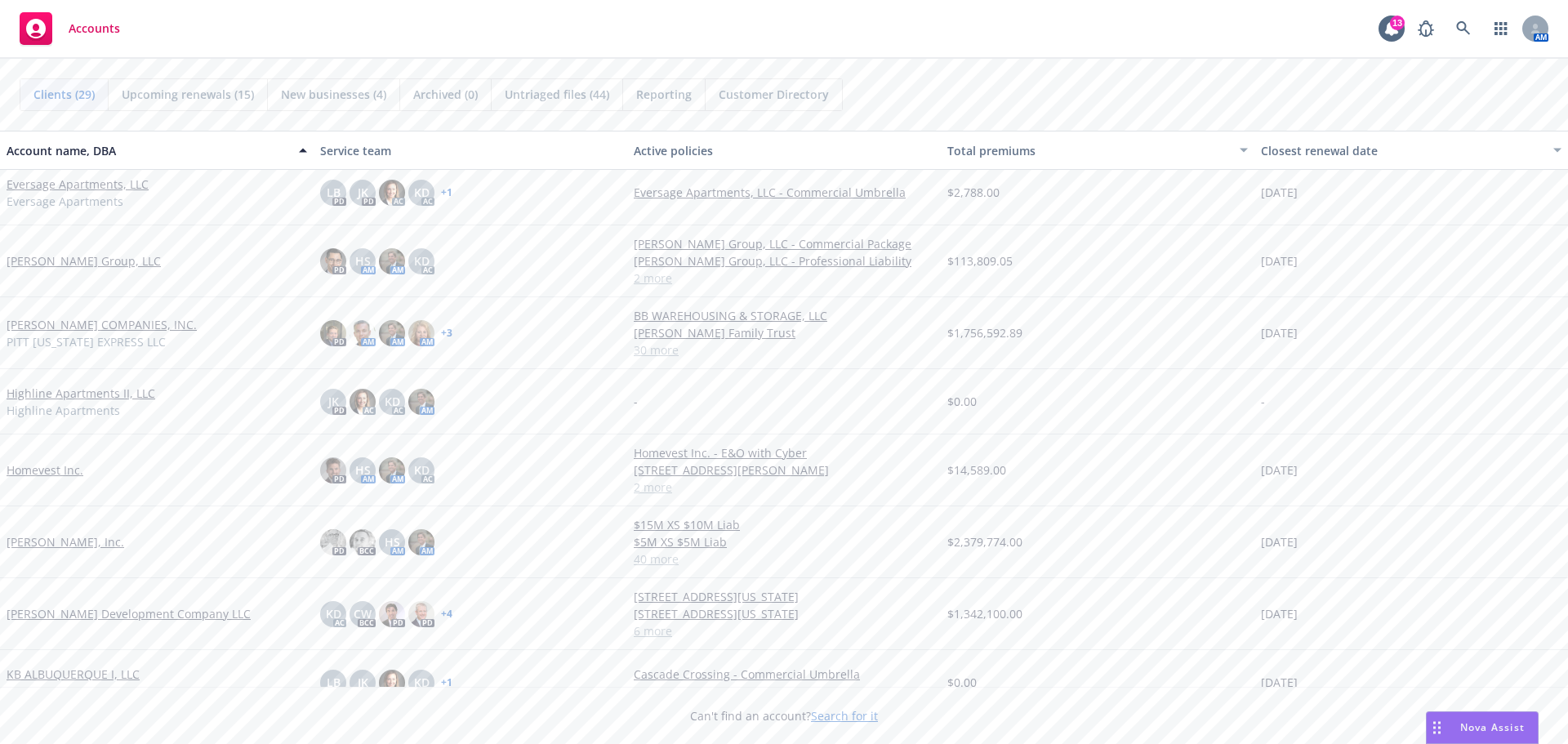
click at [106, 612] on link "[PERSON_NAME] Development Company LLC" at bounding box center [128, 613] width 244 height 17
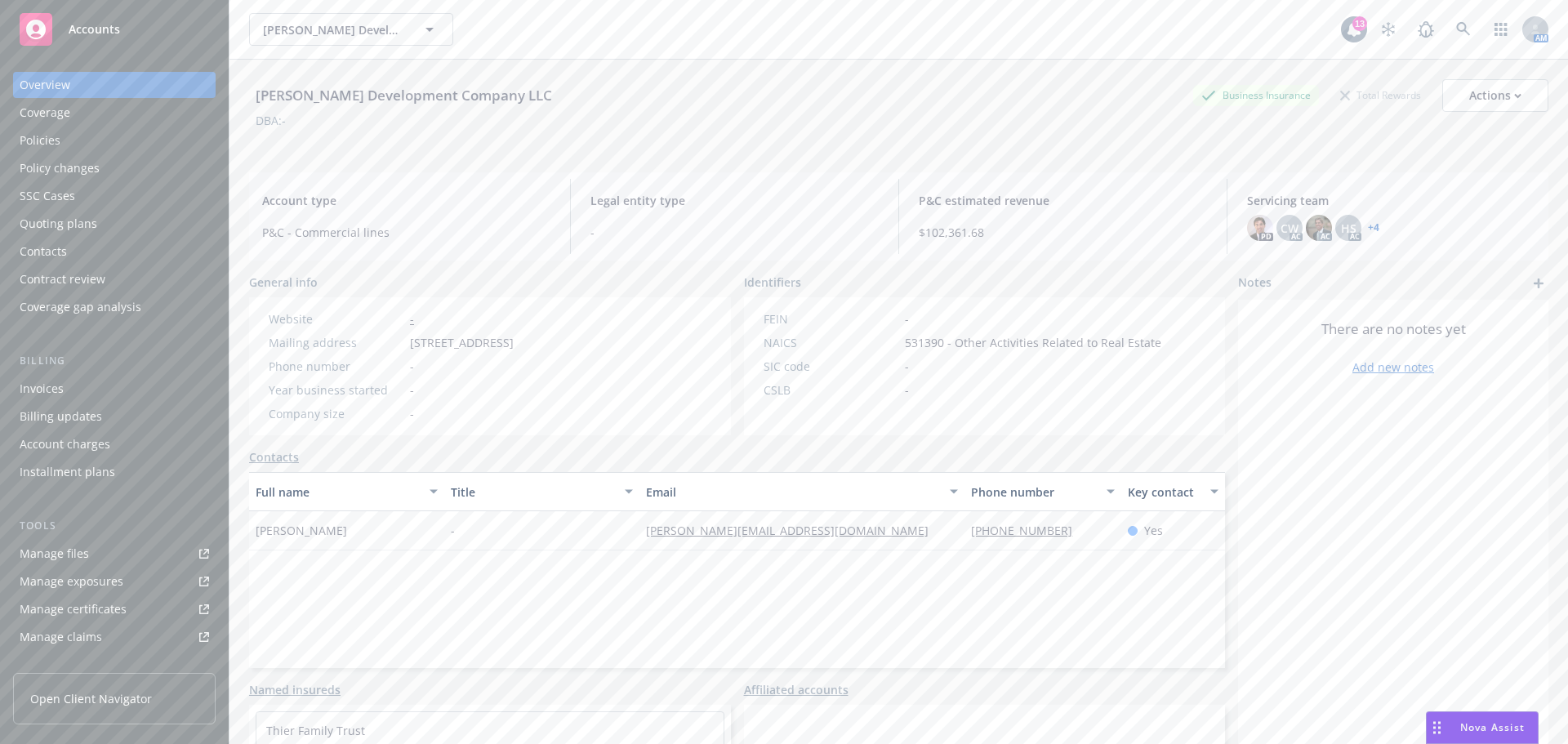
click at [55, 138] on div "Policies" at bounding box center [40, 140] width 41 height 26
